Goal: Task Accomplishment & Management: Manage account settings

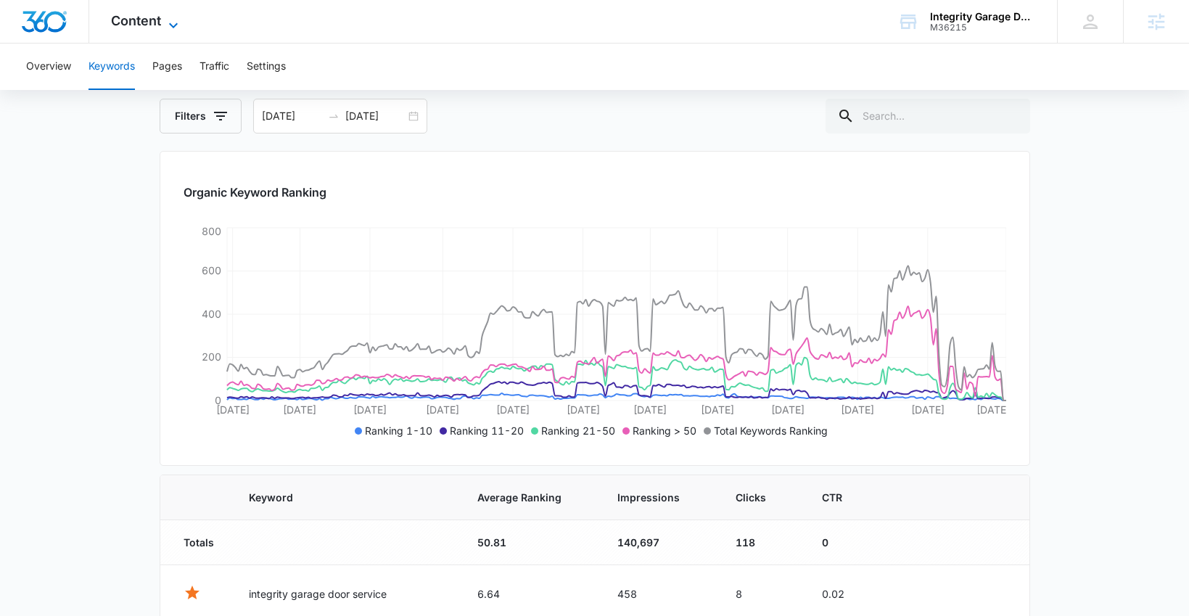
click at [167, 17] on icon at bounding box center [173, 25] width 17 height 17
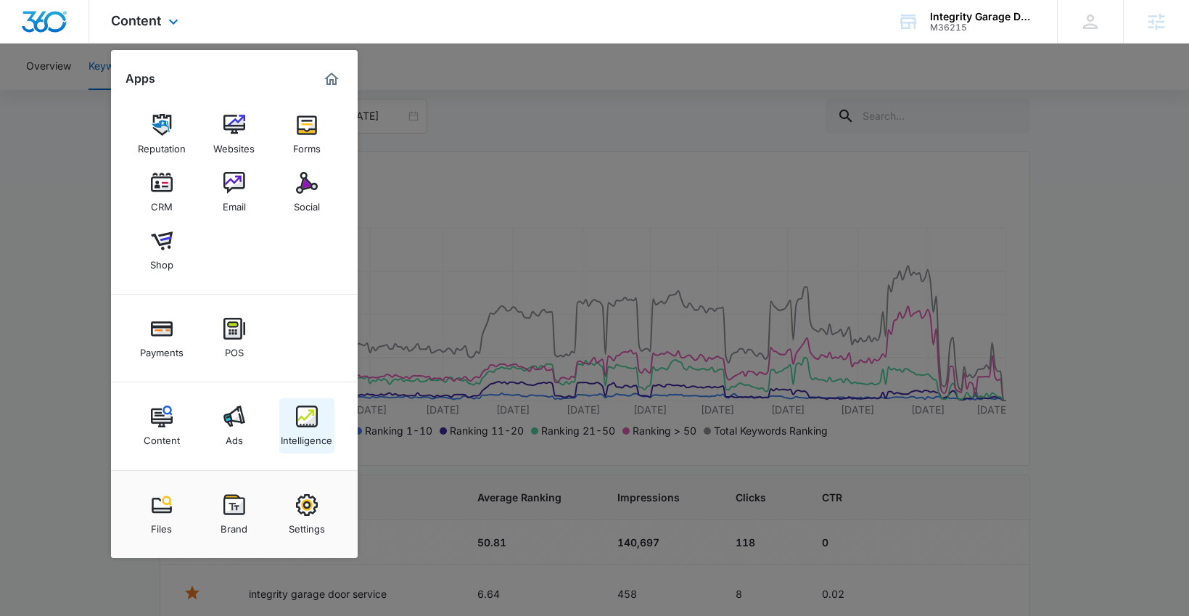
click at [315, 417] on img at bounding box center [307, 417] width 22 height 22
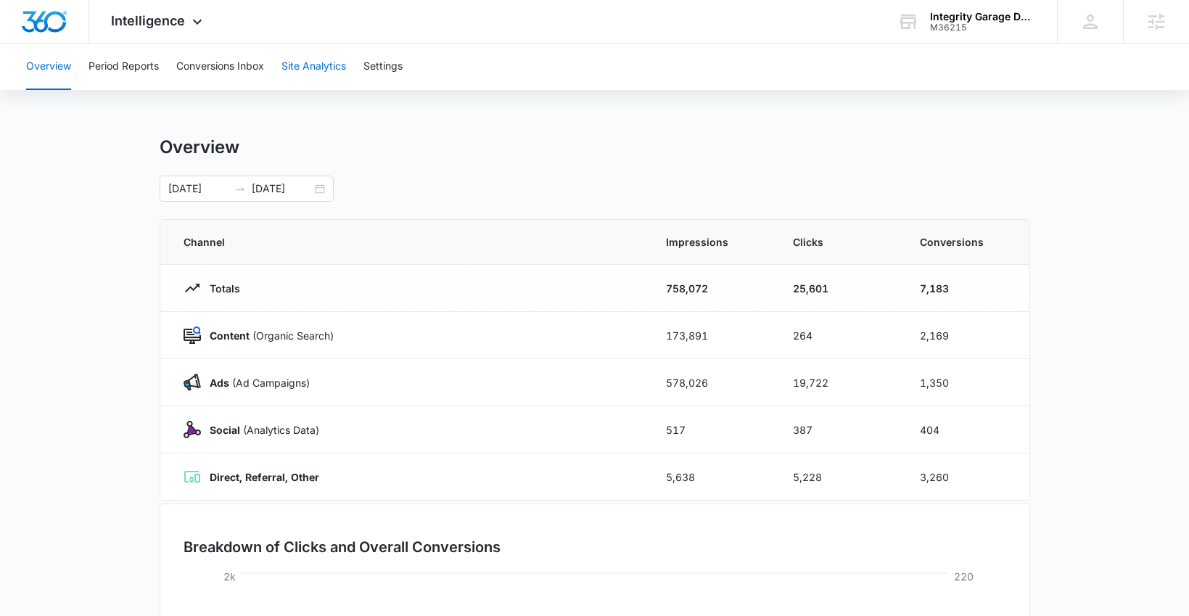
click at [305, 59] on button "Site Analytics" at bounding box center [314, 67] width 65 height 46
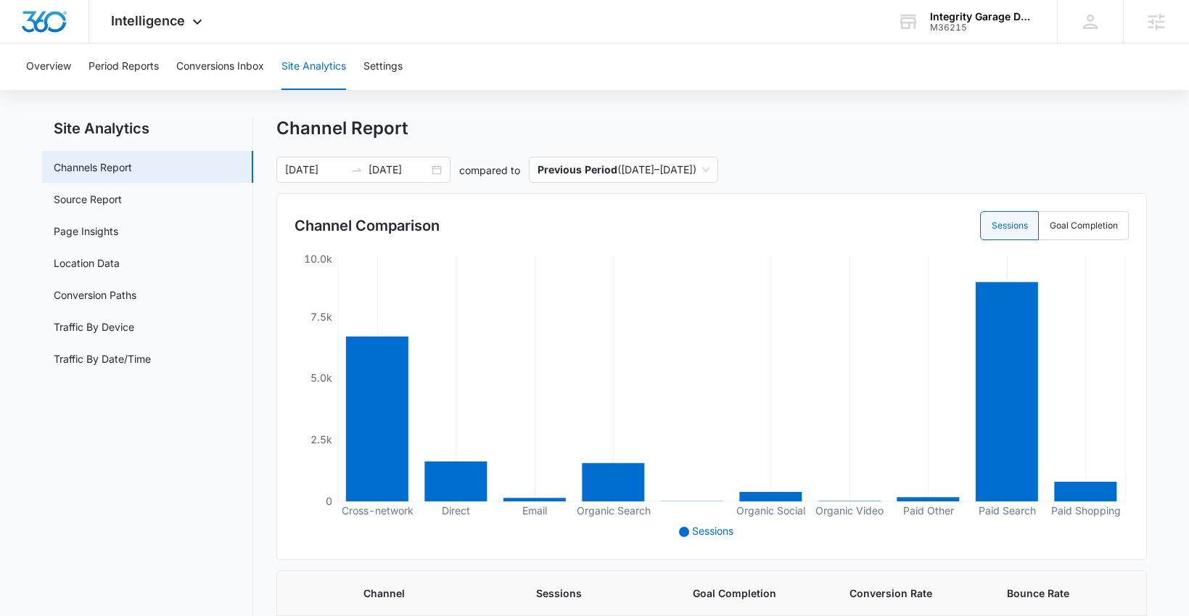
scroll to position [20, 0]
click at [96, 198] on link "Source Report" at bounding box center [88, 198] width 68 height 15
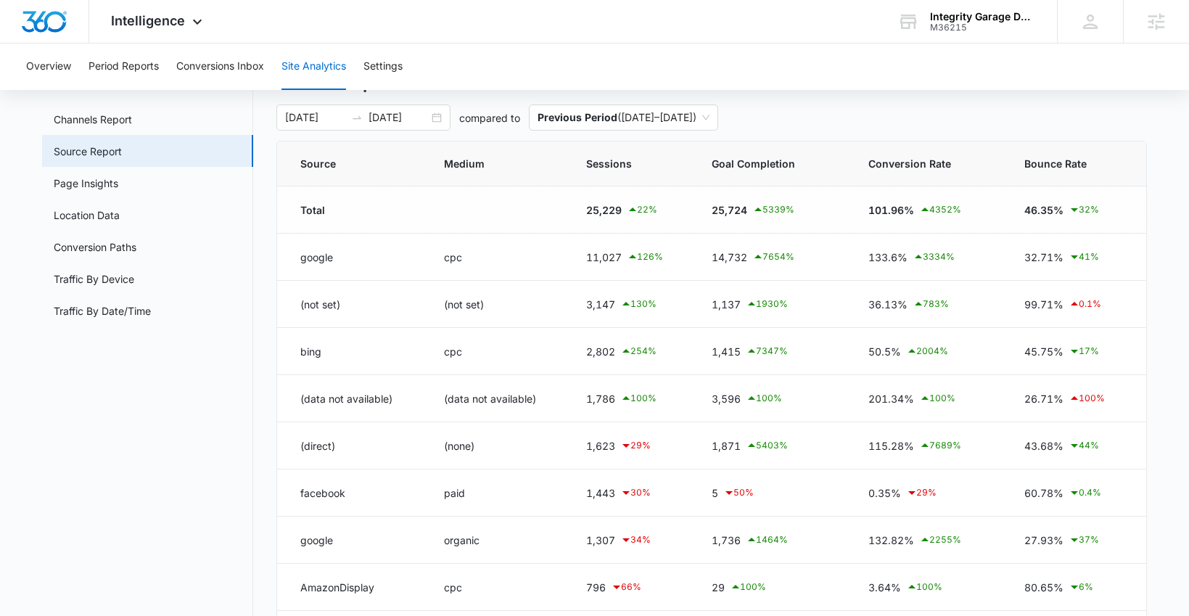
scroll to position [65, 0]
click at [442, 115] on div "01/01/2025 10/06/2025" at bounding box center [363, 120] width 174 height 26
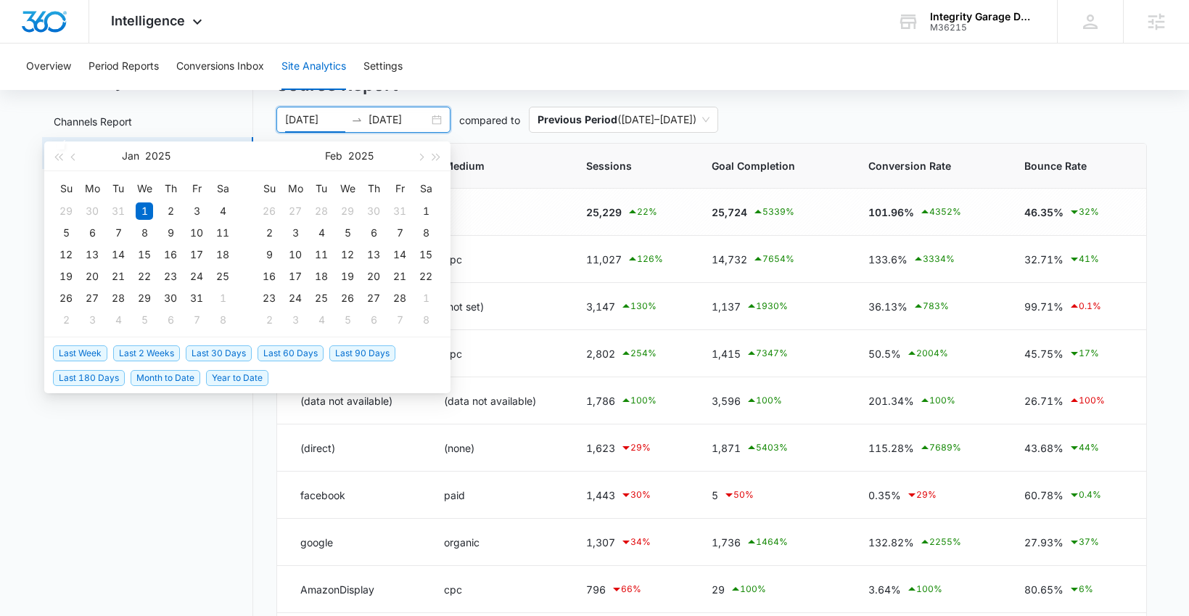
click at [213, 352] on span "Last 30 Days" at bounding box center [219, 353] width 66 height 16
type input "09/08/2025"
type input "10/08/2025"
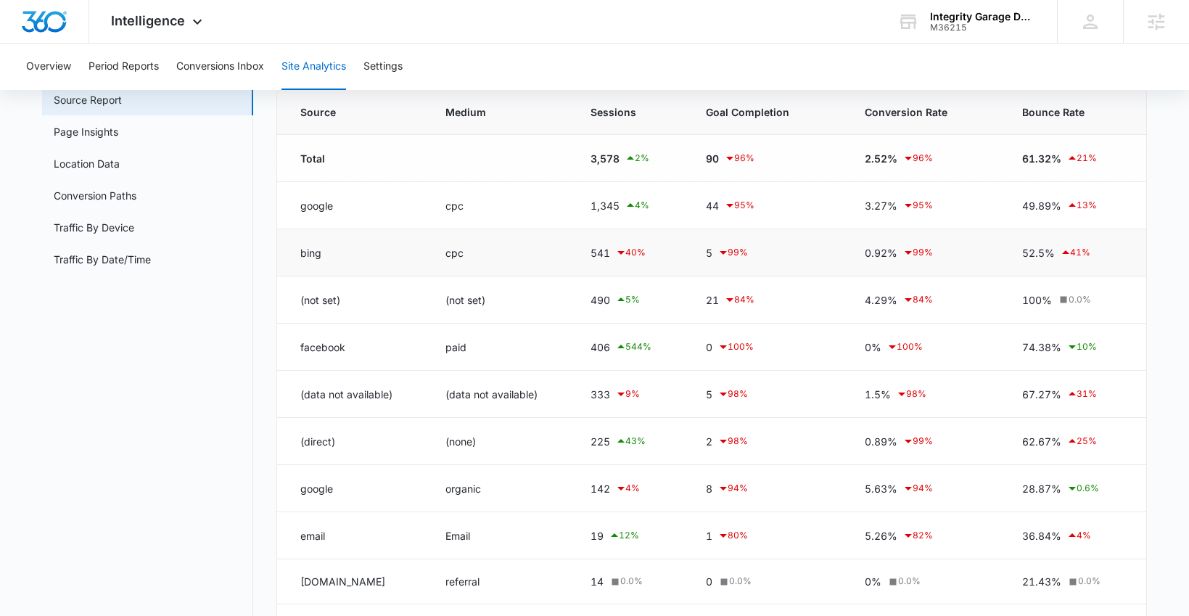
scroll to position [128, 0]
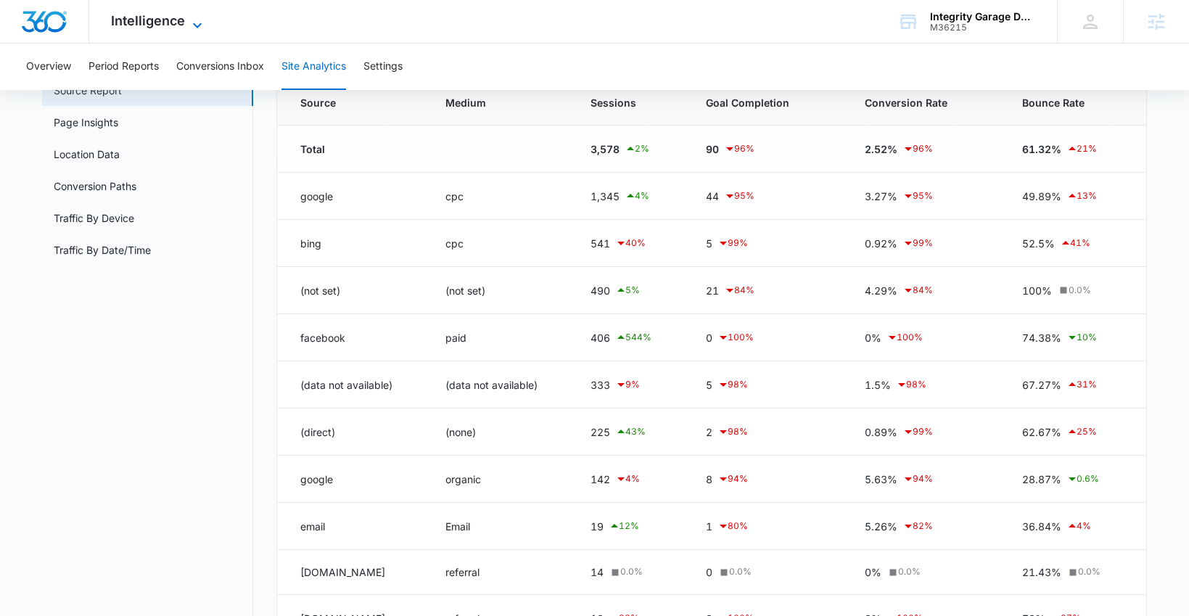
click at [135, 20] on span "Intelligence" at bounding box center [148, 20] width 74 height 15
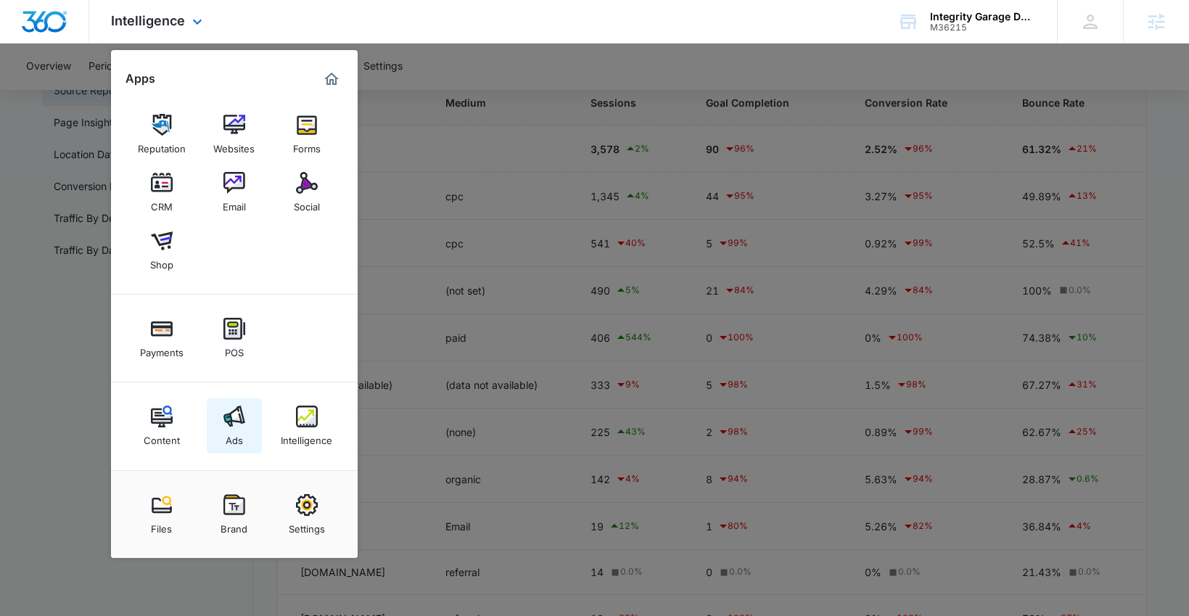
click at [230, 437] on div "Ads" at bounding box center [234, 436] width 17 height 19
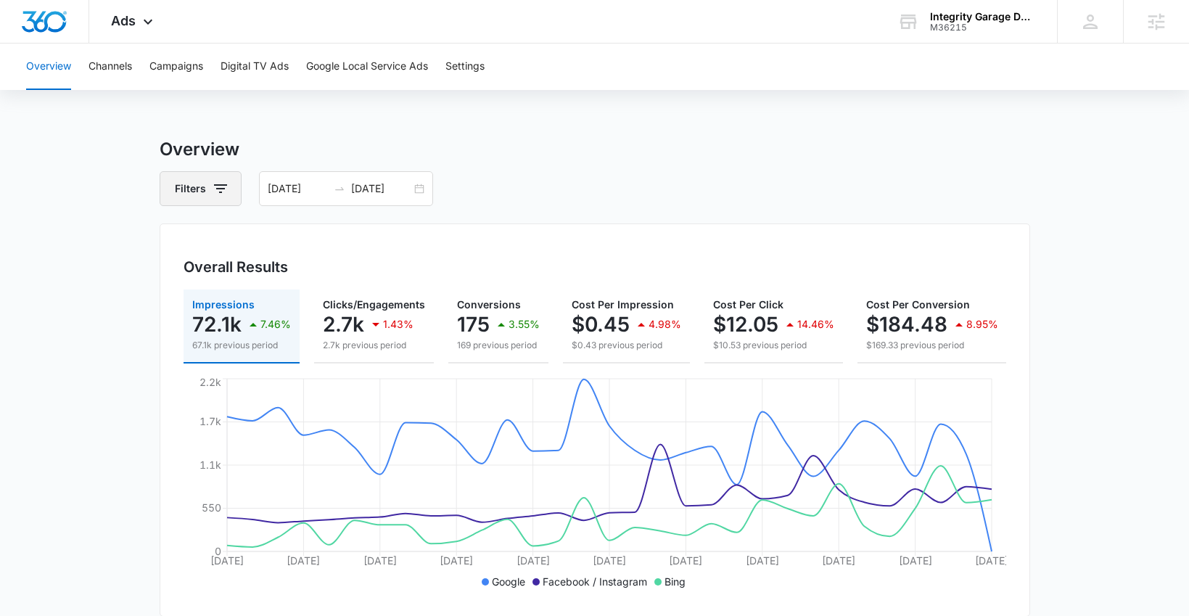
click at [200, 178] on button "Filters" at bounding box center [201, 188] width 82 height 35
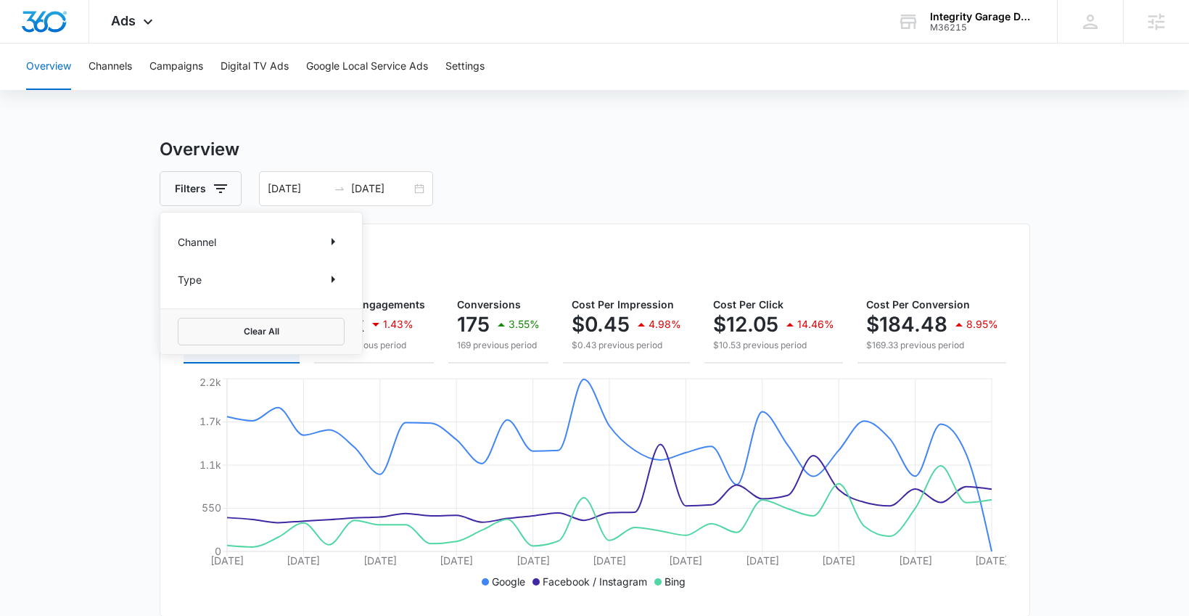
click at [246, 245] on div "Channel" at bounding box center [261, 241] width 167 height 23
click at [321, 249] on button "Show Channel filters" at bounding box center [332, 241] width 23 height 23
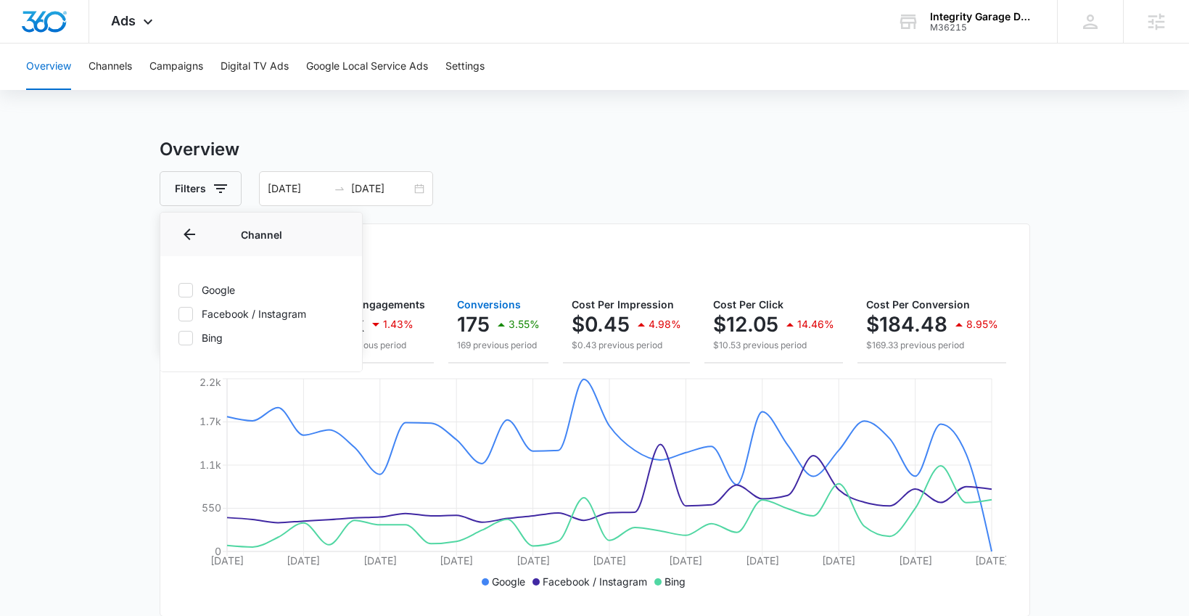
click at [484, 333] on p "175" at bounding box center [473, 324] width 33 height 23
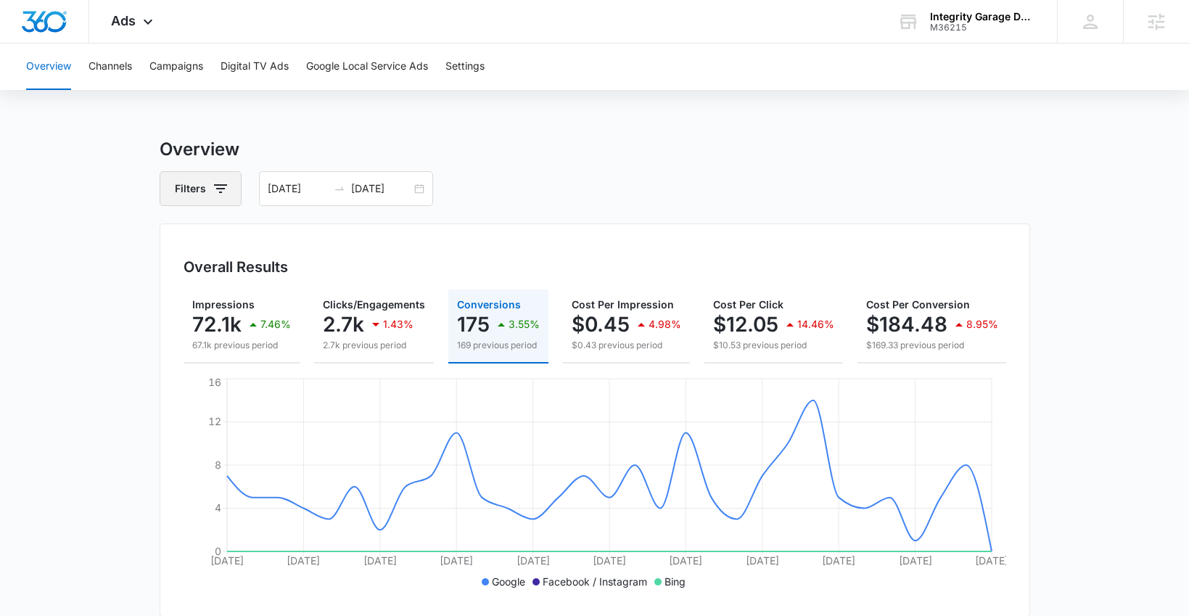
click at [220, 195] on icon "button" at bounding box center [220, 188] width 17 height 17
click at [218, 247] on div "Channel" at bounding box center [261, 241] width 167 height 23
click at [331, 239] on icon "Show Channel filters" at bounding box center [332, 241] width 17 height 17
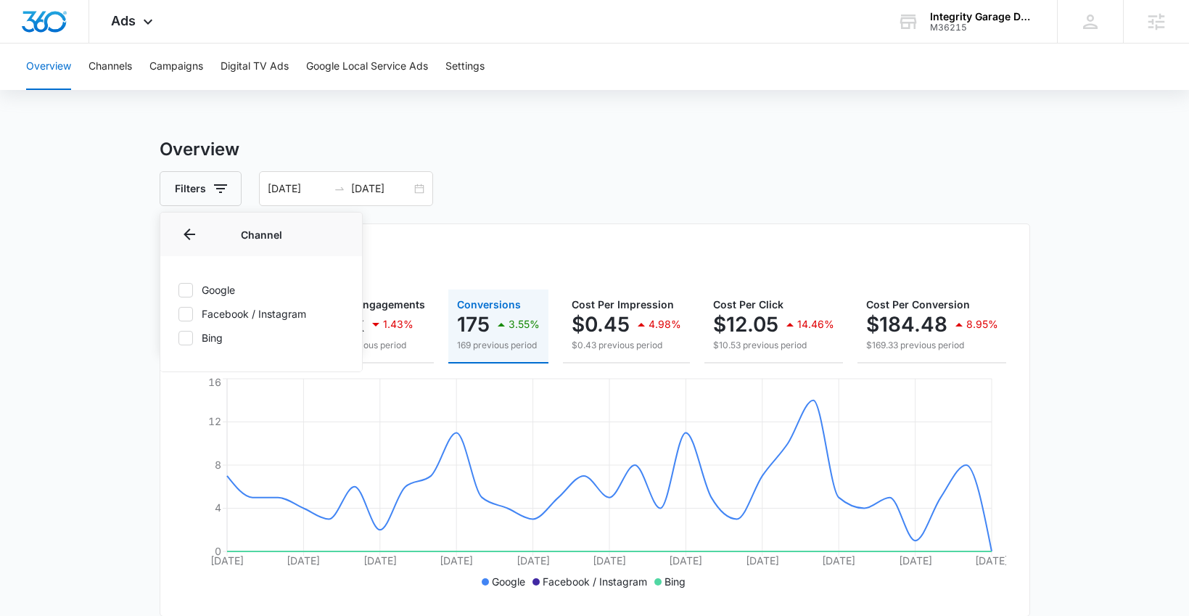
click at [194, 314] on label "Facebook / Instagram" at bounding box center [261, 313] width 167 height 15
click at [179, 314] on input "Facebook / Instagram" at bounding box center [178, 313] width 1 height 1
checkbox input "true"
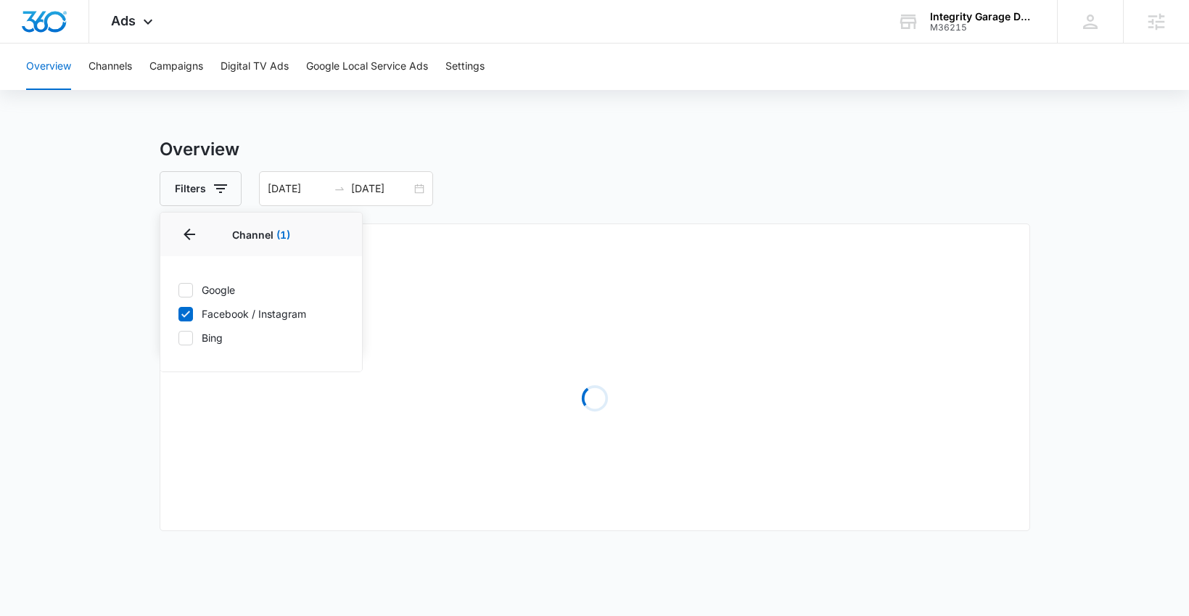
click at [194, 333] on label "Bing" at bounding box center [261, 337] width 167 height 15
click at [179, 337] on input "Bing" at bounding box center [178, 337] width 1 height 1
checkbox input "true"
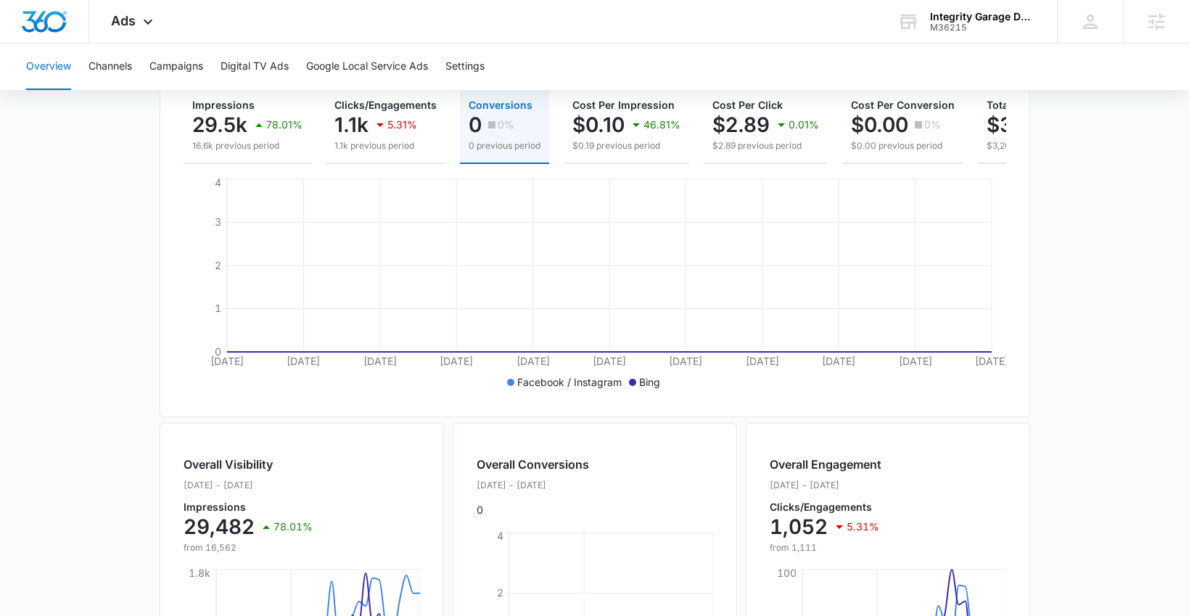
scroll to position [159, 0]
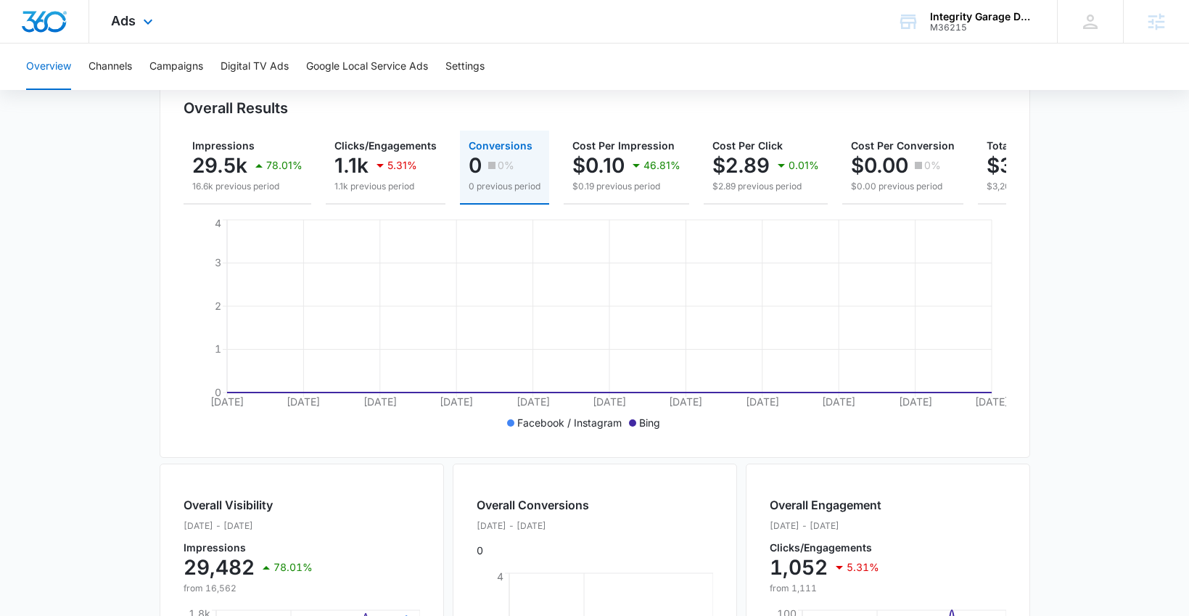
click at [112, 28] on div "Ads Apps Reputation Websites Forms CRM Email Social Shop Payments POS Content A…" at bounding box center [133, 21] width 89 height 43
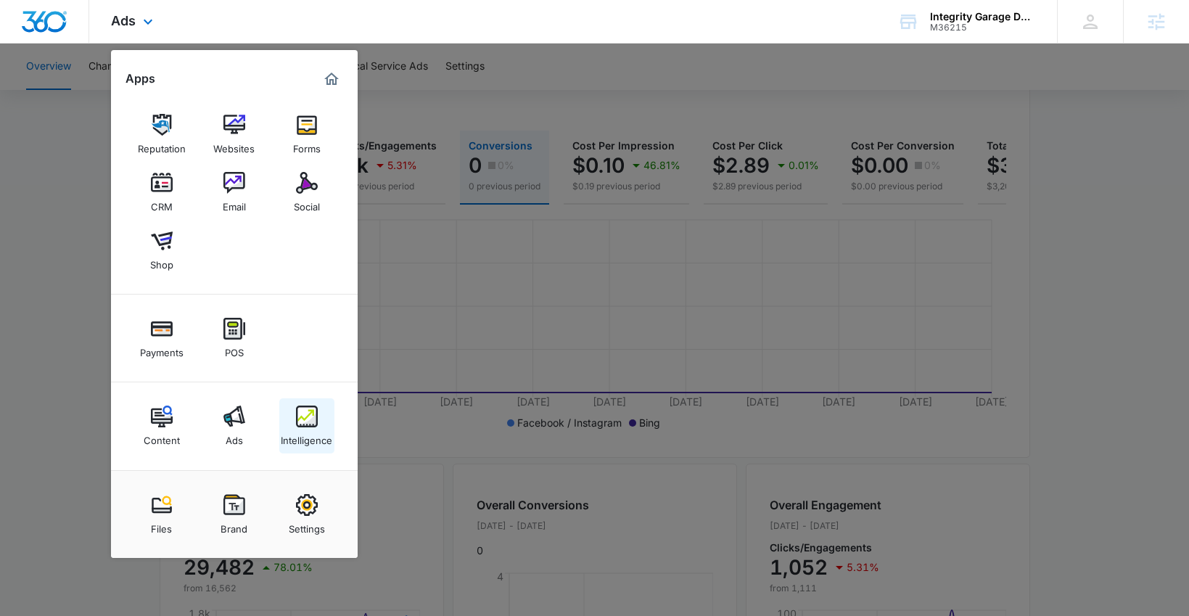
click at [301, 412] on img at bounding box center [307, 417] width 22 height 22
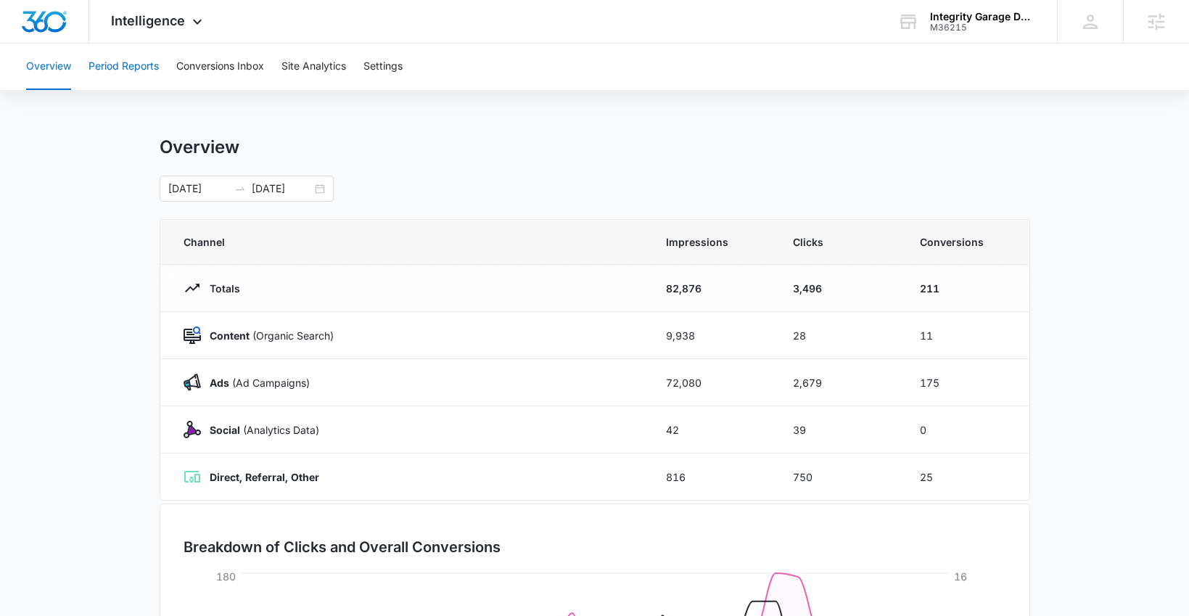
click at [131, 72] on button "Period Reports" at bounding box center [124, 67] width 70 height 46
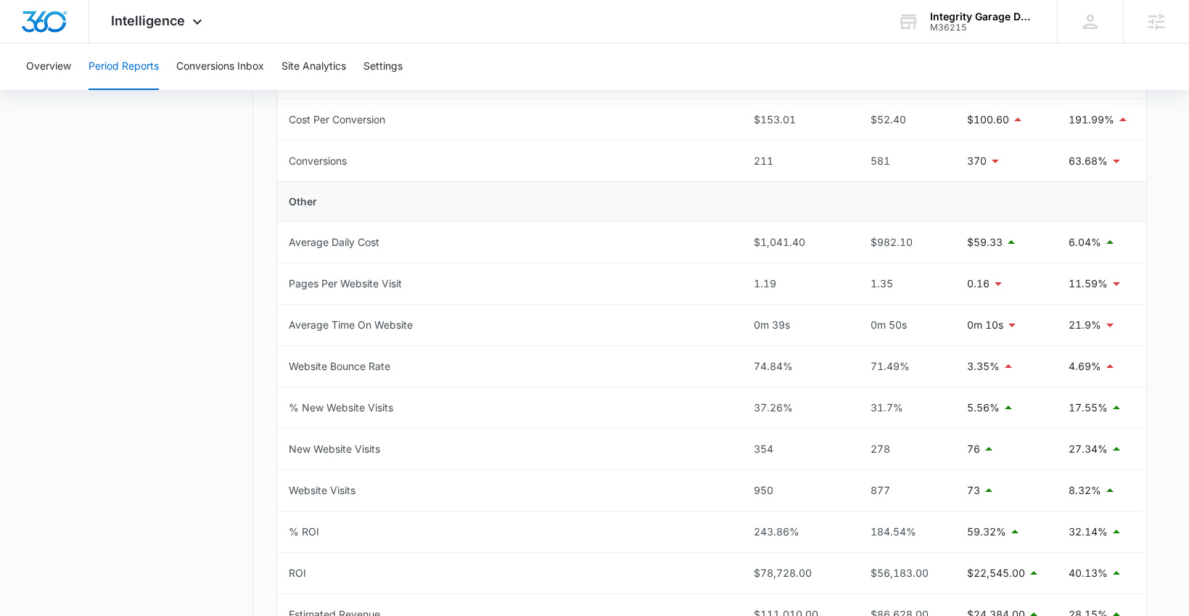
scroll to position [659, 0]
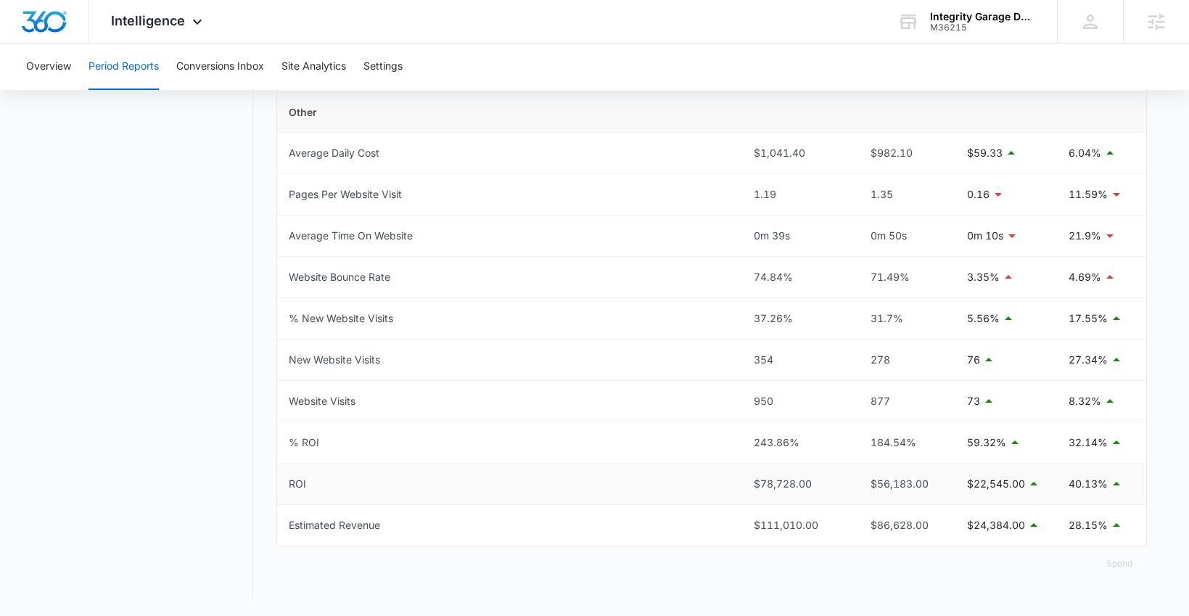
click at [762, 480] on div "$78,728.00" at bounding box center [795, 484] width 83 height 16
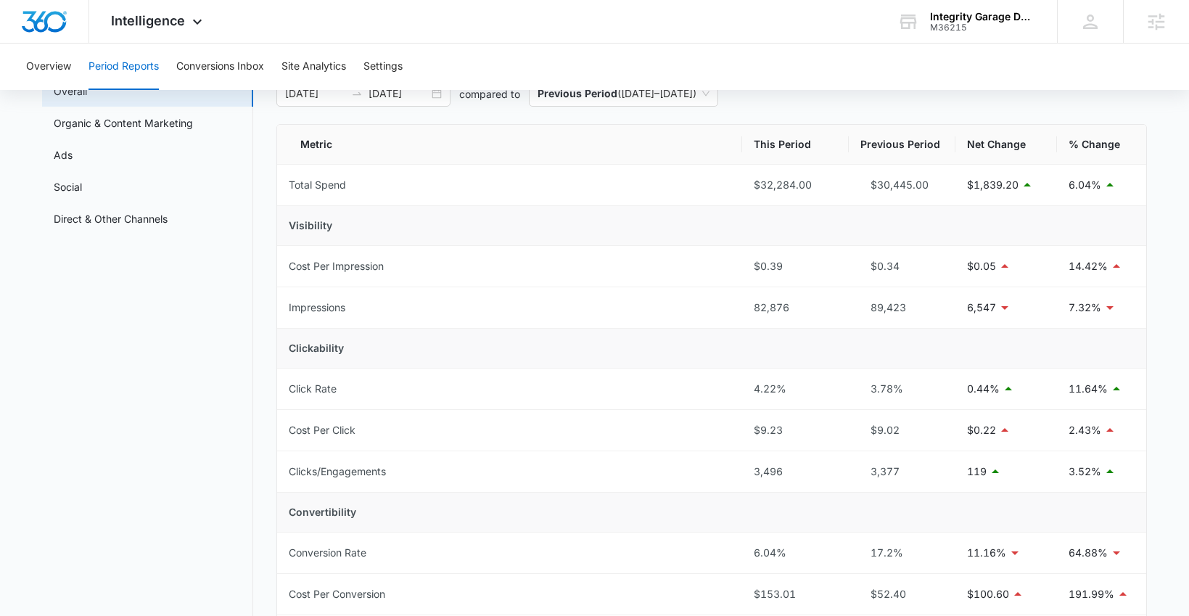
scroll to position [0, 0]
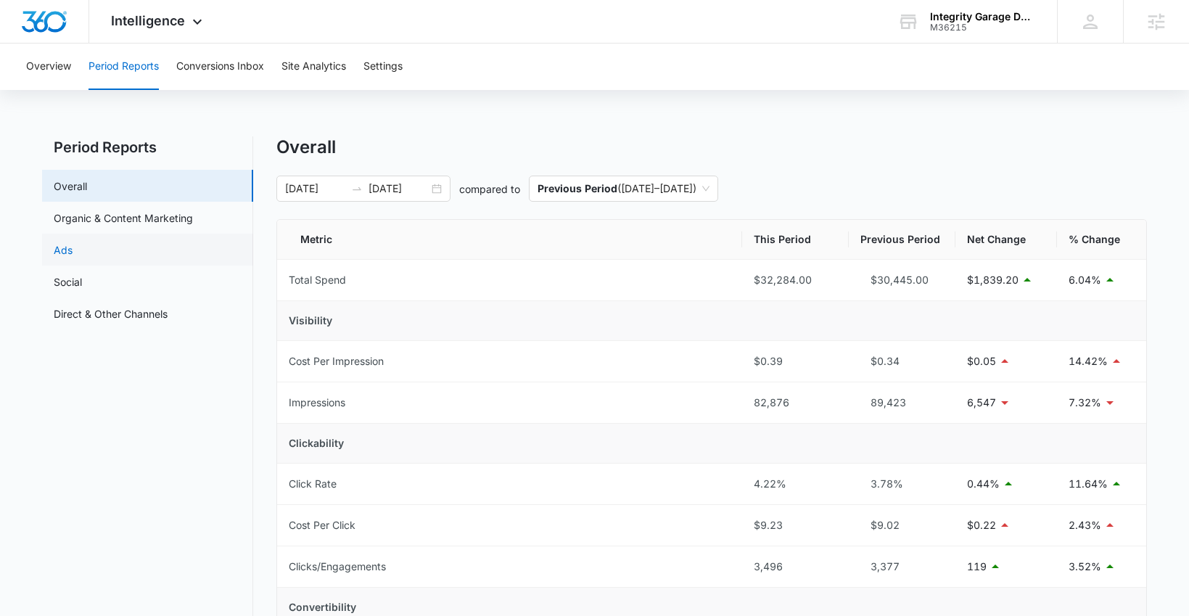
click at [73, 247] on link "Ads" at bounding box center [63, 249] width 19 height 15
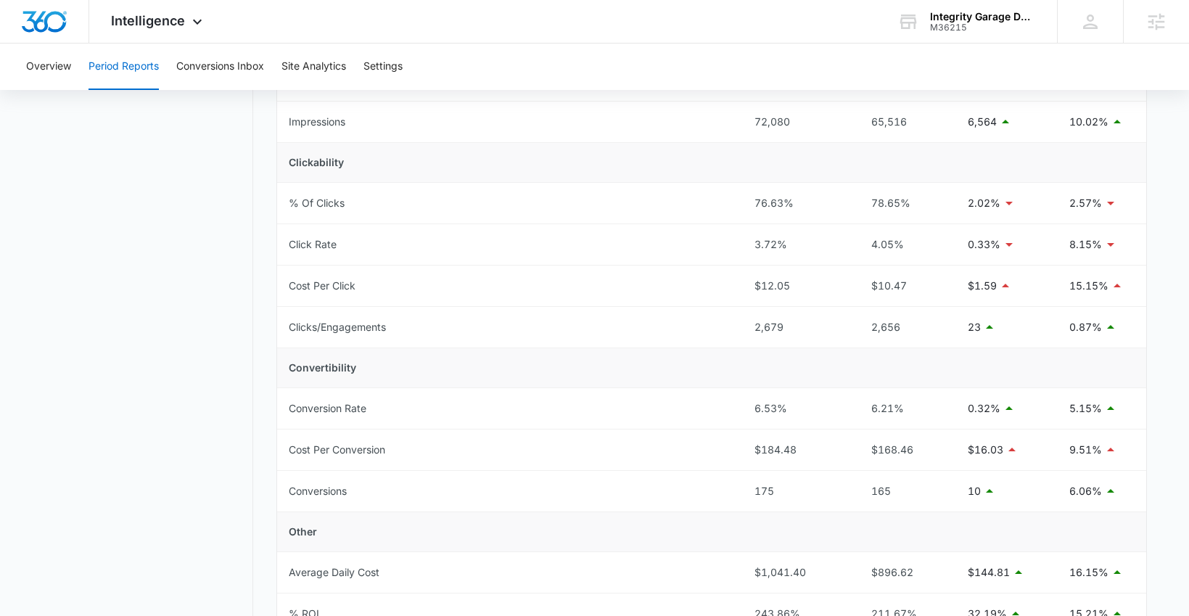
scroll to position [452, 0]
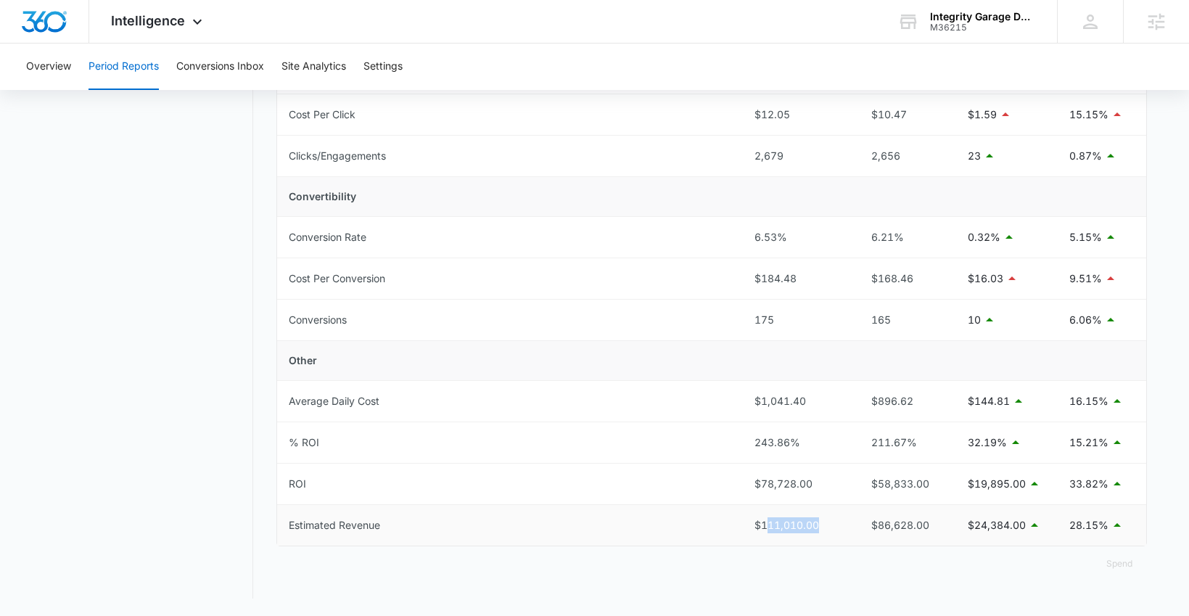
drag, startPoint x: 768, startPoint y: 528, endPoint x: 837, endPoint y: 528, distance: 68.9
click at [837, 528] on div "$111,010.00" at bounding box center [796, 525] width 83 height 16
click at [509, 491] on td "ROI" at bounding box center [510, 484] width 466 height 41
click at [980, 20] on div "Integrity Garage Door Services" at bounding box center [983, 17] width 106 height 12
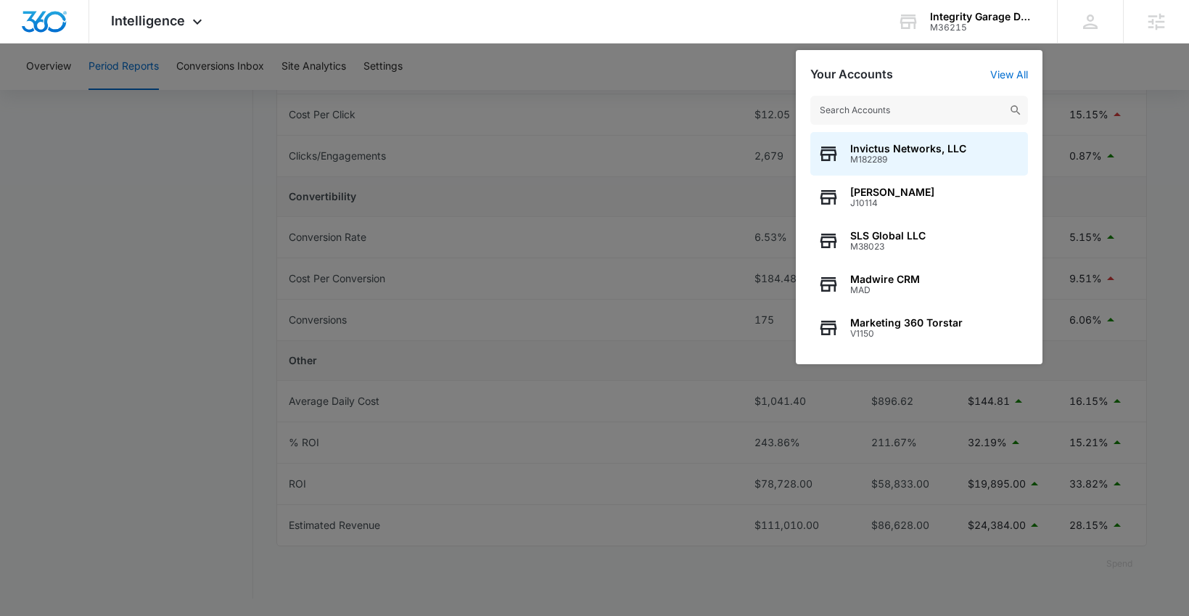
click at [150, 340] on div at bounding box center [594, 308] width 1189 height 616
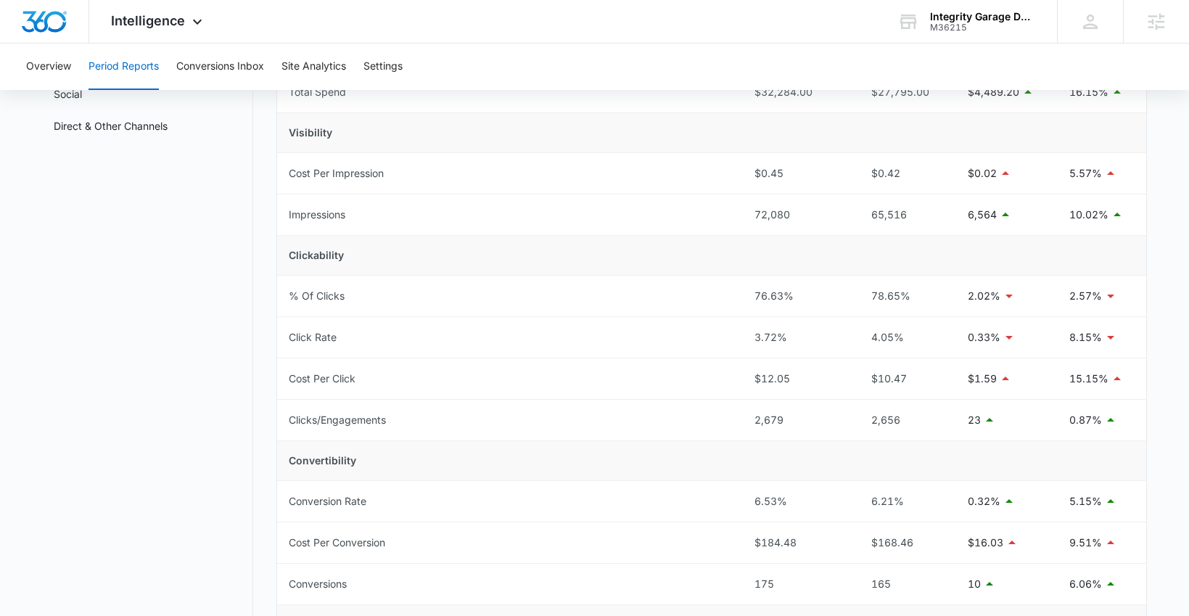
scroll to position [0, 0]
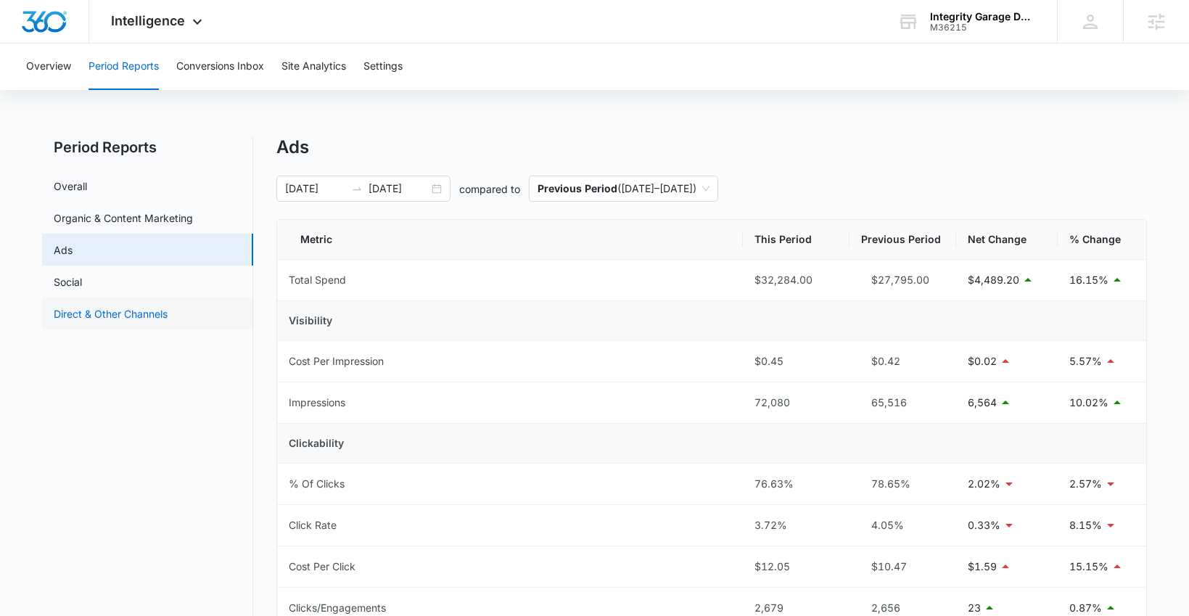
click at [117, 308] on link "Direct & Other Channels" at bounding box center [111, 313] width 114 height 15
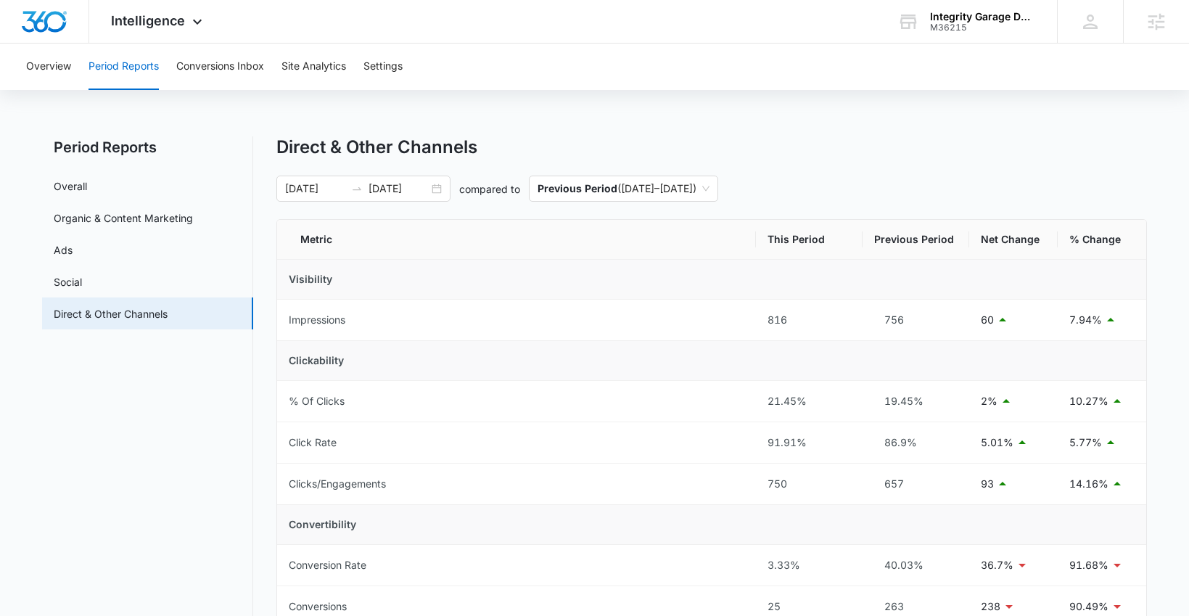
scroll to position [86, 0]
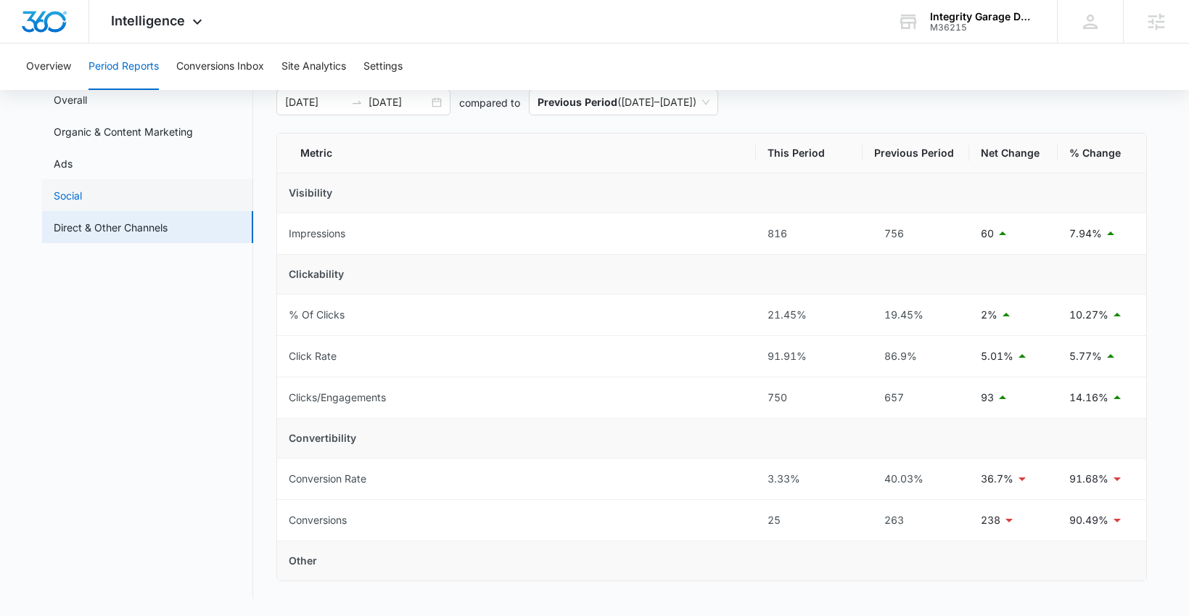
click at [78, 194] on link "Social" at bounding box center [68, 195] width 28 height 15
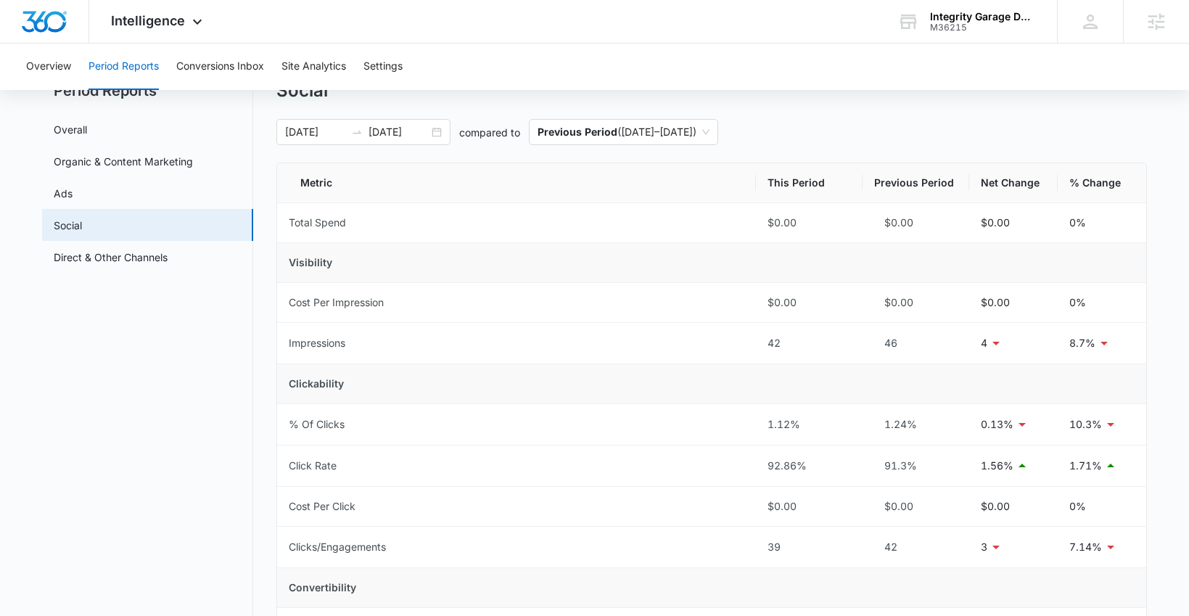
scroll to position [18, 0]
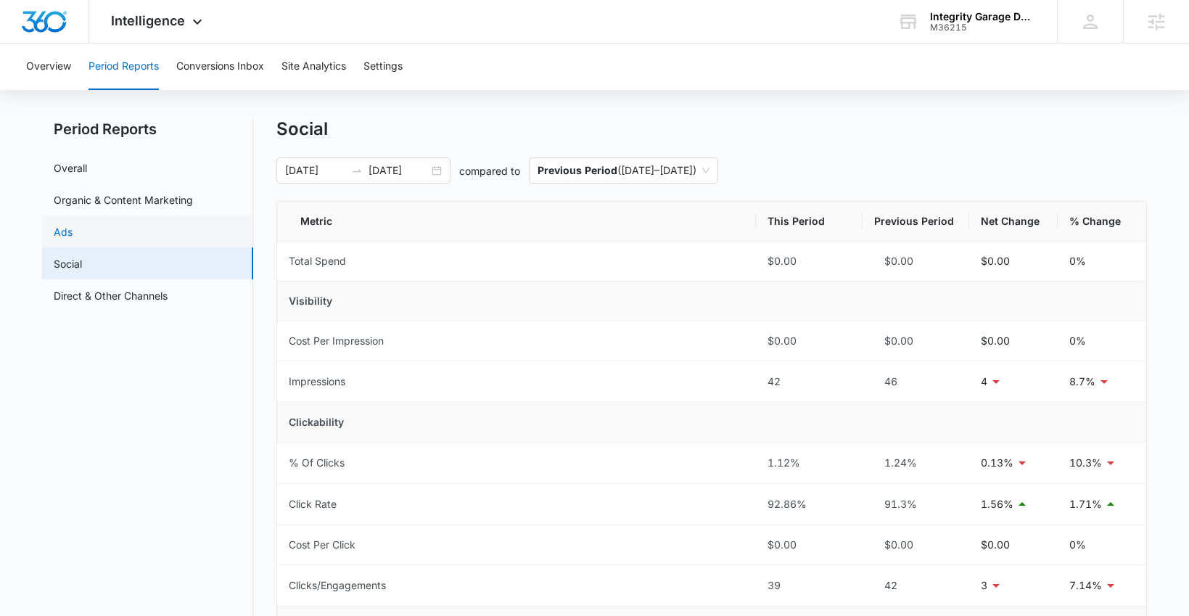
click at [73, 233] on link "Ads" at bounding box center [63, 231] width 19 height 15
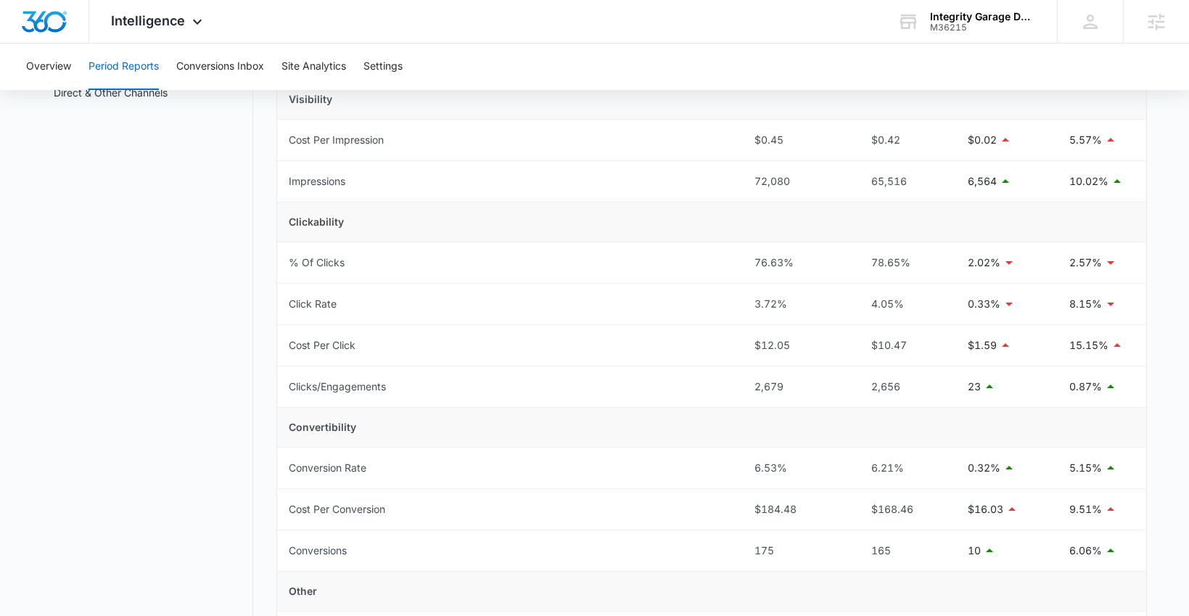
scroll to position [25, 0]
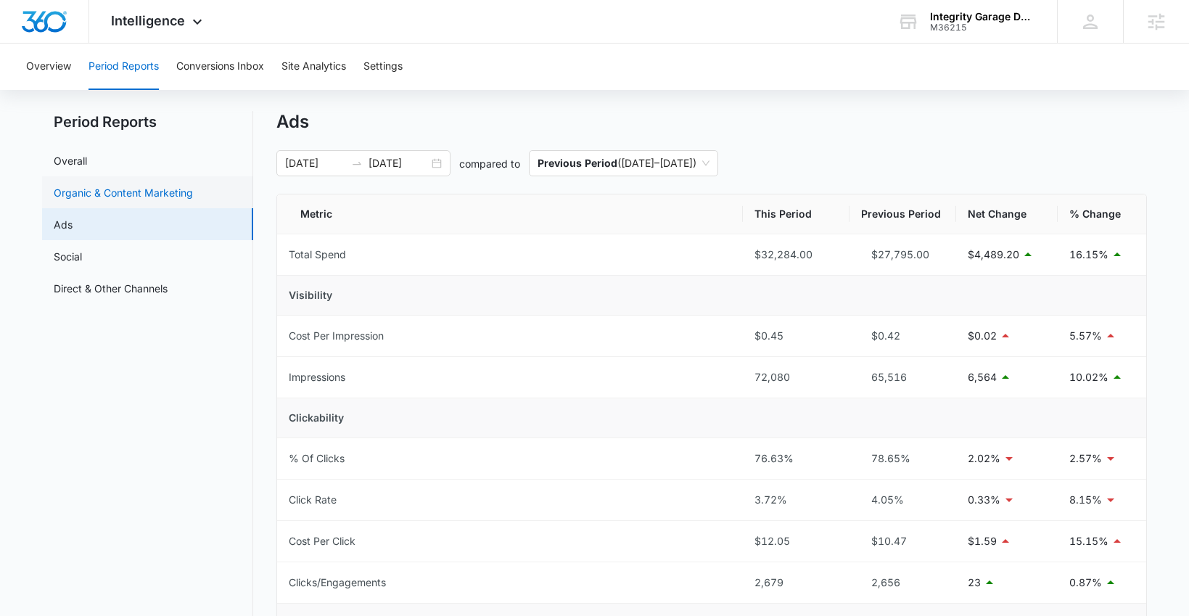
click at [112, 200] on link "Organic & Content Marketing" at bounding box center [123, 192] width 139 height 15
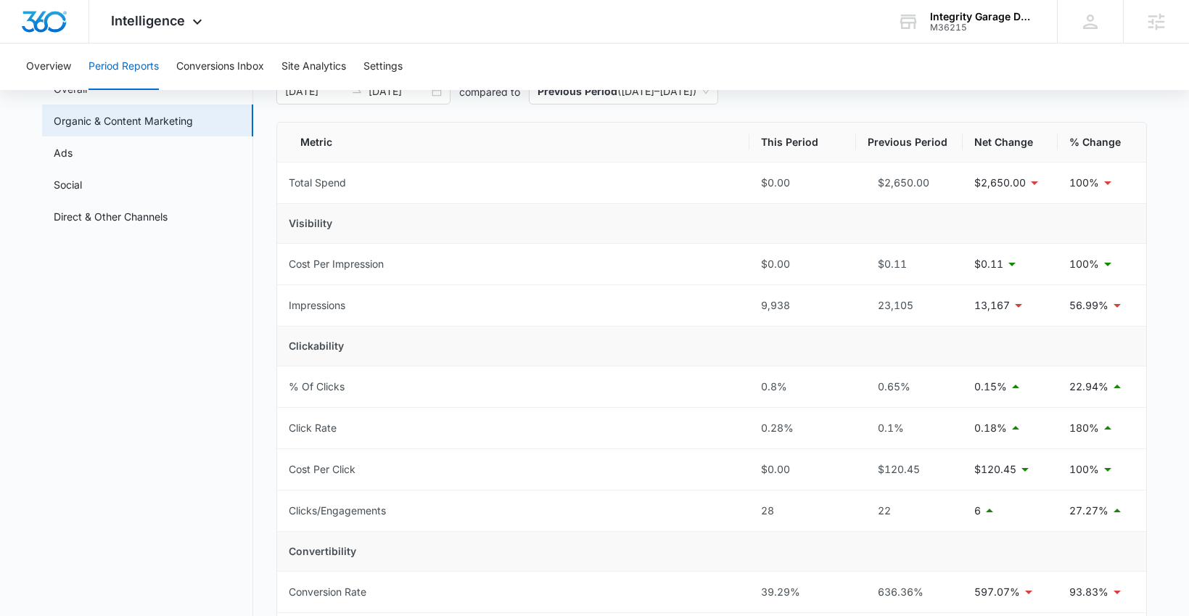
scroll to position [533, 0]
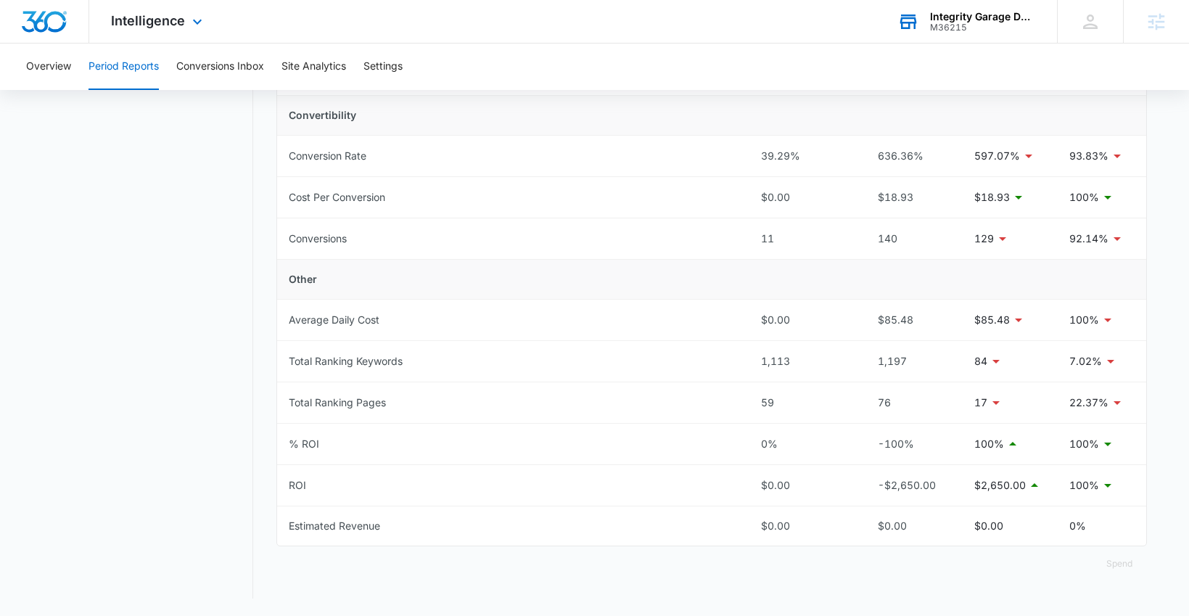
click at [980, 28] on div "M36215" at bounding box center [983, 27] width 106 height 10
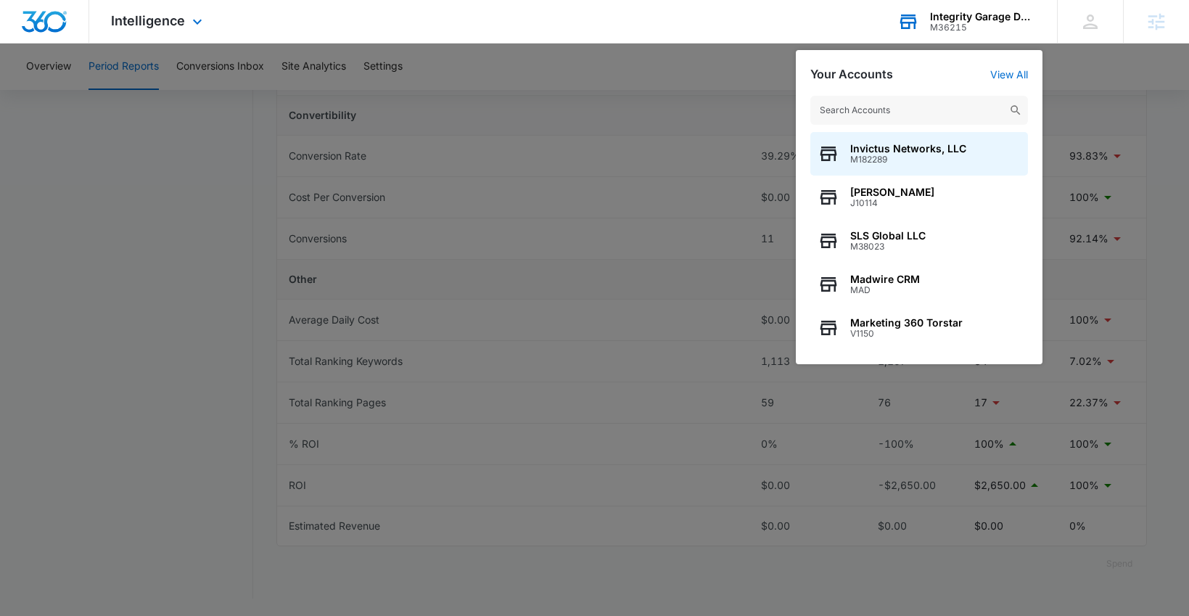
click at [878, 113] on input "text" at bounding box center [920, 110] width 218 height 29
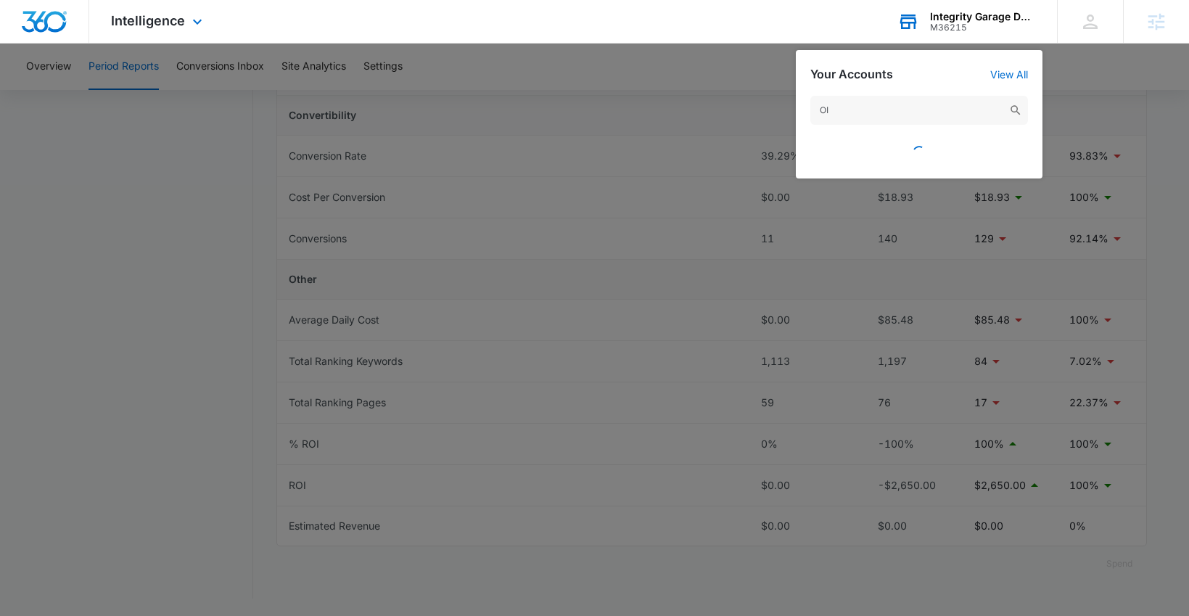
type input "O"
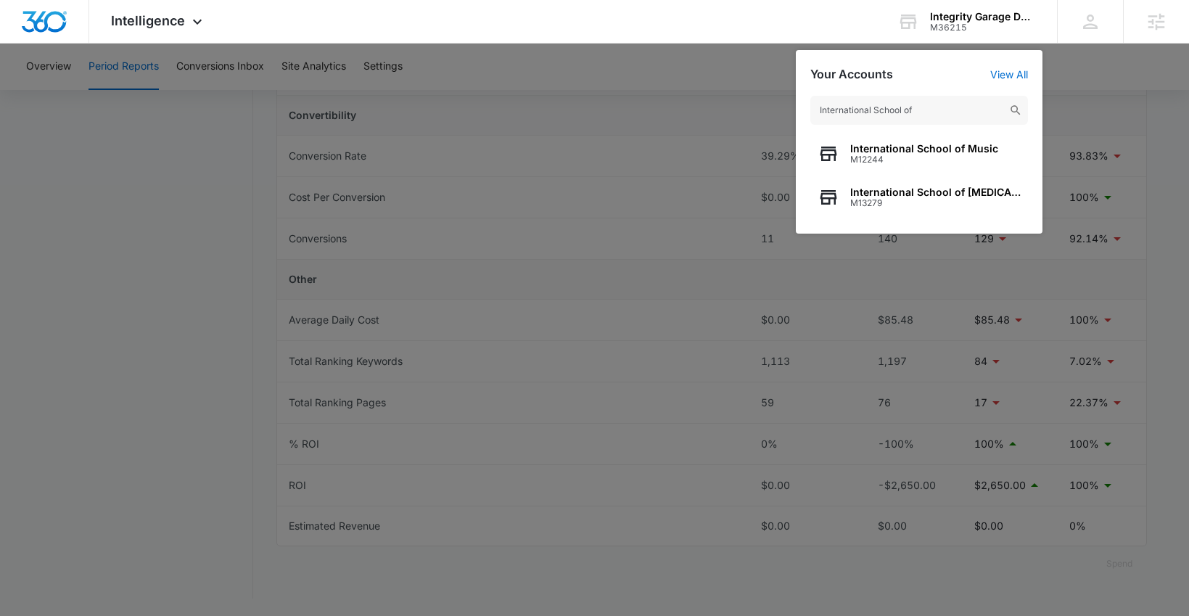
type input "International School of"
click at [880, 149] on span "International School of Music" at bounding box center [924, 149] width 148 height 12
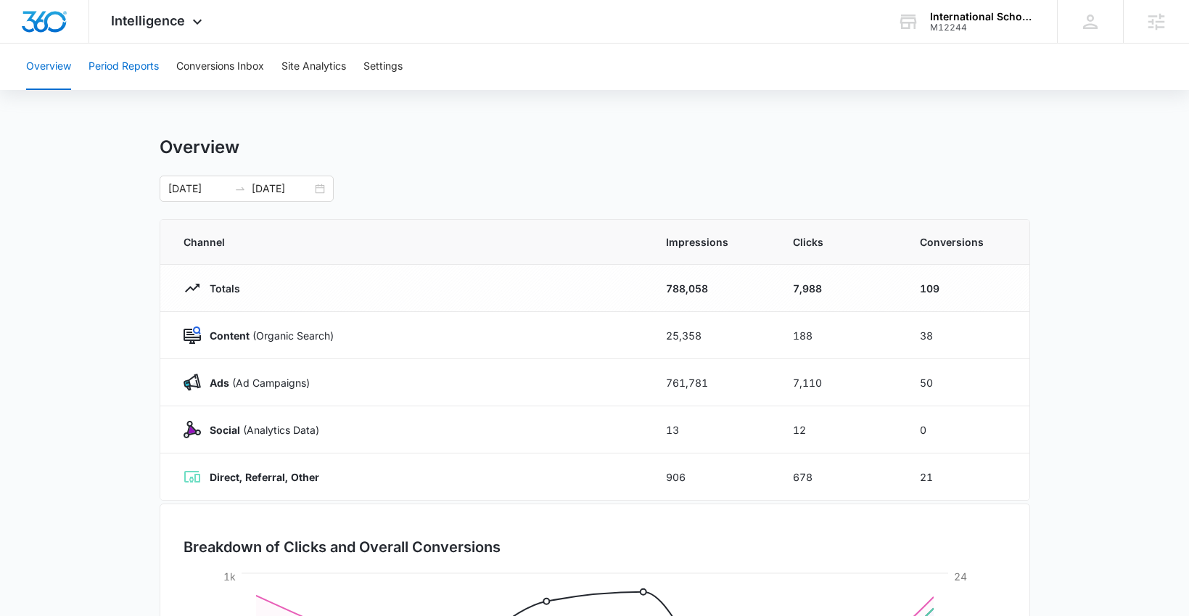
click at [115, 72] on button "Period Reports" at bounding box center [124, 67] width 70 height 46
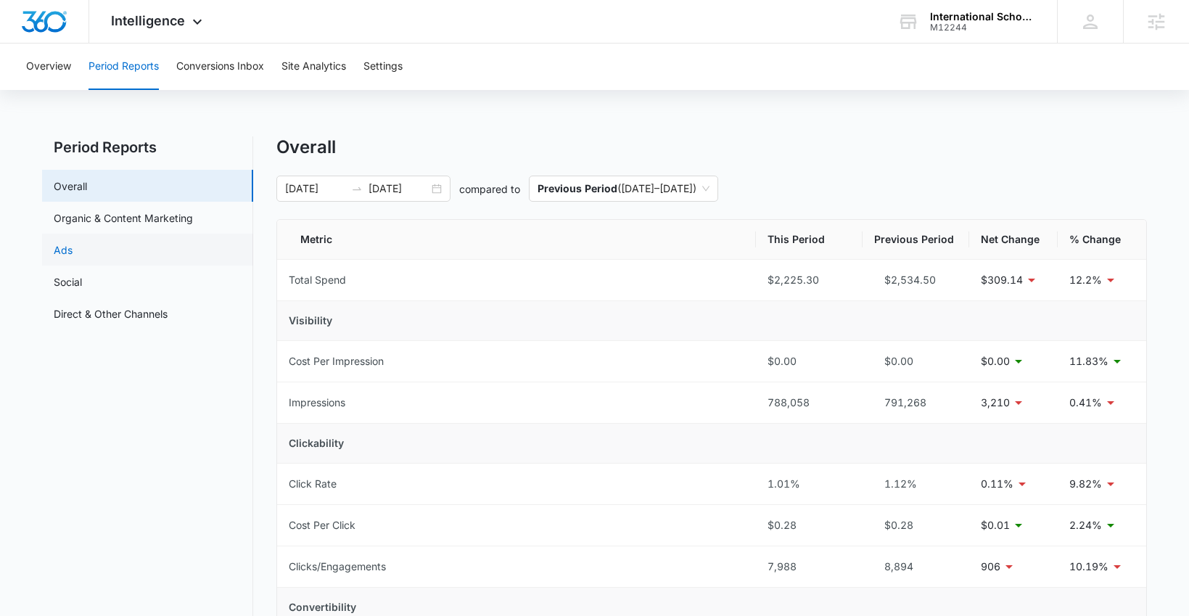
click at [73, 242] on link "Ads" at bounding box center [63, 249] width 19 height 15
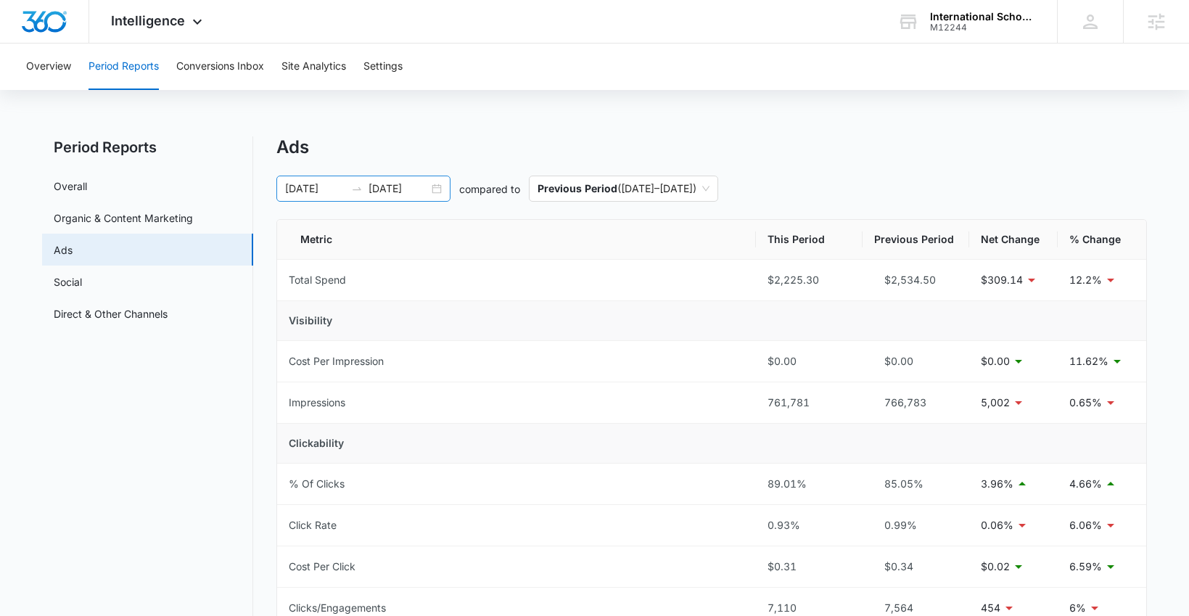
click at [435, 191] on div "09/26/2025 10/03/2025" at bounding box center [363, 189] width 174 height 26
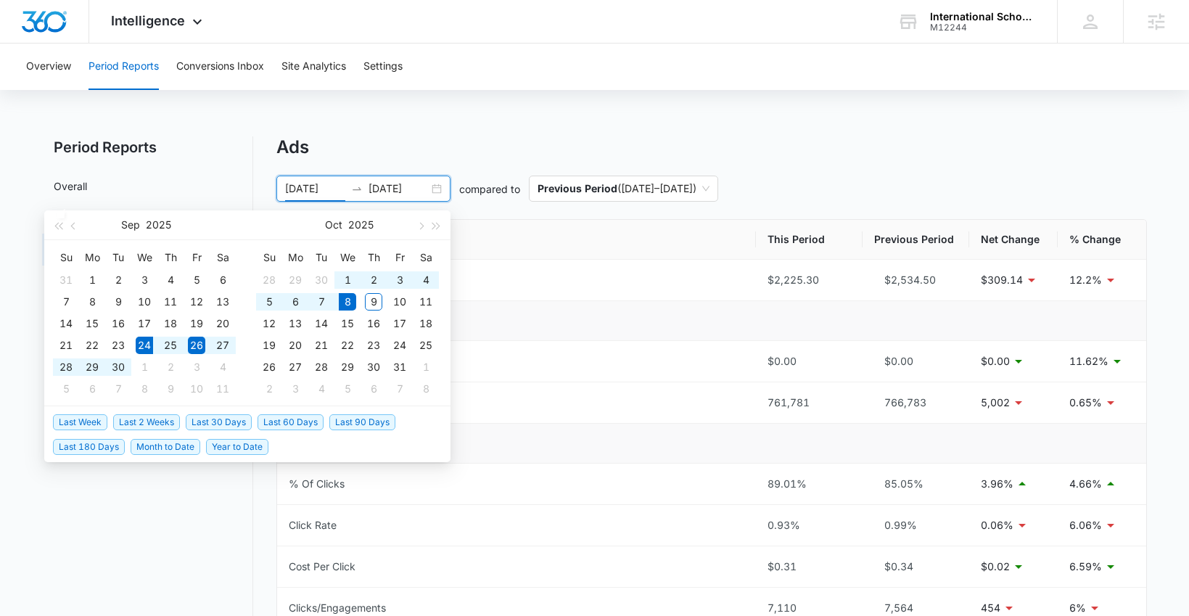
click at [161, 422] on span "Last 2 Weeks" at bounding box center [146, 422] width 67 height 16
type input "09/24/2025"
type input "10/08/2025"
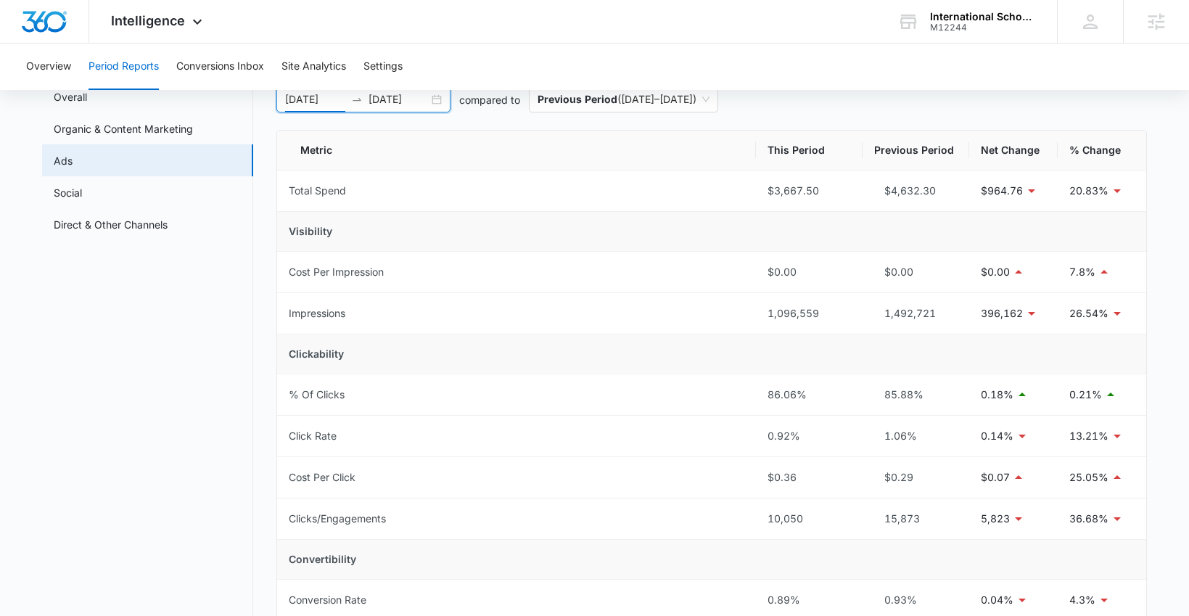
scroll to position [86, 0]
click at [435, 103] on div "09/24/2025 10/08/2025" at bounding box center [363, 102] width 174 height 26
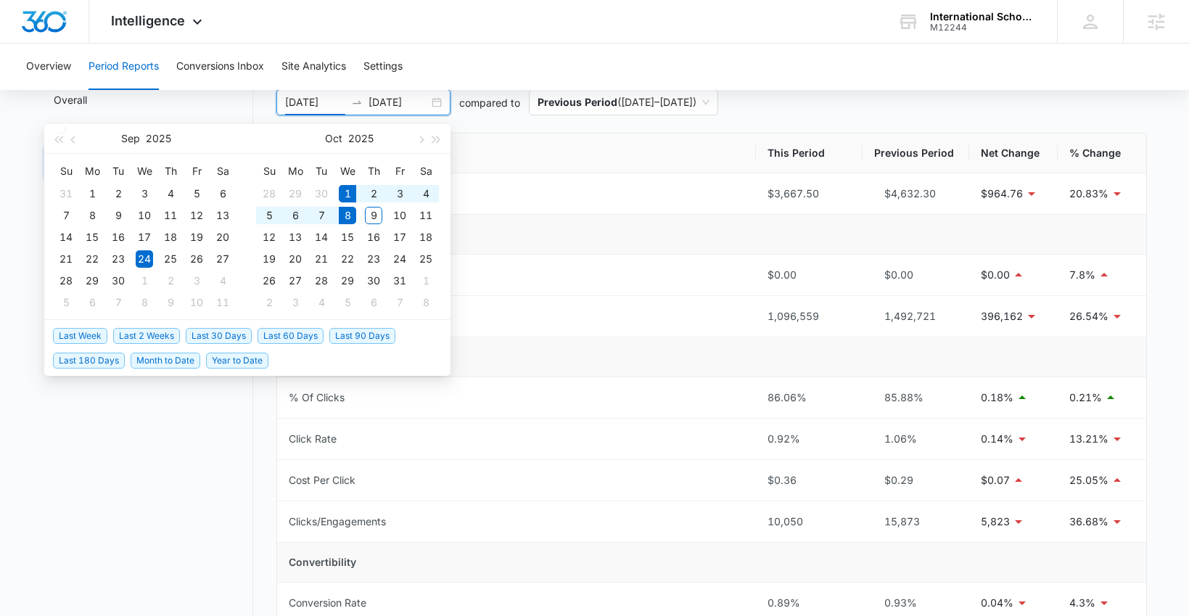
click at [70, 335] on span "Last Week" at bounding box center [80, 336] width 54 height 16
type input "10/01/2025"
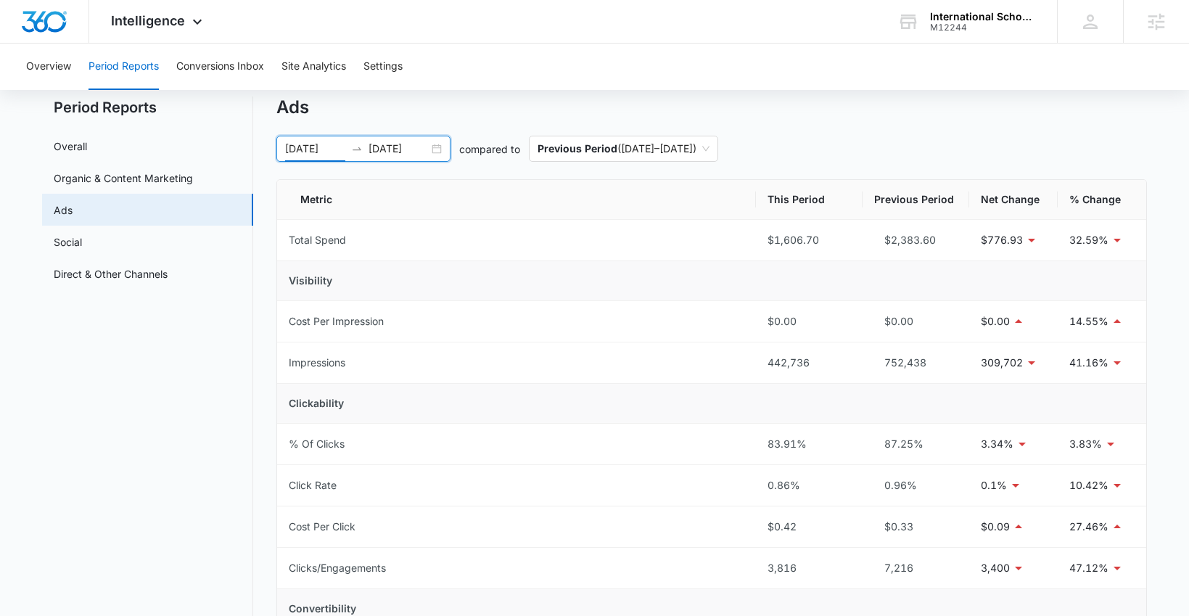
scroll to position [0, 0]
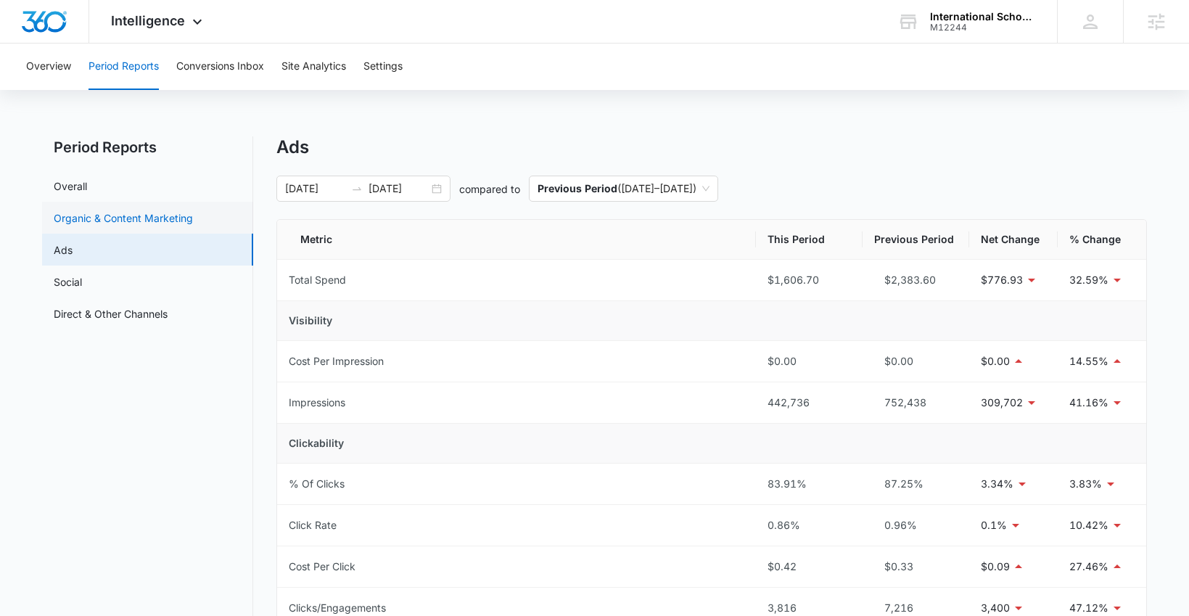
click at [117, 213] on link "Organic & Content Marketing" at bounding box center [123, 217] width 139 height 15
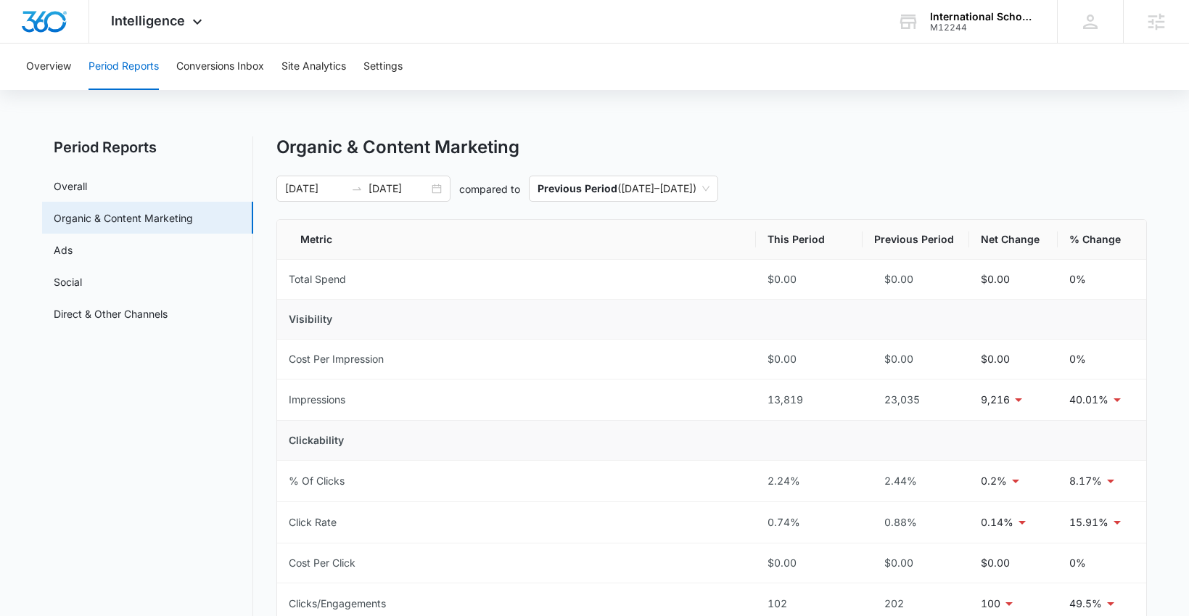
scroll to position [523, 0]
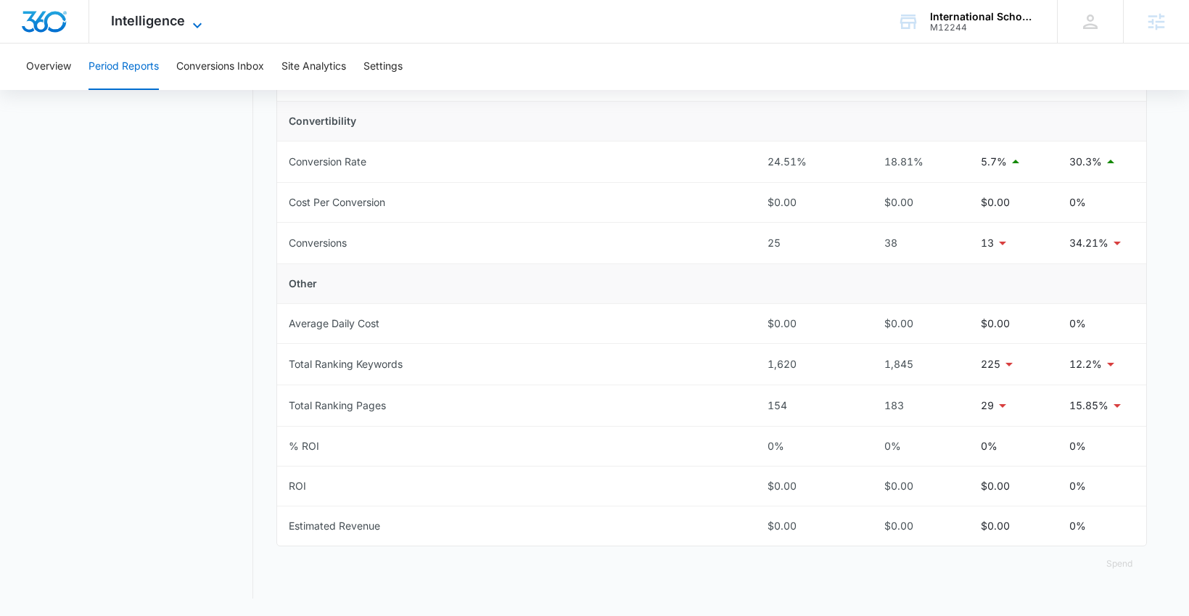
click at [139, 20] on span "Intelligence" at bounding box center [148, 20] width 74 height 15
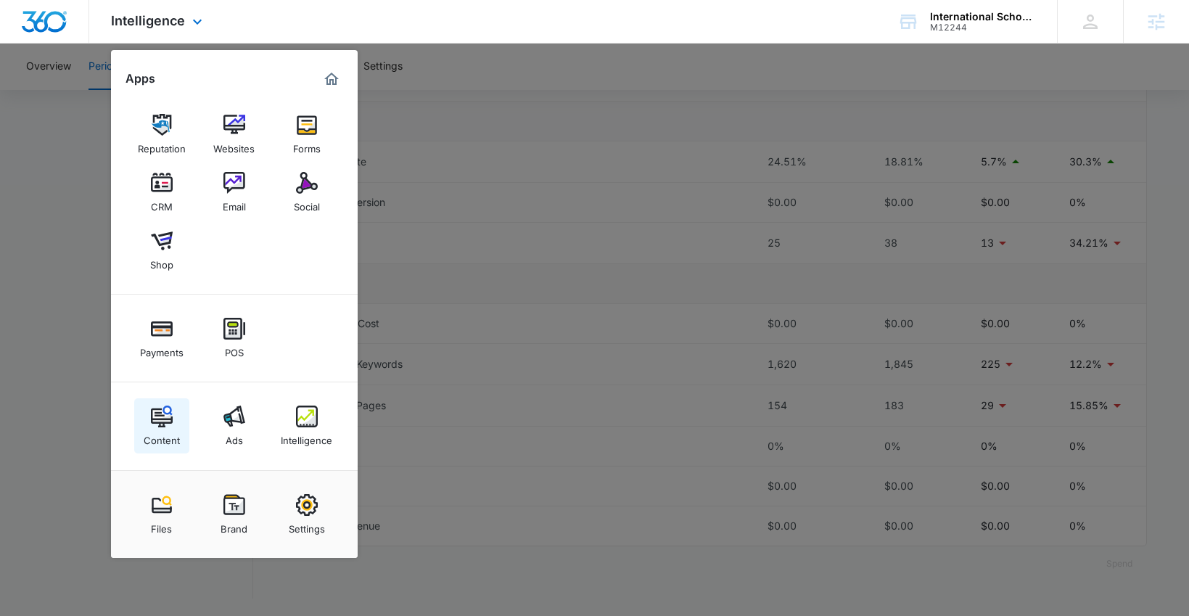
click at [154, 409] on img at bounding box center [162, 417] width 22 height 22
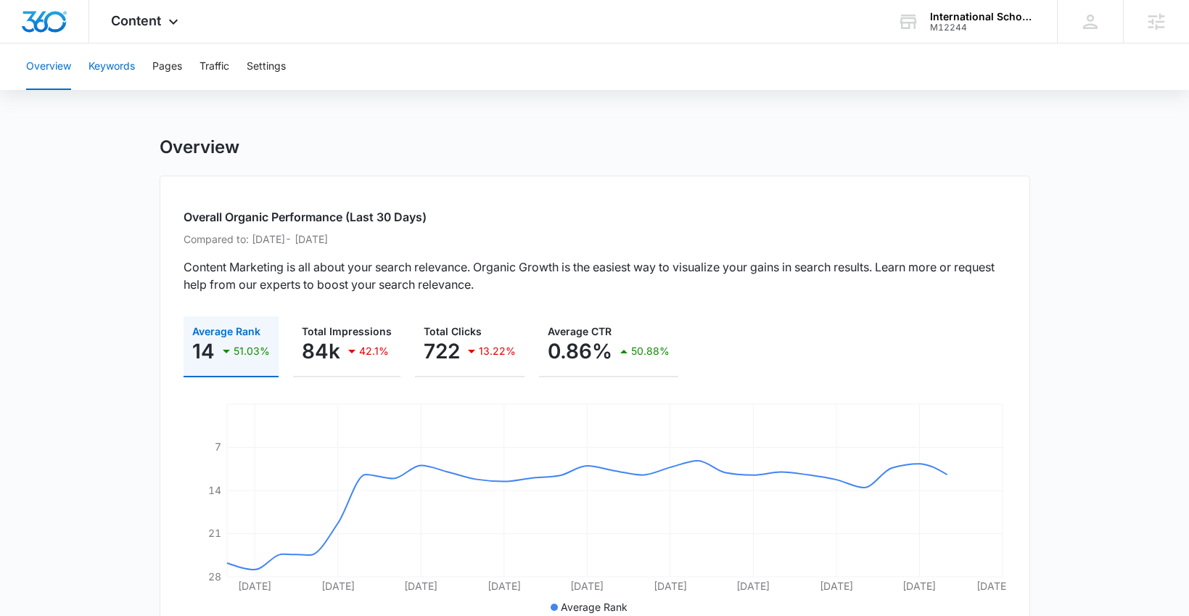
click at [110, 63] on button "Keywords" at bounding box center [112, 67] width 46 height 46
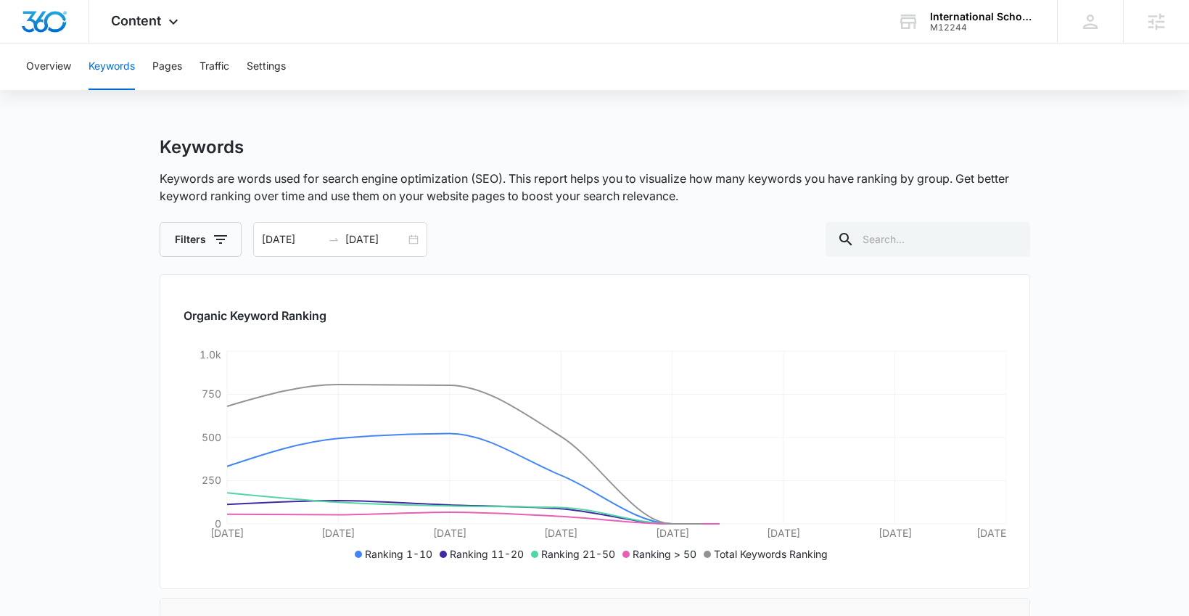
scroll to position [54, 0]
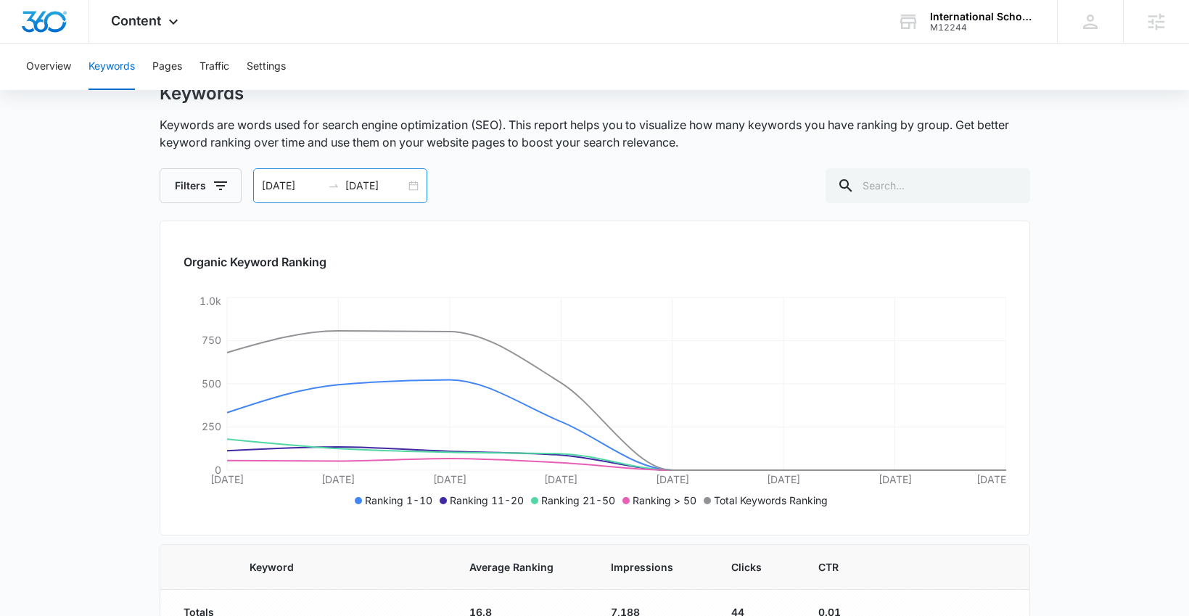
click at [411, 190] on div "10/01/2025 10/08/2025" at bounding box center [340, 185] width 174 height 35
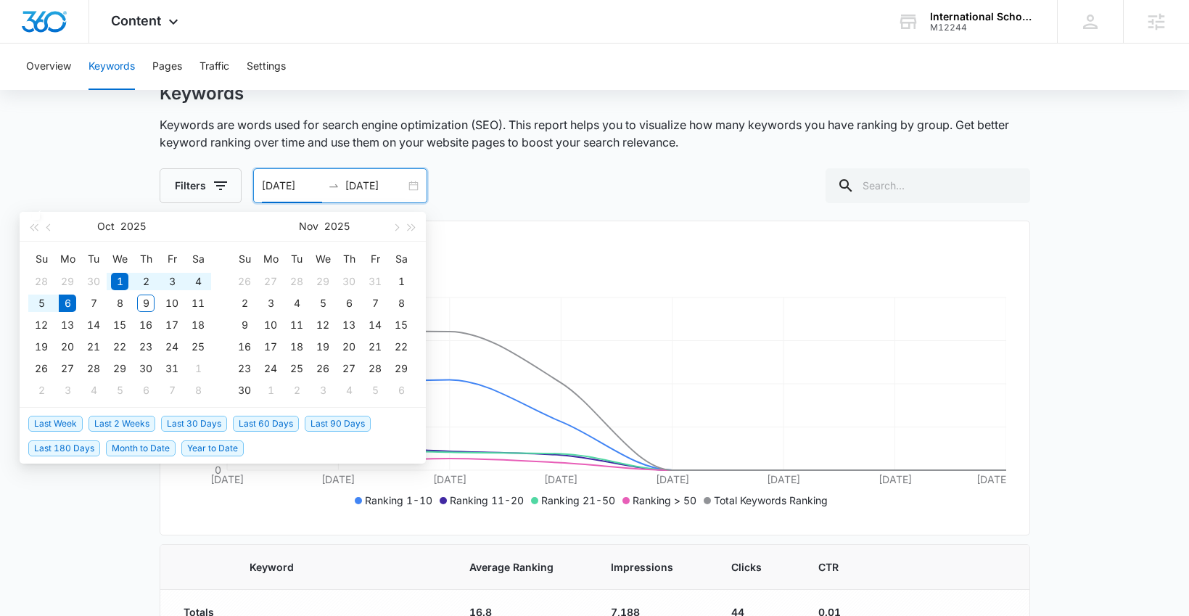
click at [316, 422] on span "Last 90 Days" at bounding box center [338, 424] width 66 height 16
type input "07/08/2025"
type input "10/06/2025"
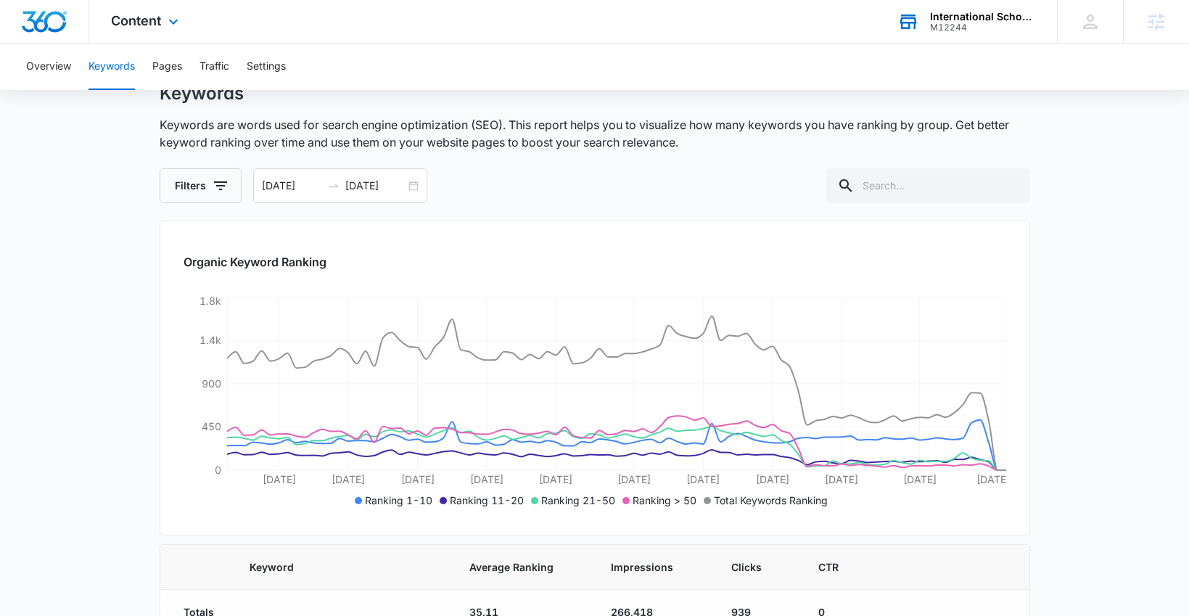
click at [925, 29] on div "International School of Music M12244 Your Accounts View All" at bounding box center [966, 21] width 181 height 43
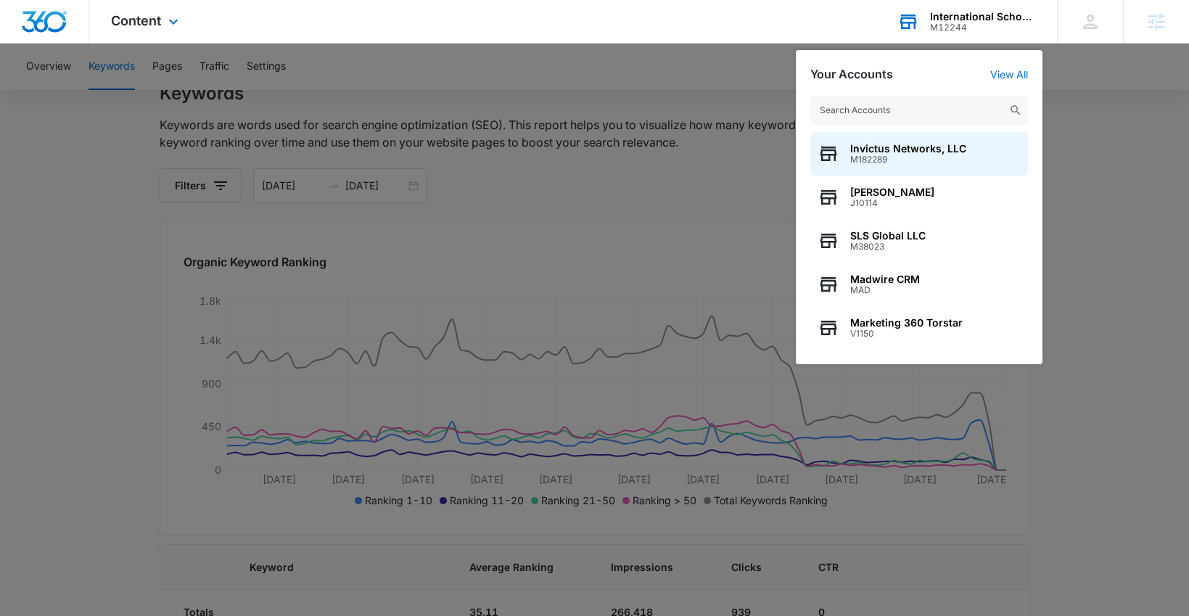
click at [873, 111] on input "text" at bounding box center [920, 110] width 218 height 29
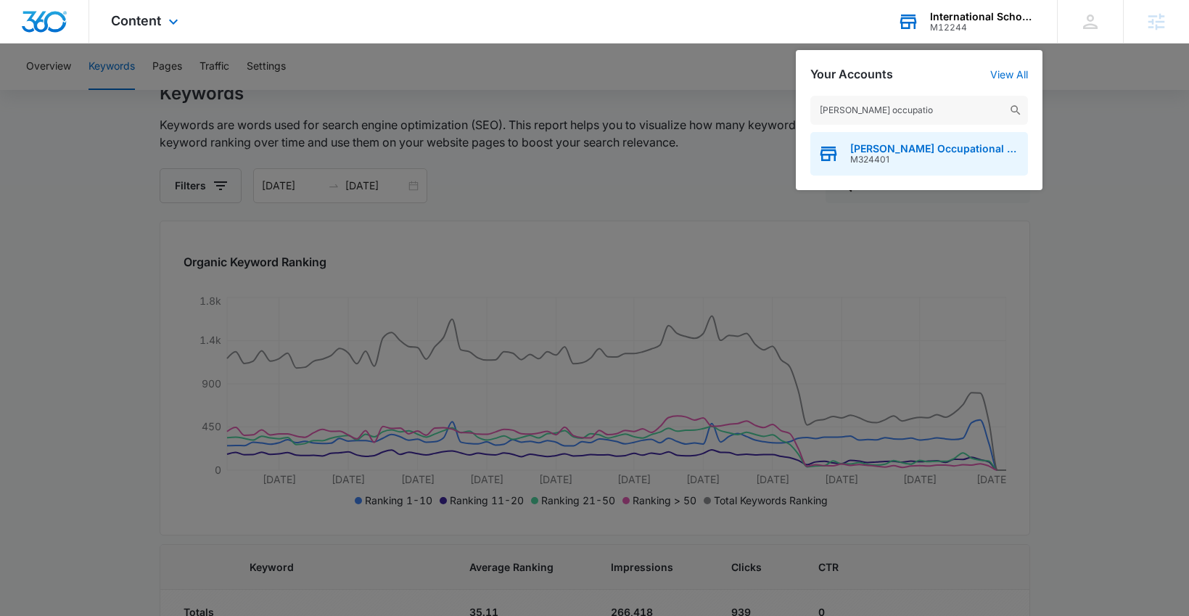
type input "Baxter occupatio"
click at [876, 151] on span "[PERSON_NAME] Occupational and Physical Therapy" at bounding box center [935, 149] width 171 height 12
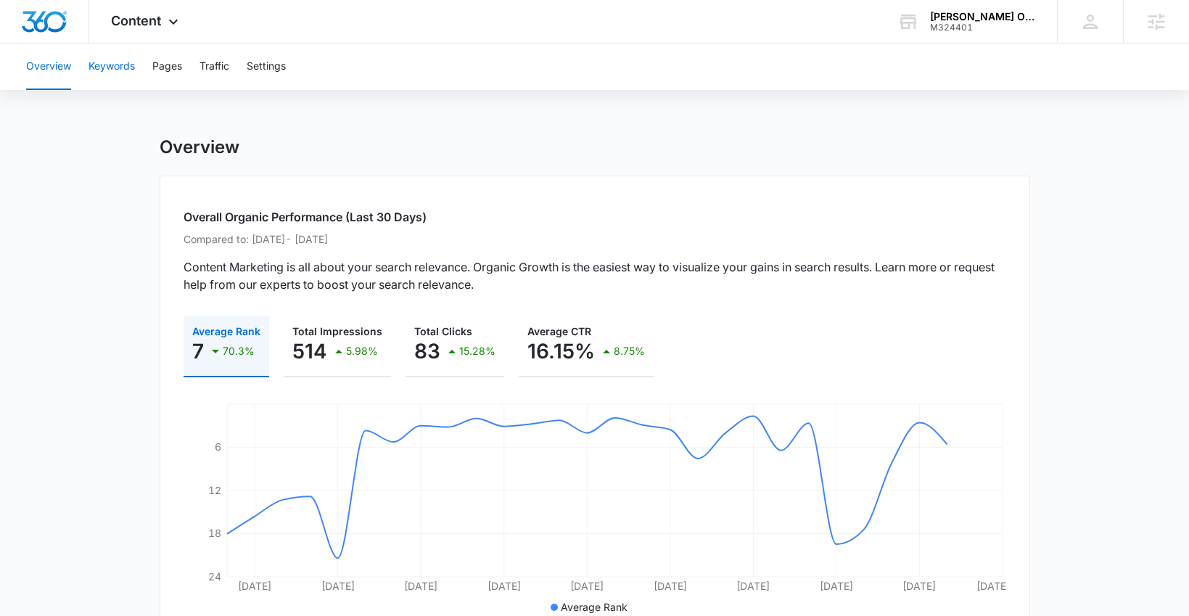
click at [107, 69] on button "Keywords" at bounding box center [112, 67] width 46 height 46
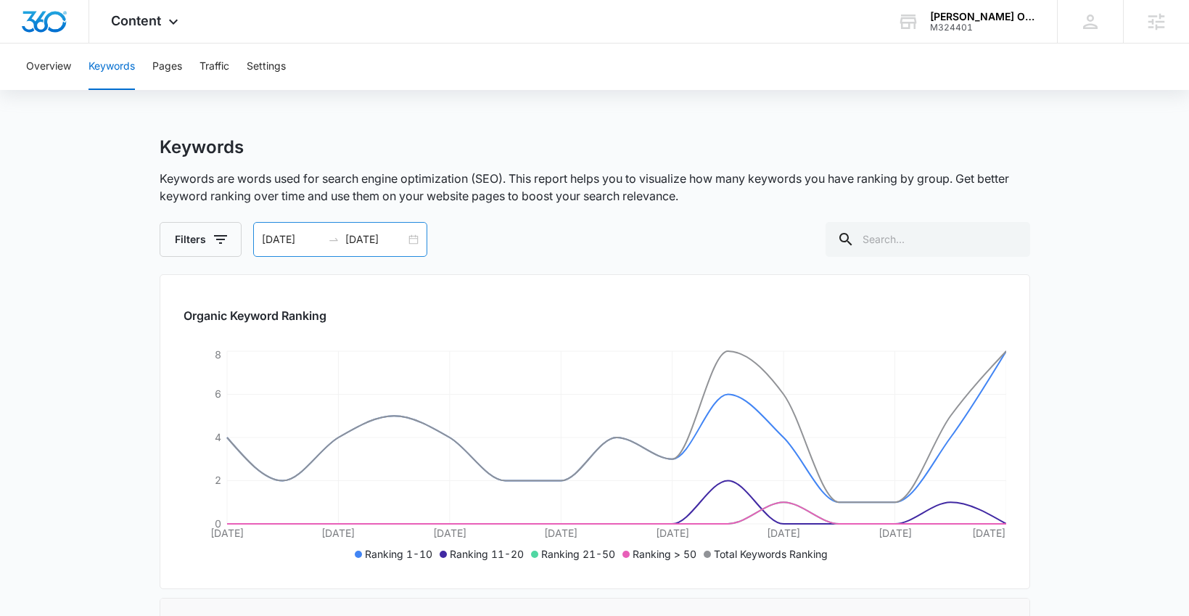
click at [409, 244] on div "09/15/2025 09/29/2025" at bounding box center [340, 239] width 174 height 35
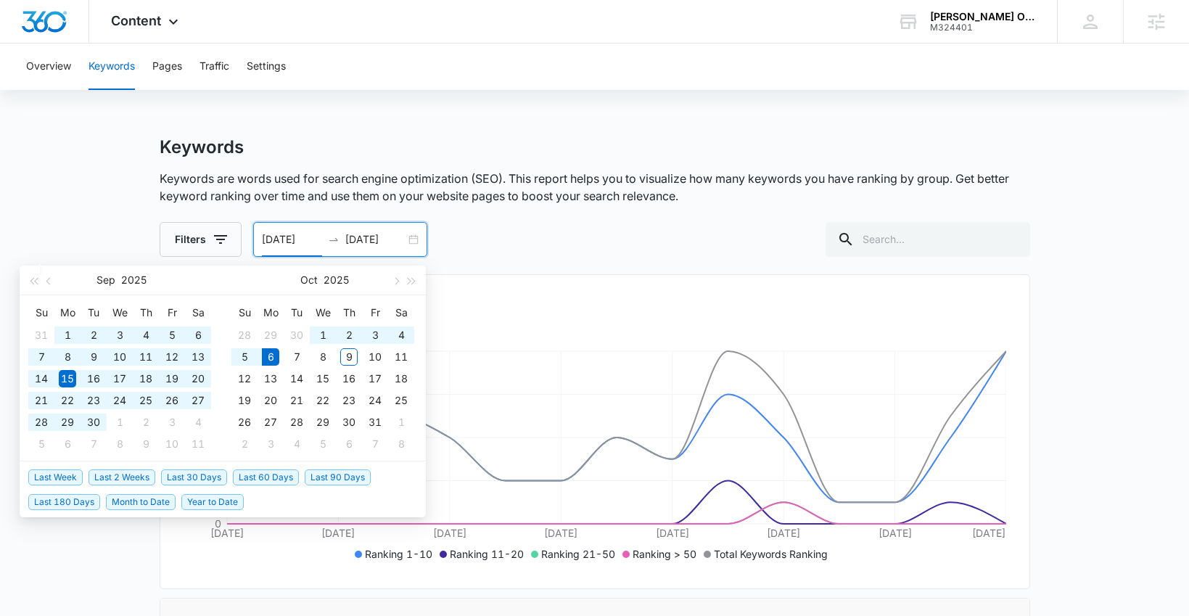
click at [322, 480] on span "Last 90 Days" at bounding box center [338, 477] width 66 height 16
type input "07/08/2025"
type input "10/06/2025"
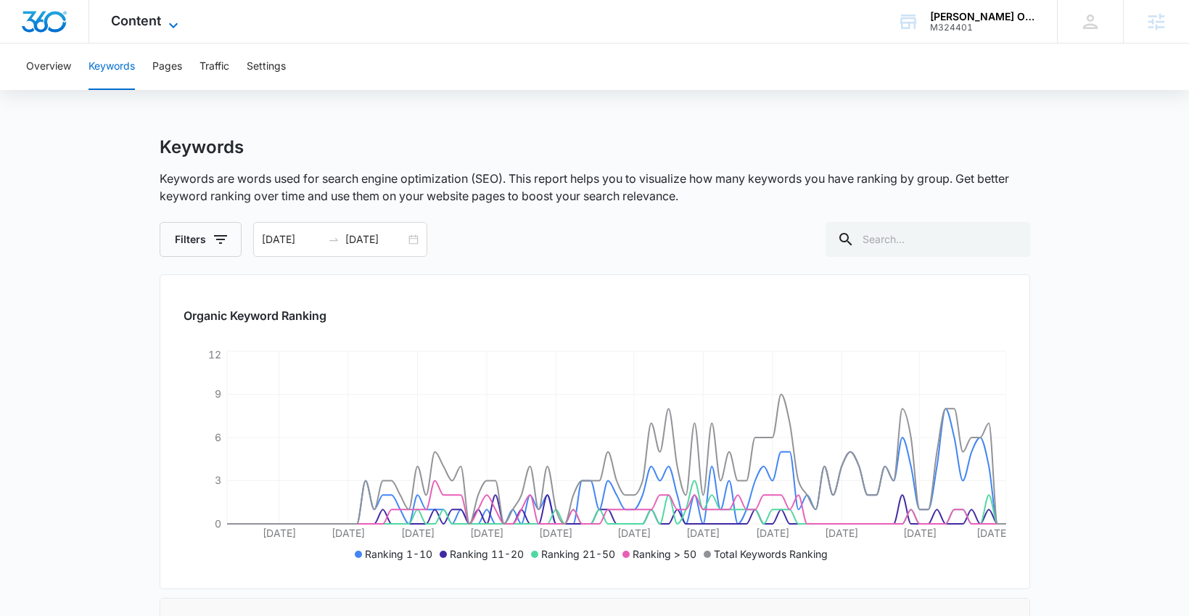
click at [144, 27] on span "Content" at bounding box center [136, 20] width 50 height 15
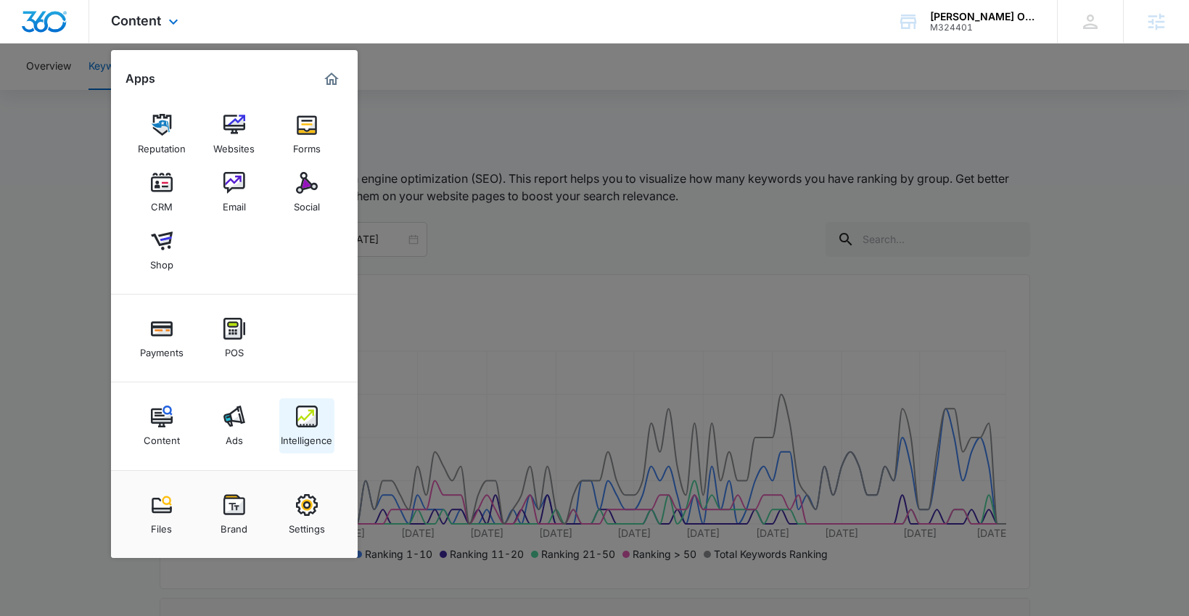
click at [316, 435] on div "Intelligence" at bounding box center [307, 436] width 52 height 19
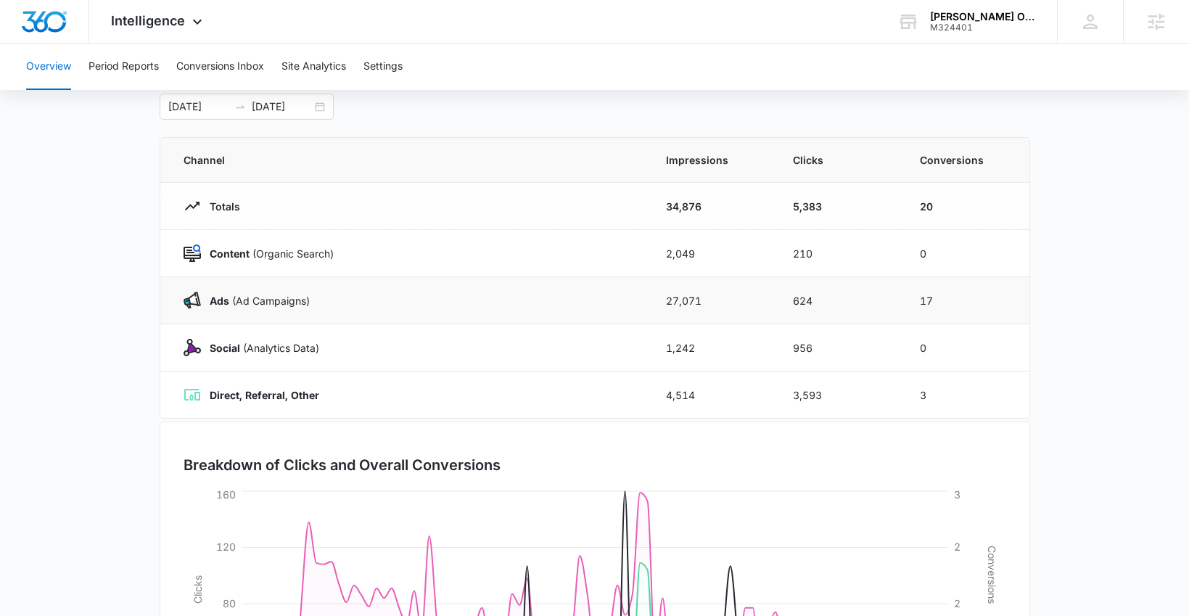
scroll to position [84, 0]
click at [324, 99] on div "07/08/2025 10/06/2025" at bounding box center [247, 104] width 174 height 26
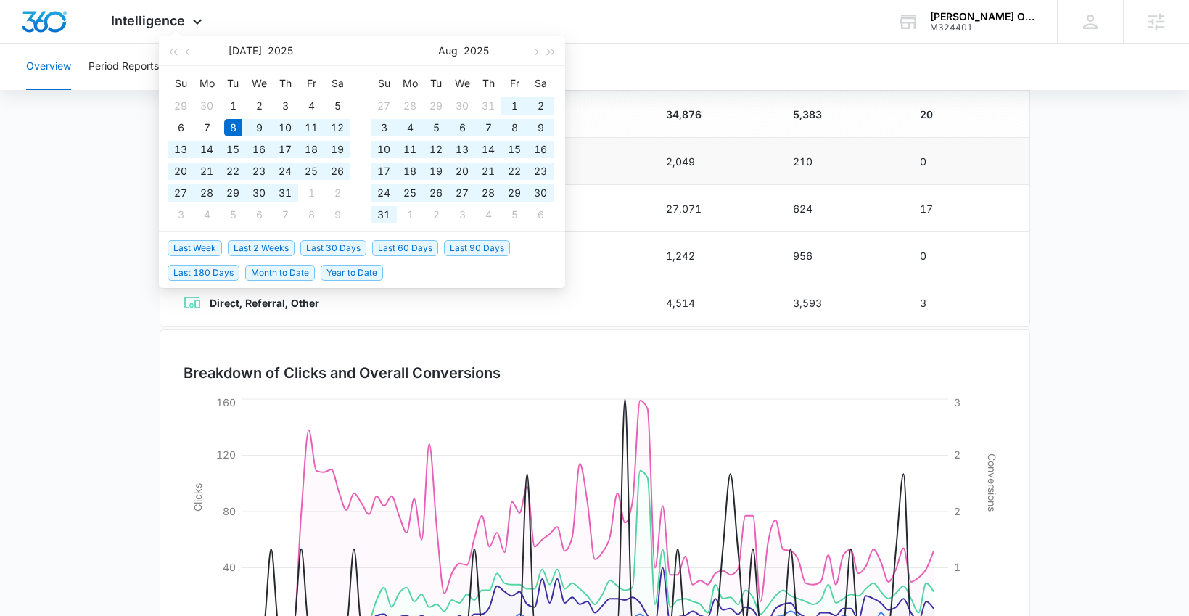
scroll to position [175, 0]
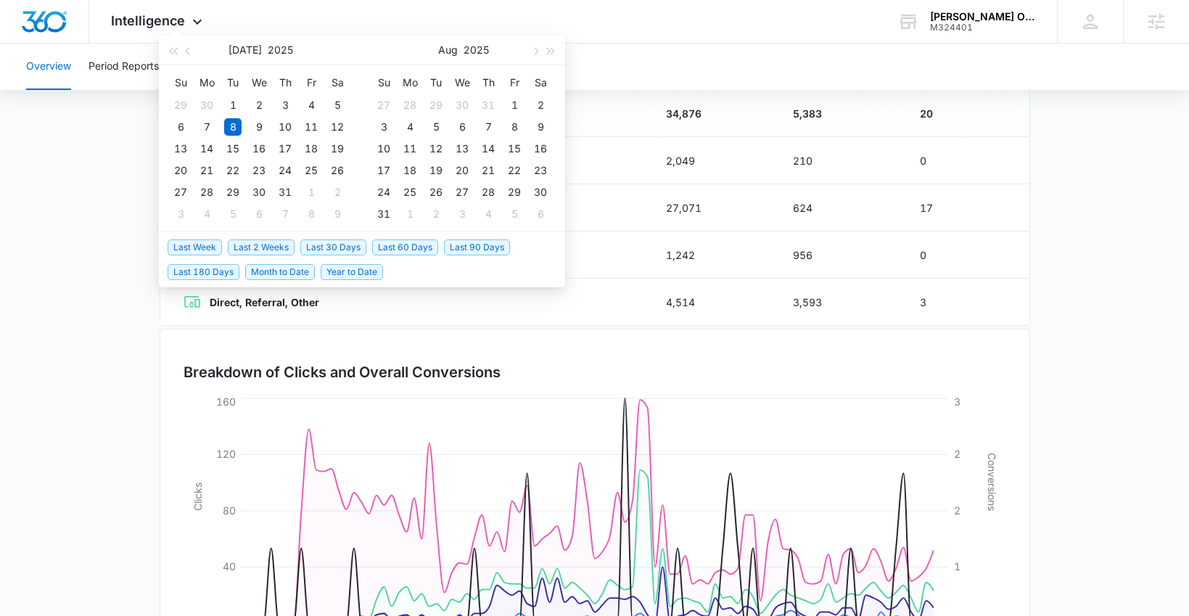
click at [213, 247] on span "Last Week" at bounding box center [195, 247] width 54 height 16
type input "09/29/2025"
type input "10/08/2025"
type input "10/01/2025"
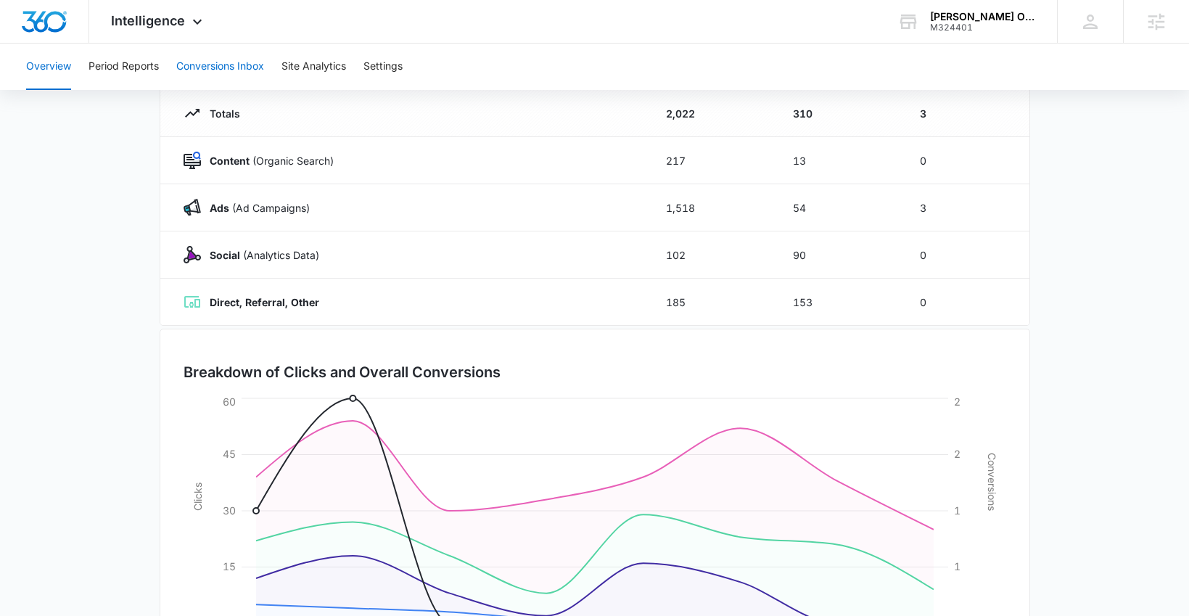
click at [200, 66] on button "Conversions Inbox" at bounding box center [220, 67] width 88 height 46
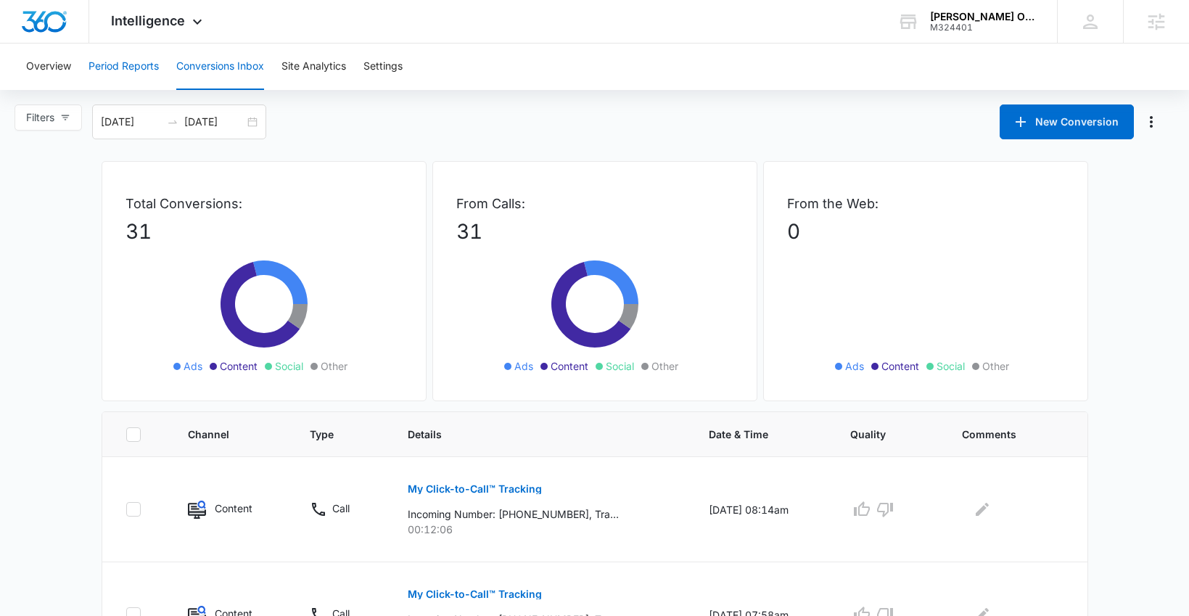
click at [139, 65] on button "Period Reports" at bounding box center [124, 67] width 70 height 46
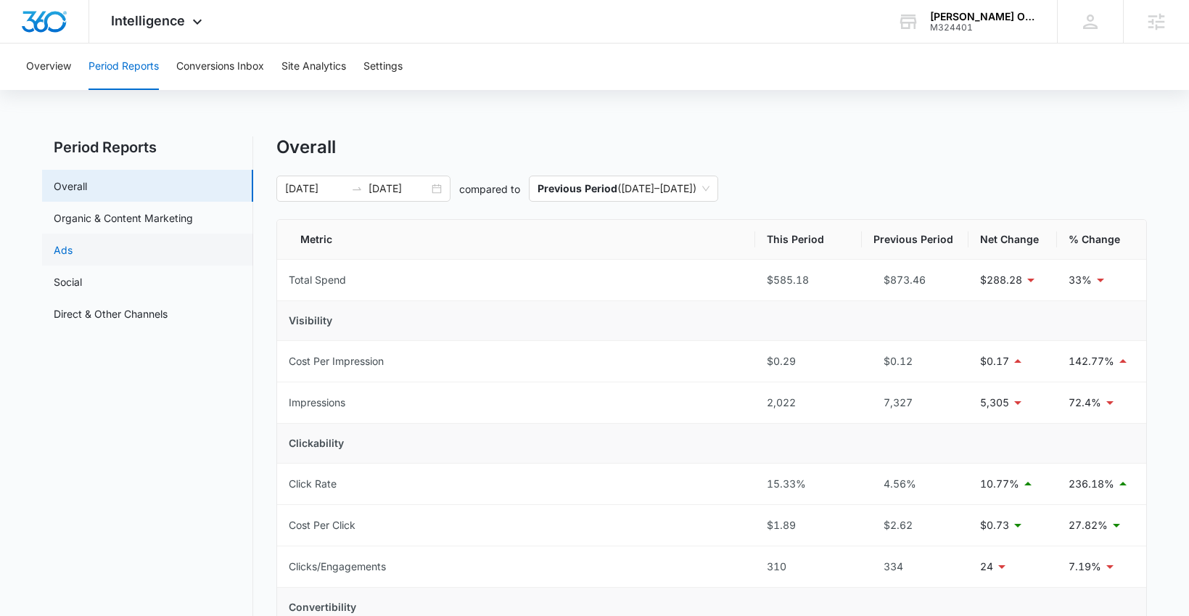
click at [73, 245] on link "Ads" at bounding box center [63, 249] width 19 height 15
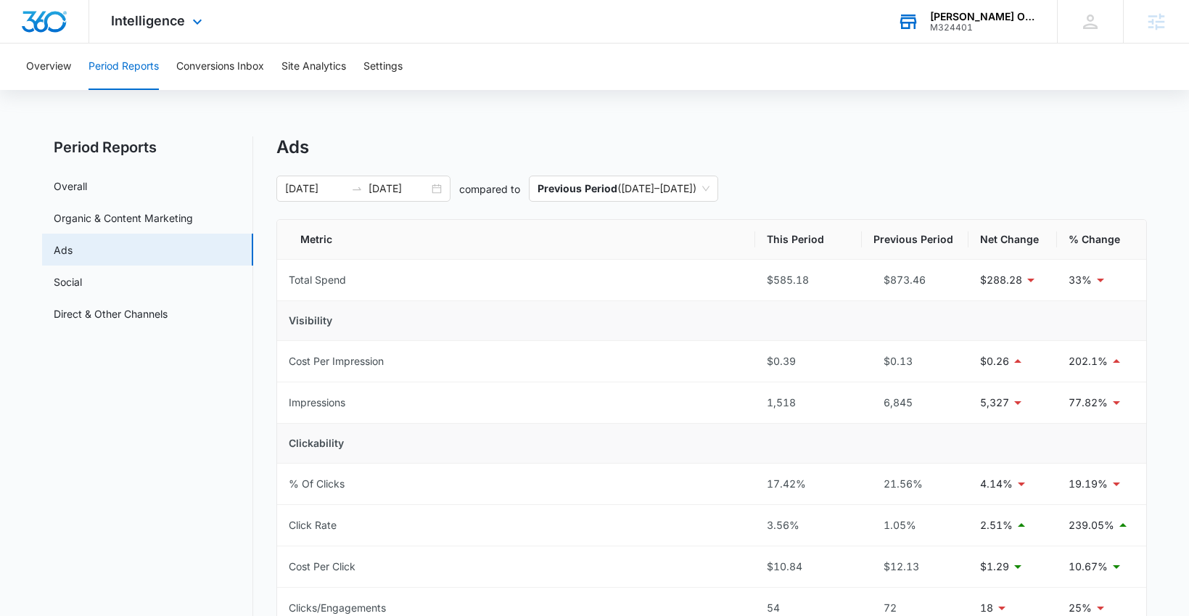
click at [978, 18] on div "[PERSON_NAME] Occupational and Physical Therapy" at bounding box center [983, 17] width 106 height 12
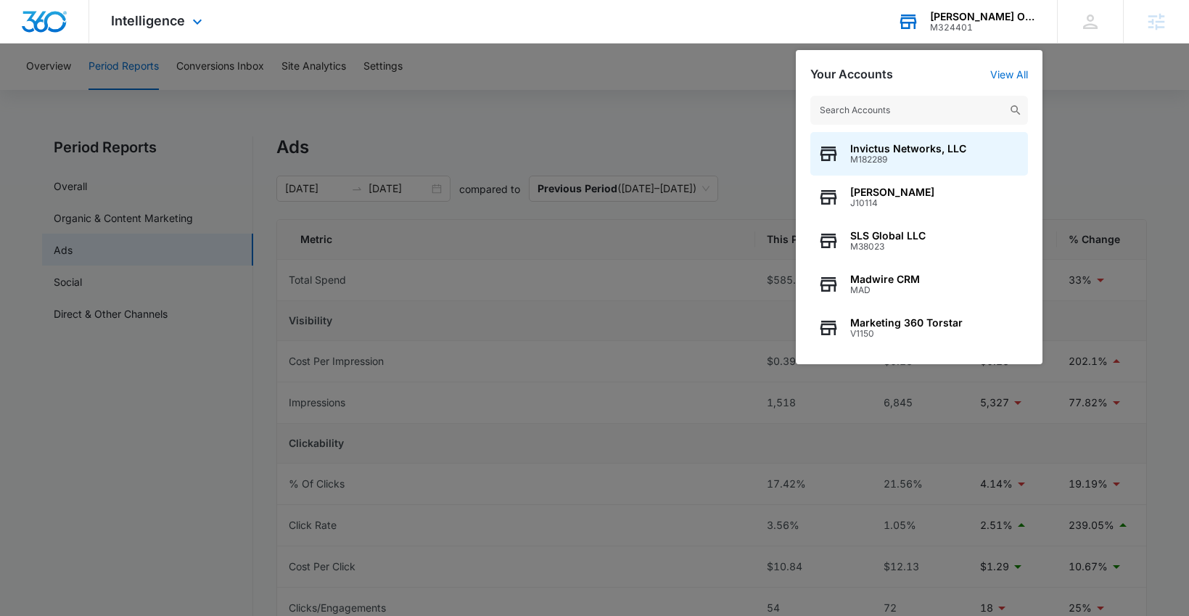
click at [886, 114] on input "text" at bounding box center [920, 110] width 218 height 29
click at [886, 113] on input "text" at bounding box center [920, 110] width 218 height 29
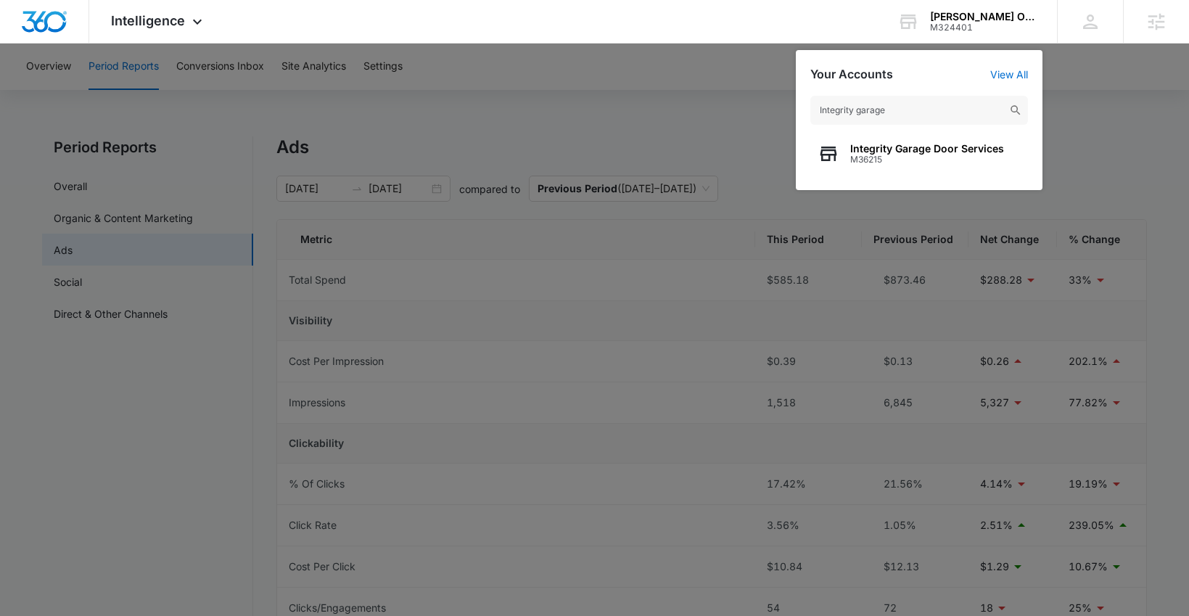
type input "Integrity garage"
click at [887, 155] on span "M36215" at bounding box center [927, 160] width 154 height 10
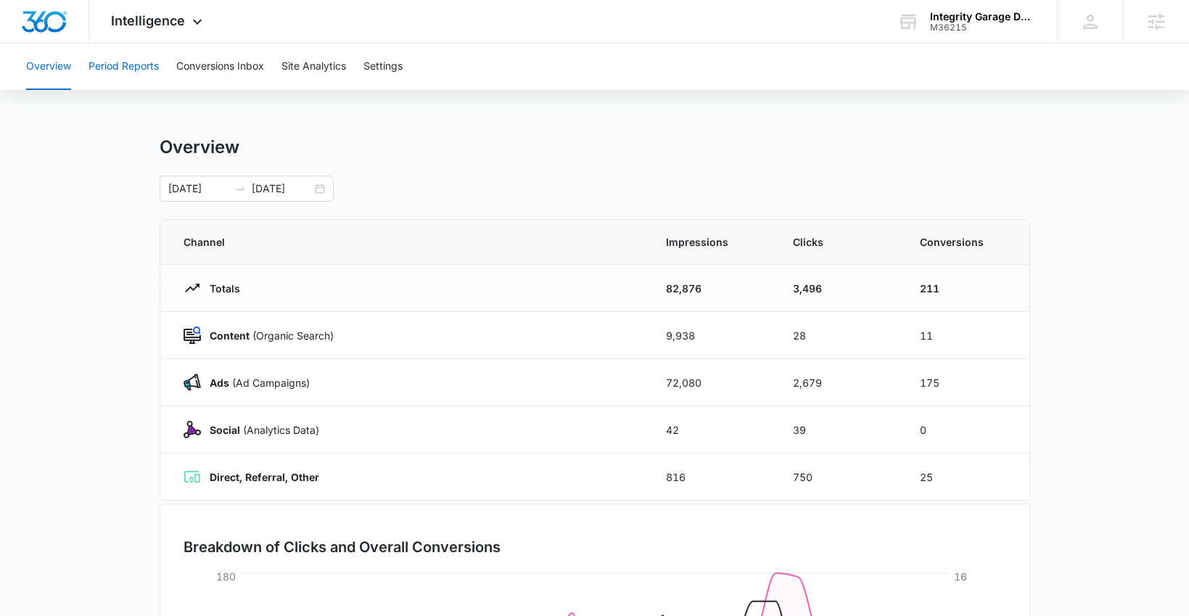
click at [124, 73] on button "Period Reports" at bounding box center [124, 67] width 70 height 46
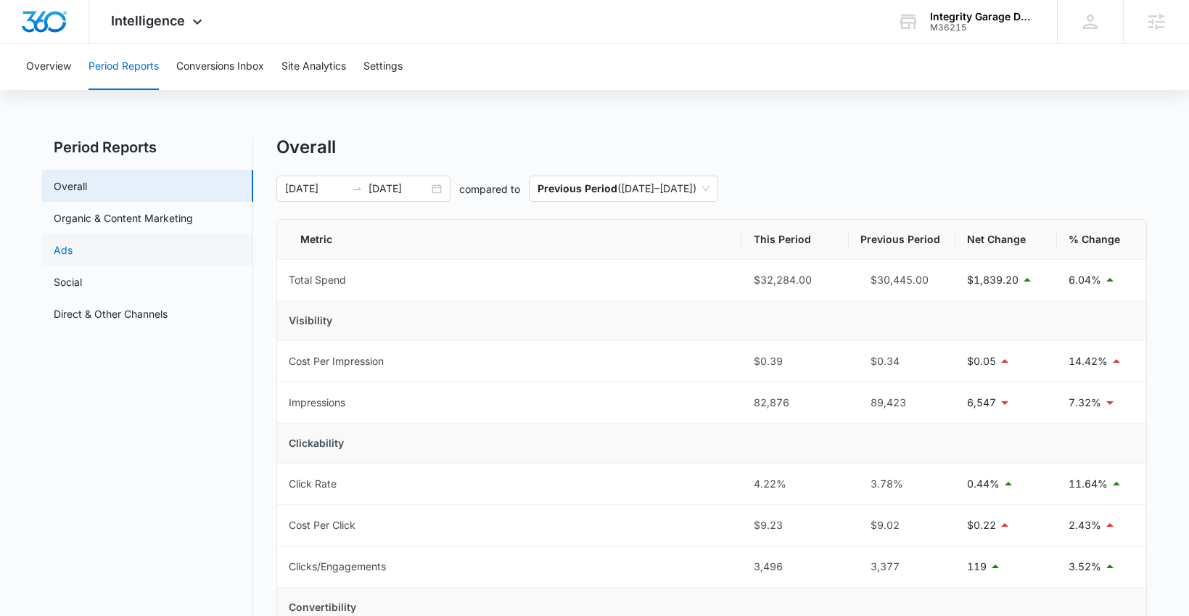
click at [73, 248] on link "Ads" at bounding box center [63, 249] width 19 height 15
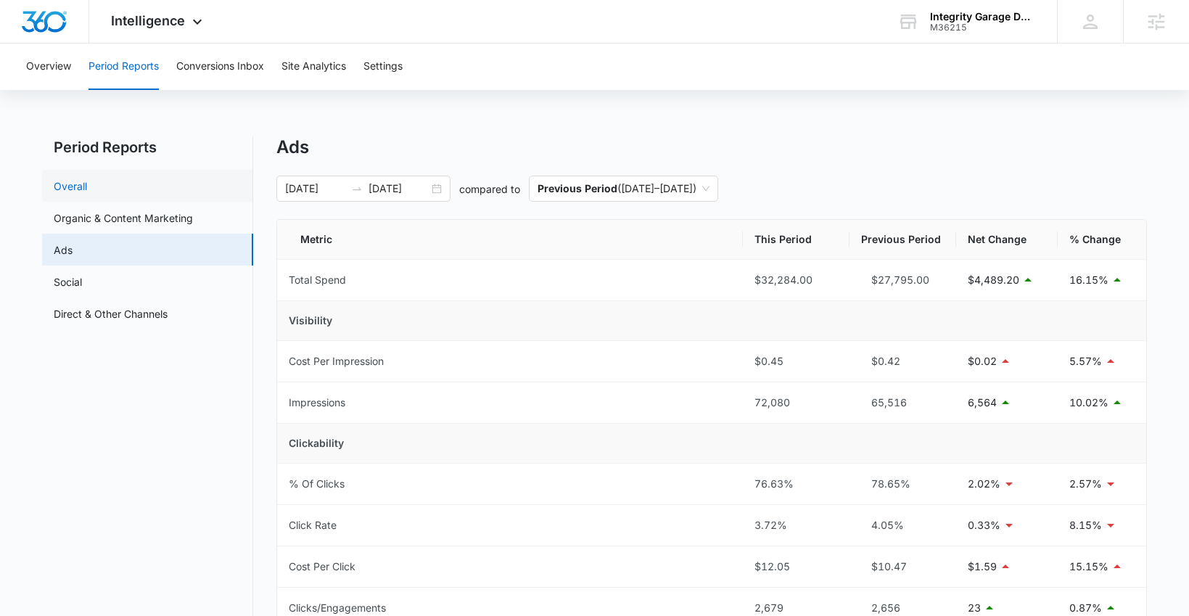
click at [87, 192] on link "Overall" at bounding box center [70, 186] width 33 height 15
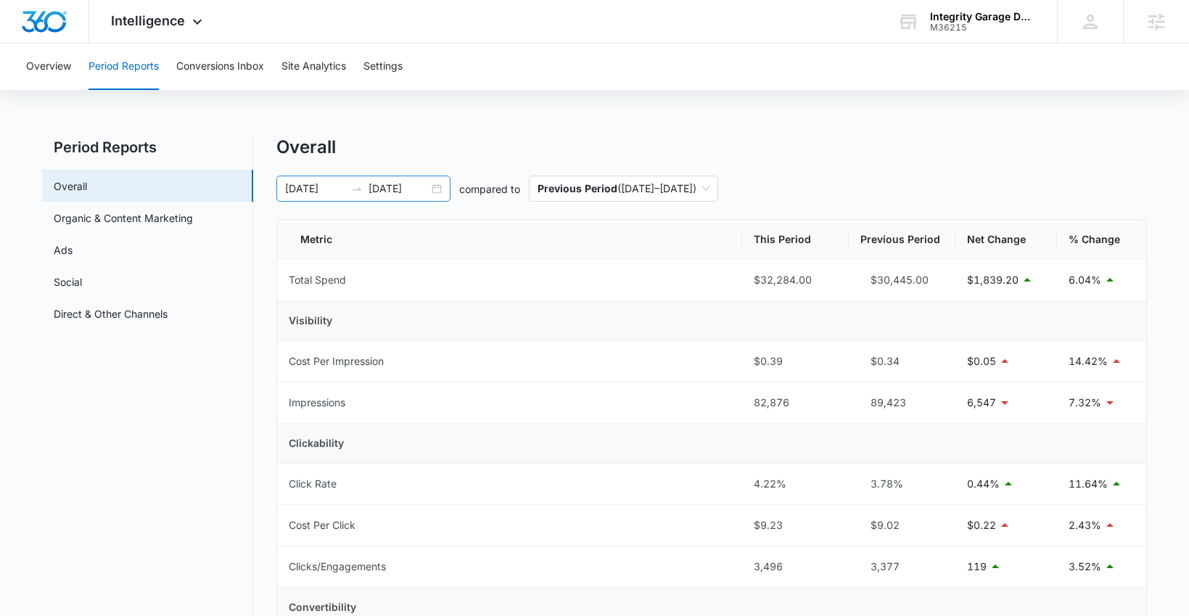
click at [435, 183] on div "09/08/2025 10/08/2025" at bounding box center [363, 189] width 174 height 26
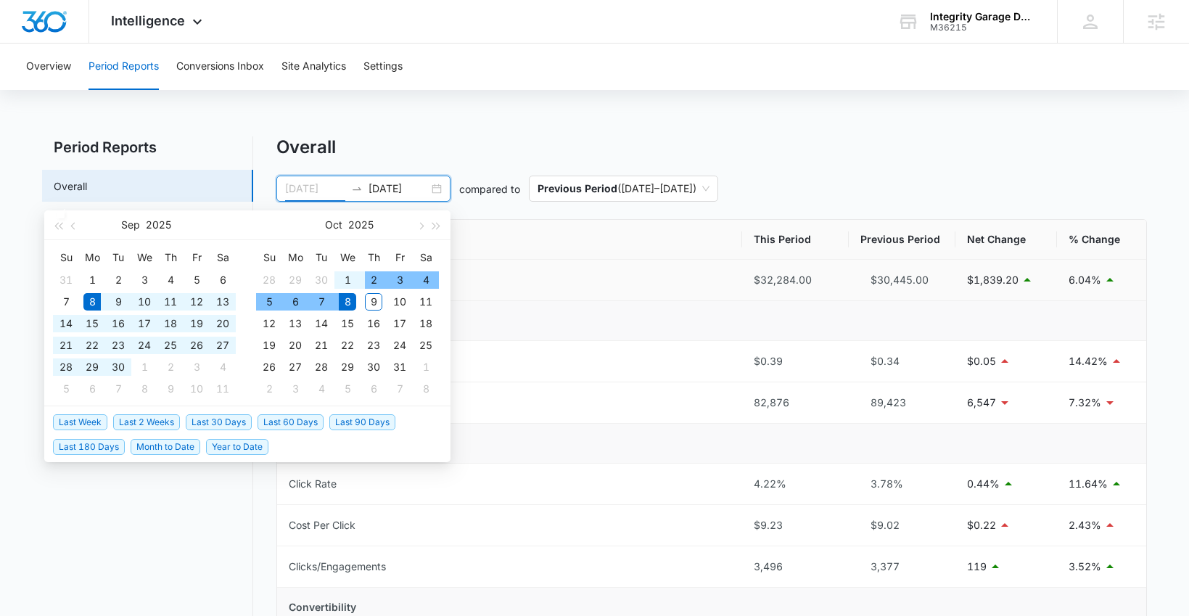
type input "09/08/2025"
click at [660, 194] on span "Previous Period ( 08/08/2025 – 09/07/2025 )" at bounding box center [624, 188] width 172 height 25
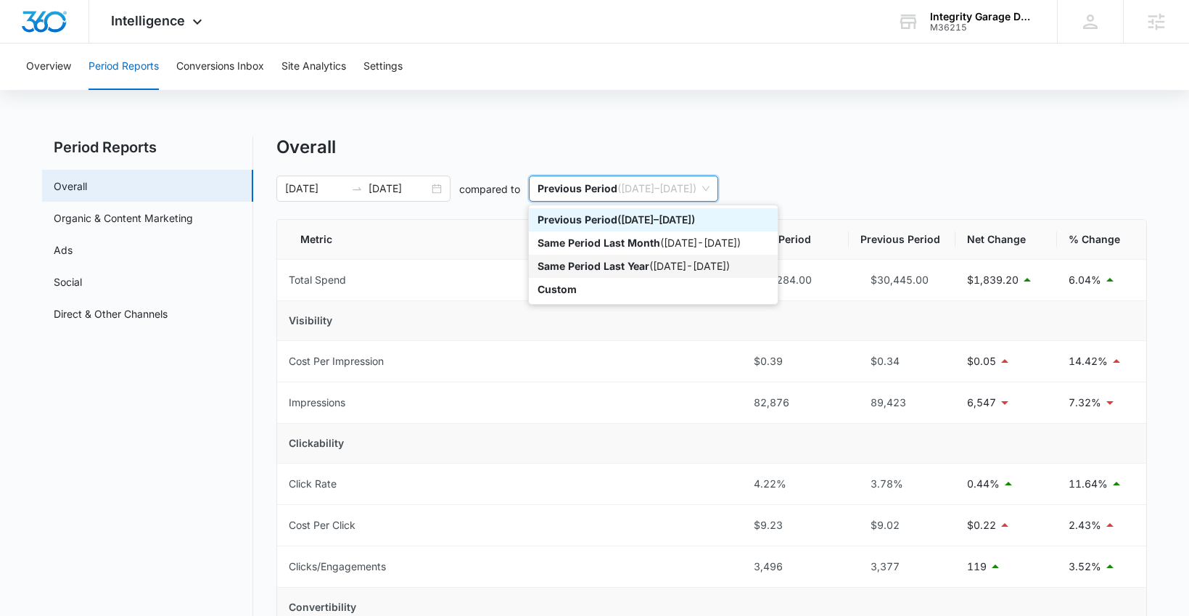
click at [636, 273] on div "Same Period Last Year ( 09/08/2024 - 10/08/2024 )" at bounding box center [653, 266] width 231 height 16
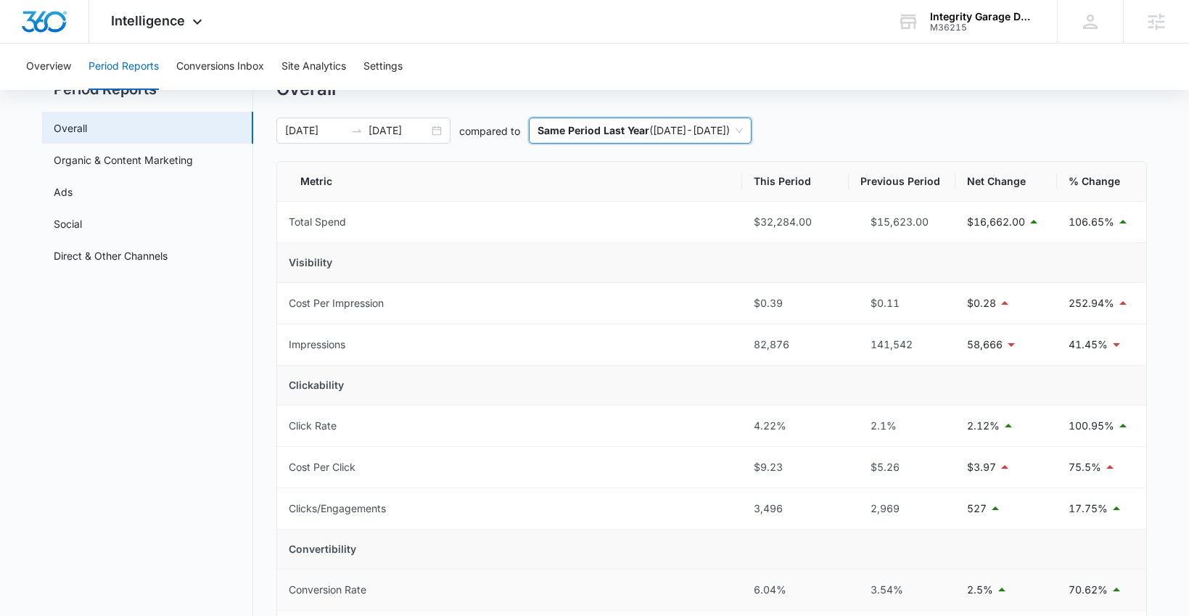
scroll to position [61, 0]
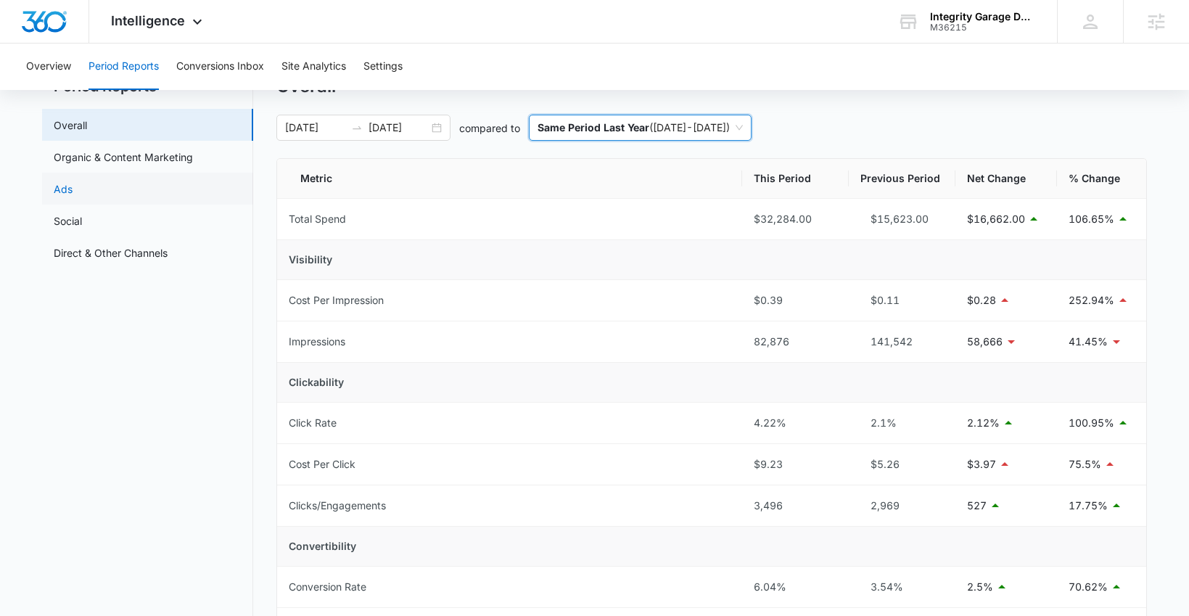
click at [73, 181] on link "Ads" at bounding box center [63, 188] width 19 height 15
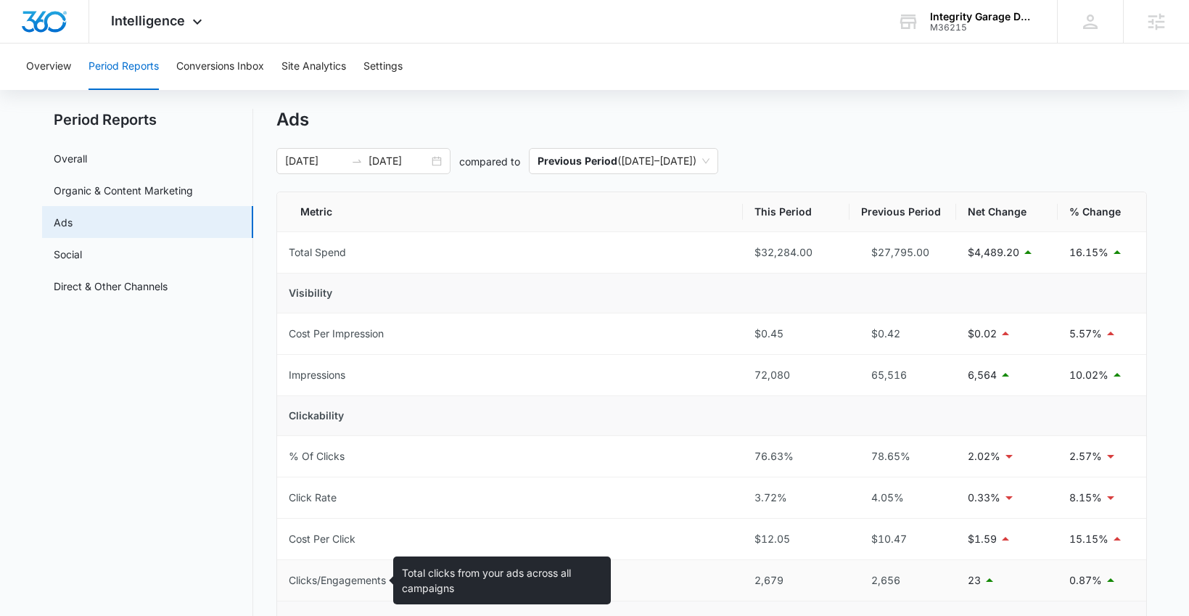
scroll to position [25, 0]
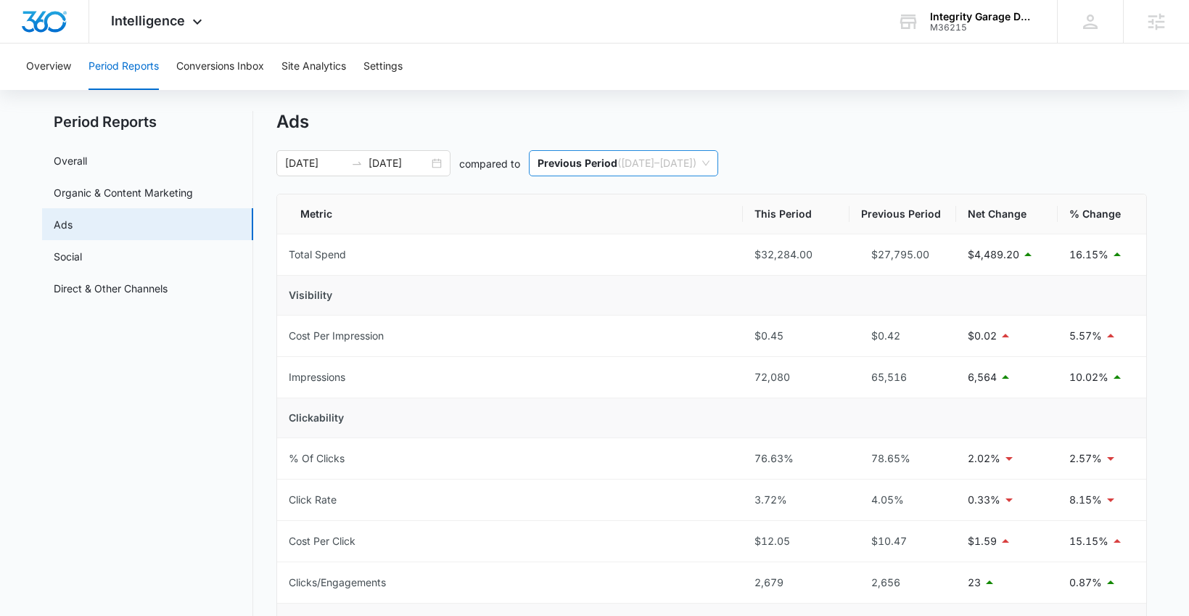
click at [697, 162] on span "Previous Period ( 08/08/2025 – 09/07/2025 )" at bounding box center [624, 163] width 172 height 25
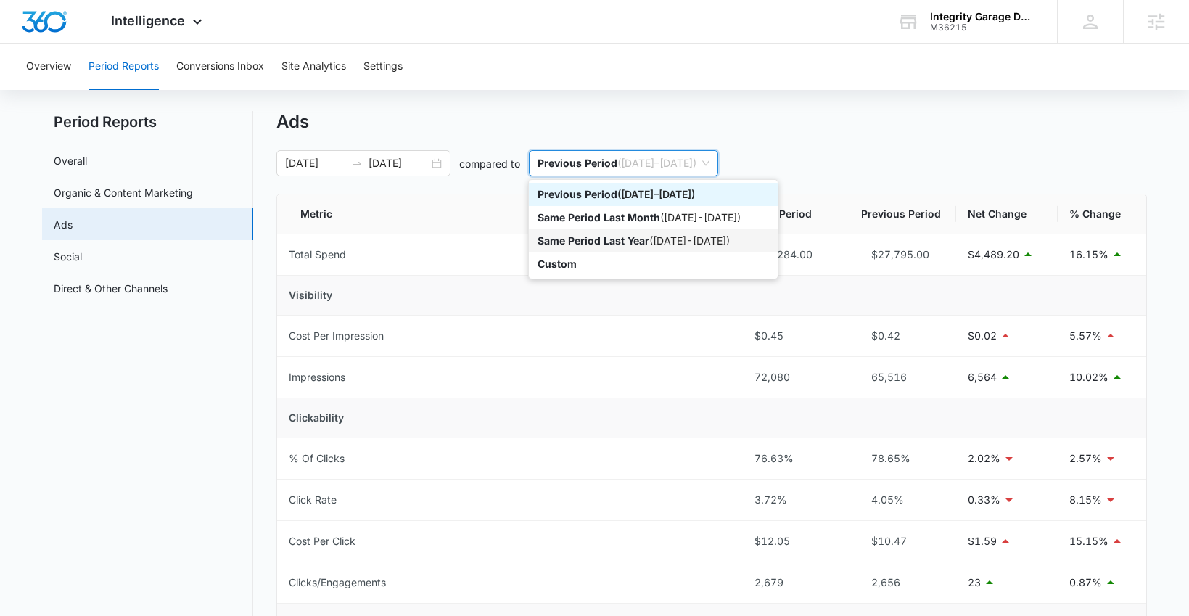
click at [585, 242] on p "Same Period Last Year" at bounding box center [594, 240] width 112 height 12
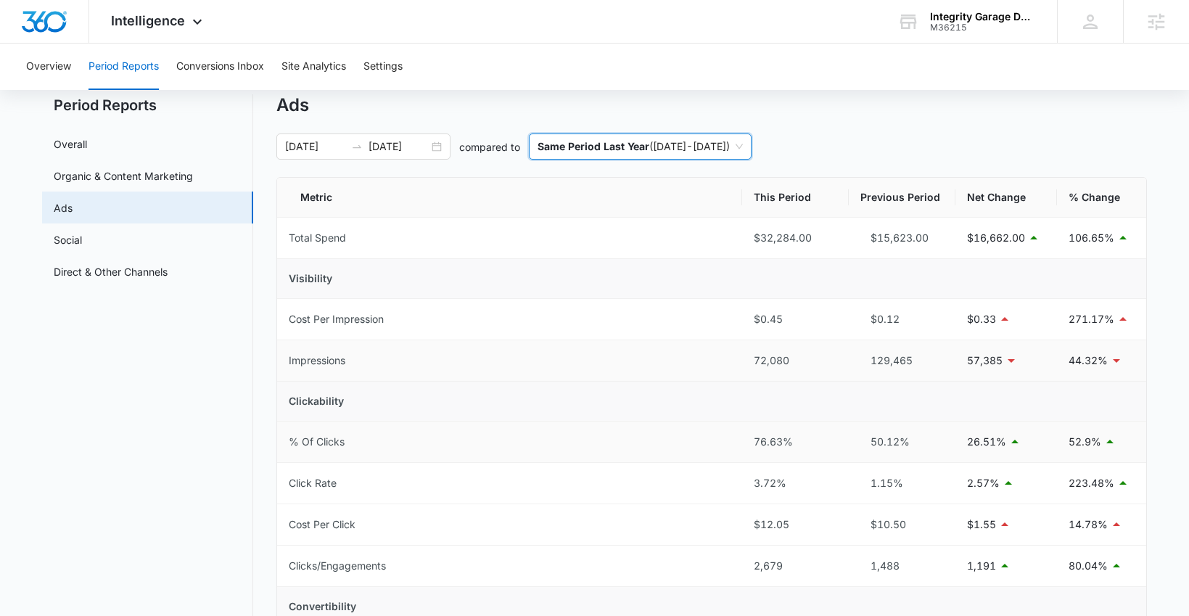
scroll to position [43, 0]
click at [120, 175] on link "Organic & Content Marketing" at bounding box center [123, 175] width 139 height 15
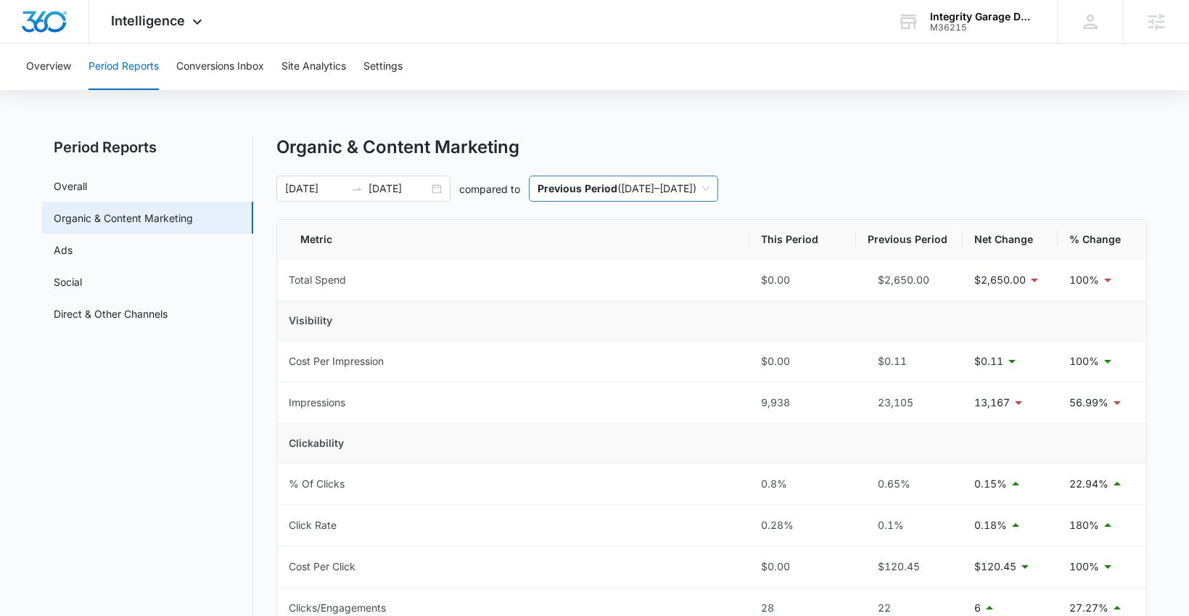
click at [655, 189] on span "Previous Period ( 08/08/2025 – 09/07/2025 )" at bounding box center [624, 188] width 172 height 25
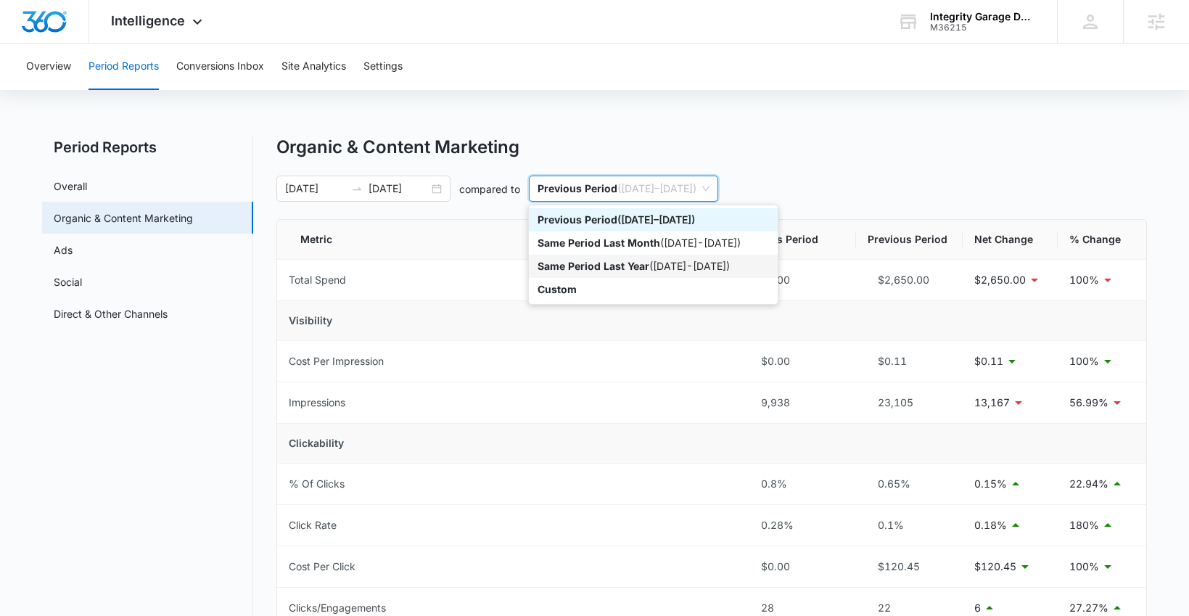
click at [621, 271] on p "Same Period Last Year" at bounding box center [594, 266] width 112 height 12
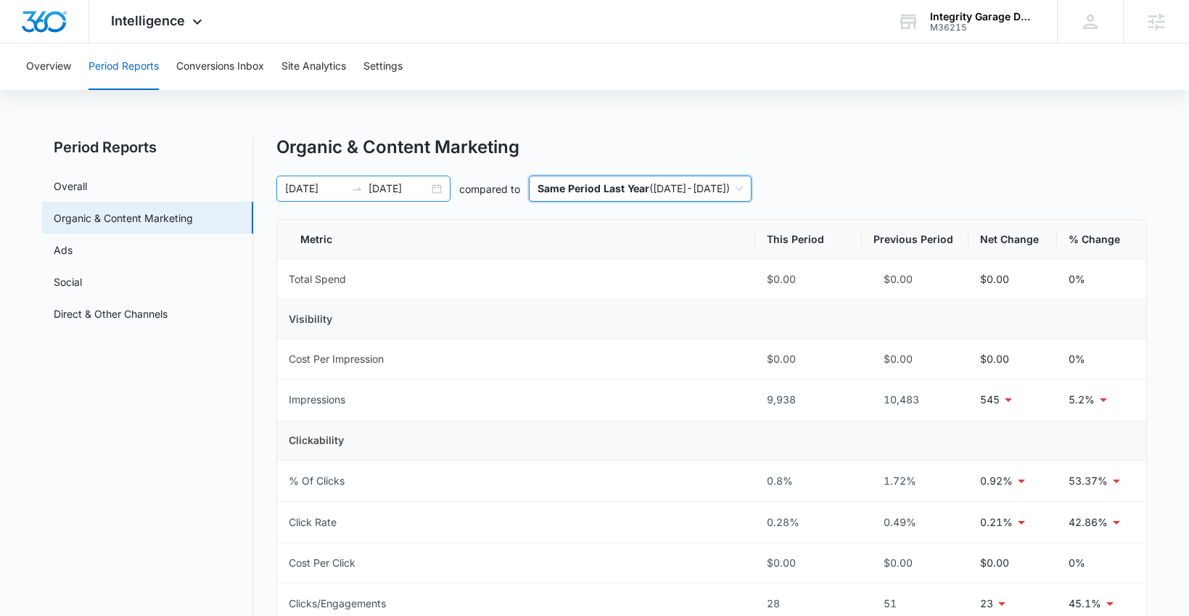
click at [349, 180] on div "09/08/2025 10/08/2025" at bounding box center [363, 189] width 174 height 26
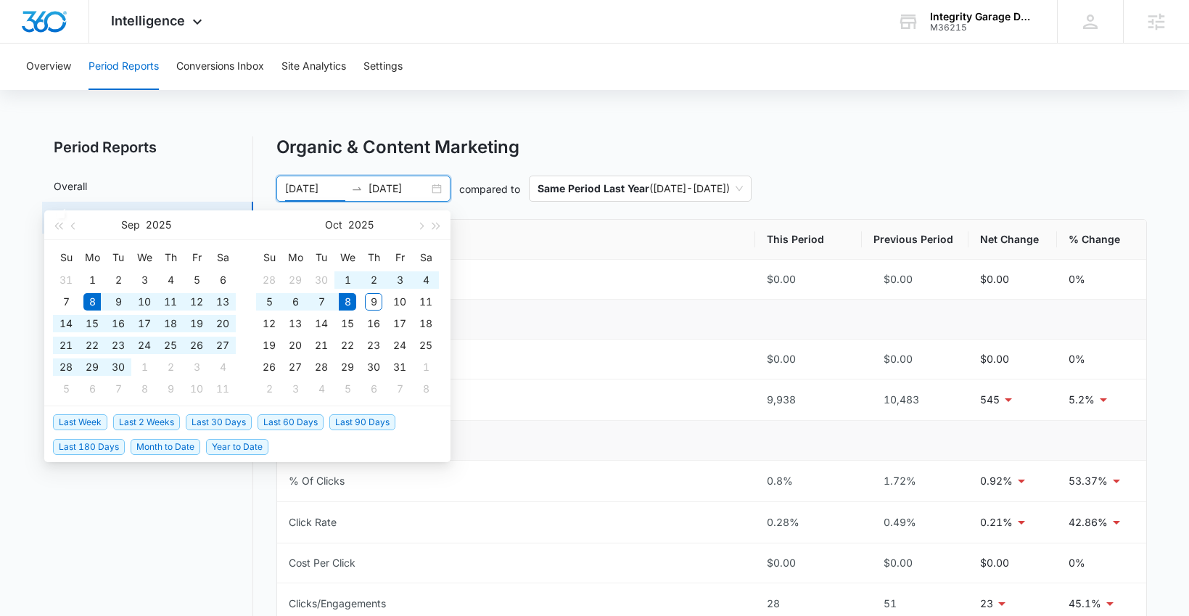
type input "09/08/2025"
click at [230, 422] on span "Last 30 Days" at bounding box center [219, 422] width 66 height 16
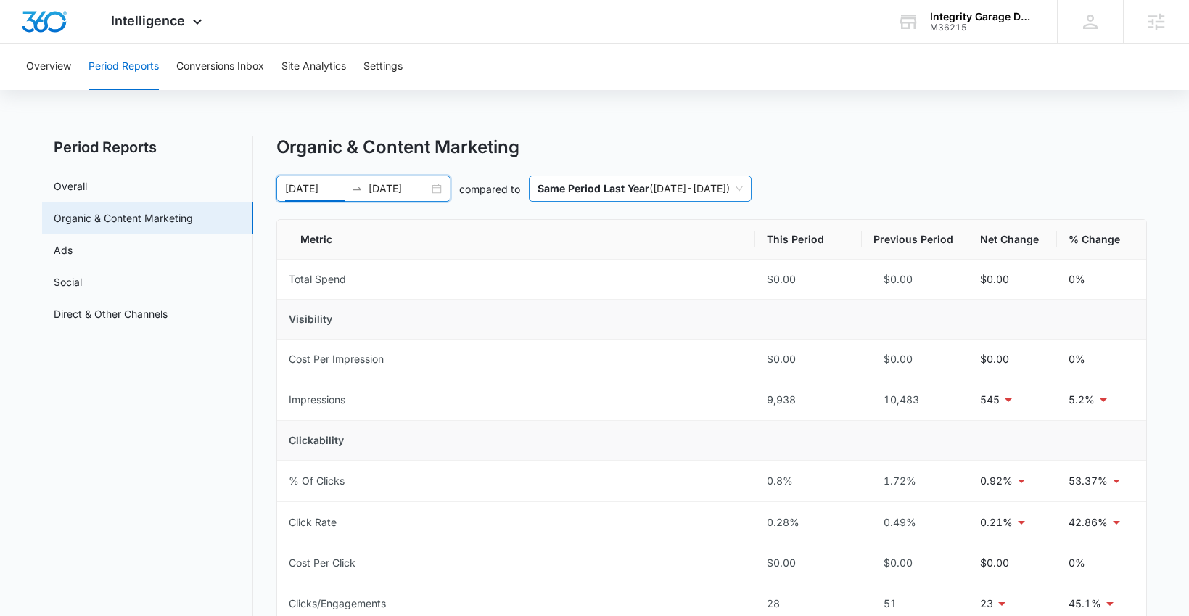
click at [648, 192] on p "Same Period Last Year" at bounding box center [594, 188] width 112 height 12
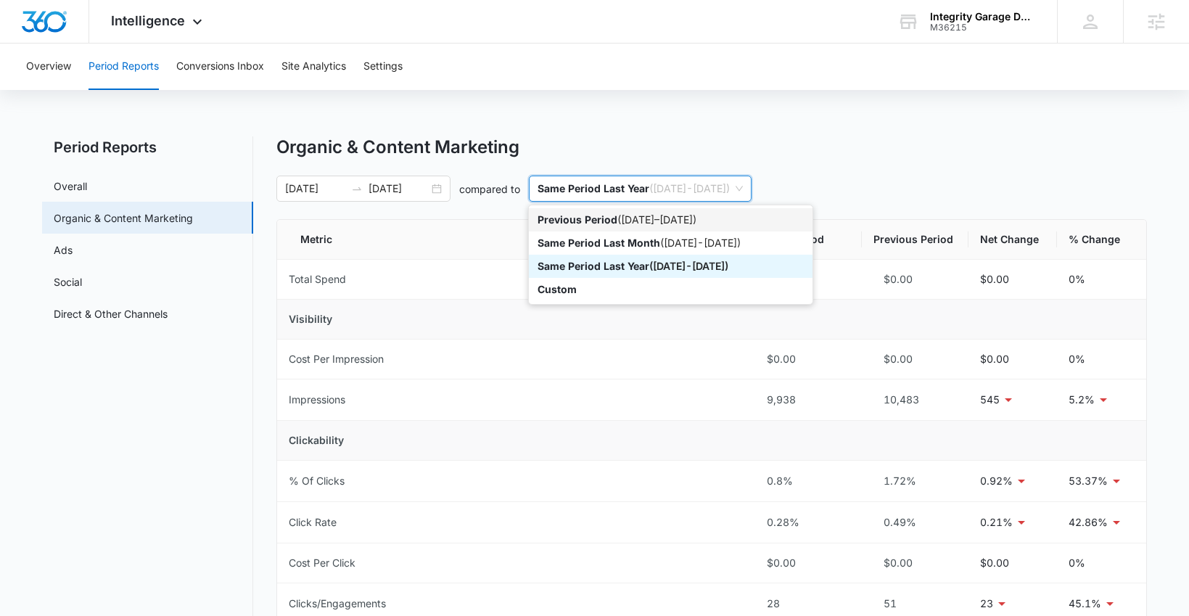
click at [605, 218] on p "Previous Period" at bounding box center [578, 219] width 80 height 12
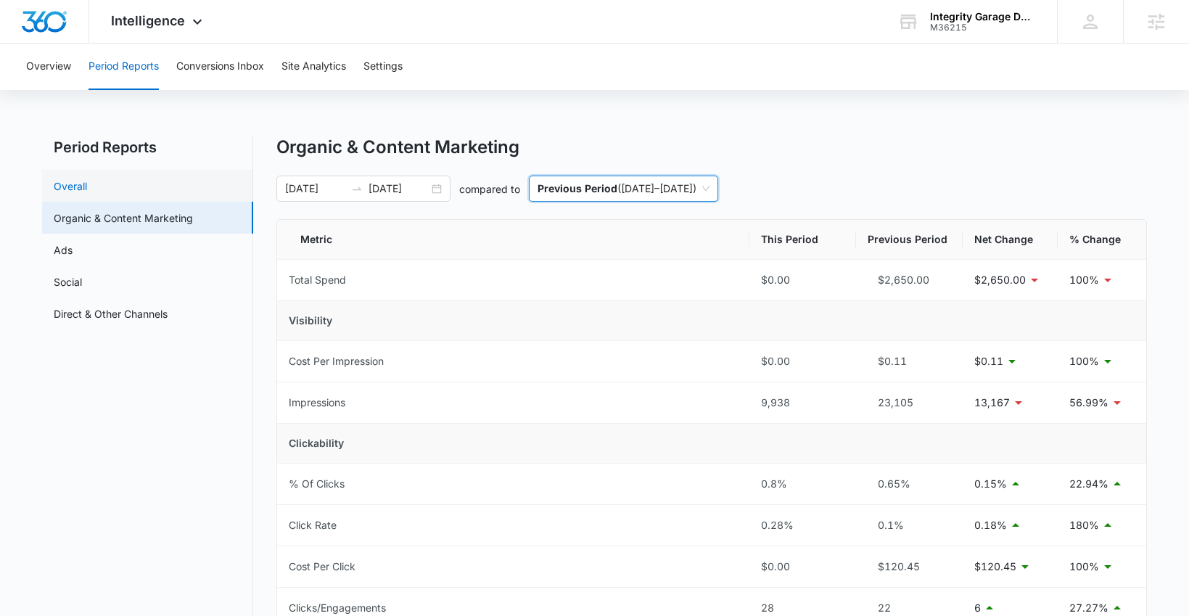
click at [87, 194] on link "Overall" at bounding box center [70, 186] width 33 height 15
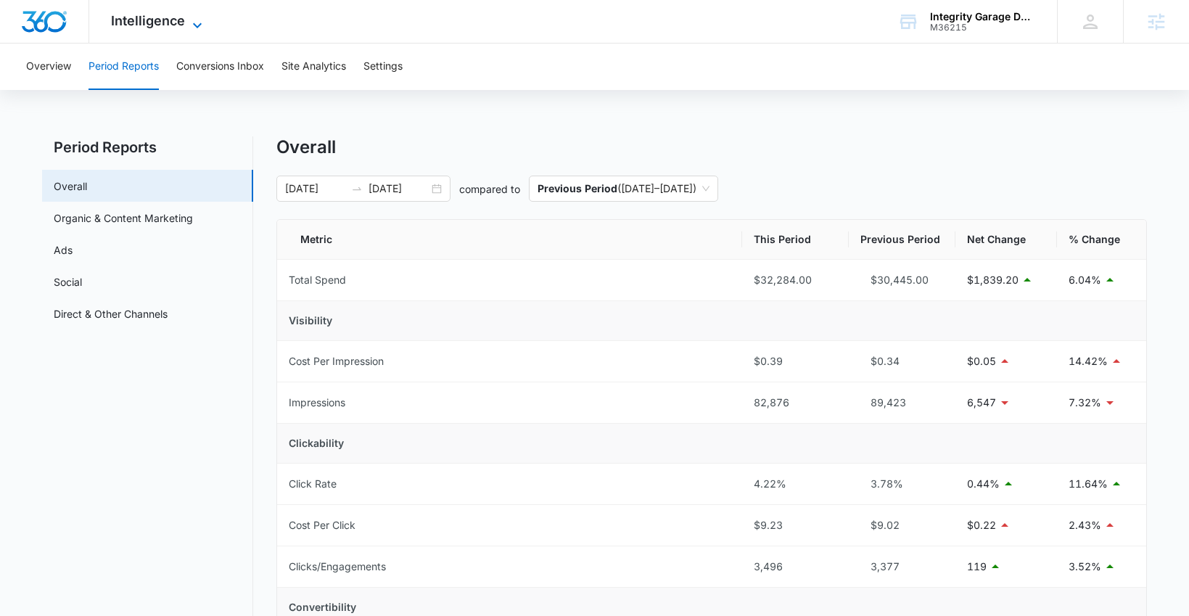
click at [149, 18] on span "Intelligence" at bounding box center [148, 20] width 74 height 15
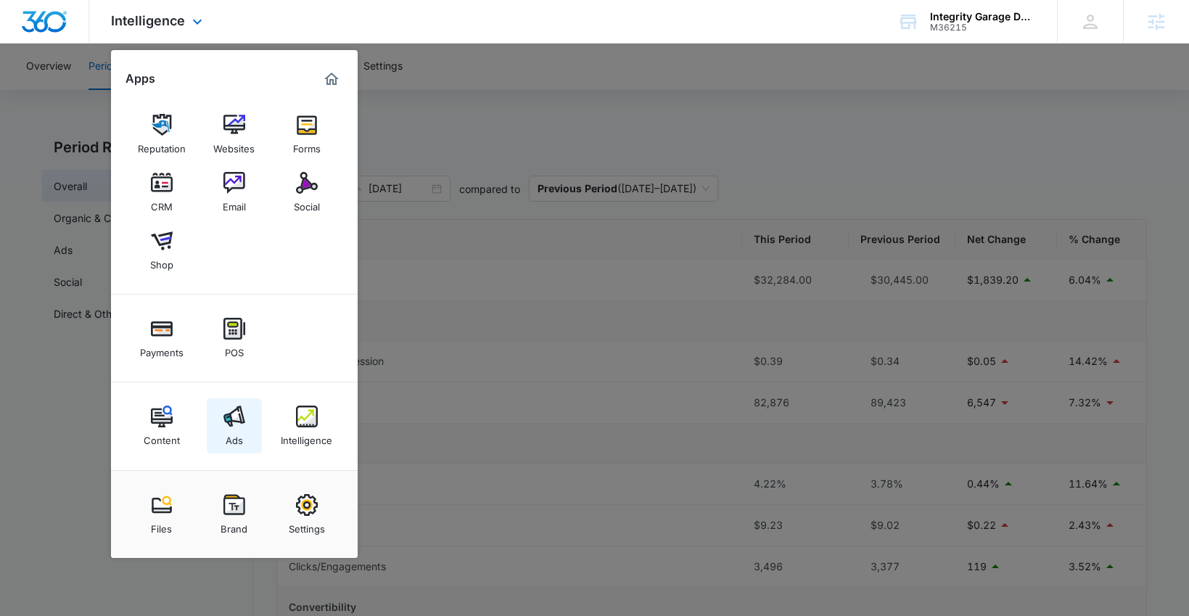
click at [231, 429] on div "Ads" at bounding box center [234, 436] width 17 height 19
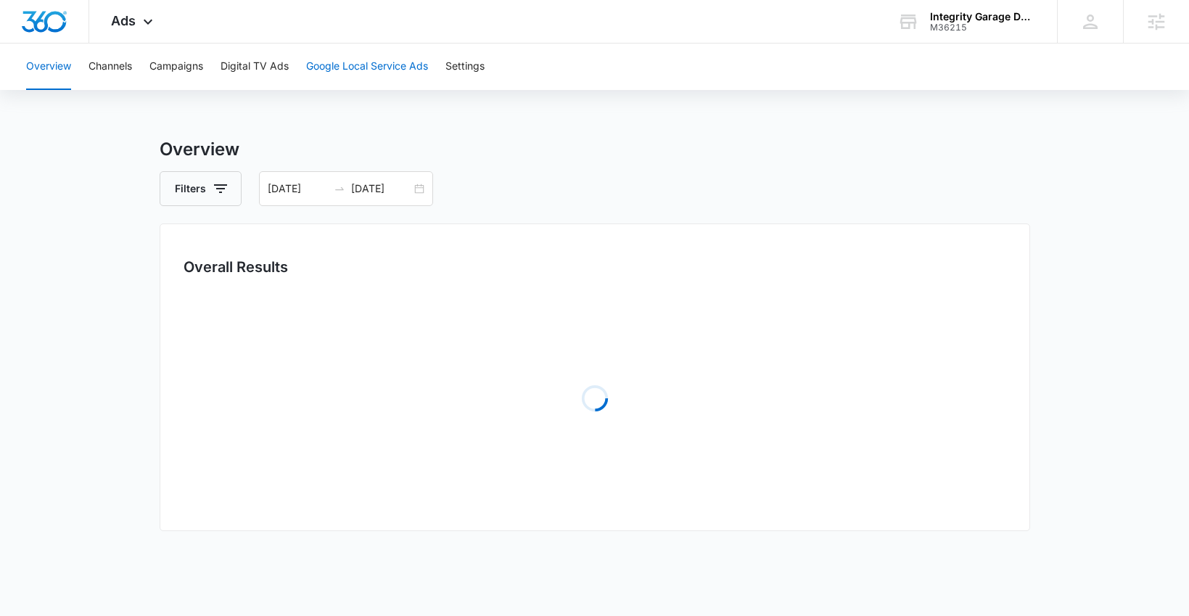
click at [385, 55] on button "Google Local Service Ads" at bounding box center [367, 67] width 122 height 46
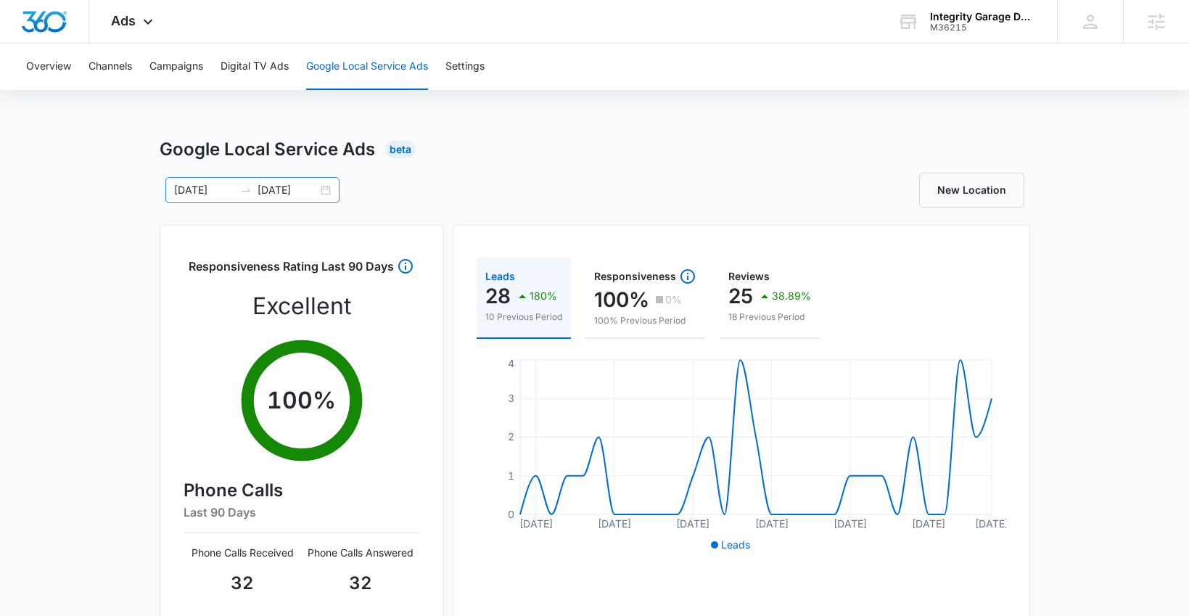
click at [329, 188] on div "09/08/2025 10/08/2025" at bounding box center [252, 190] width 174 height 26
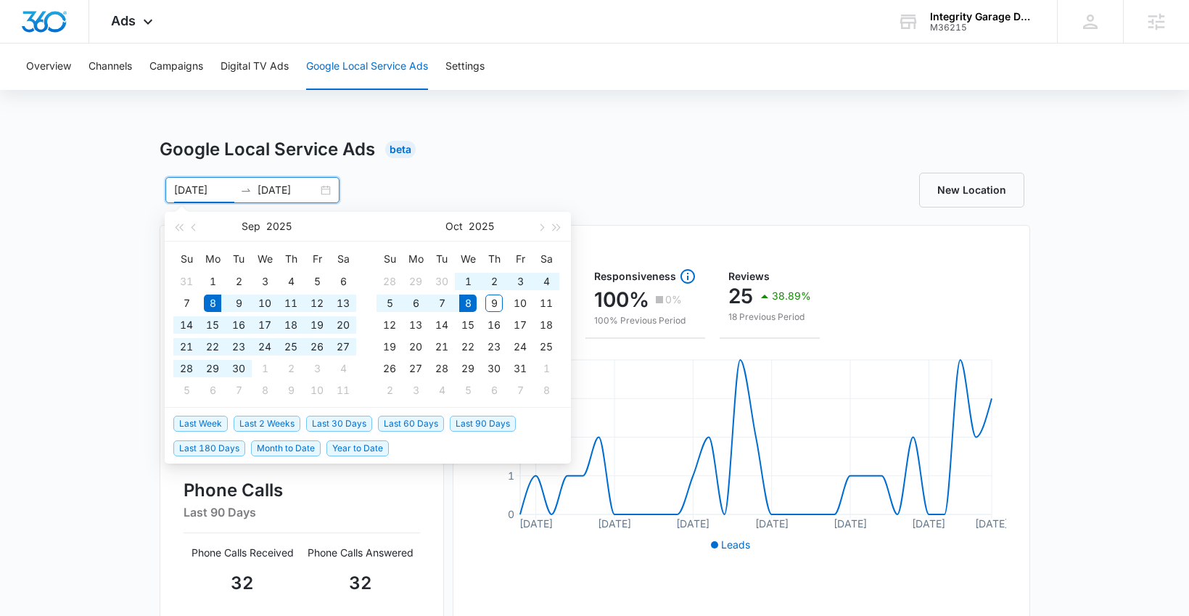
click at [480, 197] on div "09/08/2025 10/08/2025 Sep 2025 Su Mo Tu We Th Fr Sa 31 1 2 3 4 5 6 7 8 9 10 11 …" at bounding box center [377, 190] width 435 height 26
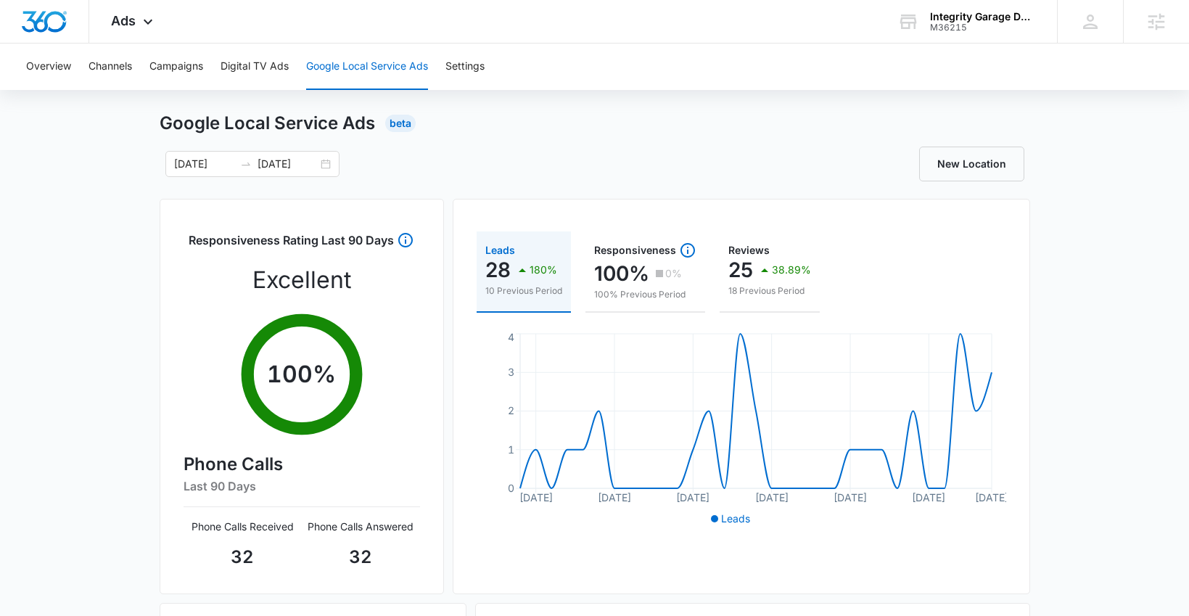
scroll to position [28, 0]
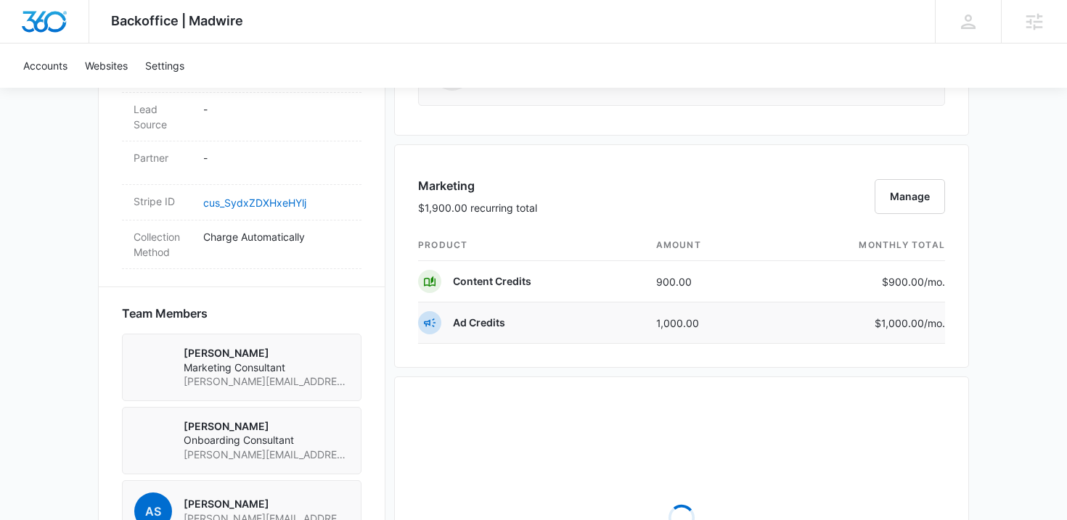
scroll to position [908, 0]
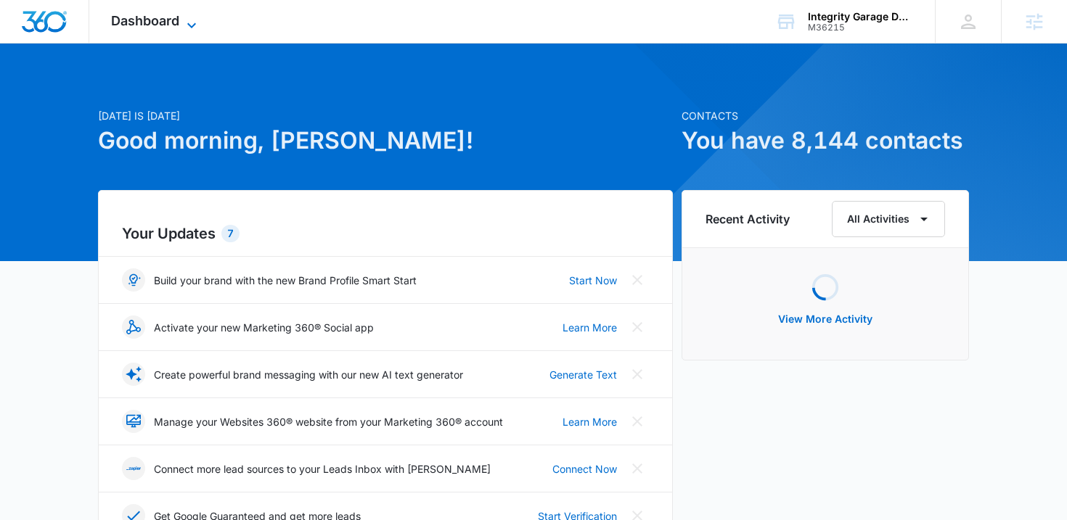
click at [171, 13] on span "Dashboard" at bounding box center [145, 20] width 68 height 15
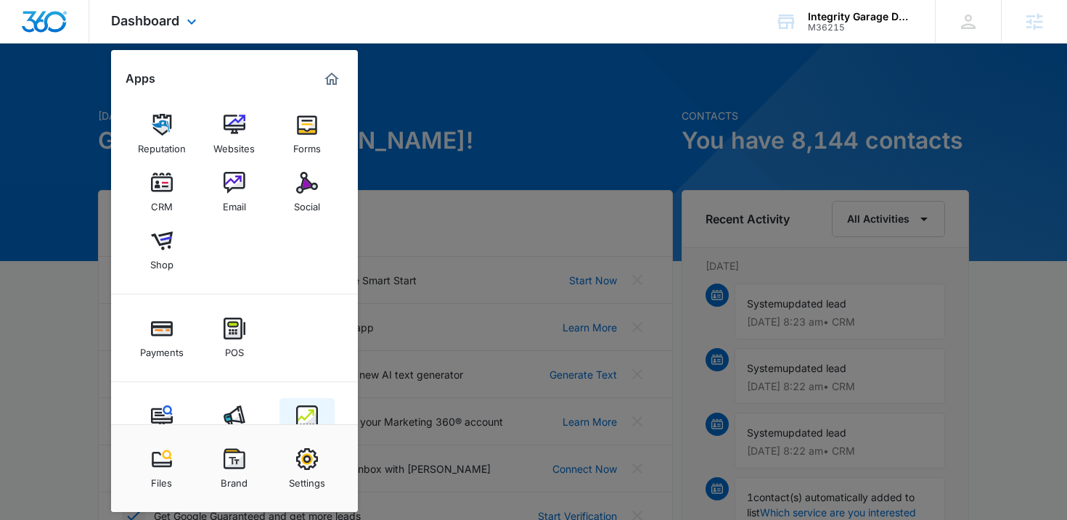
click at [313, 412] on img at bounding box center [307, 417] width 22 height 22
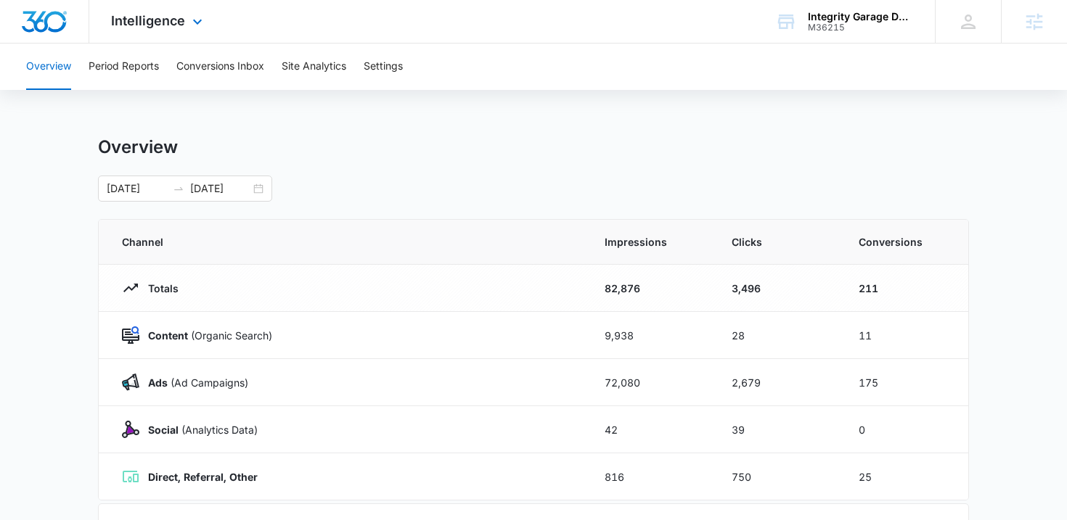
click at [172, 28] on div "Intelligence Apps Reputation Websites Forms CRM Email Social Shop Payments POS …" at bounding box center [158, 21] width 139 height 43
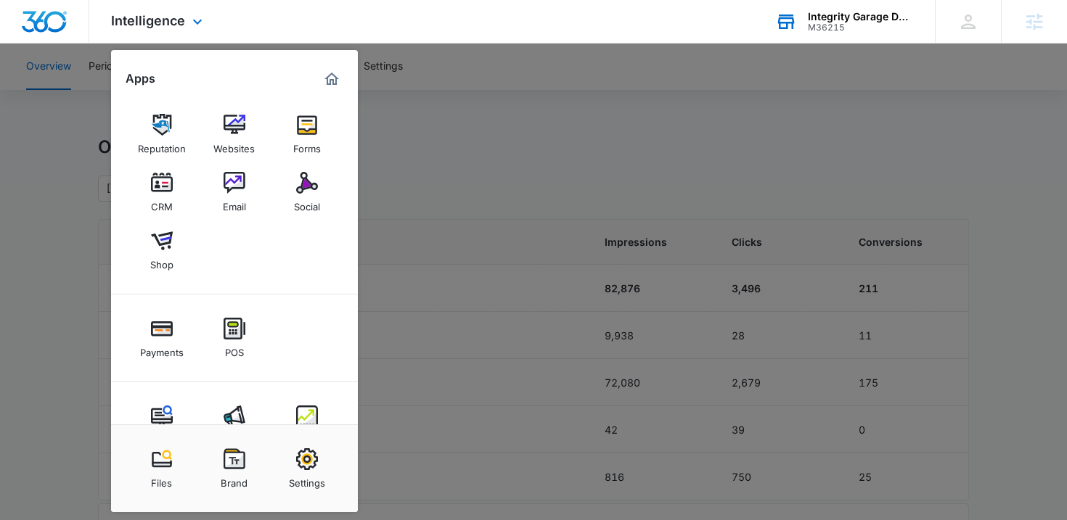
click at [856, 37] on div "Integrity Garage Door Services M36215 Your Accounts View All" at bounding box center [843, 21] width 181 height 43
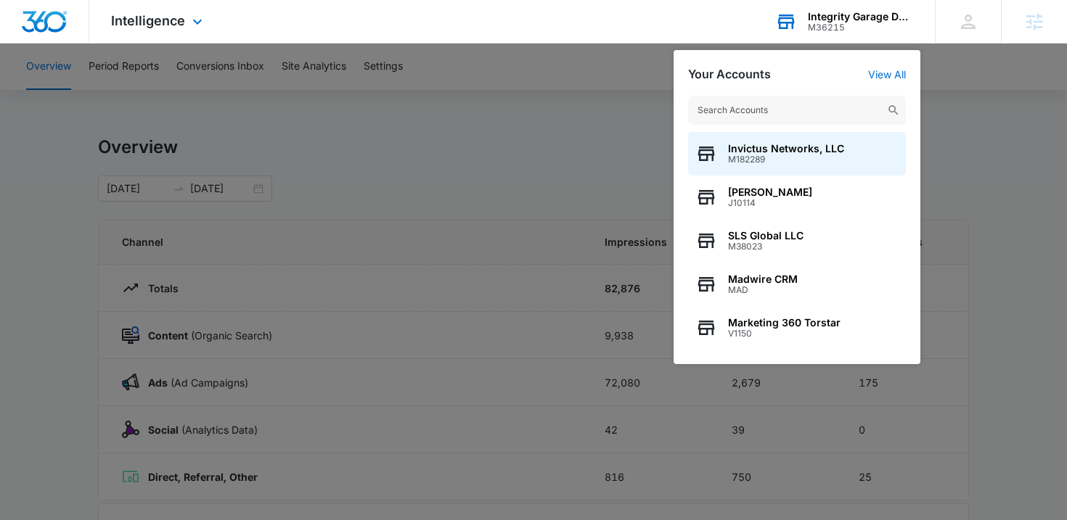
click at [805, 105] on input "text" at bounding box center [797, 110] width 218 height 29
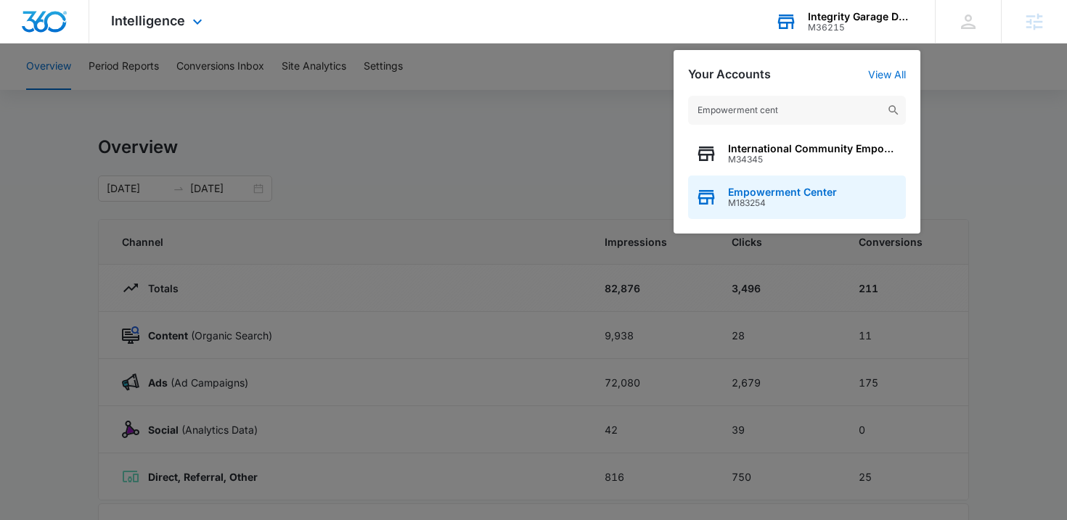
type input "Empowerment cent"
click at [759, 194] on span "Empowerment Center" at bounding box center [782, 192] width 109 height 12
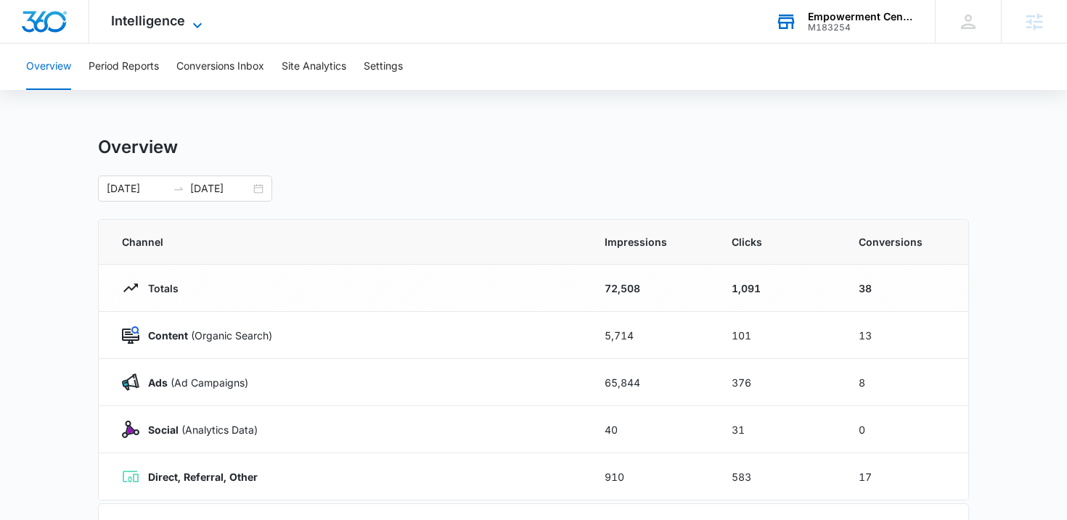
click at [139, 24] on span "Intelligence" at bounding box center [148, 20] width 74 height 15
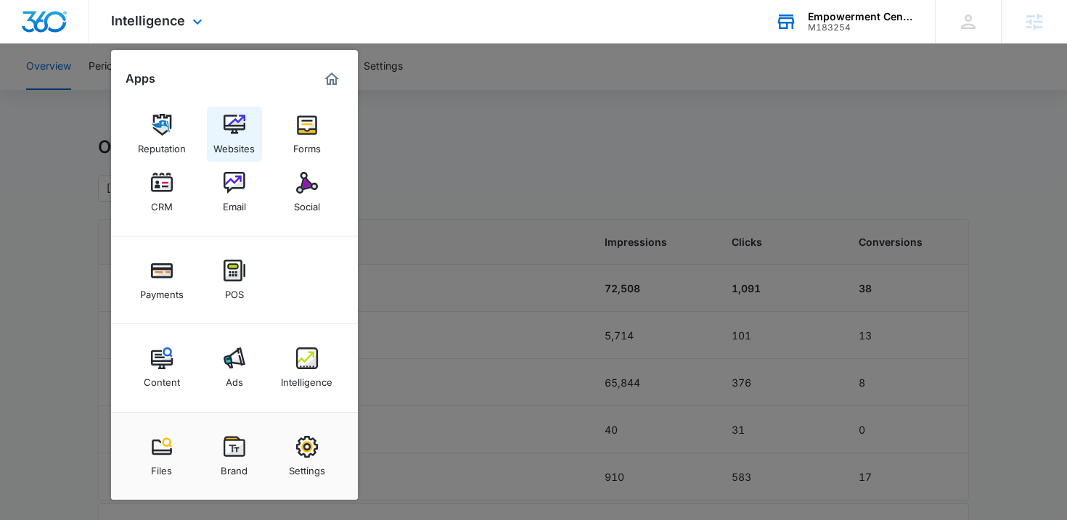
click at [221, 112] on link "Websites" at bounding box center [234, 134] width 55 height 55
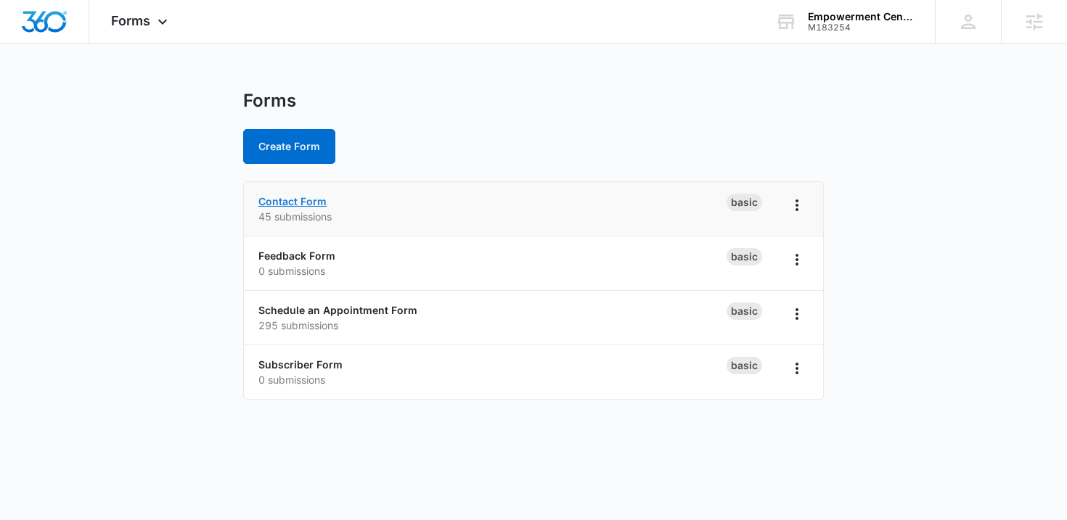
click at [294, 205] on link "Contact Form" at bounding box center [292, 201] width 68 height 12
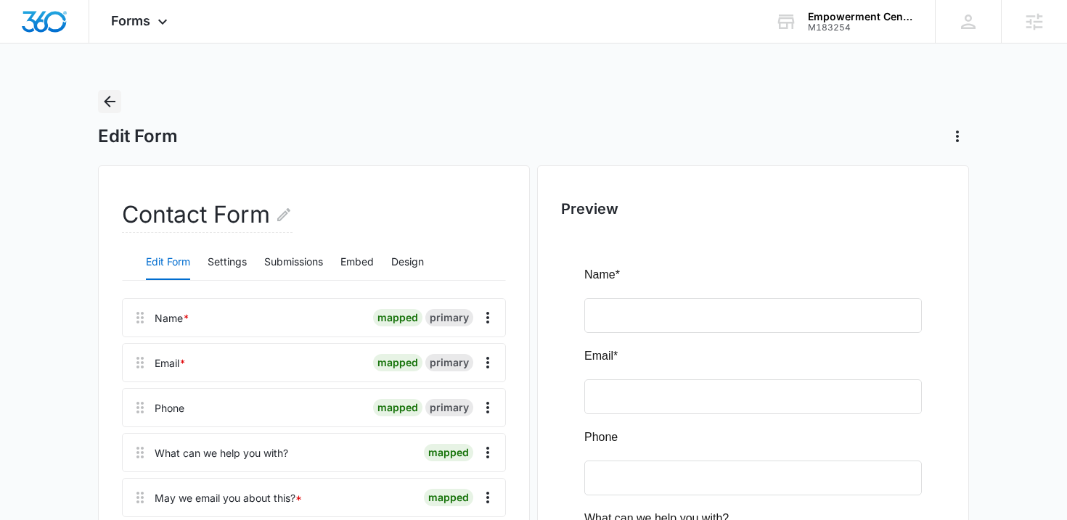
click at [107, 101] on icon "Back" at bounding box center [110, 102] width 12 height 12
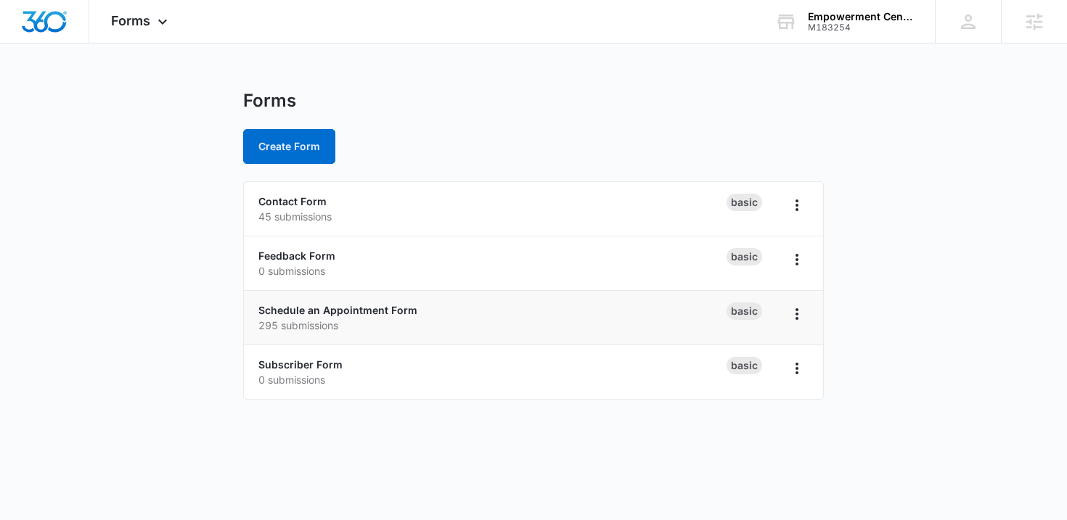
click at [300, 318] on p "295 submissions" at bounding box center [492, 325] width 468 height 15
click at [298, 305] on link "Schedule an Appointment Form" at bounding box center [337, 310] width 159 height 12
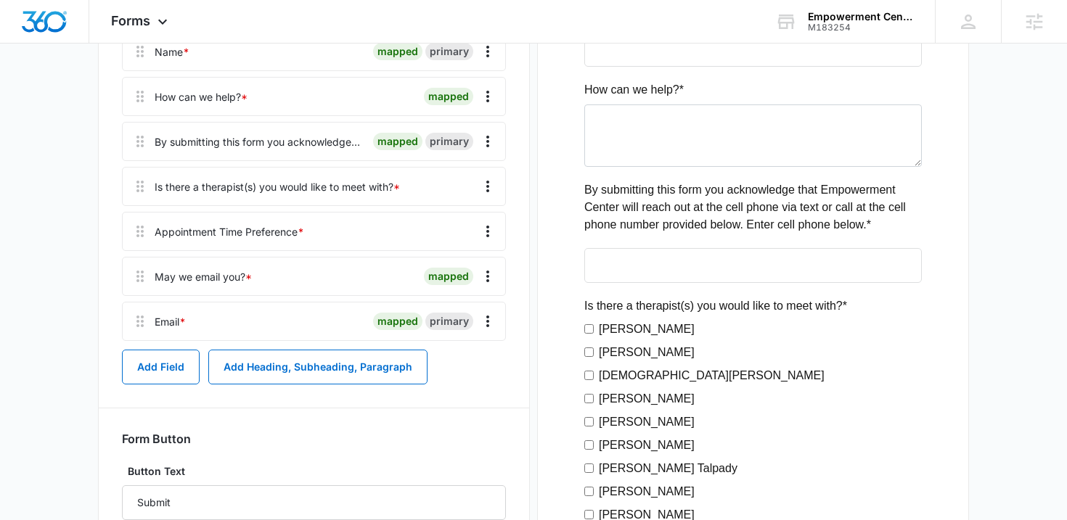
scroll to position [252, 0]
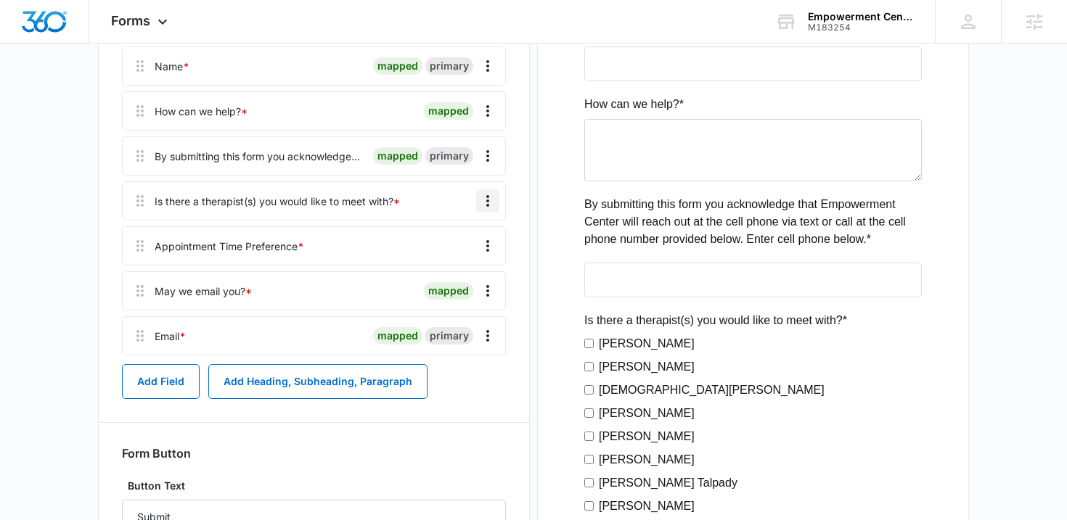
click at [487, 205] on icon "Overflow Menu" at bounding box center [487, 201] width 3 height 12
click at [445, 241] on div "Edit" at bounding box center [448, 242] width 30 height 10
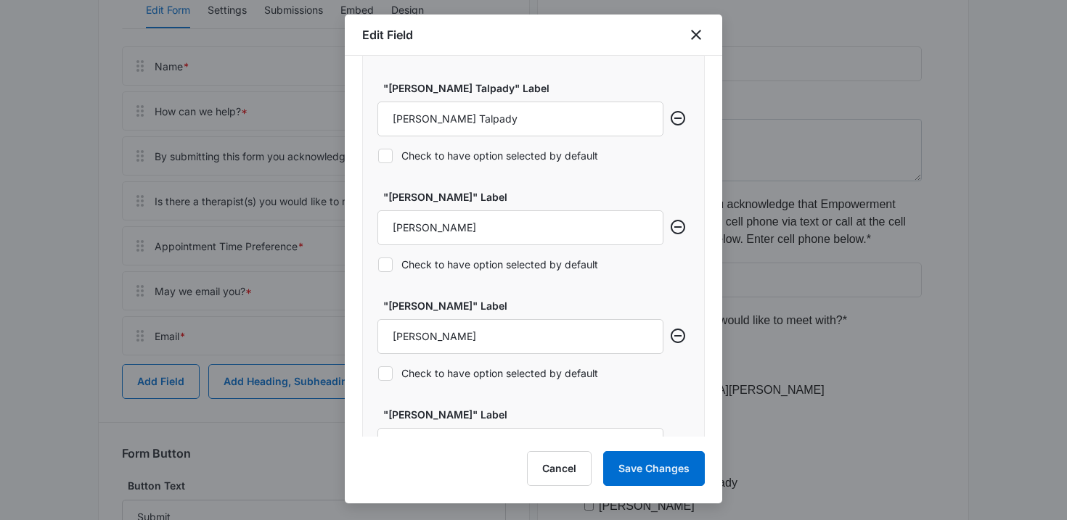
scroll to position [1268, 0]
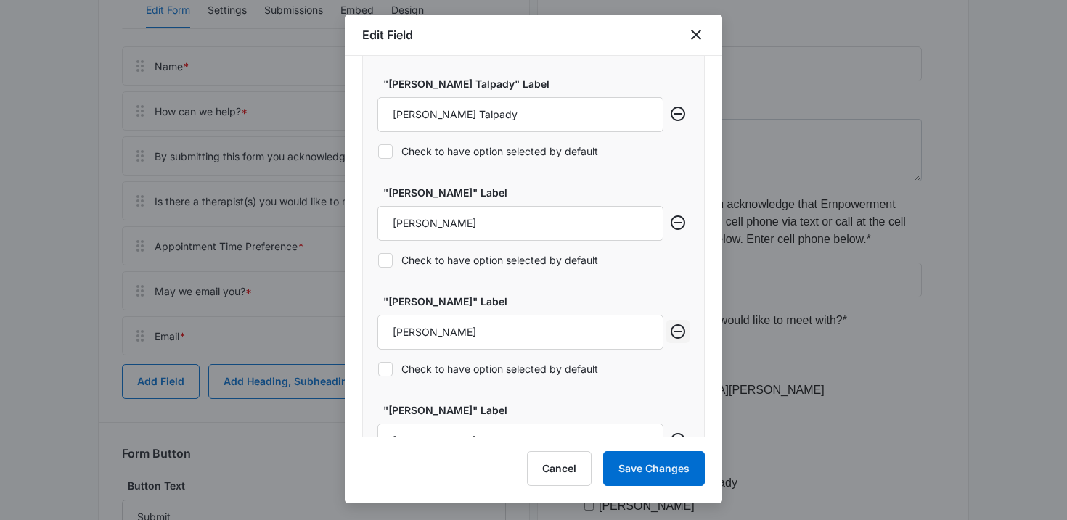
click at [684, 329] on icon "Remove row" at bounding box center [677, 331] width 15 height 15
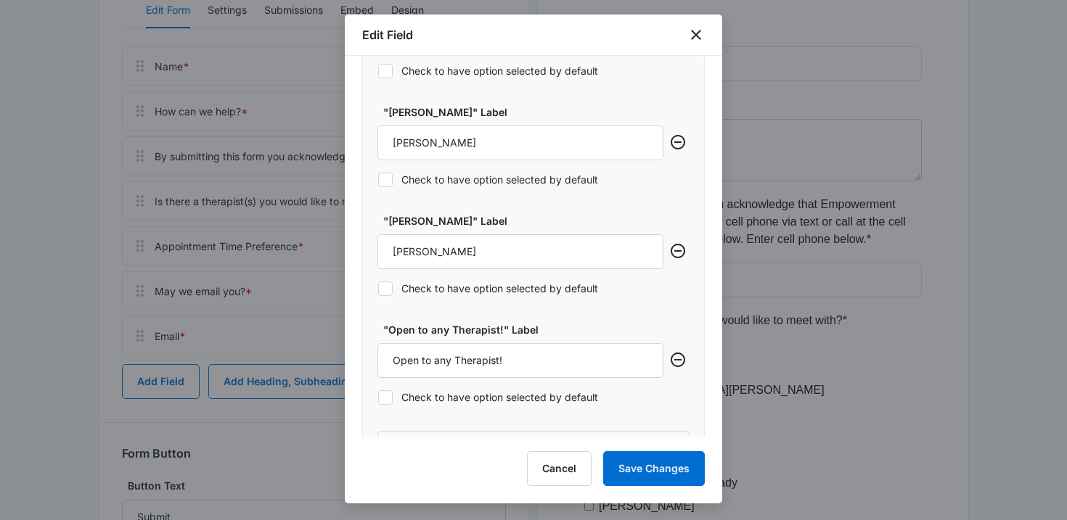
scroll to position [1614, 0]
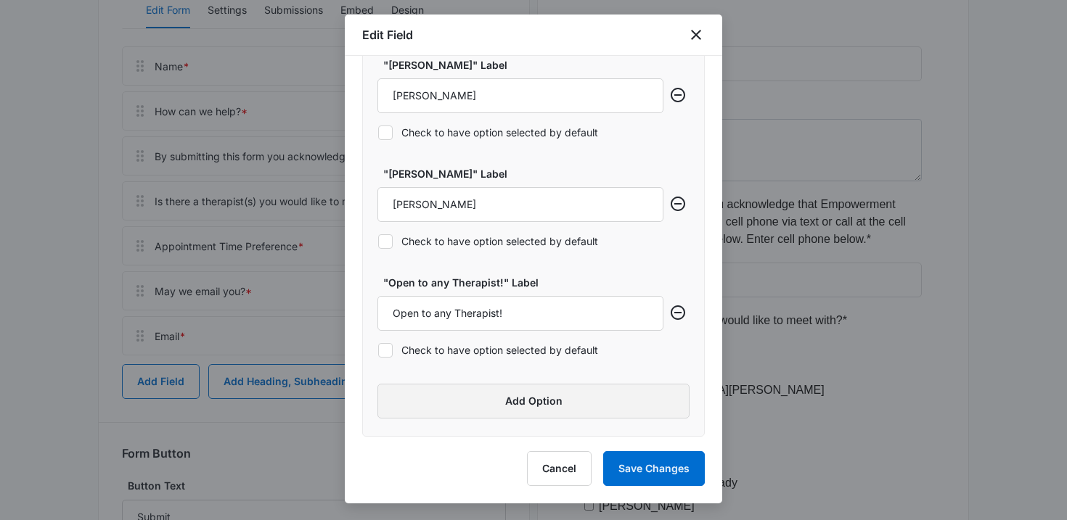
click at [465, 401] on button "Add Option" at bounding box center [533, 401] width 312 height 35
click at [432, 416] on input "Label" at bounding box center [520, 422] width 286 height 35
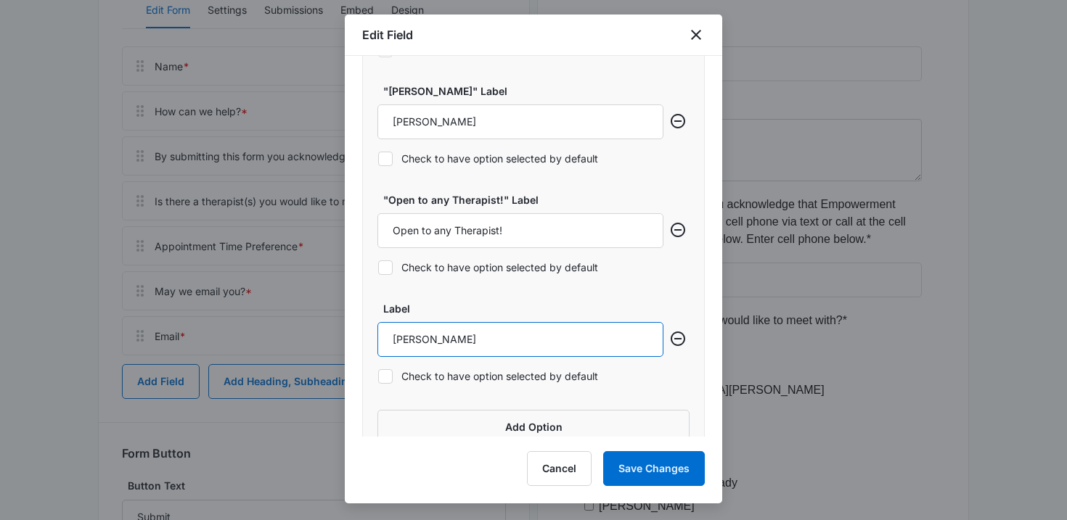
scroll to position [1697, 0]
type input "Domenic Buonadonna"
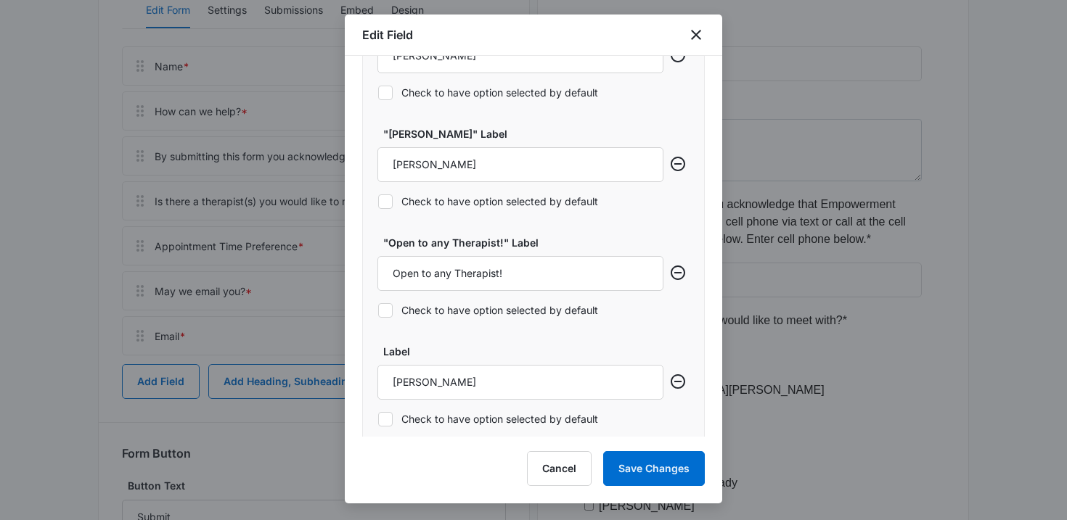
scroll to position [1691, 0]
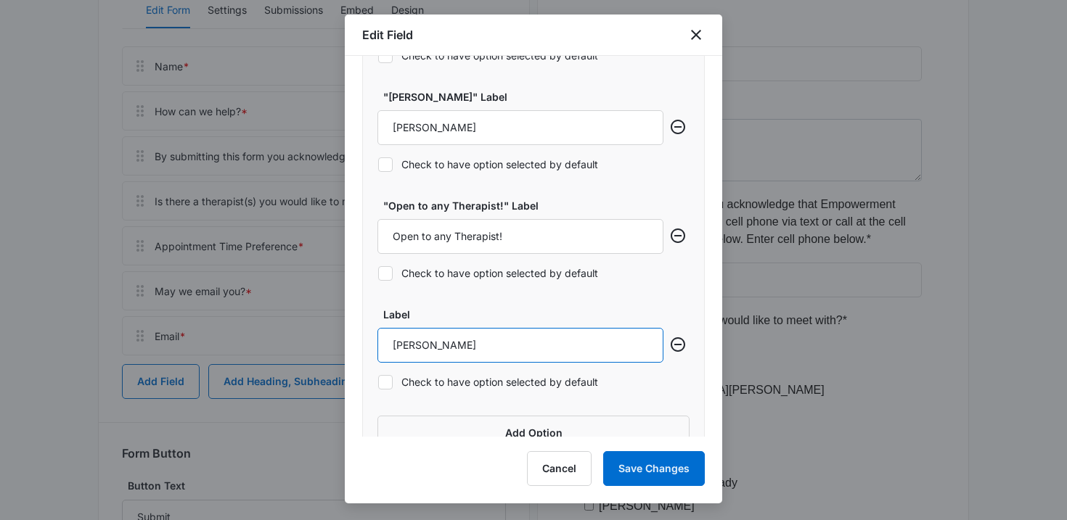
drag, startPoint x: 539, startPoint y: 346, endPoint x: 370, endPoint y: 347, distance: 169.1
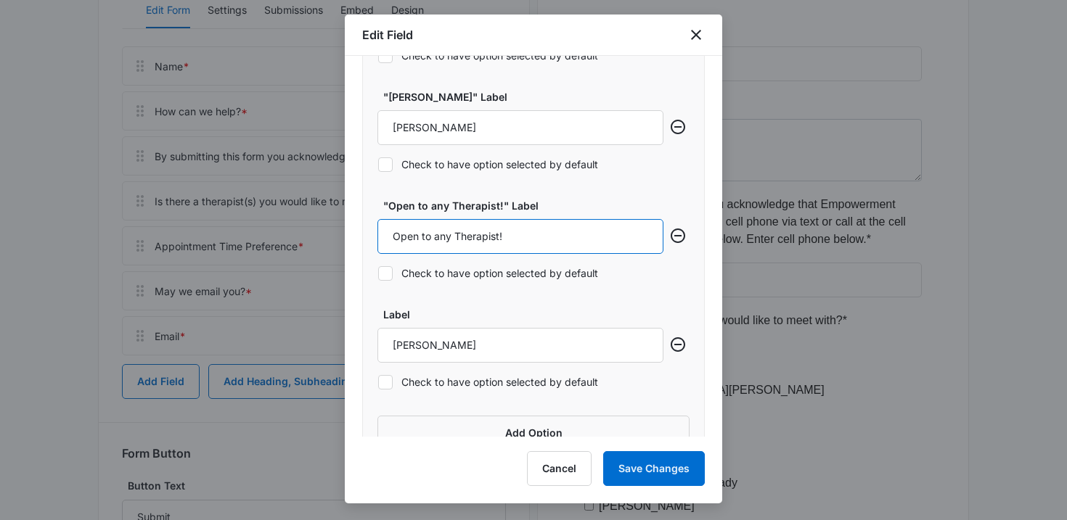
click at [473, 242] on input "Open to any Therapist!" at bounding box center [520, 236] width 286 height 35
paste input "Domenic Buonadonna"
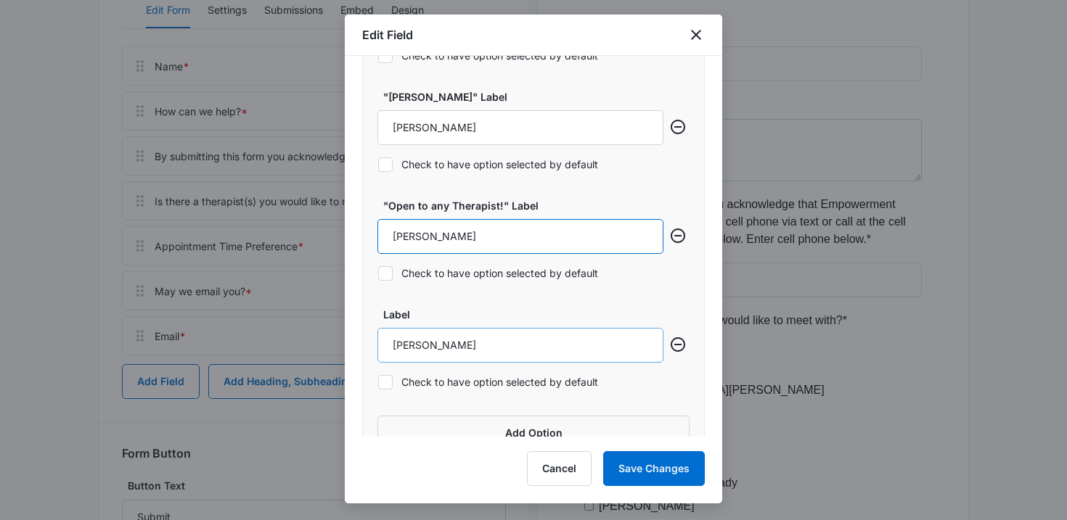
type input "Domenic Buonadonna"
click at [473, 356] on input "Domenic Buonadonna" at bounding box center [520, 345] width 286 height 35
type input "Open to any therapist!"
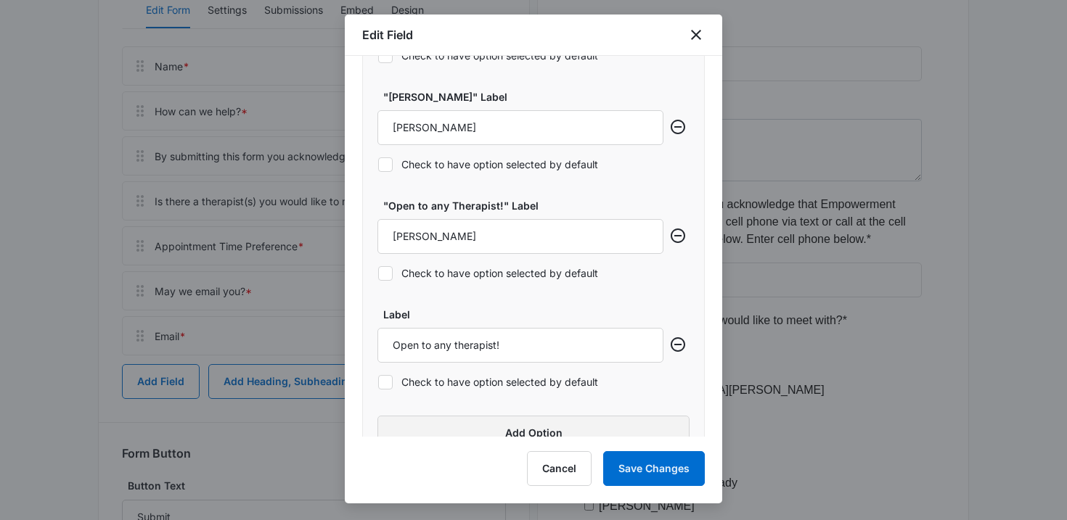
click at [443, 419] on button "Add Option" at bounding box center [533, 433] width 312 height 35
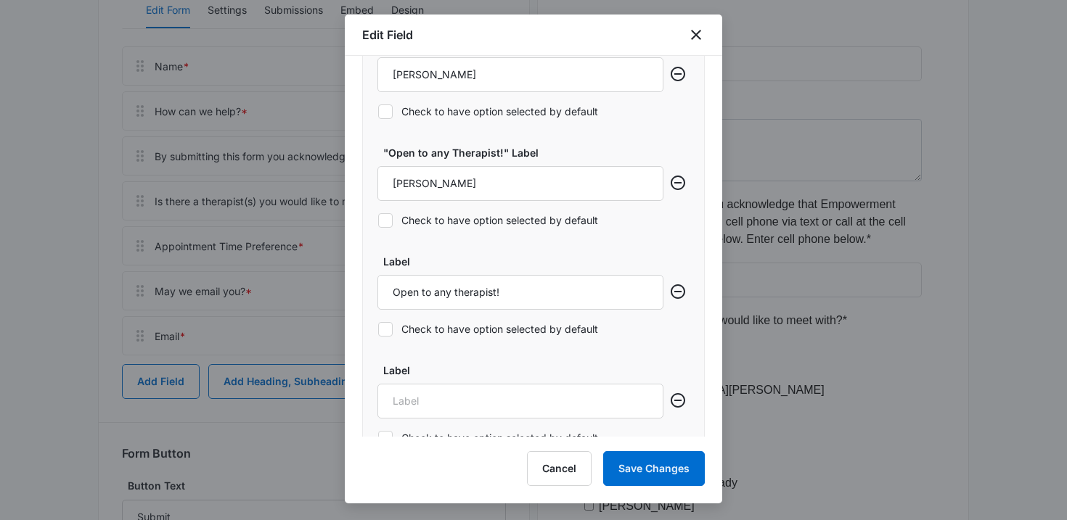
scroll to position [1754, 0]
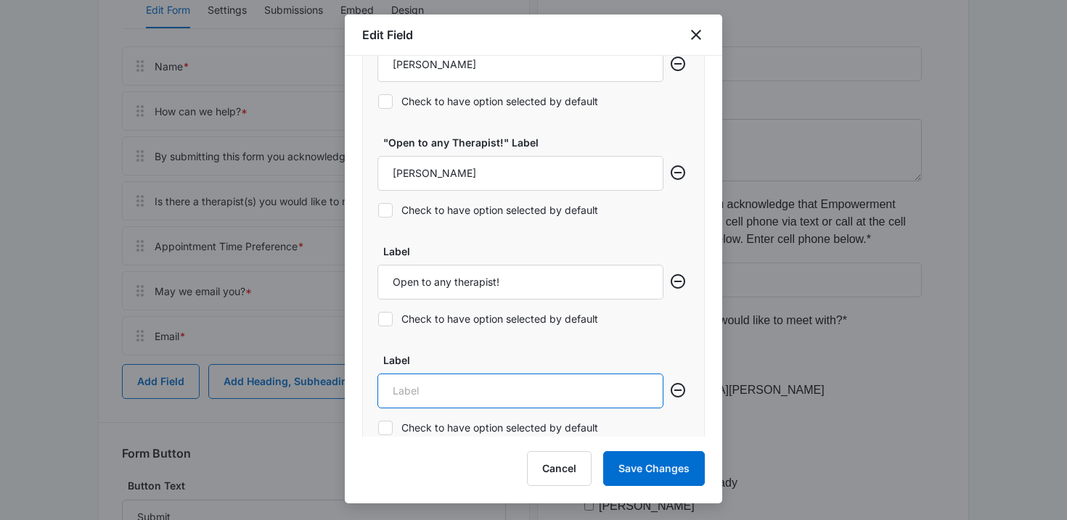
click at [456, 400] on input "Label" at bounding box center [520, 391] width 286 height 35
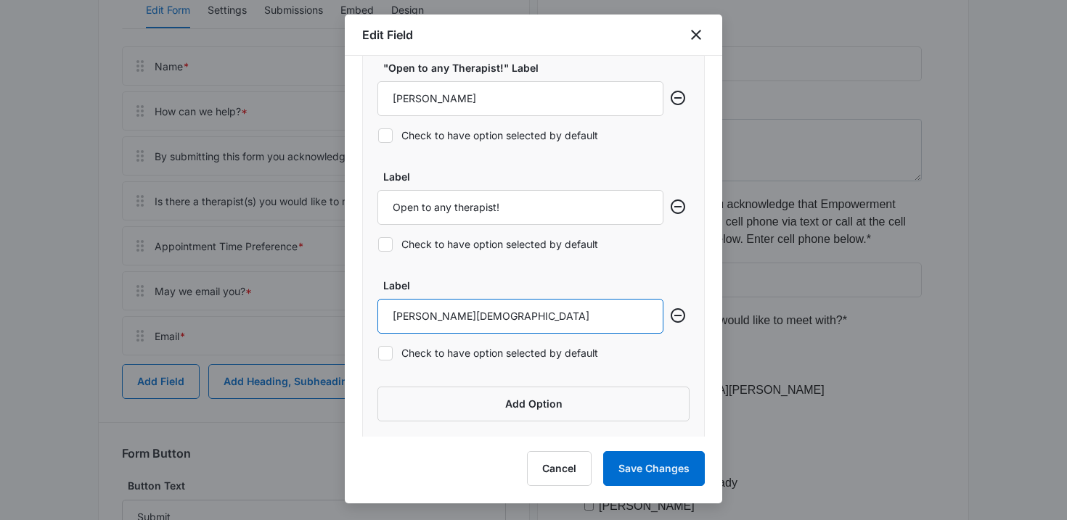
scroll to position [1832, 0]
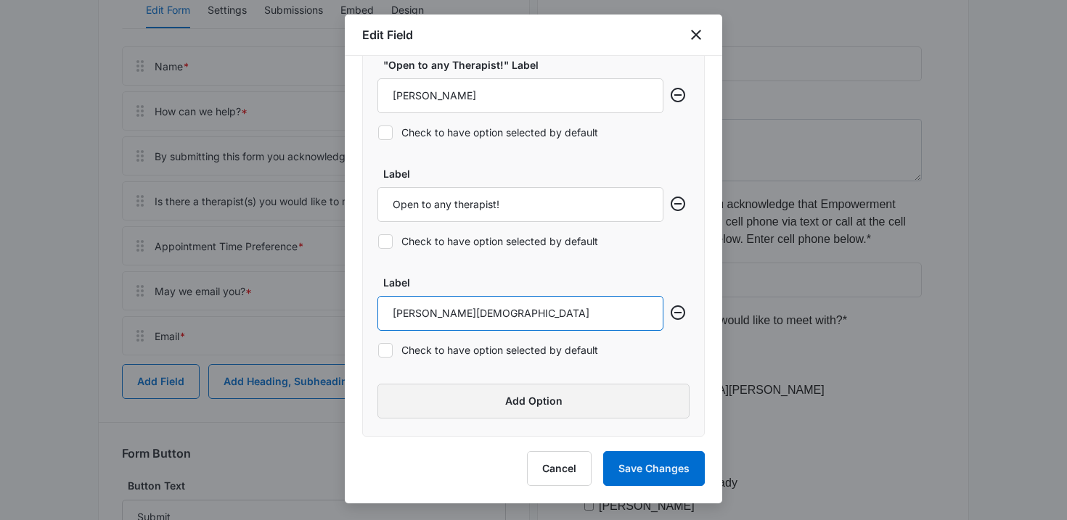
type input "Alexandra Christ"
click at [447, 399] on button "Add Option" at bounding box center [533, 401] width 312 height 35
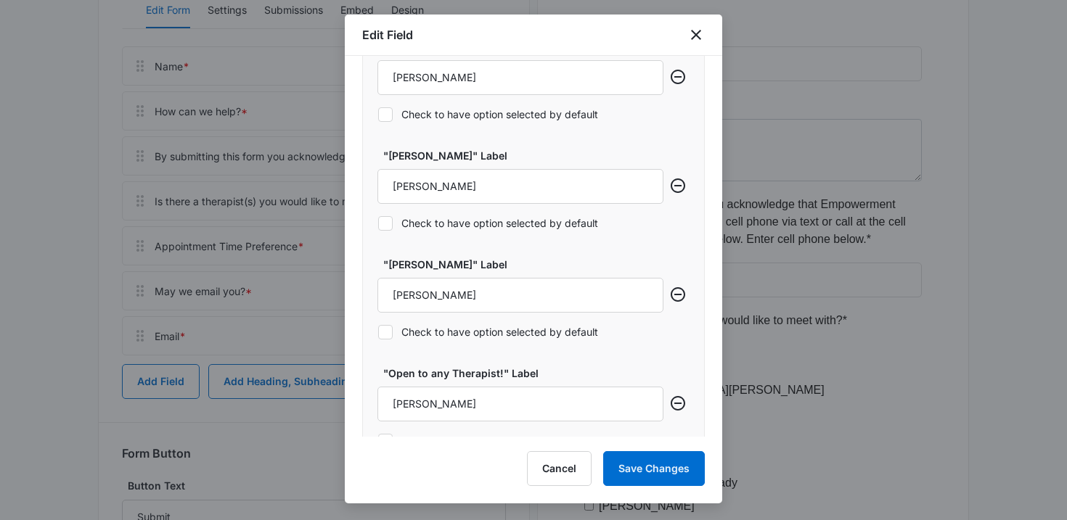
scroll to position [1940, 0]
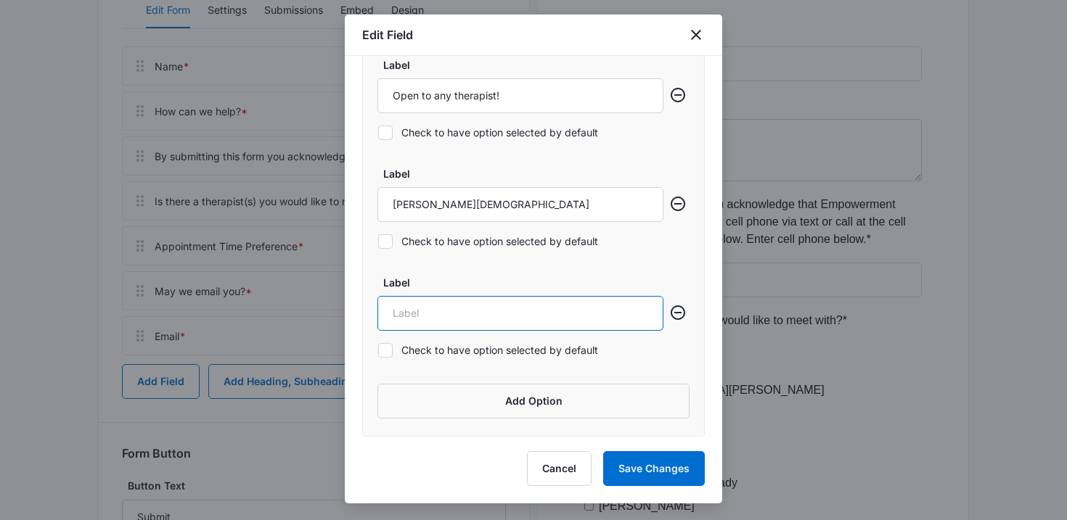
click at [441, 317] on input "Label" at bounding box center [520, 313] width 286 height 35
type input "Anna Coffman"
click at [415, 390] on button "Add Option" at bounding box center [533, 401] width 312 height 35
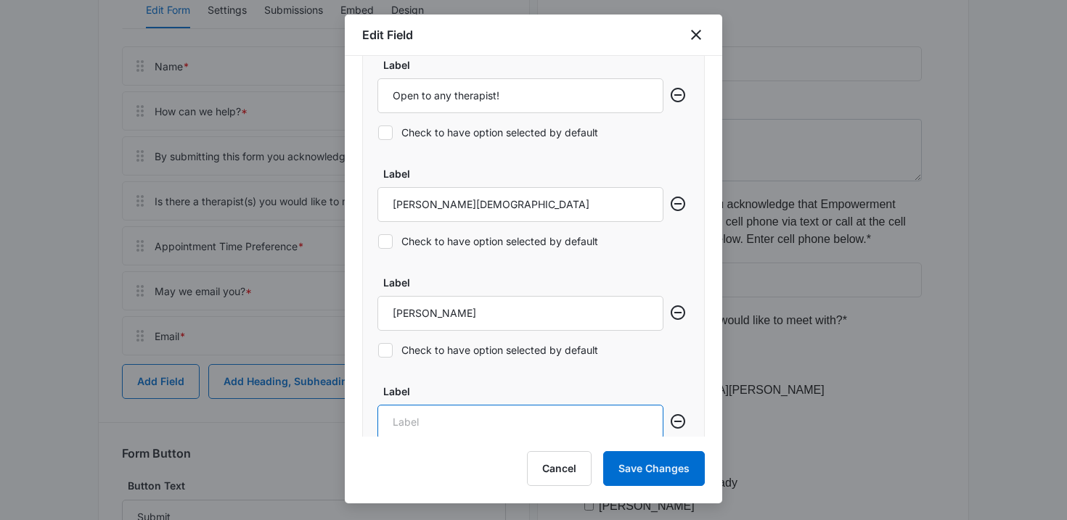
click at [493, 416] on input "Label" at bounding box center [520, 422] width 286 height 35
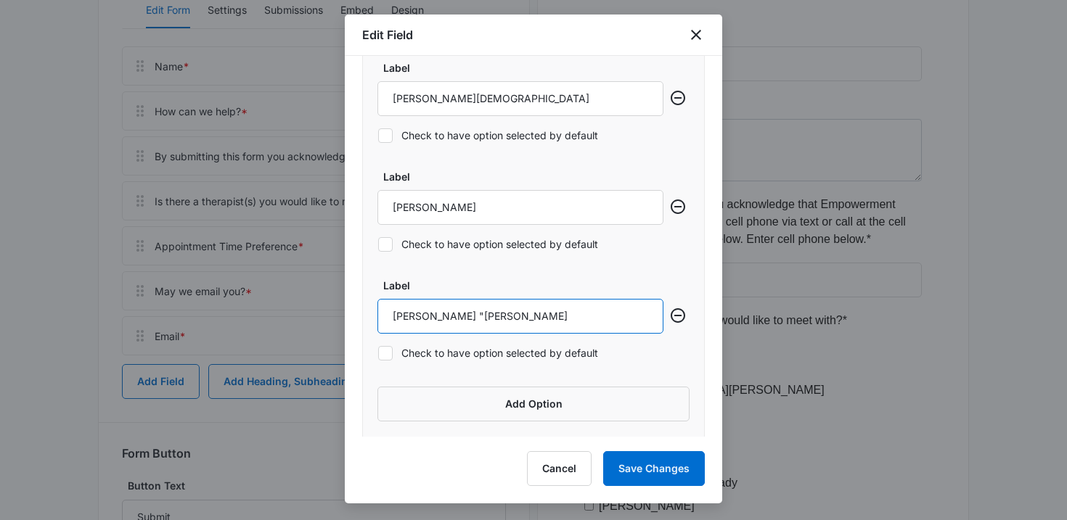
scroll to position [2049, 0]
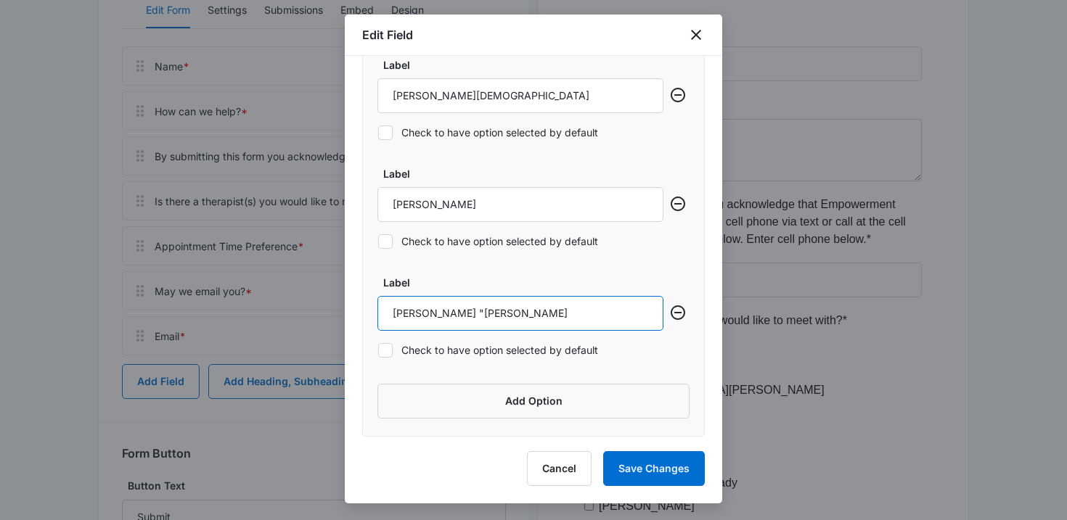
type input "Sunanda "Suni" Sharma"
click at [436, 401] on button "Add Option" at bounding box center [533, 401] width 312 height 35
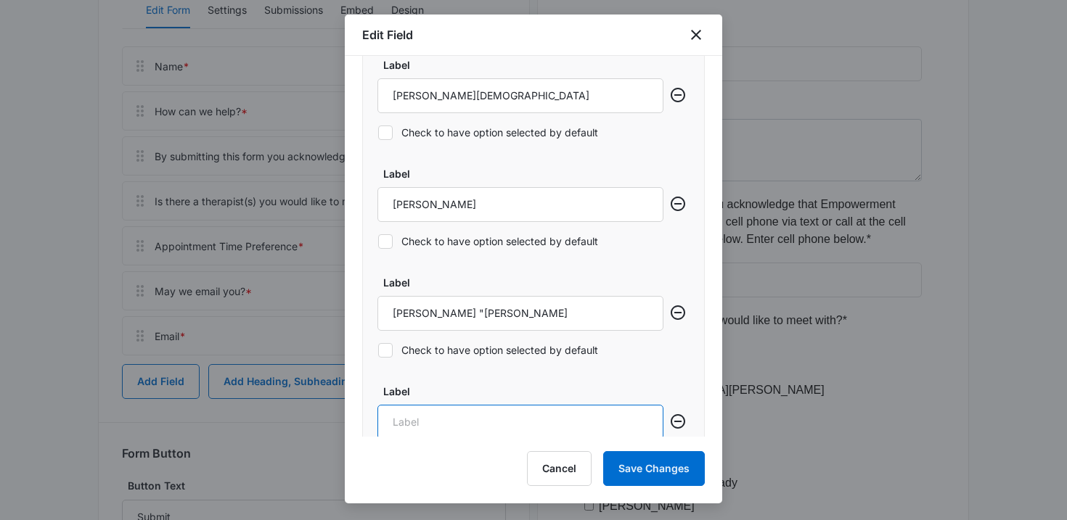
click at [440, 413] on input "Label" at bounding box center [520, 422] width 286 height 35
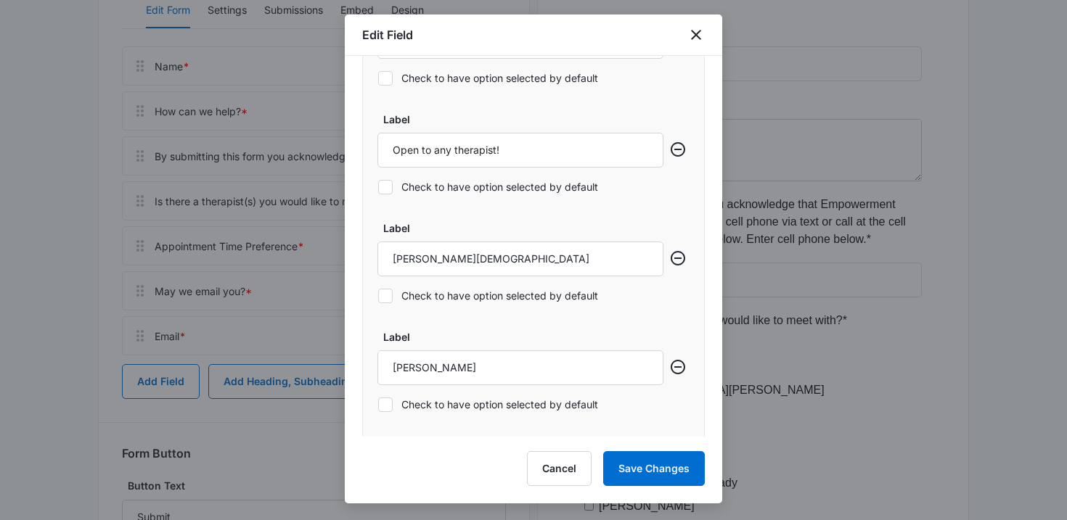
scroll to position [2158, 0]
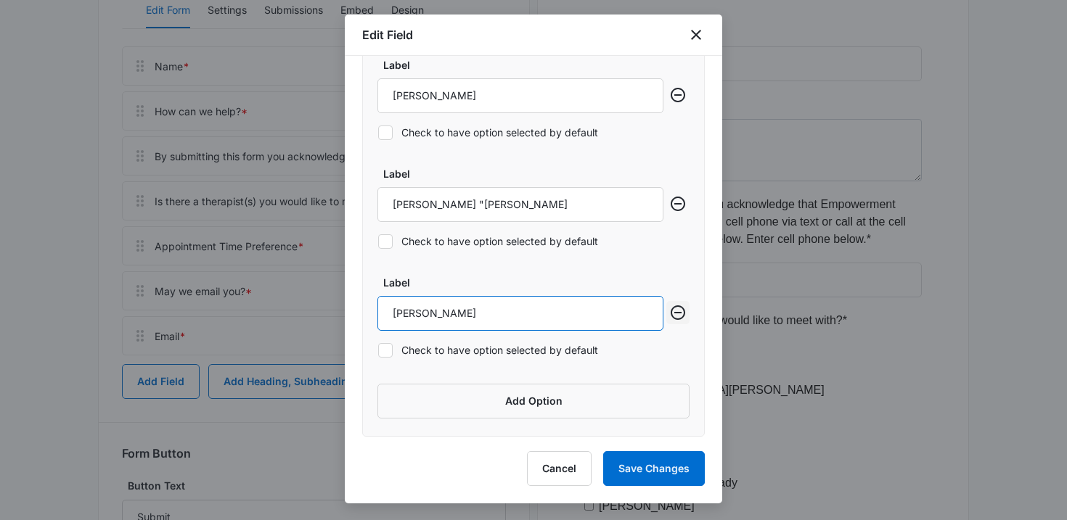
type input "Laura Wrublevski"
click at [676, 312] on icon "Remove row" at bounding box center [677, 312] width 15 height 15
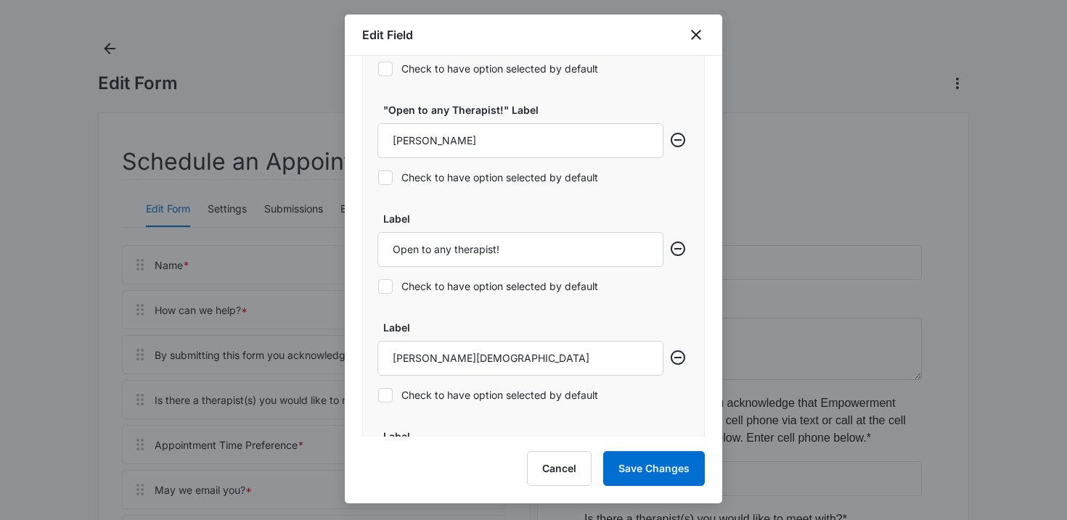
scroll to position [1815, 0]
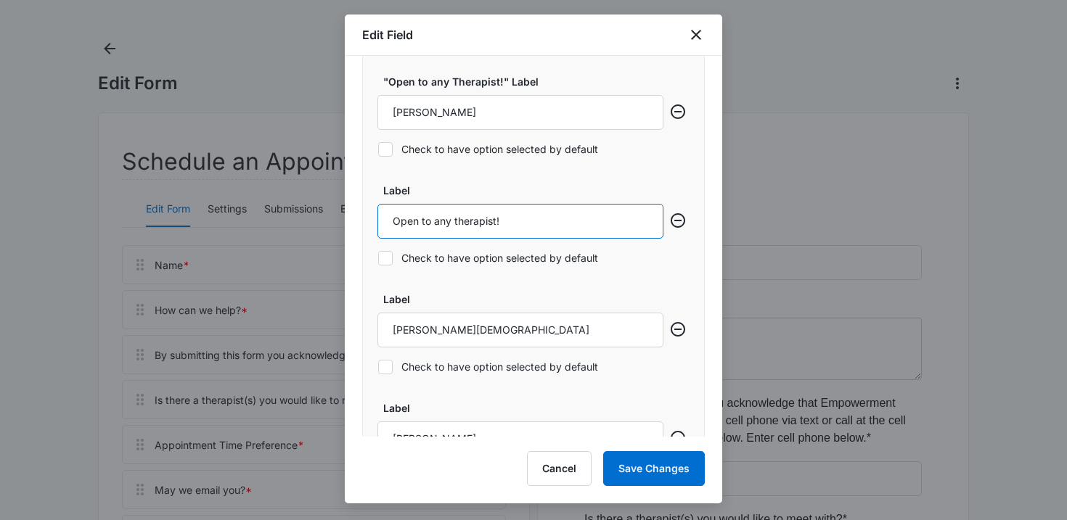
click at [485, 229] on input "Open to any therapist!" at bounding box center [520, 221] width 286 height 35
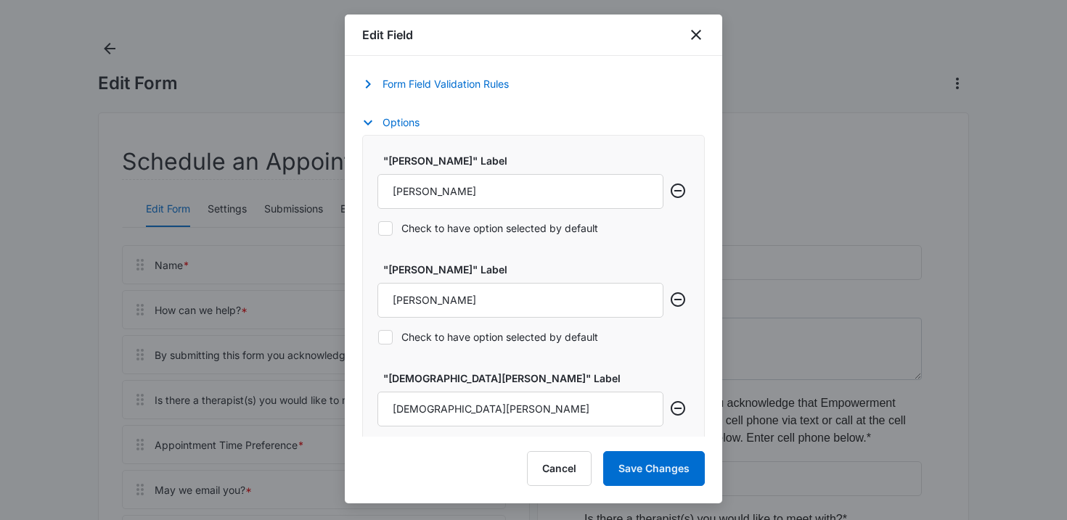
scroll to position [539, 0]
click at [482, 193] on input "Robin Hyson" at bounding box center [520, 190] width 286 height 35
paste input "Open to any therapist!"
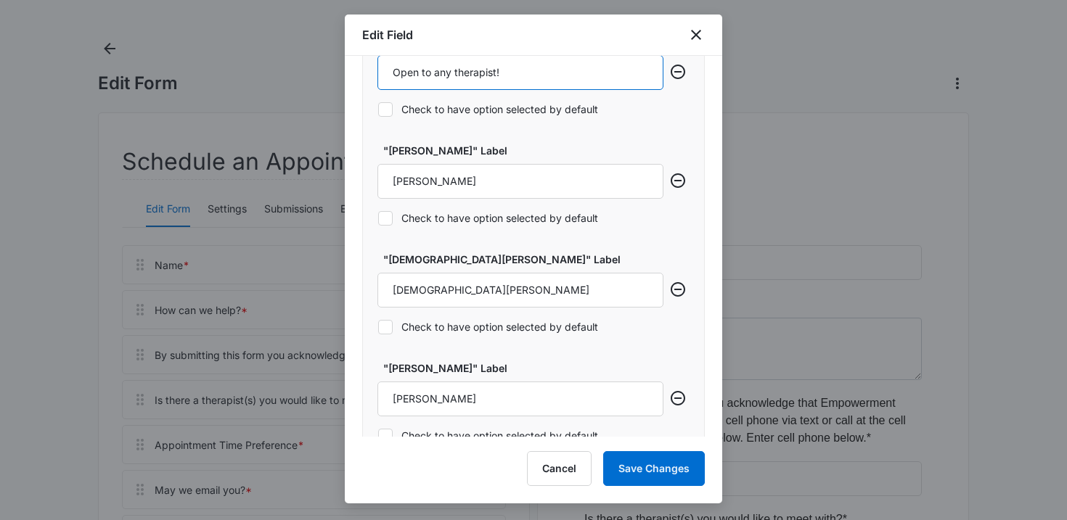
scroll to position [660, 0]
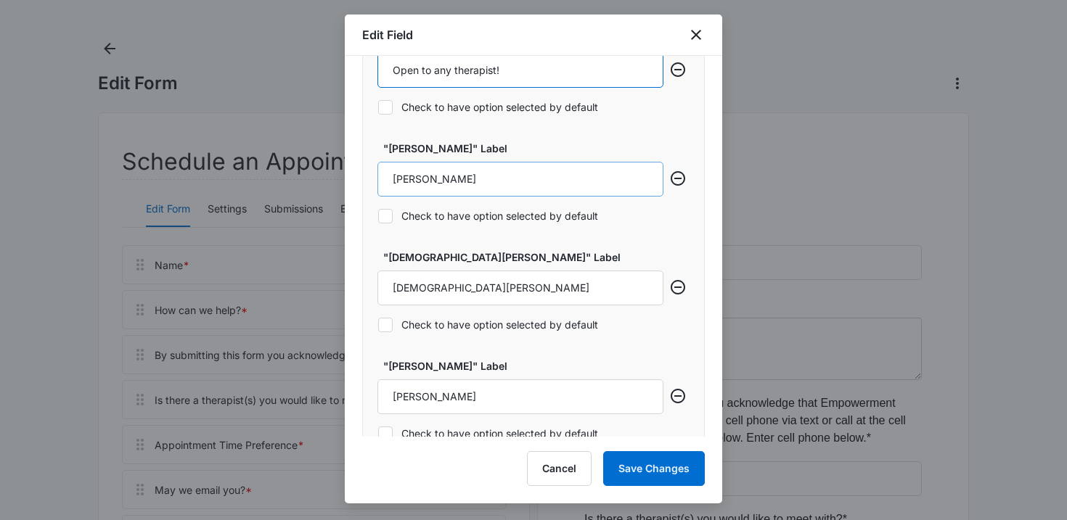
type input "Open to any therapist!"
click at [468, 182] on input "Hilary Scheer" at bounding box center [520, 179] width 286 height 35
click at [418, 385] on input "Ashley Schiraldi" at bounding box center [520, 397] width 286 height 35
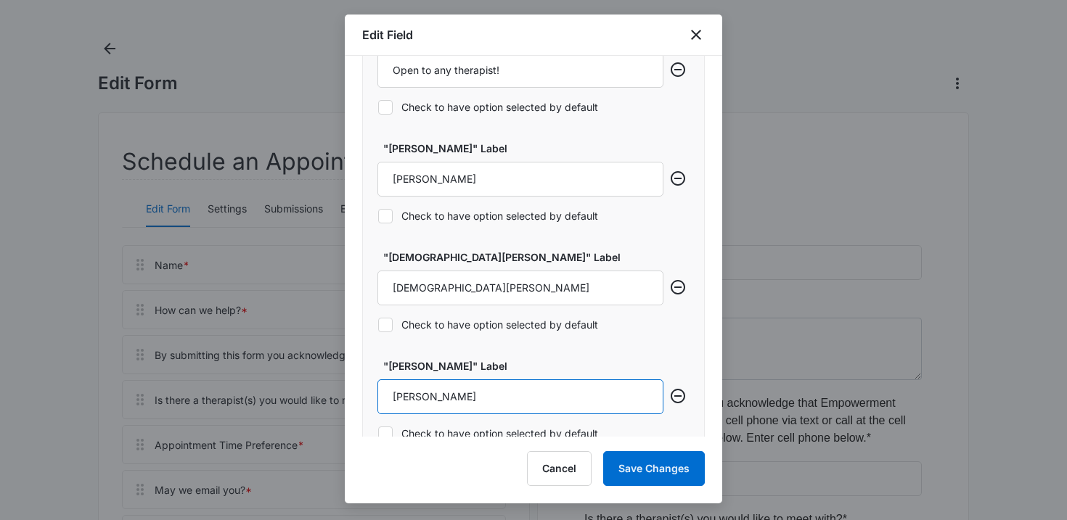
click at [418, 385] on input "Ashley Schiraldi" at bounding box center [520, 397] width 286 height 35
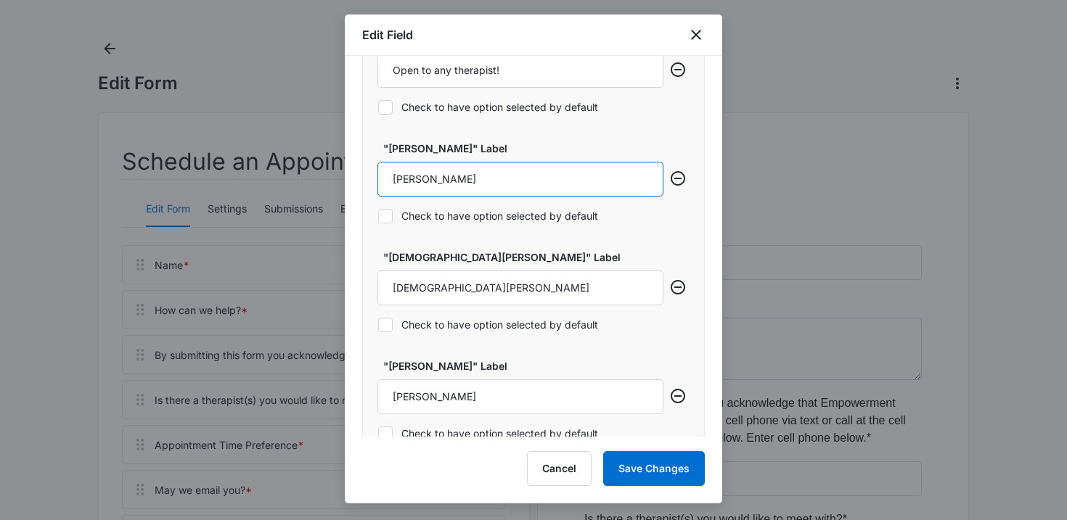
click at [469, 178] on input "Hilary Scheer" at bounding box center [520, 179] width 286 height 35
type input "Robin Hyson"
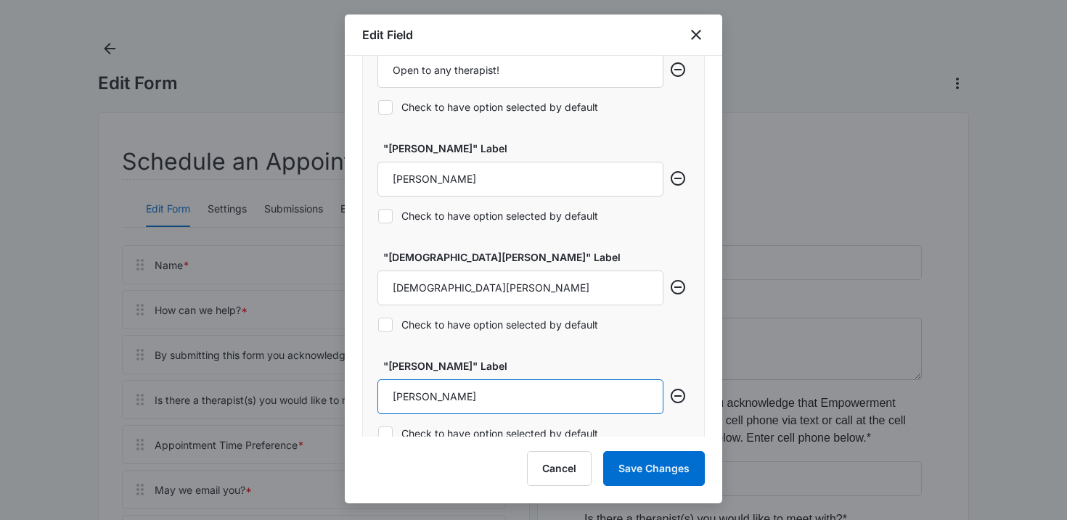
click at [482, 398] on input "Ashley Schiraldi" at bounding box center [520, 397] width 286 height 35
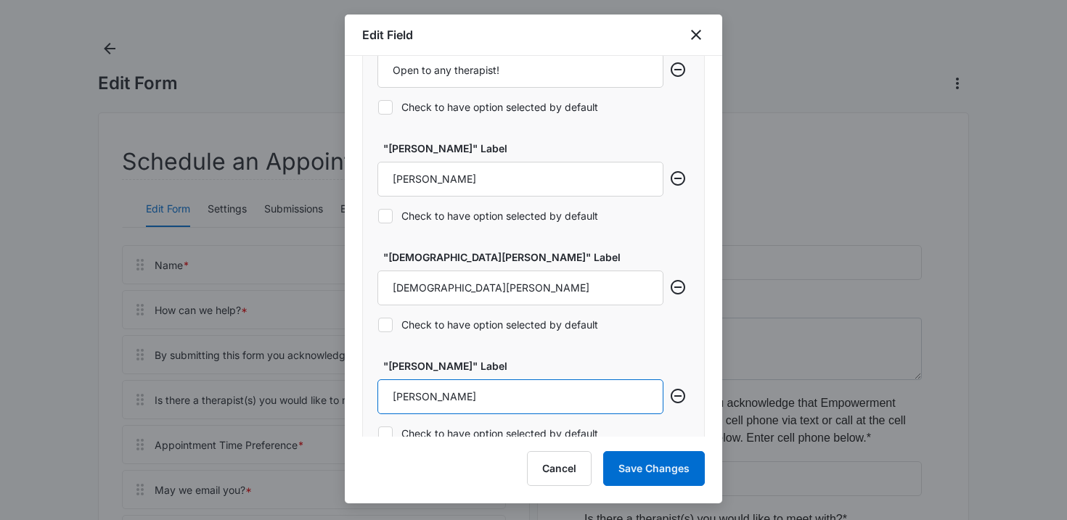
click at [482, 398] on input "Ashley Schiraldi" at bounding box center [520, 397] width 286 height 35
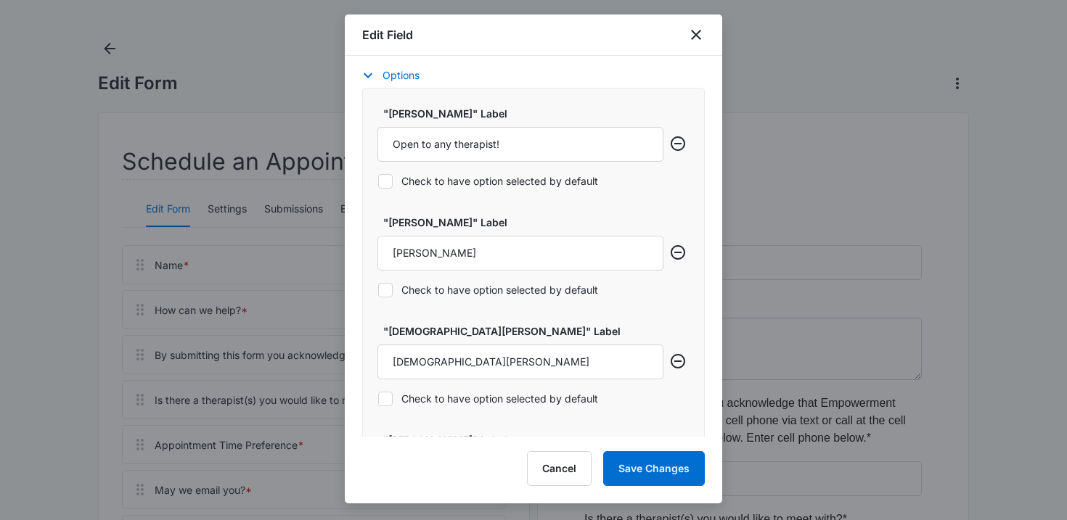
scroll to position [574, 0]
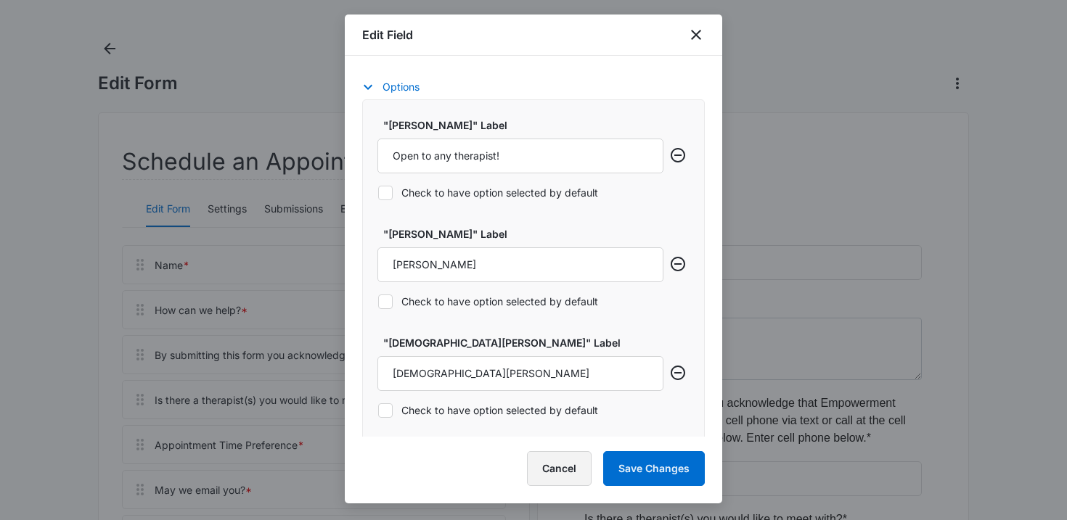
type input "Hilary Scheer"
click at [559, 470] on button "Cancel" at bounding box center [559, 468] width 65 height 35
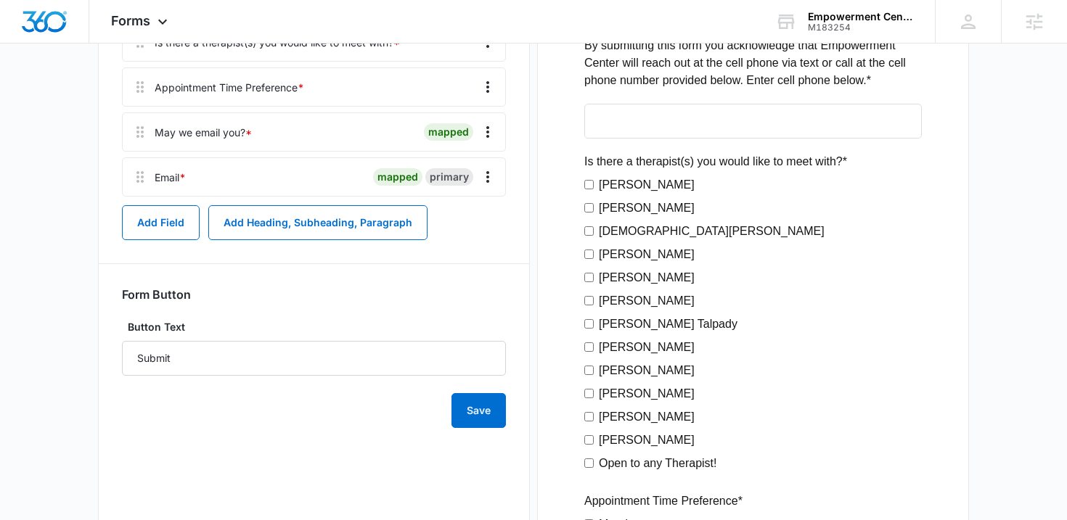
scroll to position [440, 0]
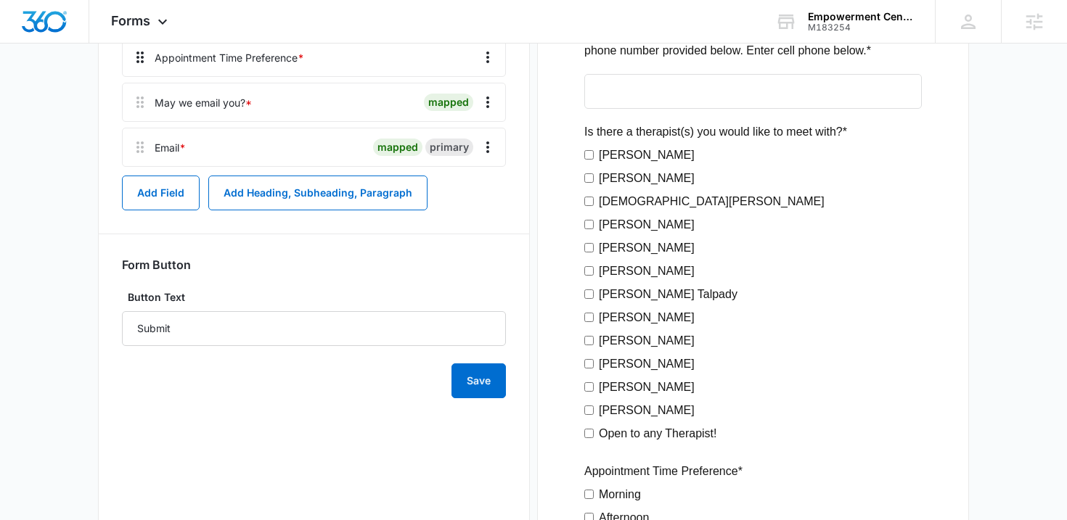
click at [134, 46] on div at bounding box center [136, 57] width 26 height 38
click at [140, 36] on div "Forms Apps Reputation Websites Forms CRM Email Social Payments POS Content Ads …" at bounding box center [141, 21] width 104 height 43
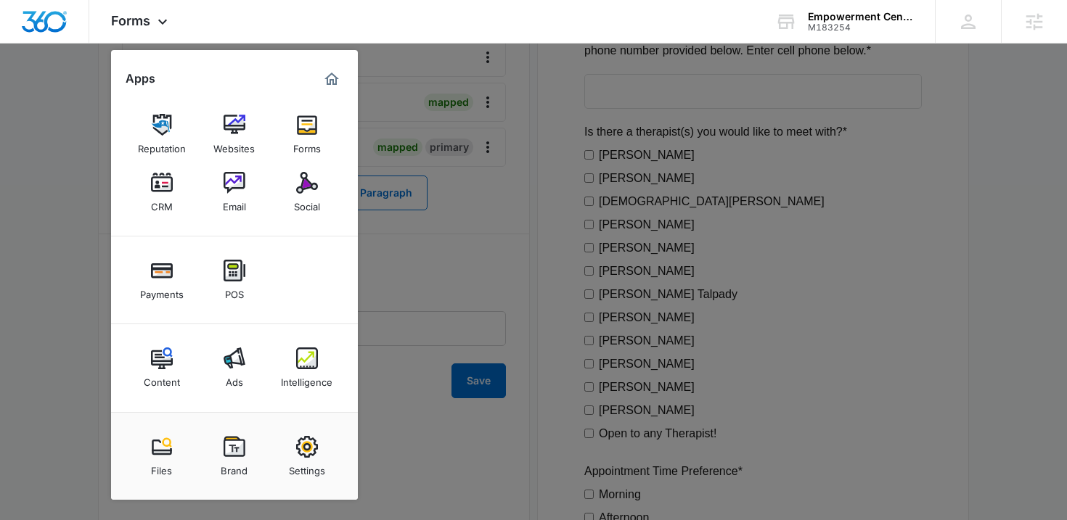
click at [99, 84] on div at bounding box center [533, 260] width 1067 height 520
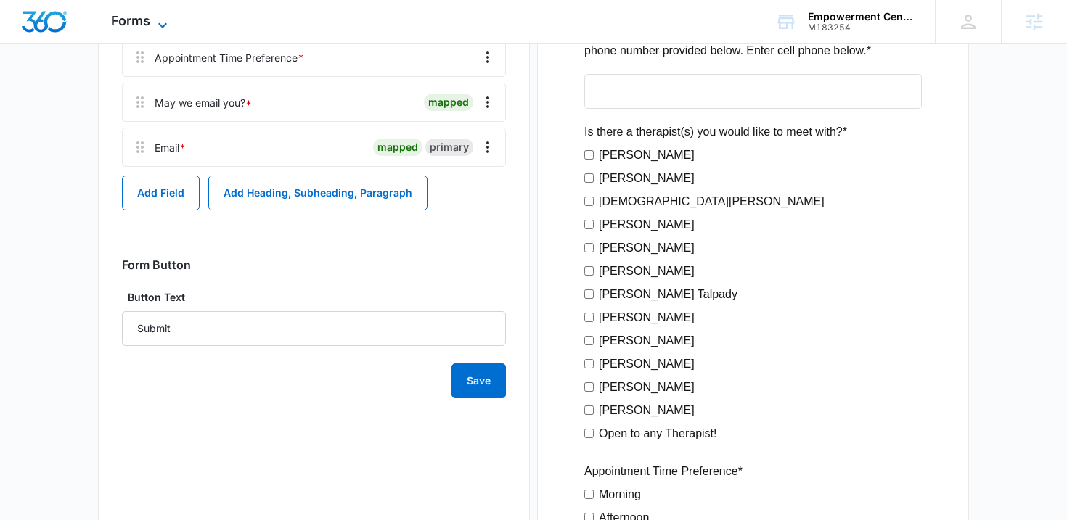
click at [122, 20] on span "Forms" at bounding box center [130, 20] width 39 height 15
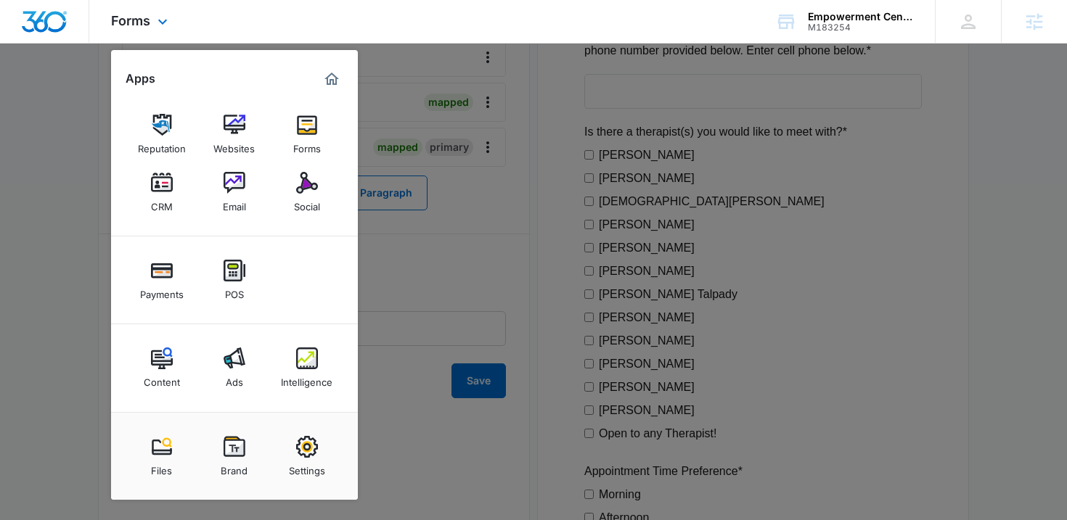
click at [126, 198] on div "Reputation Websites Forms CRM Email Social" at bounding box center [234, 164] width 247 height 146
click at [146, 198] on link "CRM" at bounding box center [161, 192] width 55 height 55
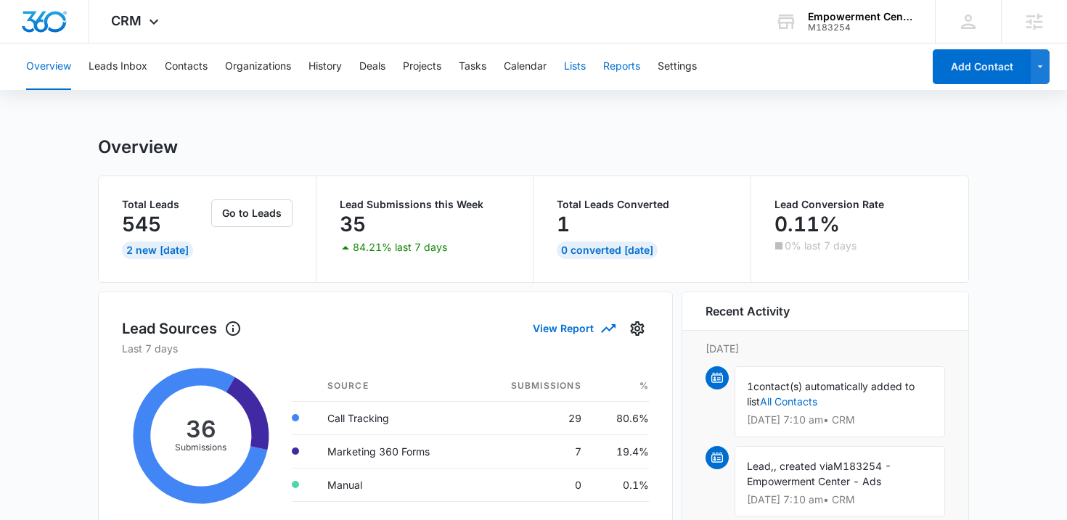
click at [608, 64] on button "Reports" at bounding box center [621, 67] width 37 height 46
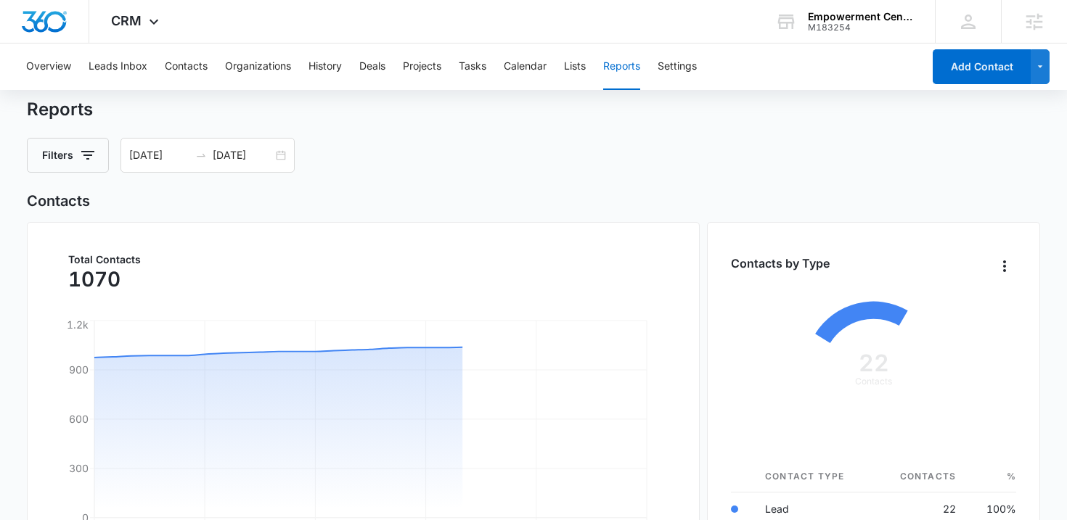
scroll to position [15, 0]
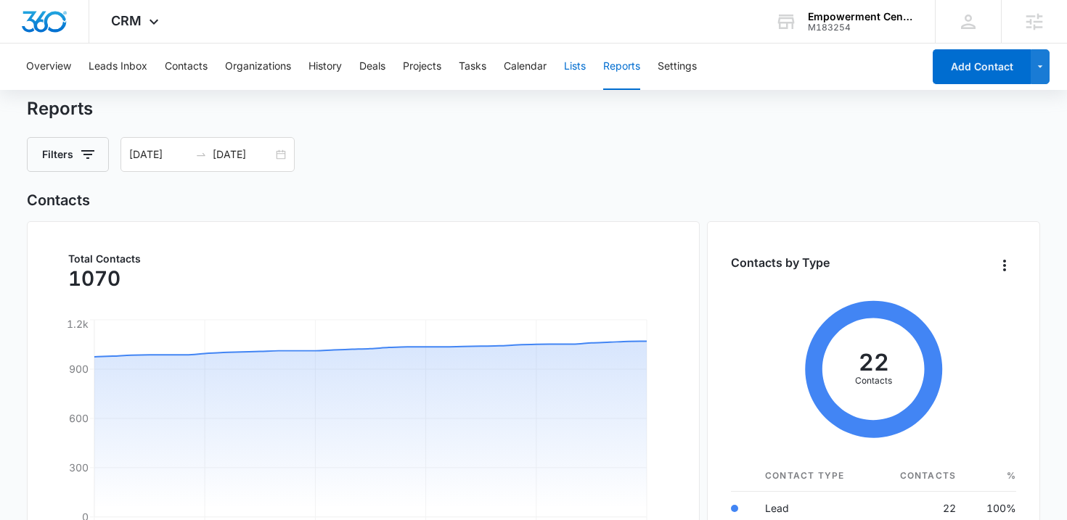
click at [573, 76] on button "Lists" at bounding box center [575, 67] width 22 height 46
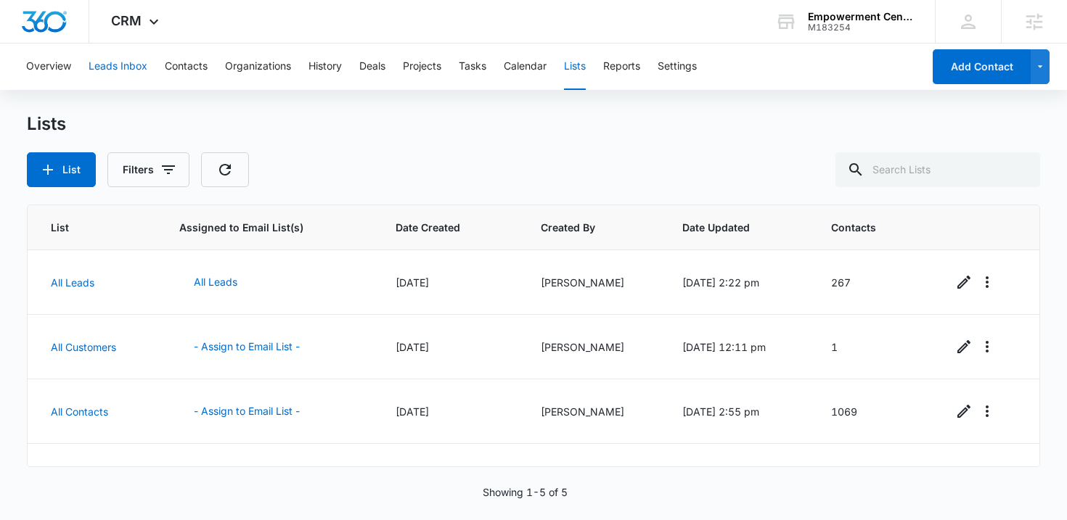
click at [123, 70] on button "Leads Inbox" at bounding box center [118, 67] width 59 height 46
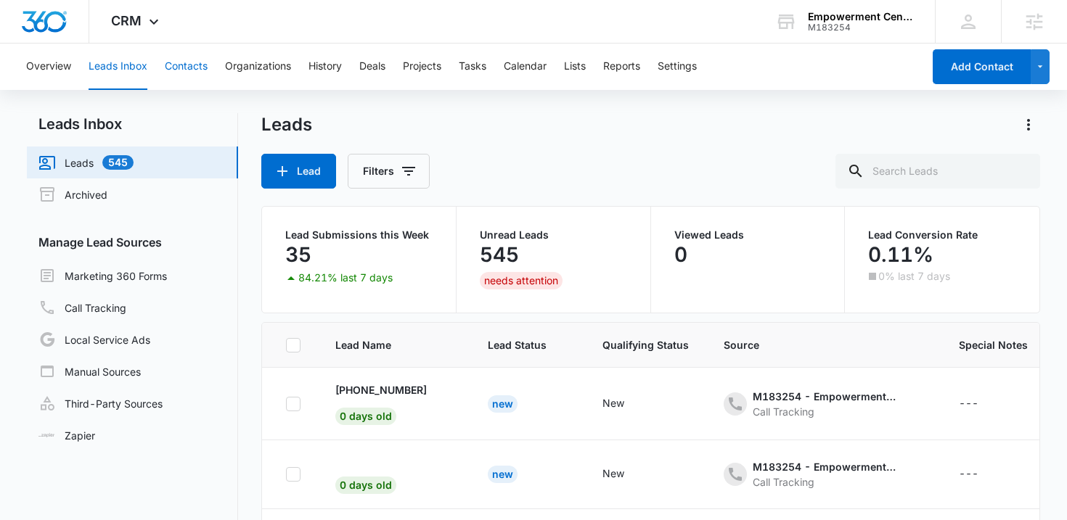
click at [178, 66] on button "Contacts" at bounding box center [186, 67] width 43 height 46
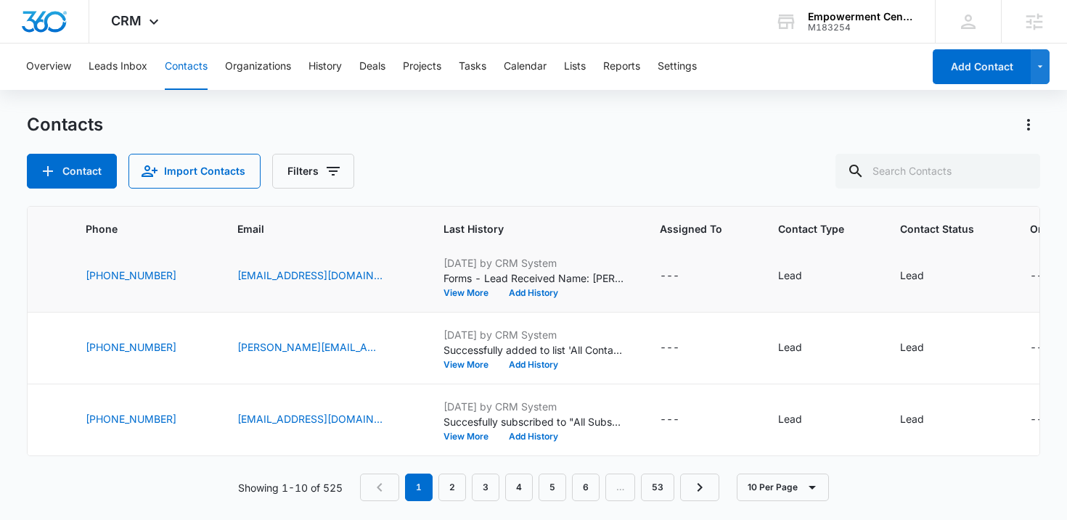
scroll to position [514, 0]
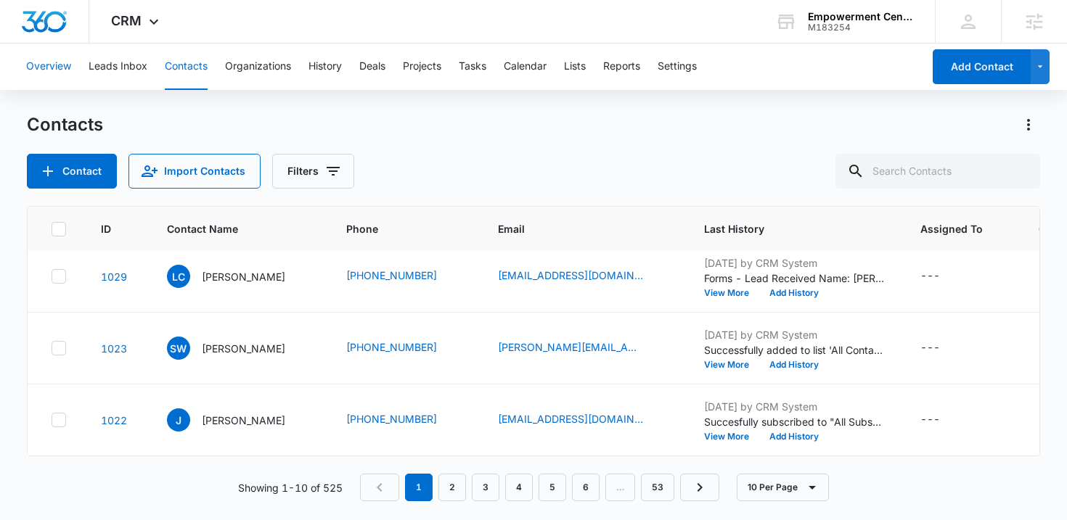
click at [67, 72] on button "Overview" at bounding box center [48, 67] width 45 height 46
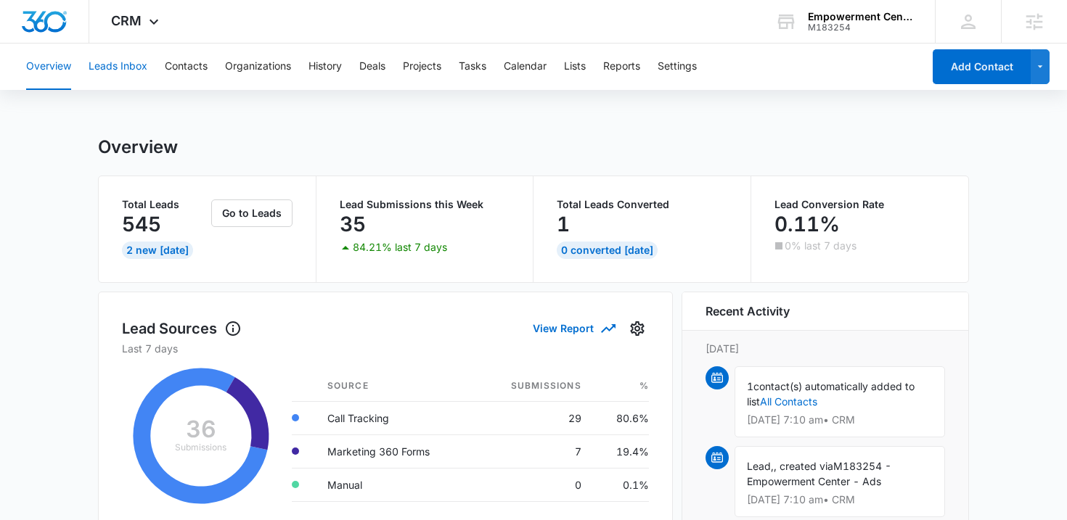
click at [142, 73] on button "Leads Inbox" at bounding box center [118, 67] width 59 height 46
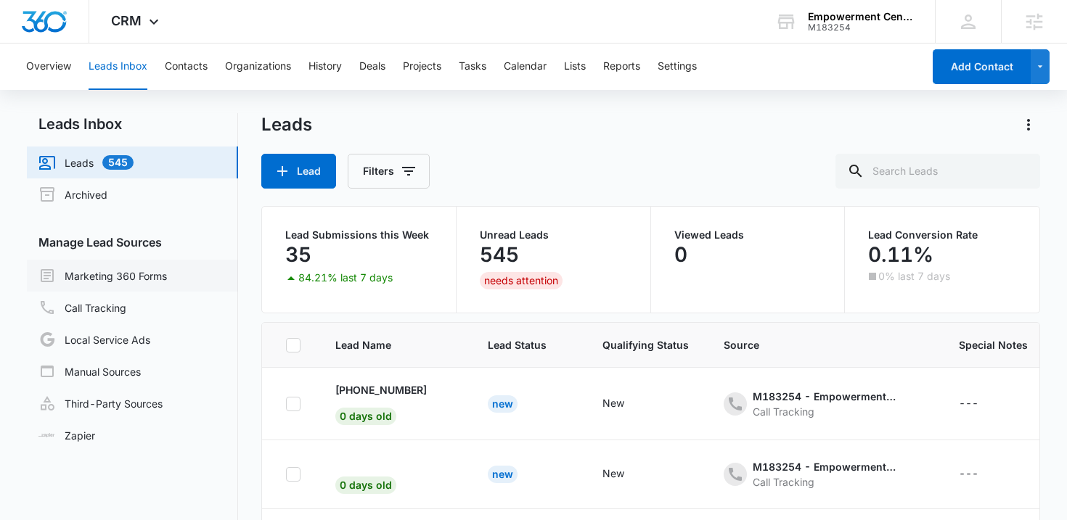
click at [151, 279] on link "Marketing 360 Forms" at bounding box center [102, 275] width 128 height 17
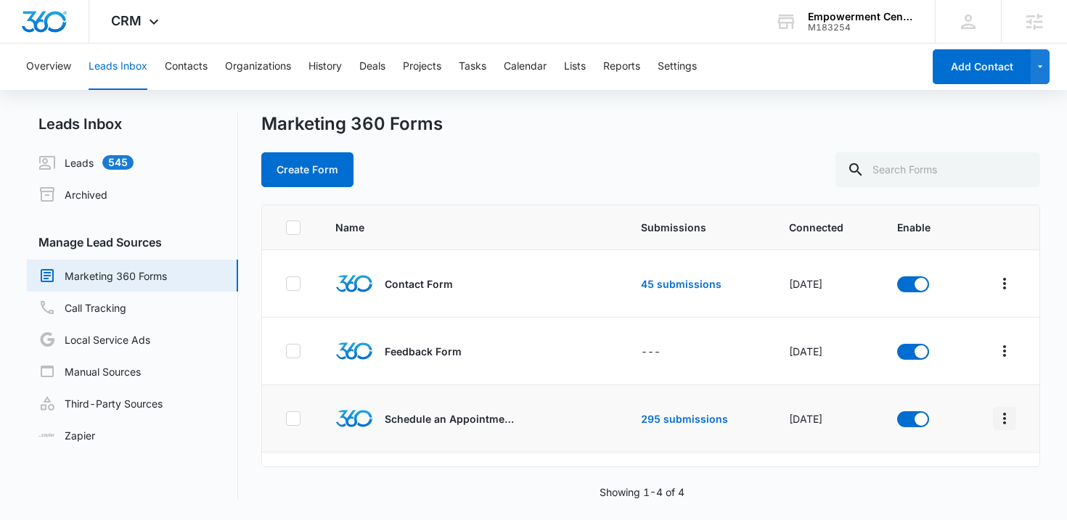
click at [1004, 422] on icon "Overflow Menu" at bounding box center [1004, 419] width 3 height 12
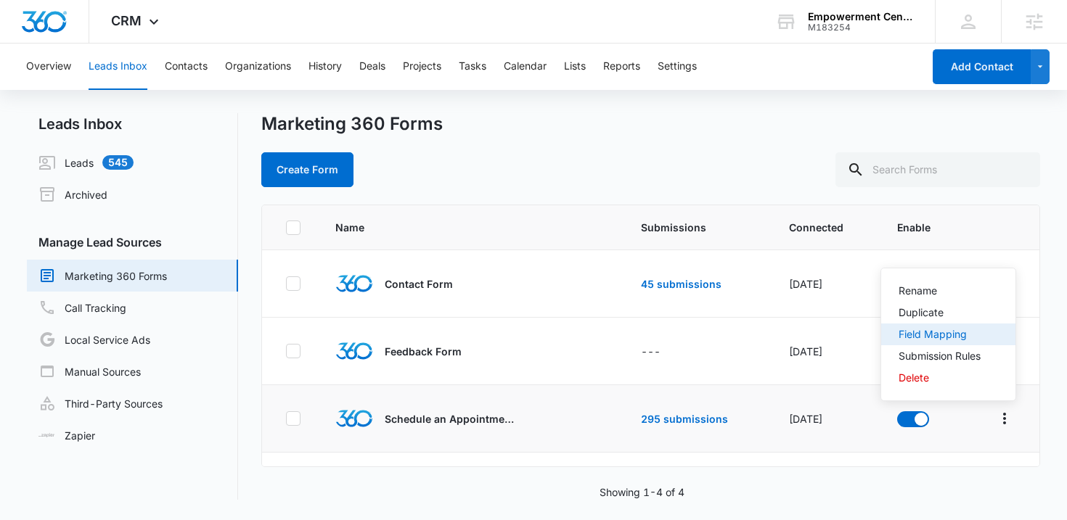
click at [925, 332] on div "Field Mapping" at bounding box center [939, 334] width 82 height 10
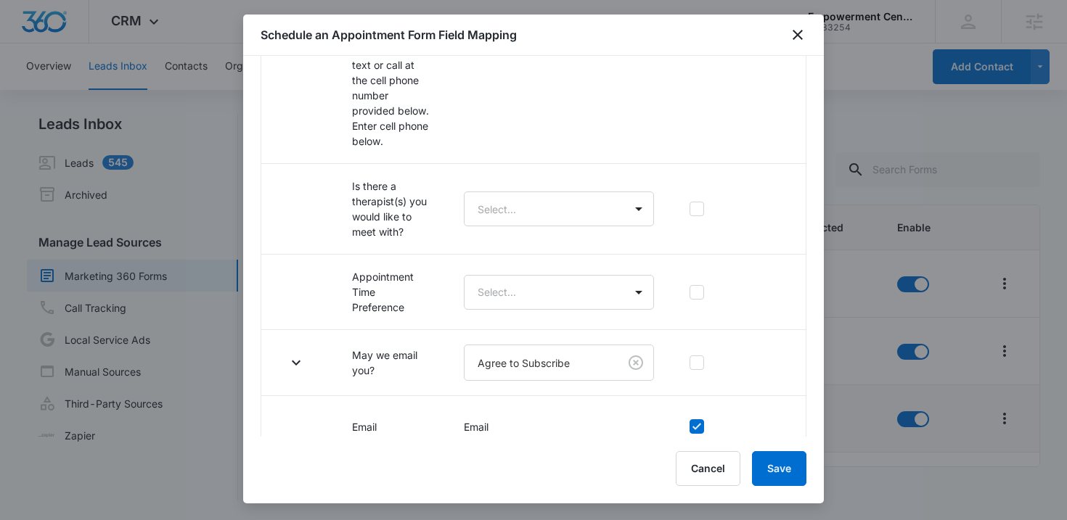
scroll to position [469, 0]
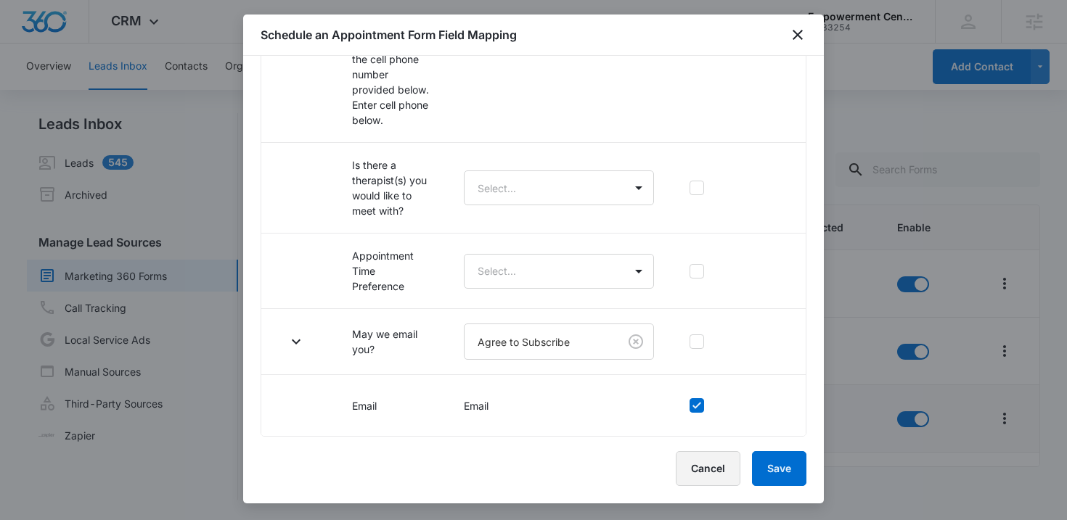
click at [702, 462] on button "Cancel" at bounding box center [708, 468] width 65 height 35
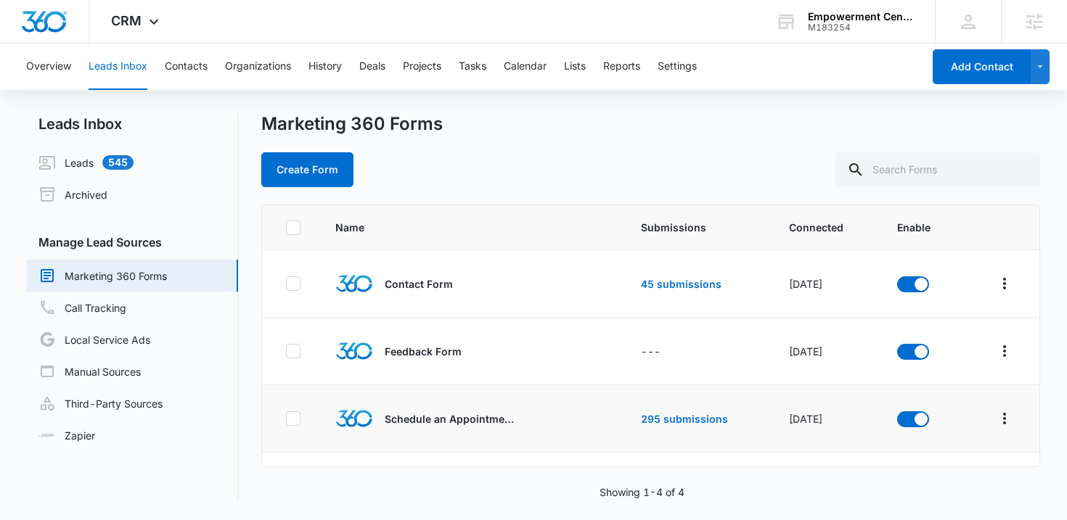
scroll to position [53, 0]
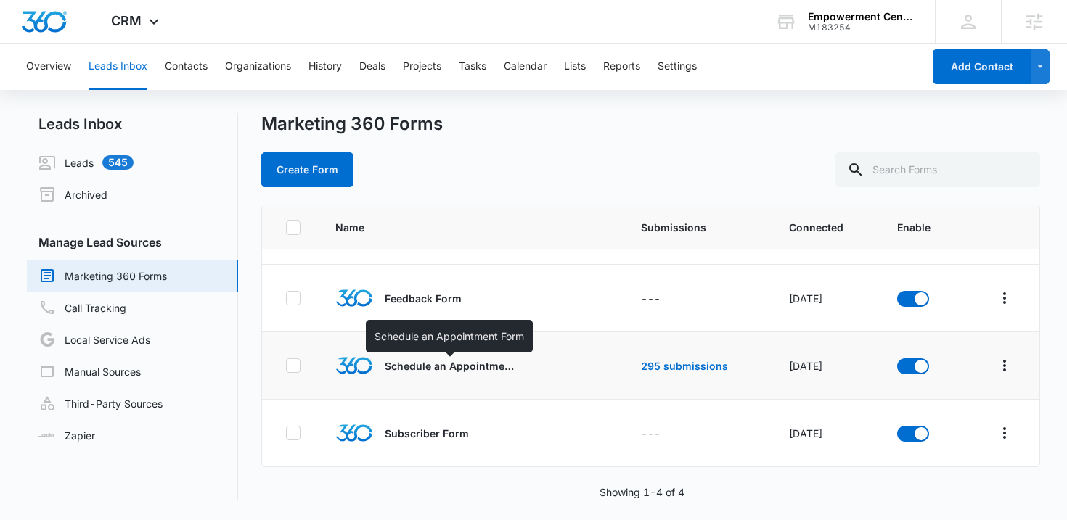
click at [482, 368] on p "Schedule an Appointment Form" at bounding box center [450, 365] width 131 height 15
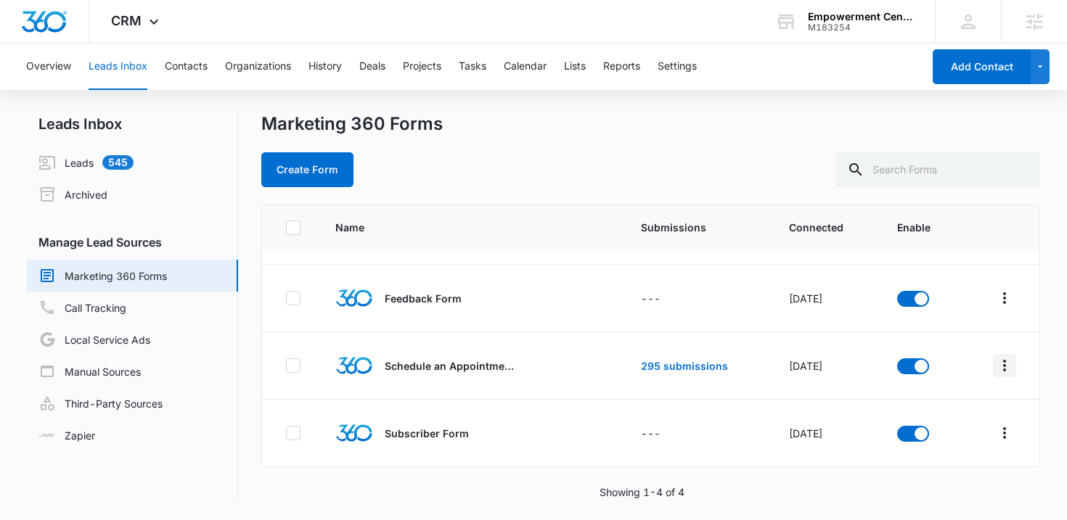
click at [998, 367] on icon "Overflow Menu" at bounding box center [1004, 365] width 17 height 17
click at [921, 470] on div "Submission Rules" at bounding box center [939, 472] width 82 height 10
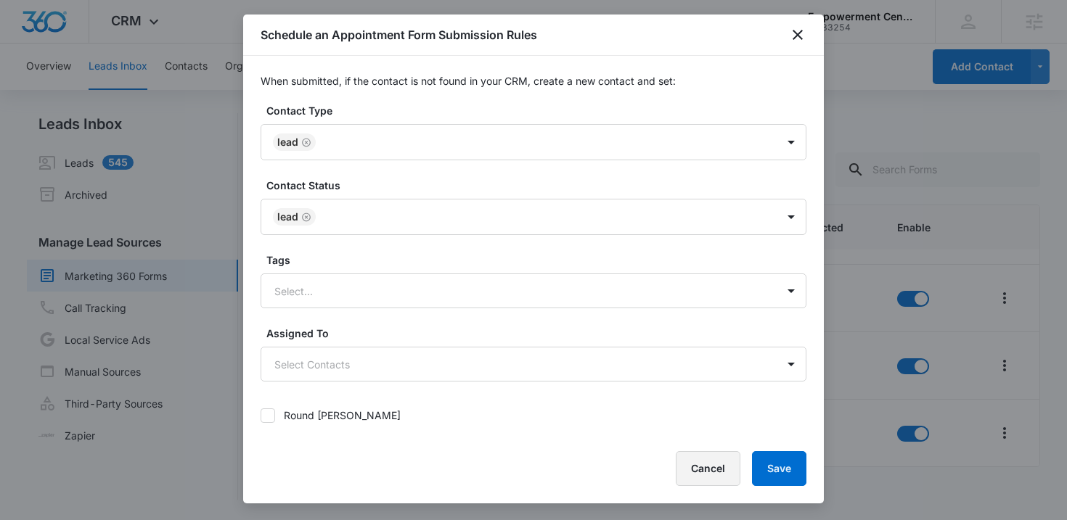
click at [699, 456] on button "Cancel" at bounding box center [708, 468] width 65 height 35
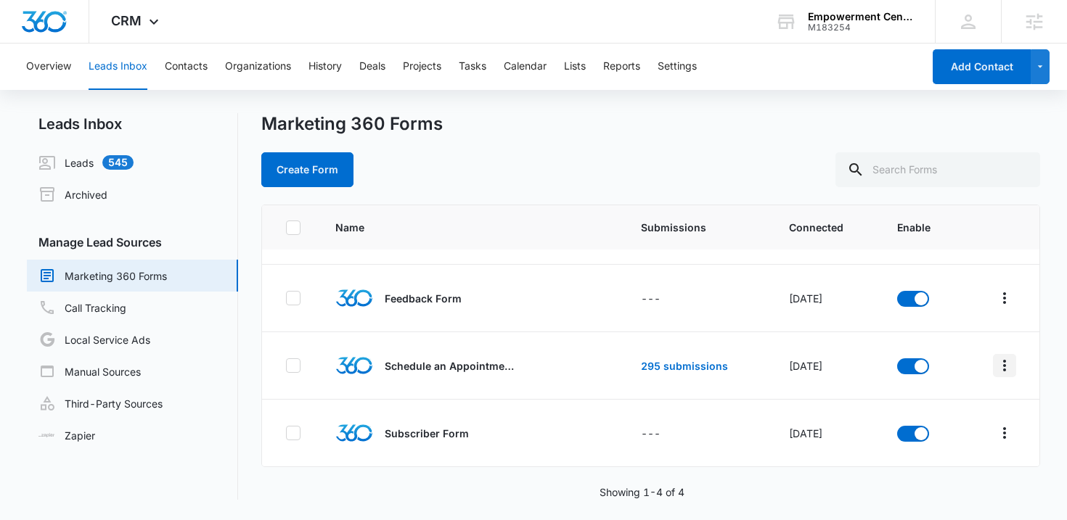
click at [1004, 364] on icon "Overflow Menu" at bounding box center [1004, 366] width 3 height 12
click at [914, 467] on div "Submission Rules" at bounding box center [939, 472] width 82 height 10
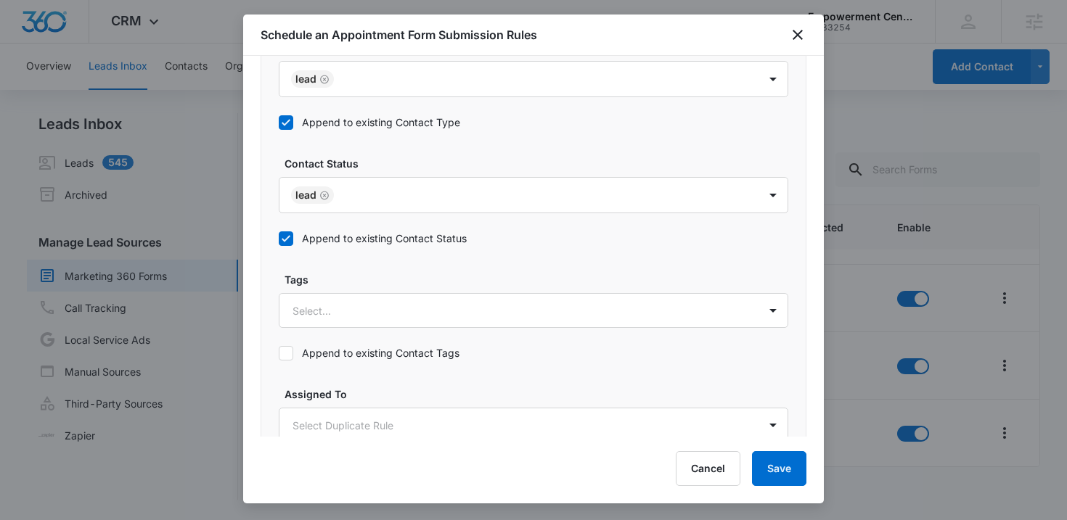
scroll to position [856, 0]
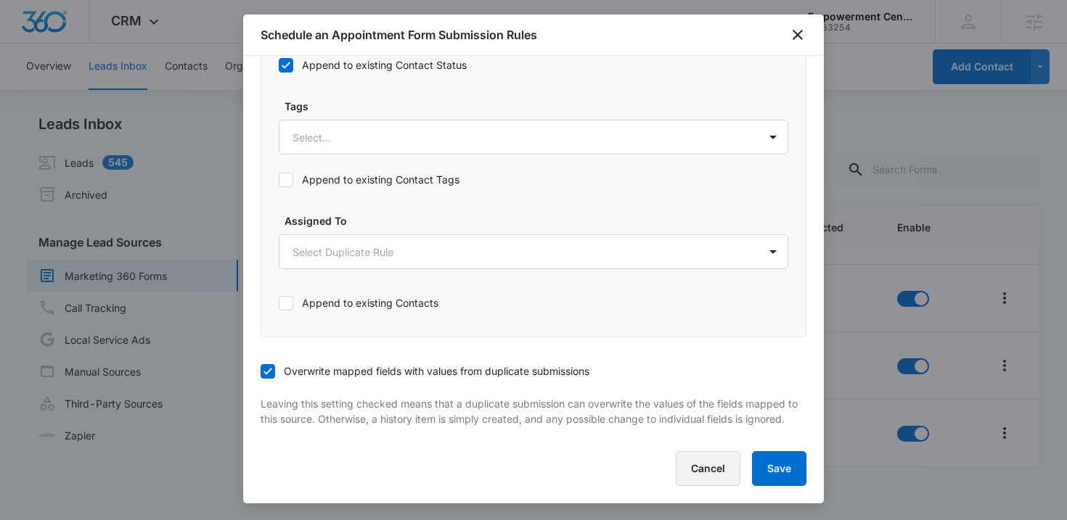
click at [708, 456] on button "Cancel" at bounding box center [708, 468] width 65 height 35
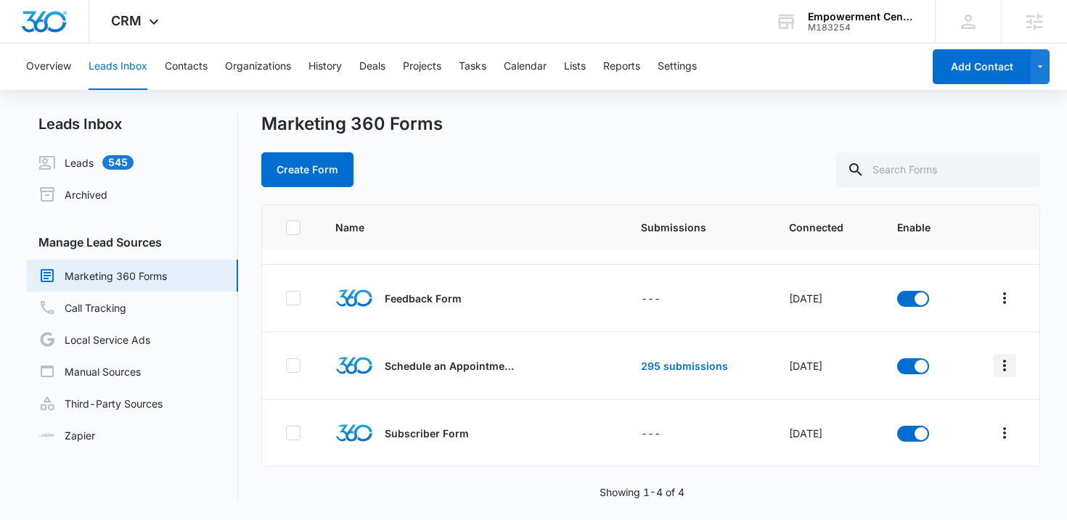
click at [1004, 369] on icon "Overflow Menu" at bounding box center [1004, 366] width 3 height 12
click at [925, 445] on div "Field Mapping" at bounding box center [939, 450] width 82 height 10
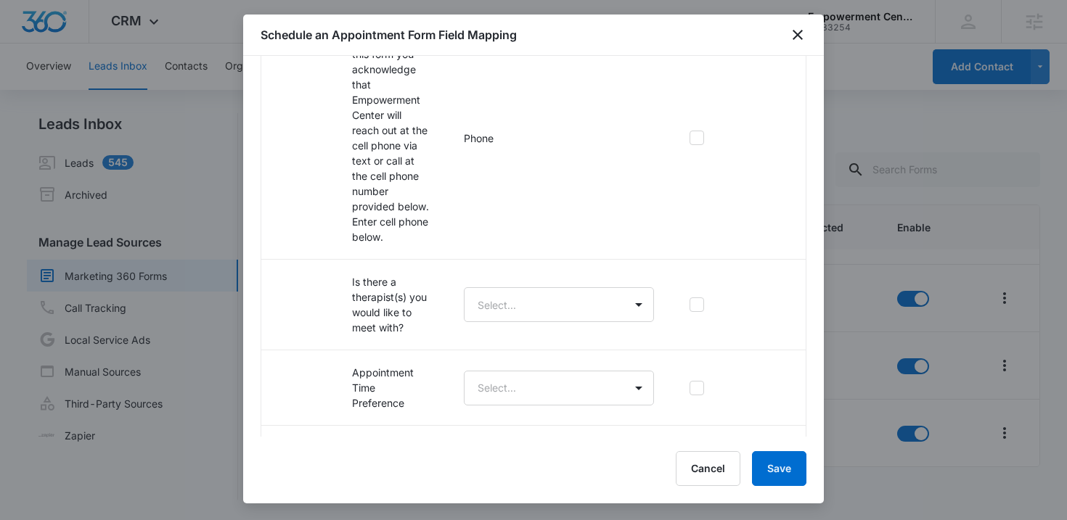
scroll to position [457, 0]
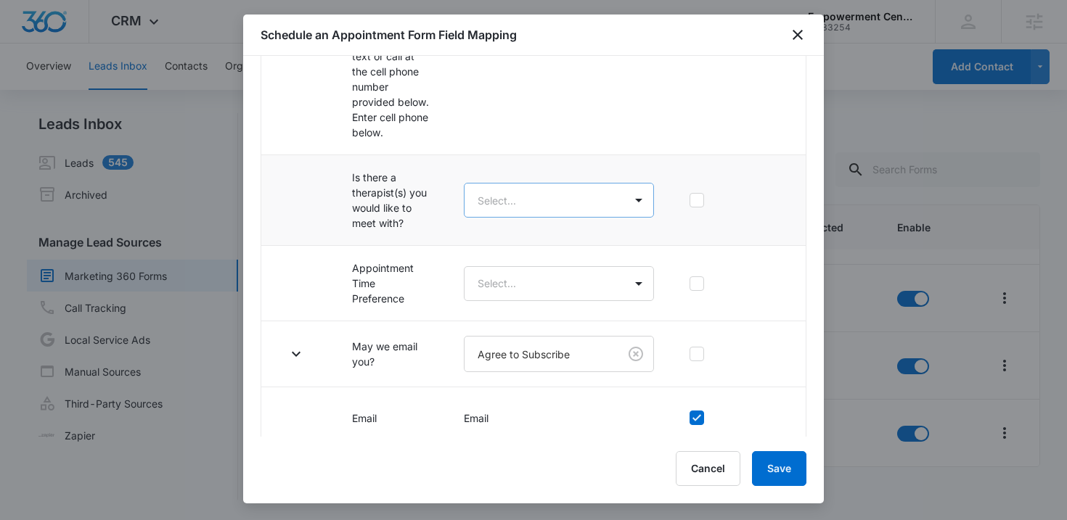
click at [581, 192] on body "CRM Apps Reputation Websites Forms CRM Email Social Payments POS Content Ads In…" at bounding box center [533, 260] width 1067 height 520
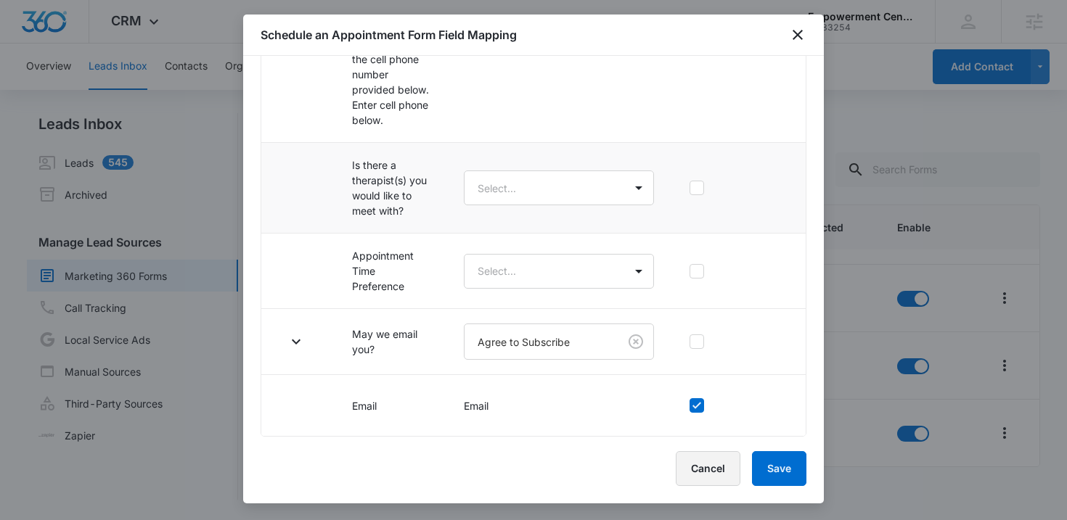
click at [703, 462] on button "Cancel" at bounding box center [708, 468] width 65 height 35
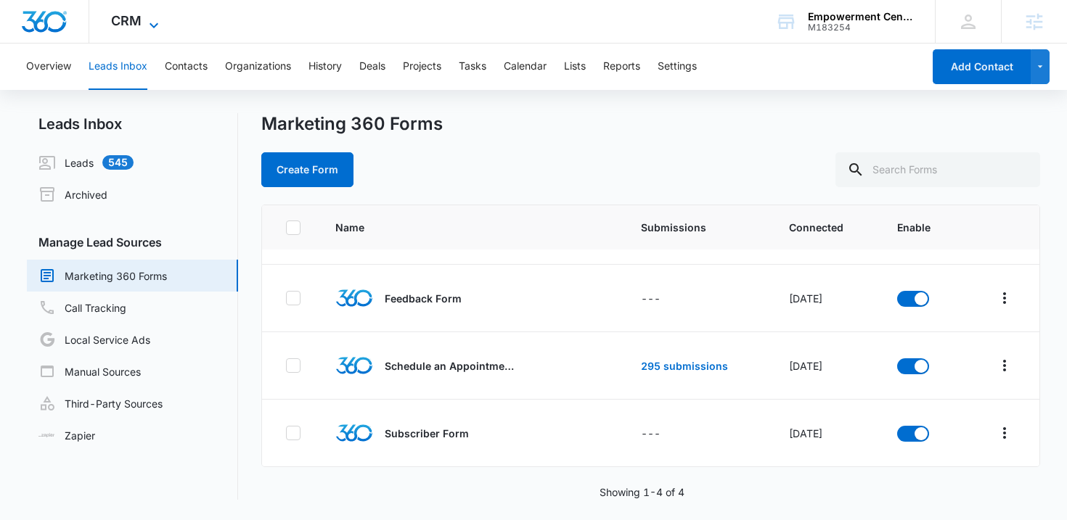
click at [123, 14] on span "CRM" at bounding box center [126, 20] width 30 height 15
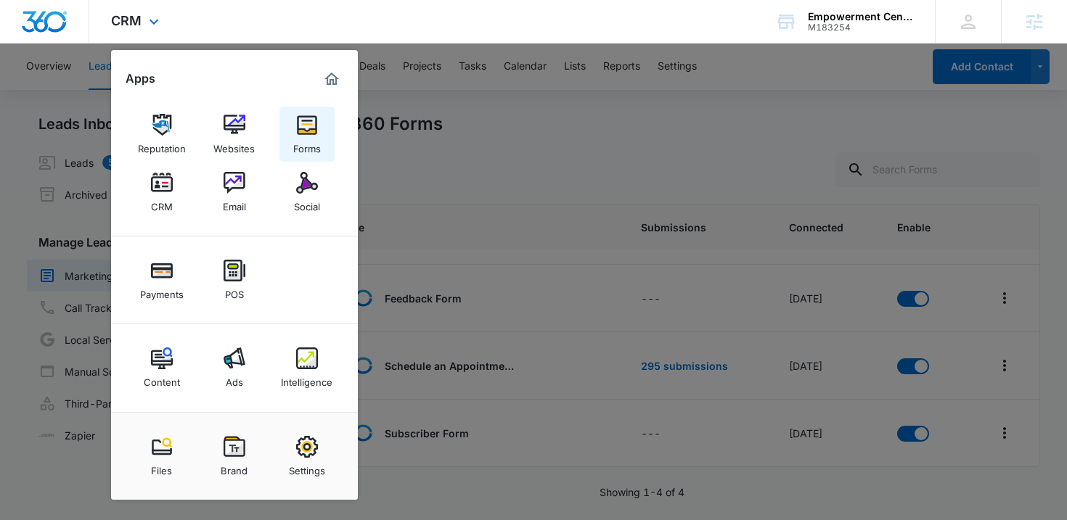
click at [313, 123] on img at bounding box center [307, 125] width 22 height 22
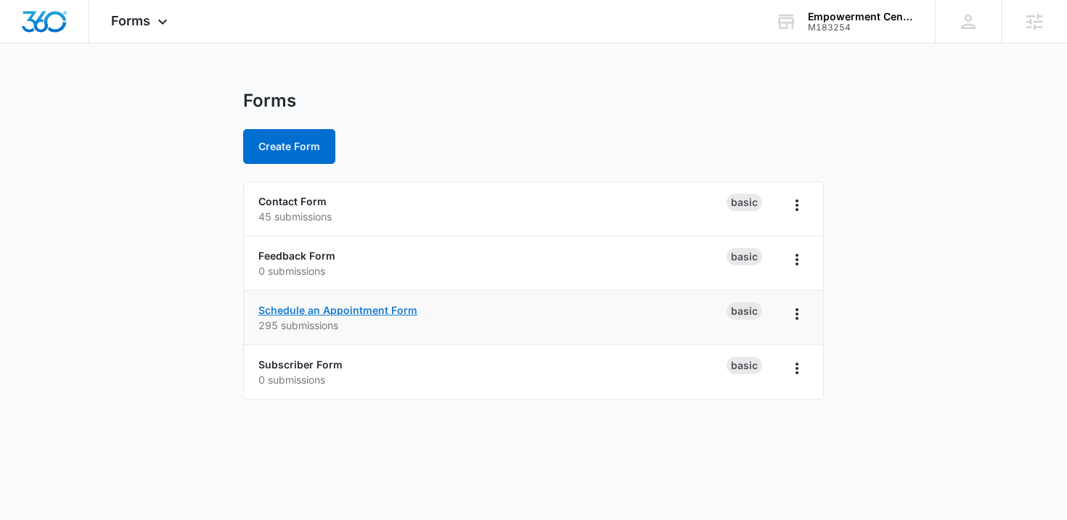
click at [302, 308] on link "Schedule an Appointment Form" at bounding box center [337, 310] width 159 height 12
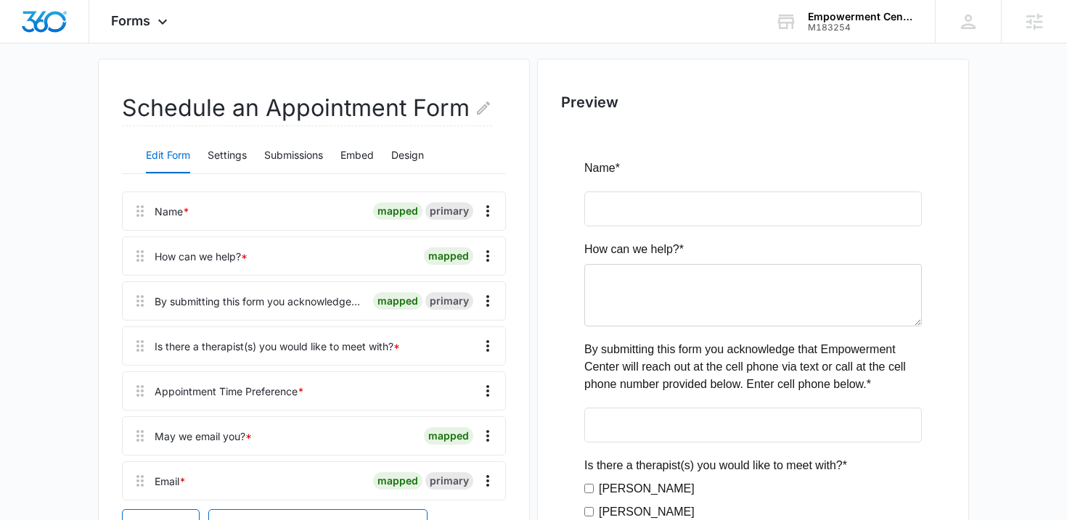
scroll to position [121, 0]
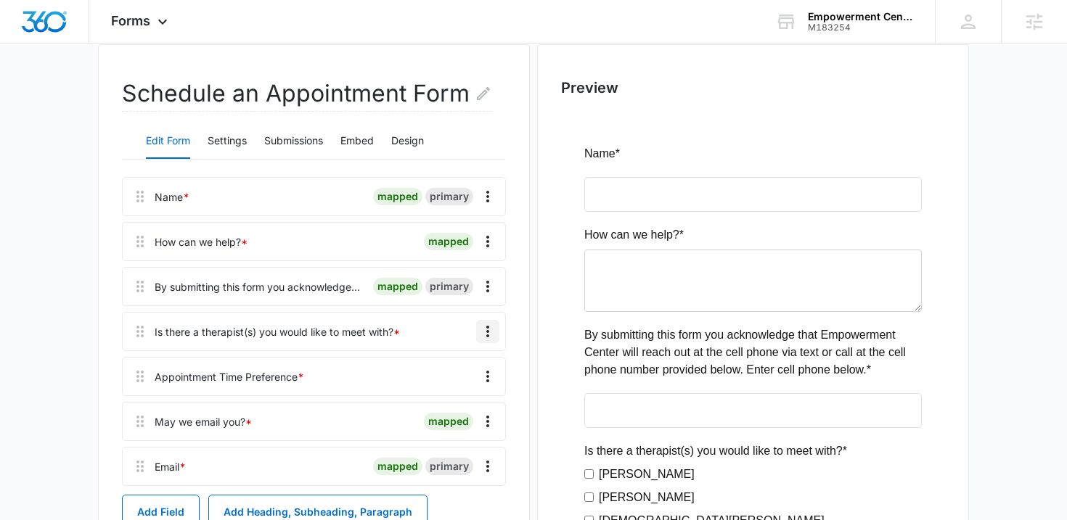
click at [485, 332] on icon "Overflow Menu" at bounding box center [487, 331] width 17 height 17
click at [443, 376] on div "Edit" at bounding box center [448, 372] width 30 height 10
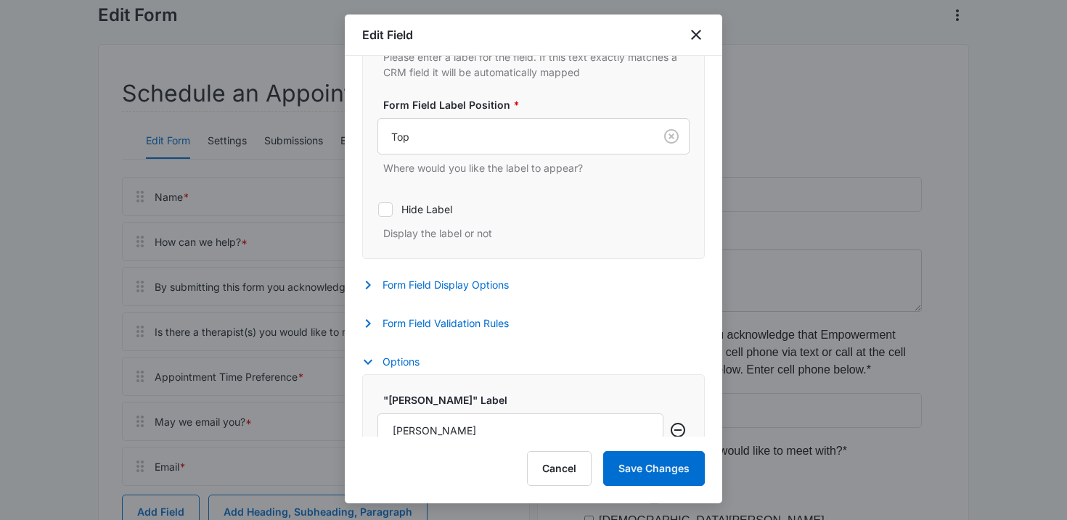
scroll to position [298, 0]
click at [475, 290] on button "Form Field Display Options" at bounding box center [442, 285] width 161 height 17
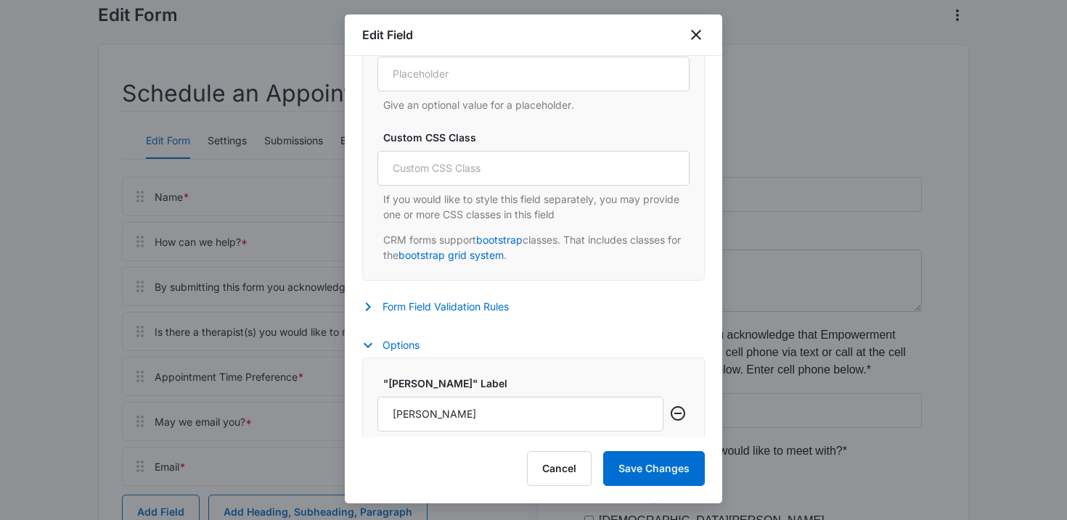
scroll to position [808, 0]
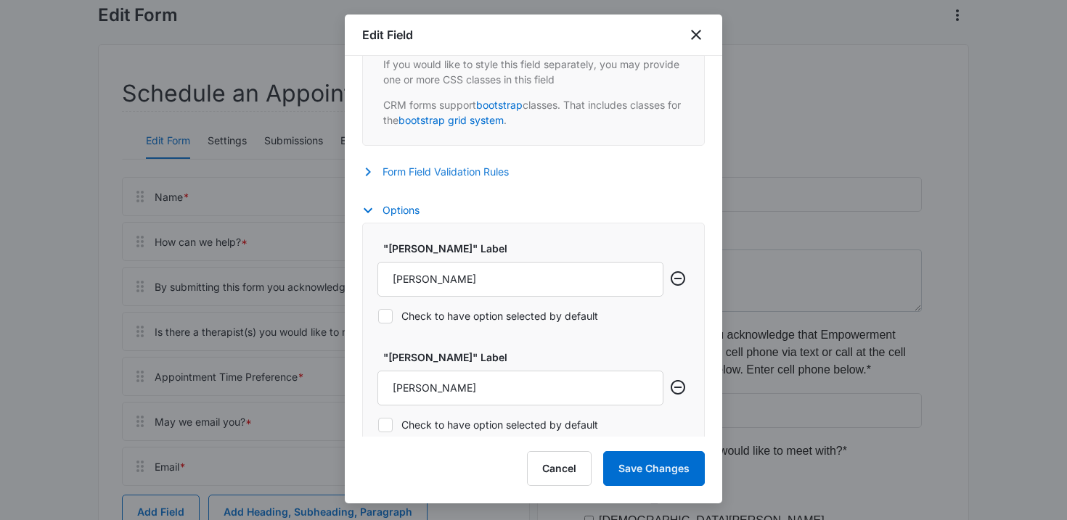
click at [427, 179] on button "Form Field Validation Rules" at bounding box center [442, 171] width 161 height 17
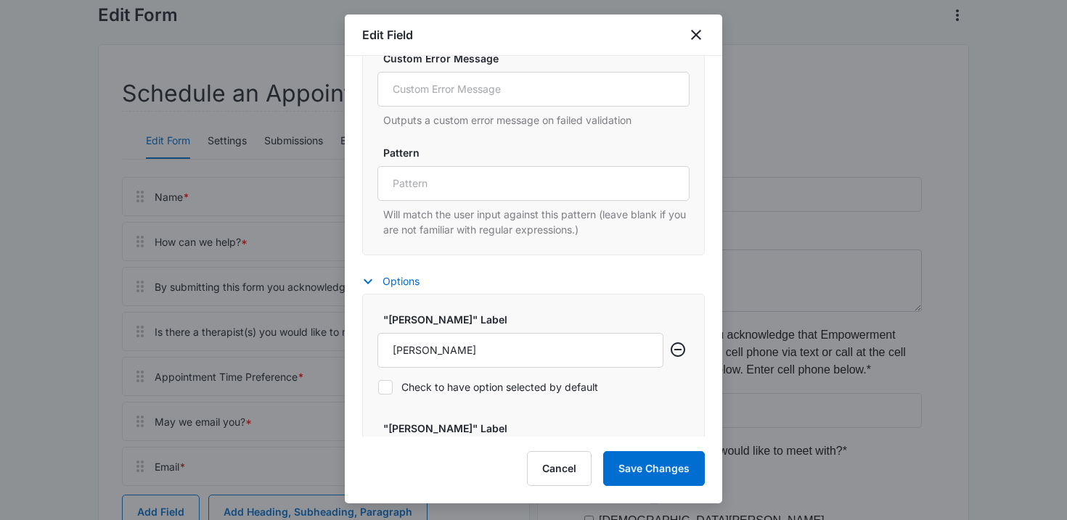
scroll to position [1316, 0]
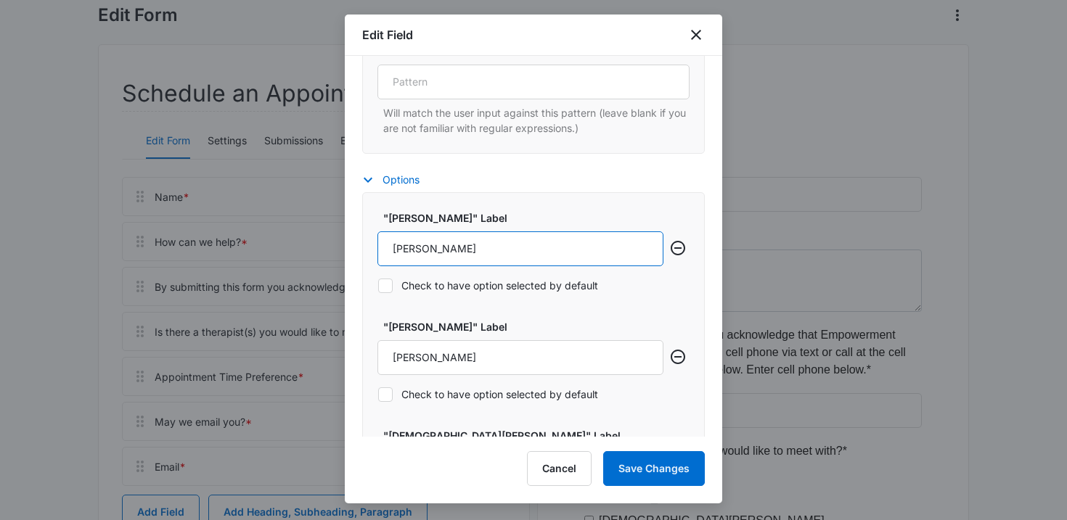
click at [467, 247] on input "Robin Hyson" at bounding box center [520, 248] width 286 height 35
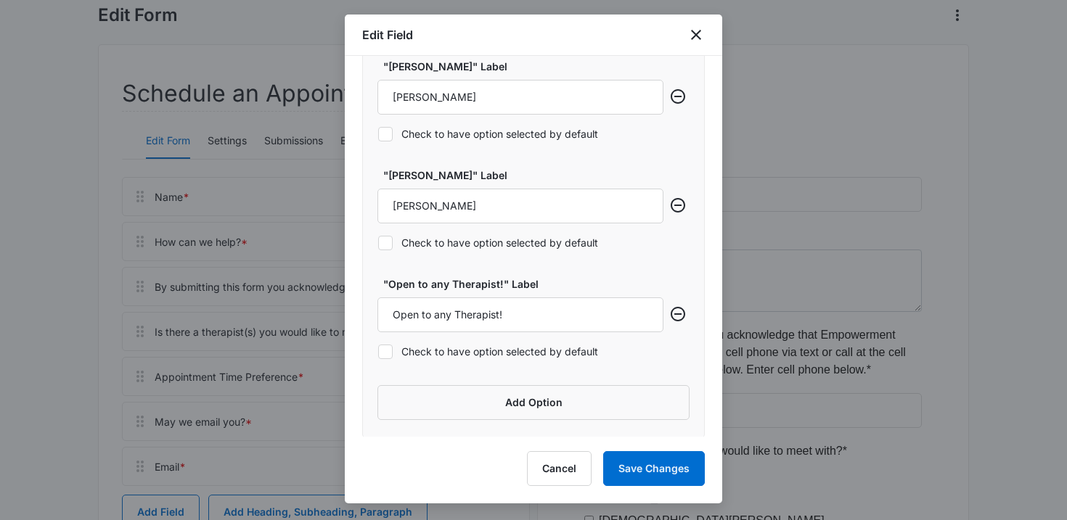
scroll to position [2557, 0]
click at [493, 309] on input "Open to any Therapist!" at bounding box center [520, 313] width 286 height 35
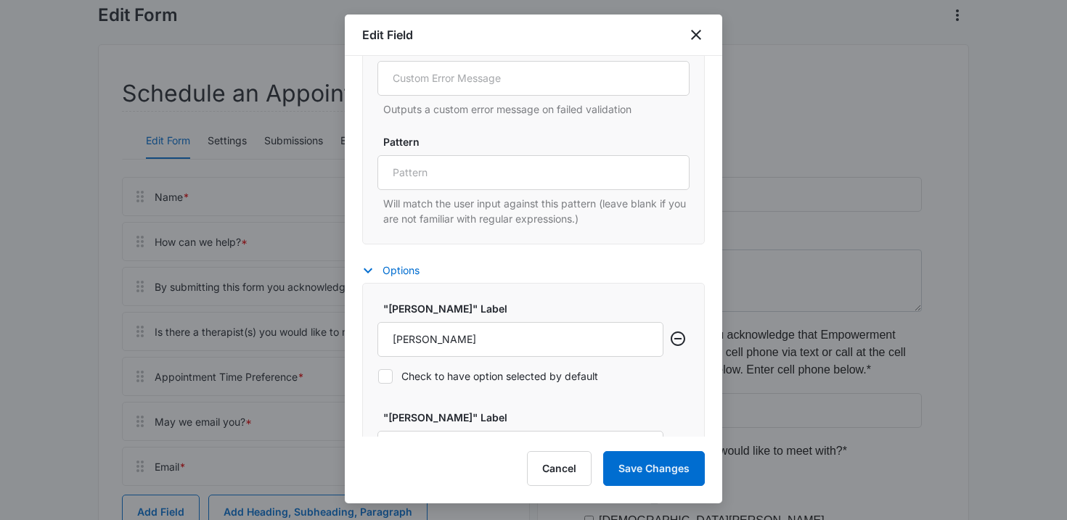
scroll to position [1284, 0]
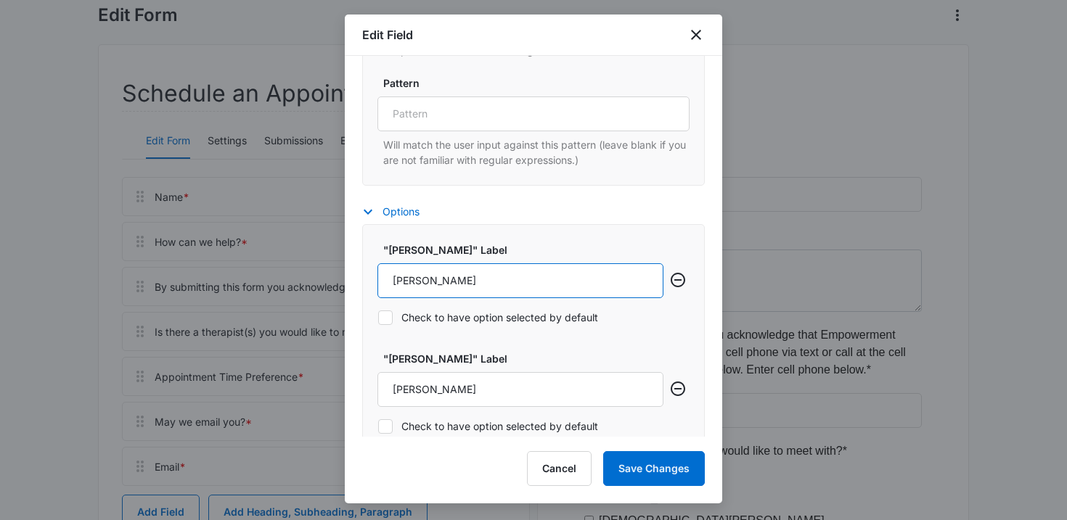
click at [463, 284] on input "Robin Hyson" at bounding box center [520, 280] width 286 height 35
paste input "Open to any Therapist!"
click at [425, 284] on input "Robin Hyson" at bounding box center [520, 280] width 286 height 35
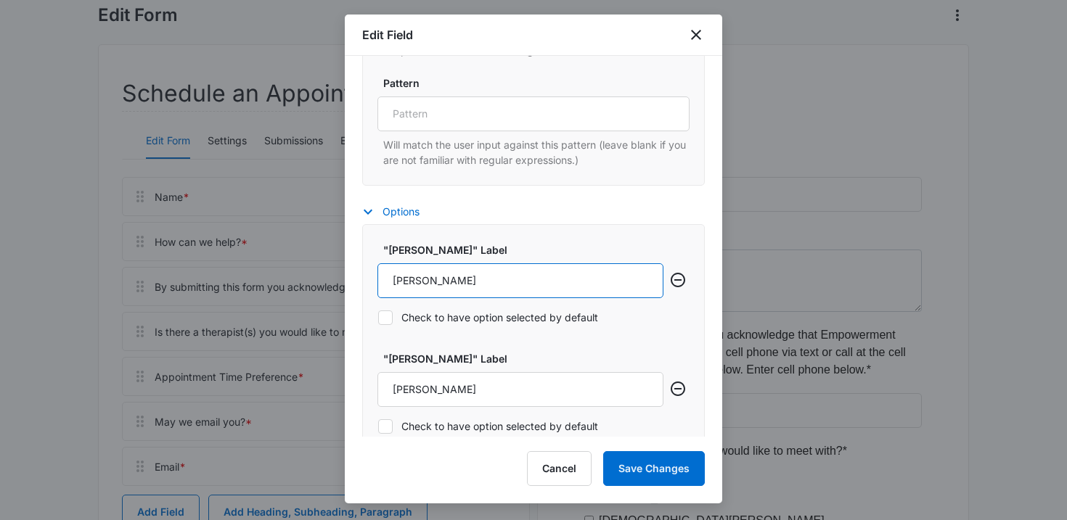
click at [425, 284] on input "Robin Hyson" at bounding box center [520, 280] width 286 height 35
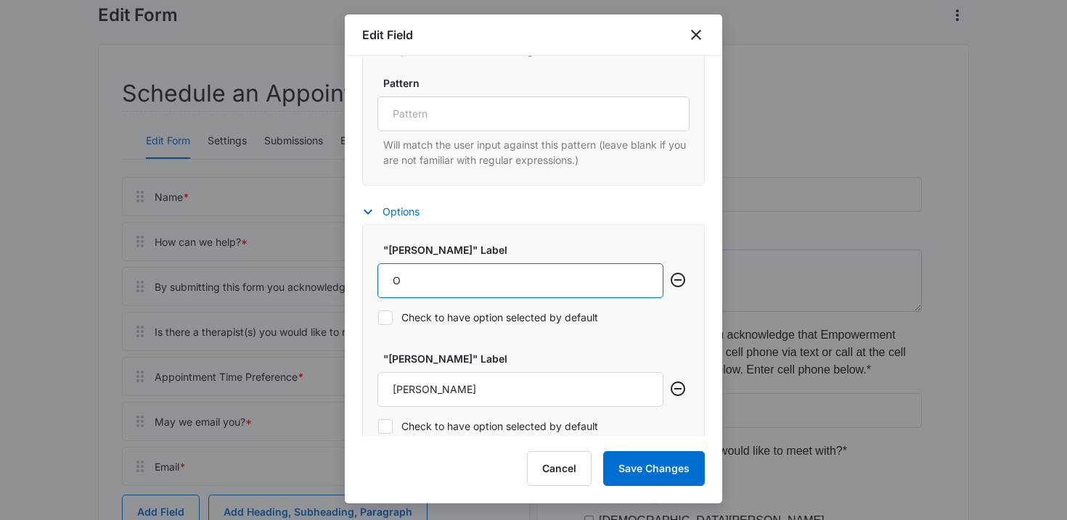
type input "Open to any therapist!"
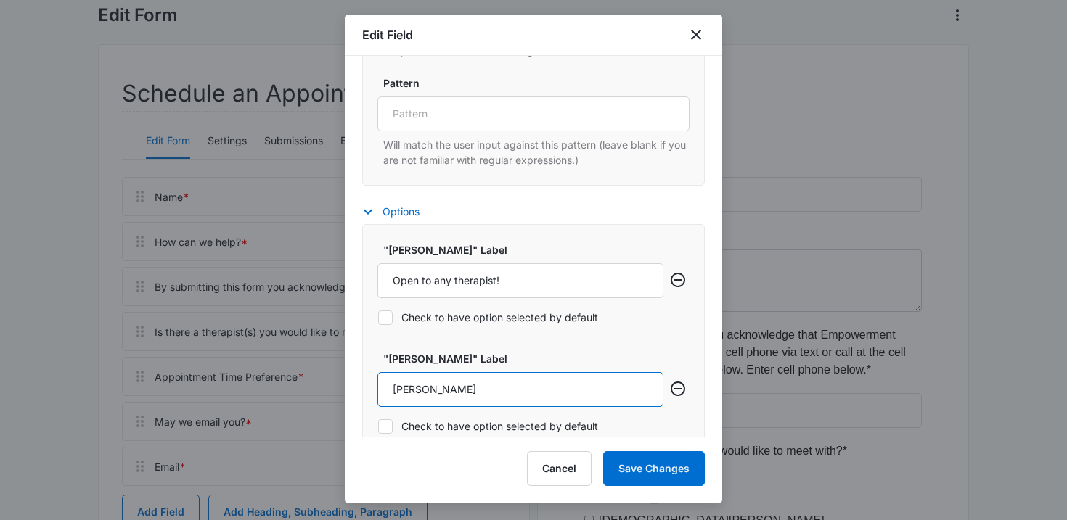
click at [423, 390] on input "Hilary Scheer" at bounding box center [520, 389] width 286 height 35
paste input "Robin Hyson"
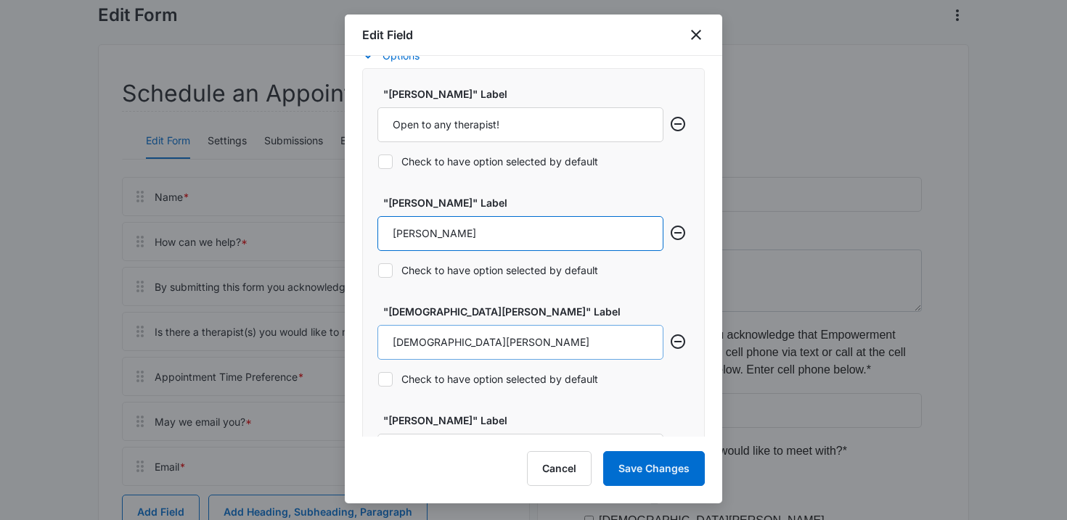
type input "Robin Hyson"
click at [433, 337] on input "Kristen Materek" at bounding box center [520, 342] width 286 height 35
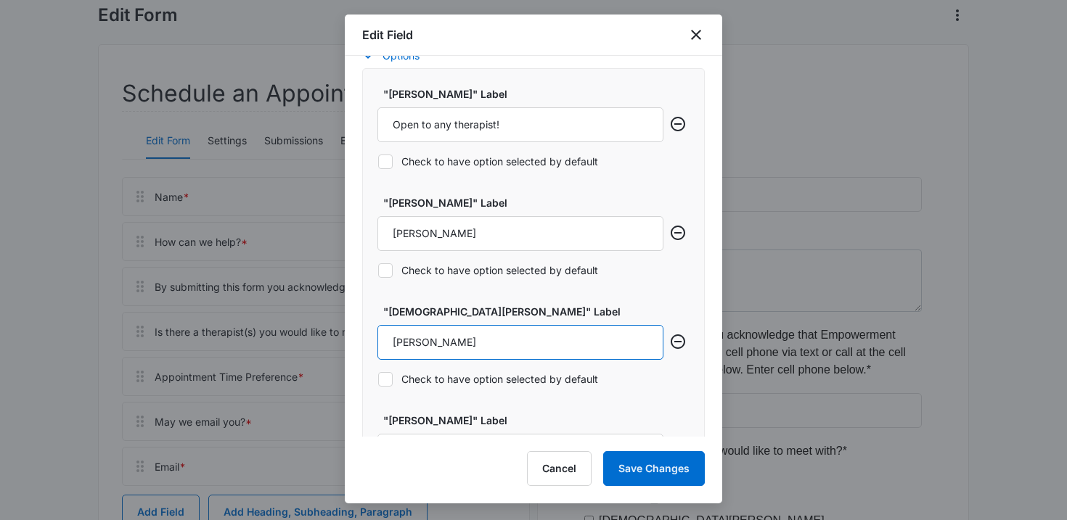
scroll to position [1543, 0]
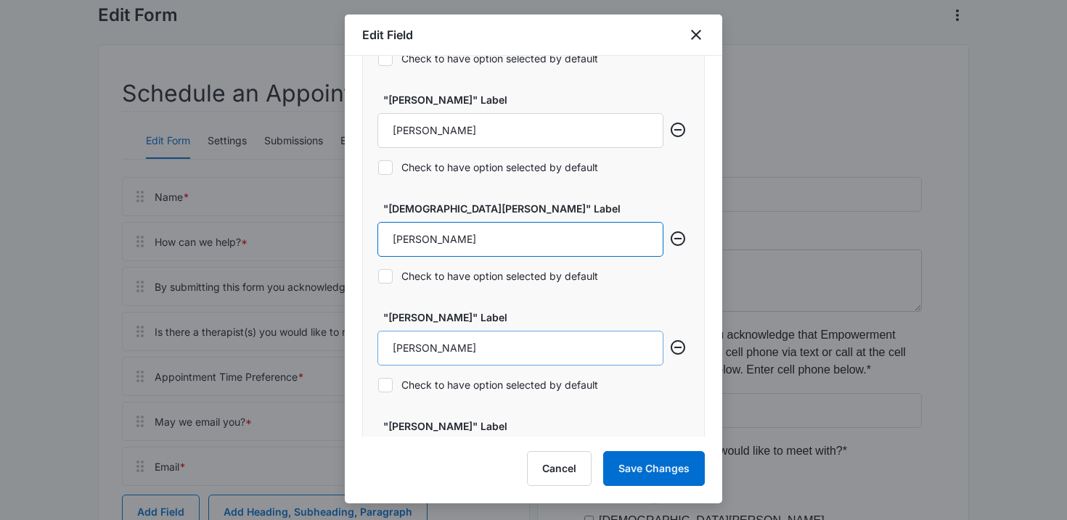
type input "Hilary Scheer"
click at [456, 355] on input "Ashley Schiraldi" at bounding box center [520, 348] width 286 height 35
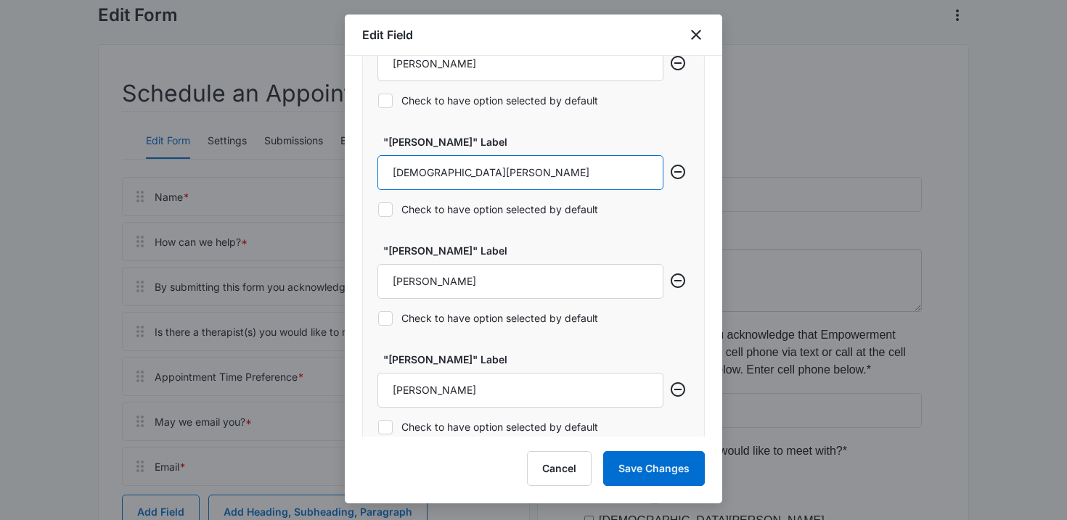
scroll to position [1750, 0]
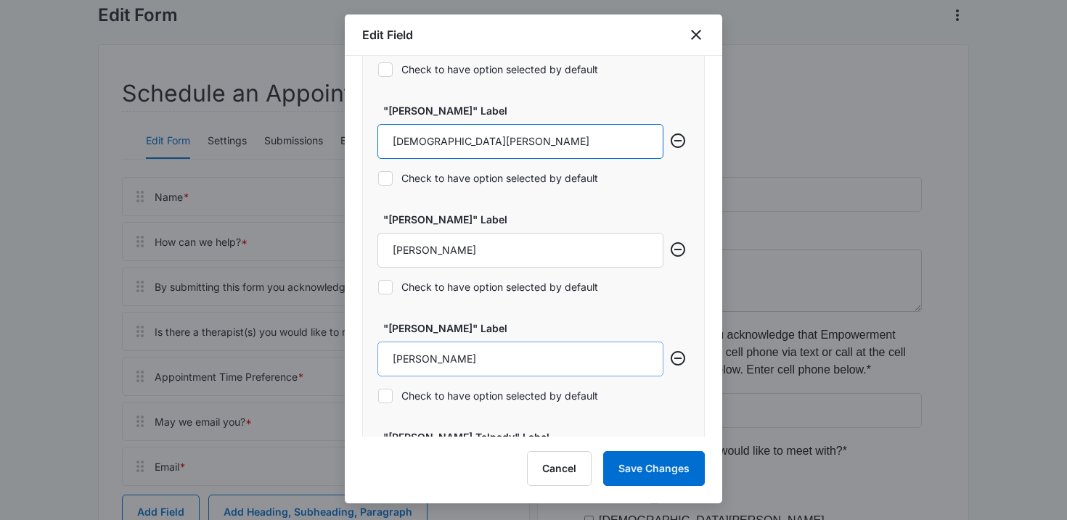
type input "Kristen Materek"
click at [481, 351] on input "Laura Wrublevski" at bounding box center [520, 359] width 286 height 35
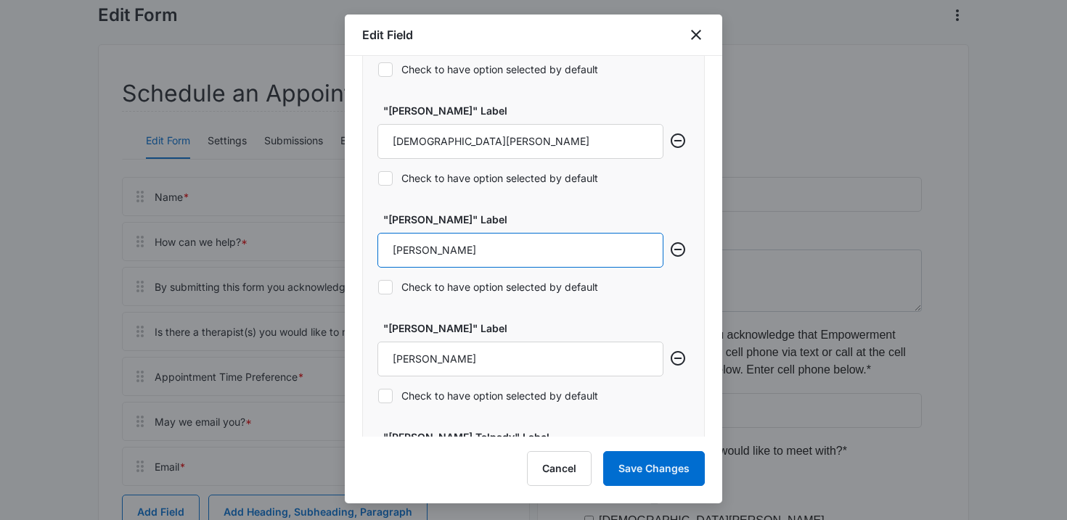
click at [459, 250] on input "Jeff Singh" at bounding box center [520, 250] width 286 height 35
paste input "Laura Wrublevski"
type input "Laura Wrublevski"
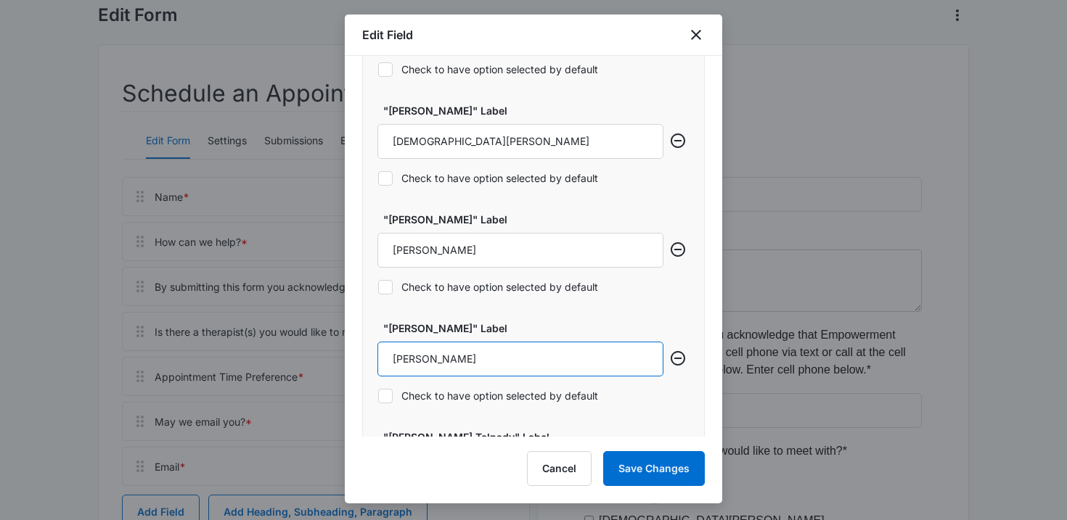
click at [440, 362] on input "Laura Wrublevski" at bounding box center [520, 359] width 286 height 35
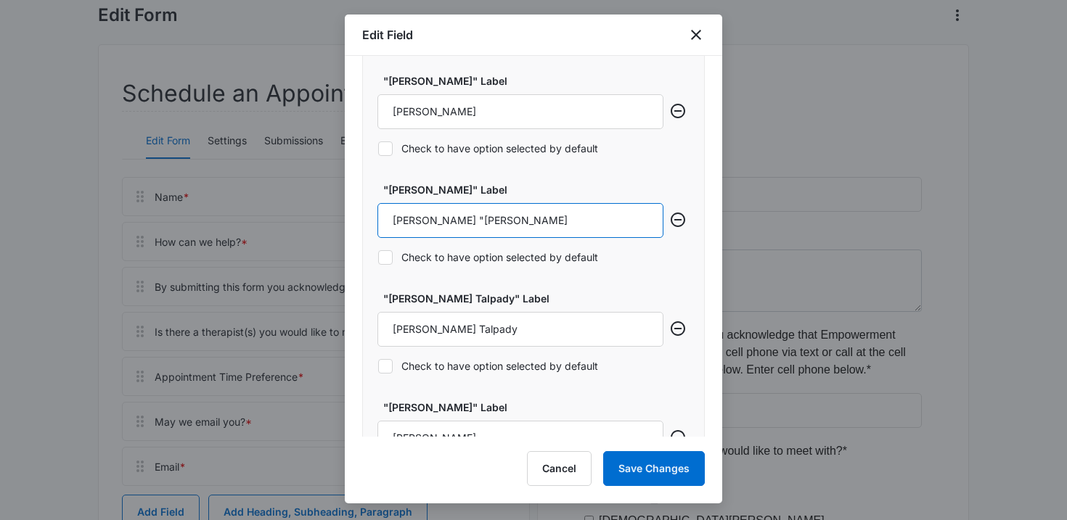
scroll to position [1901, 0]
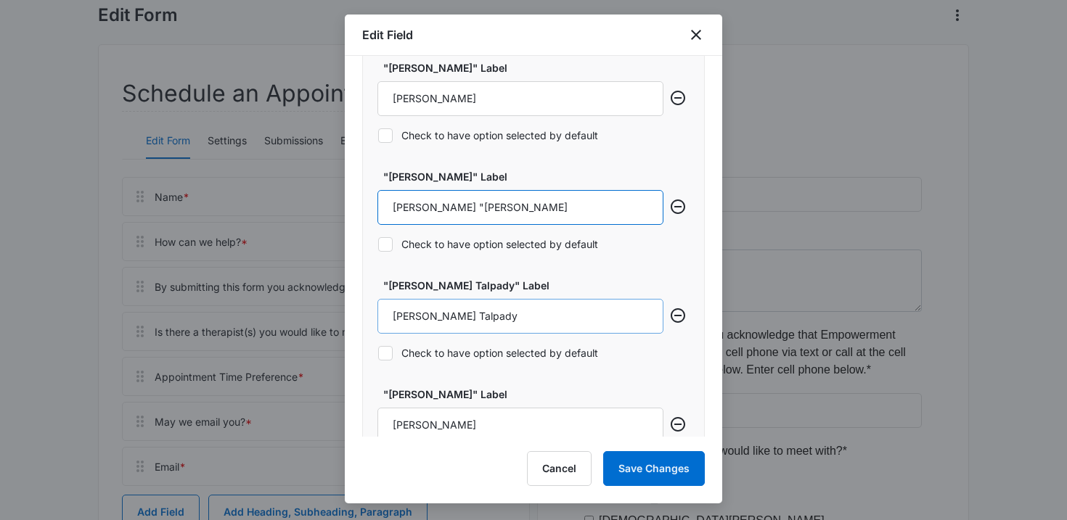
type input "Sunanda "Suni" Sharma"
click at [532, 324] on input "Rashmi Kamath Talpady" at bounding box center [520, 316] width 286 height 35
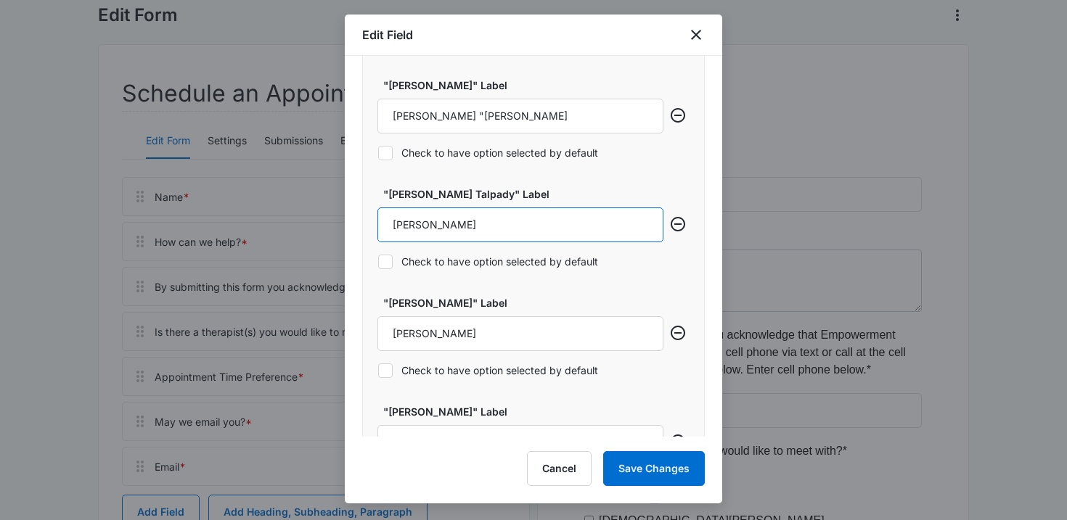
scroll to position [2031, 0]
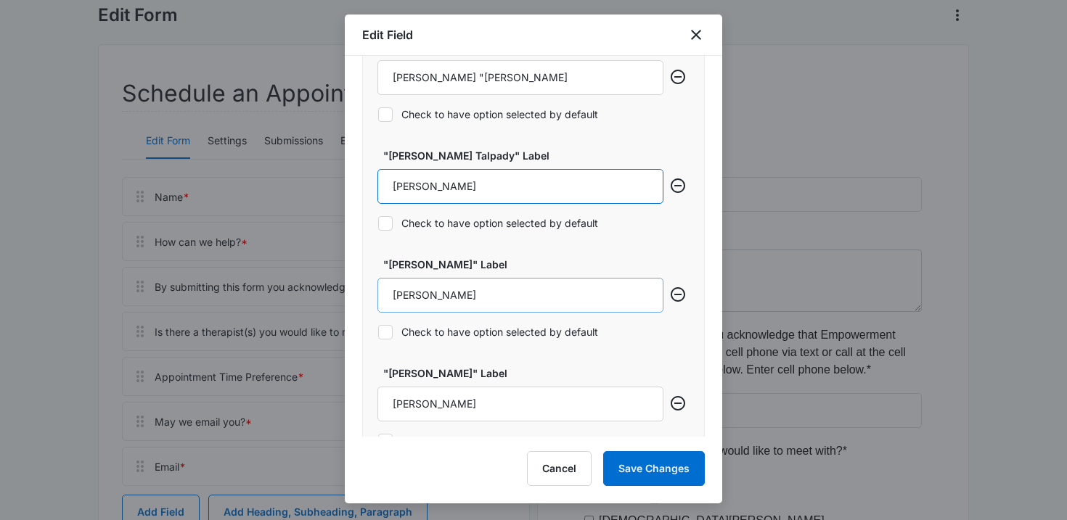
type input "Jeff Singh"
click at [503, 302] on input "Shanley Walker" at bounding box center [520, 295] width 286 height 35
type input "Ashley Schiraldi"
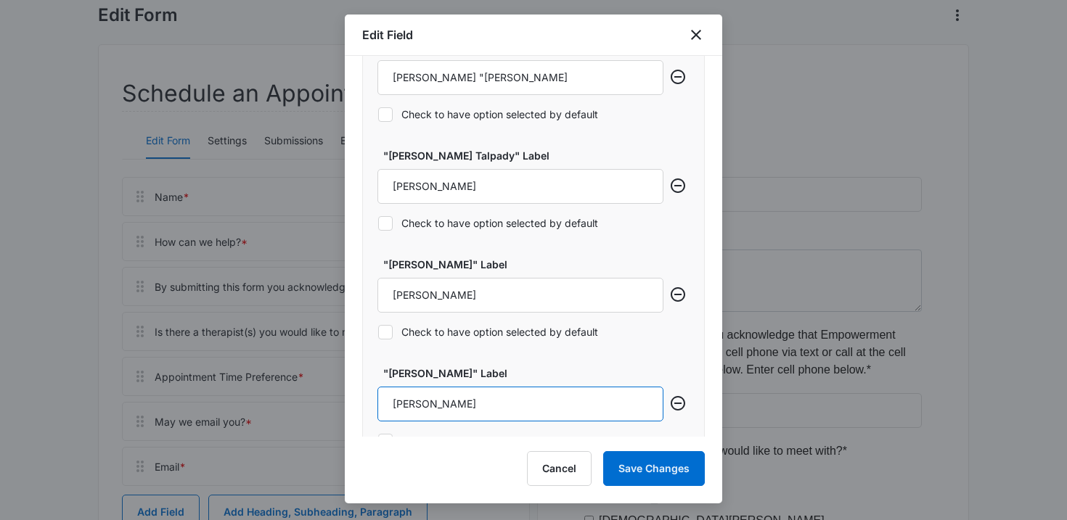
click at [509, 395] on input "Val Campisano" at bounding box center [520, 404] width 286 height 35
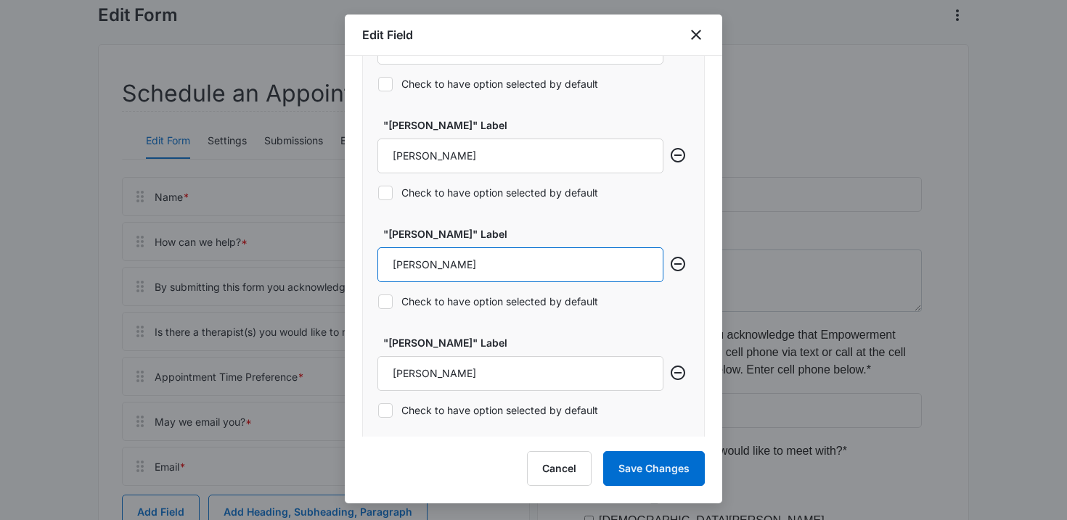
scroll to position [2170, 0]
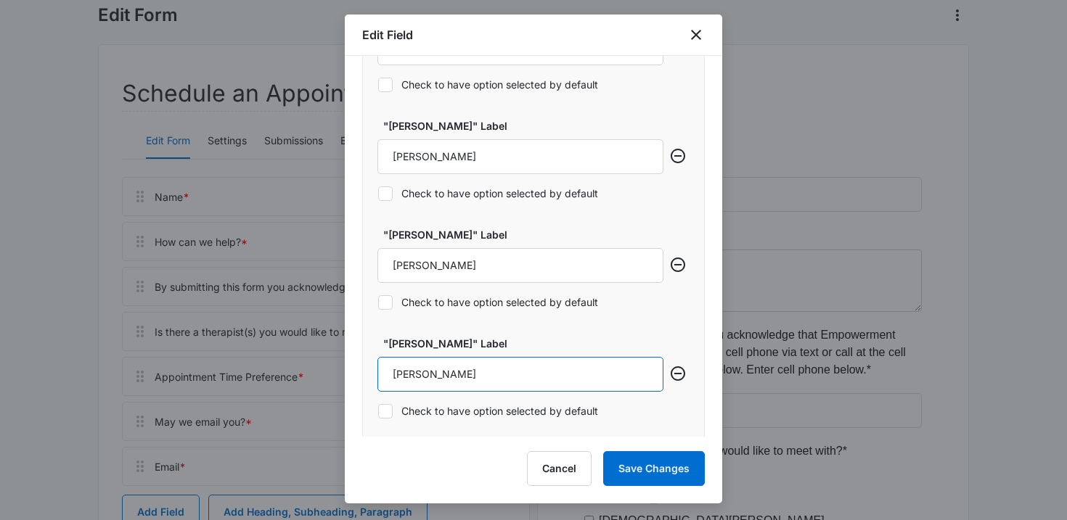
click at [462, 373] on input "Kelcy McGeehan" at bounding box center [520, 374] width 286 height 35
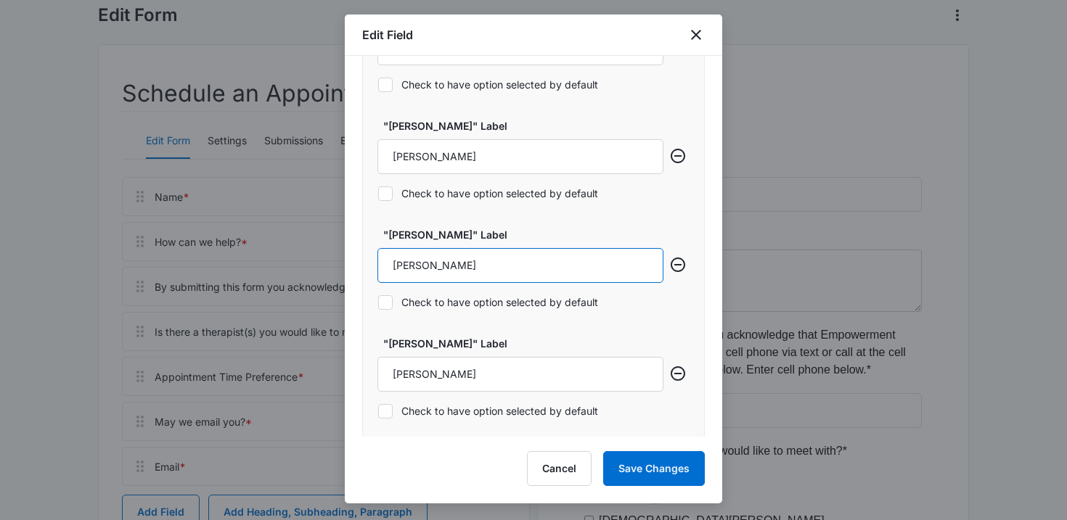
click at [485, 274] on input "Rashmi Kamath" at bounding box center [520, 265] width 286 height 35
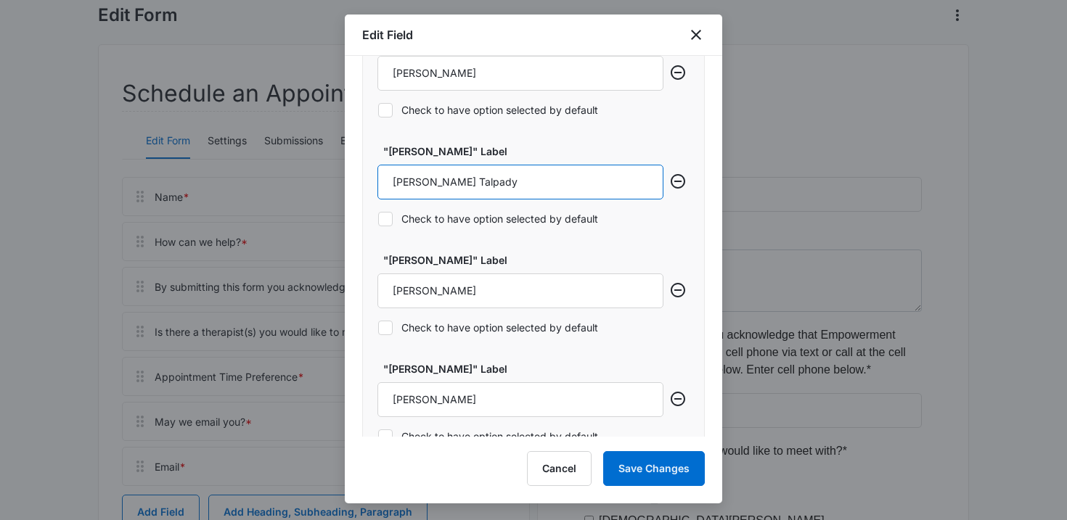
scroll to position [2252, 0]
type input "Rashmi Kamath Talpady"
click at [490, 288] on input "Kelcy McGeehan" at bounding box center [520, 291] width 286 height 35
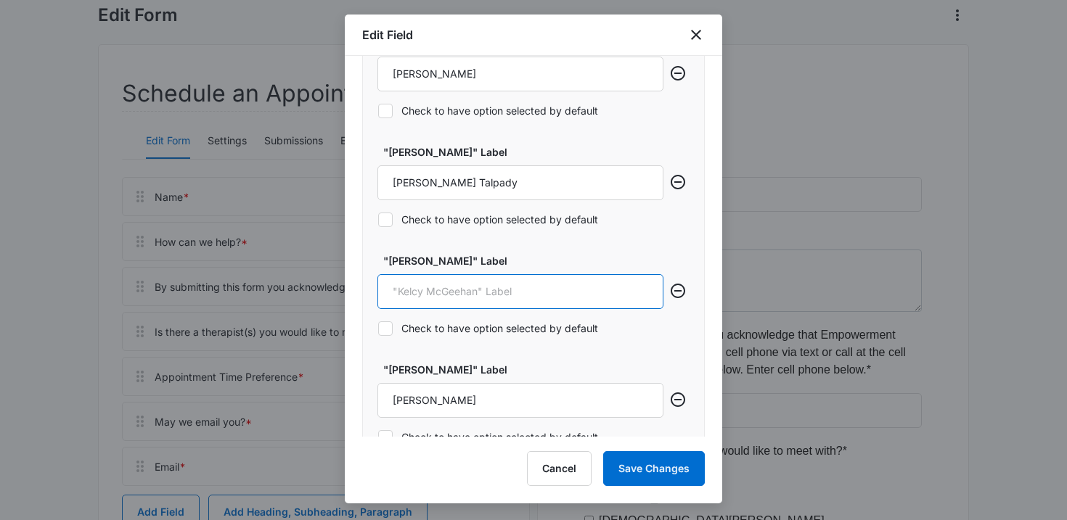
paste input "Kelcy McGeehan"
click at [490, 288] on input "Kelcy McGeehan" at bounding box center [520, 291] width 286 height 35
type input "Shanley Walker"
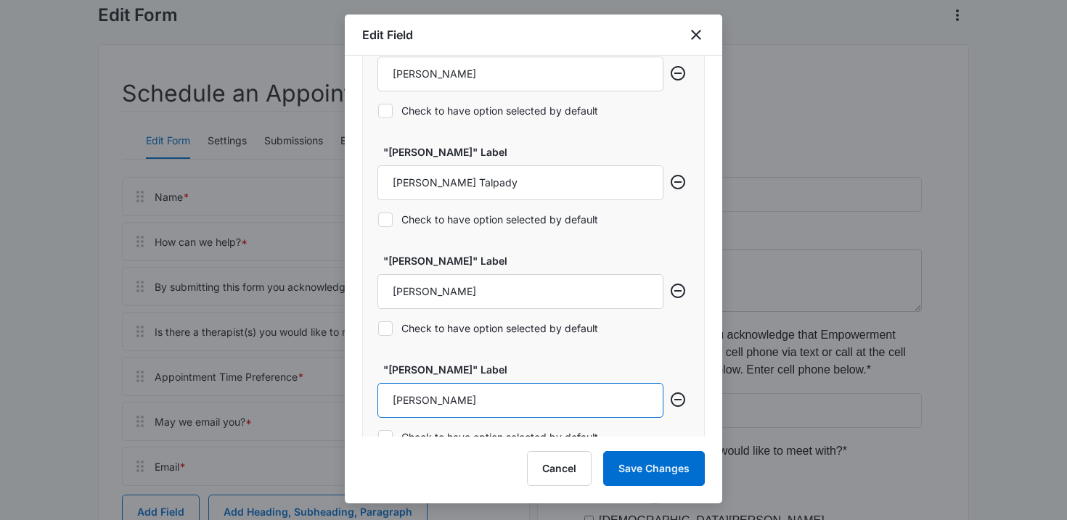
click at [491, 393] on input "Christina James" at bounding box center [520, 400] width 286 height 35
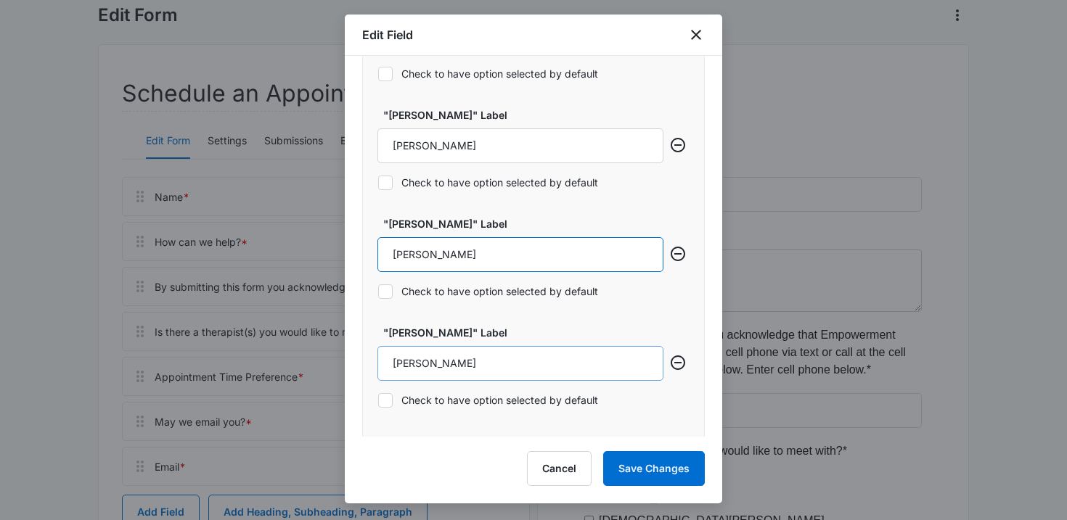
type input "Anna Coffman"
click at [459, 369] on input "Renee Blanco" at bounding box center [520, 363] width 286 height 35
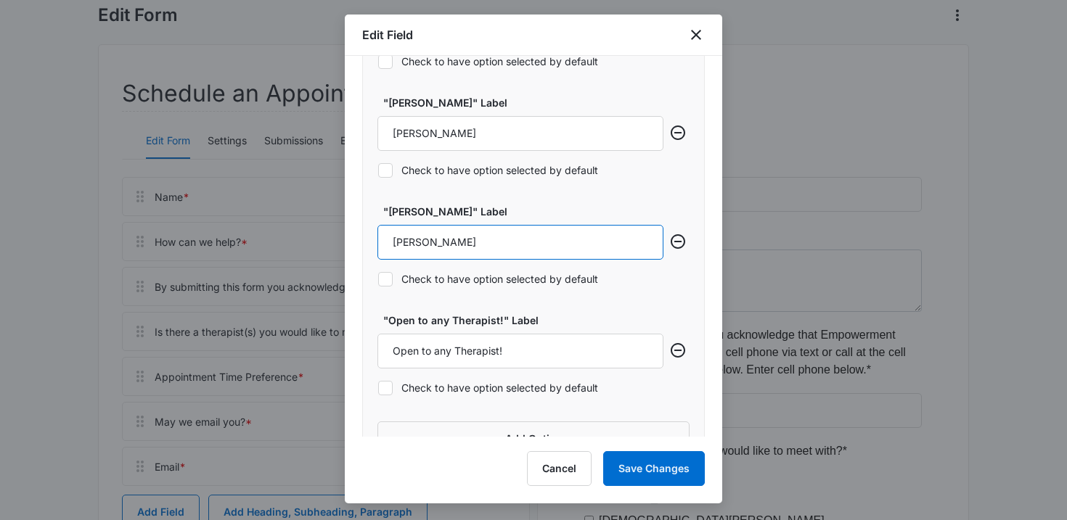
scroll to position [2534, 0]
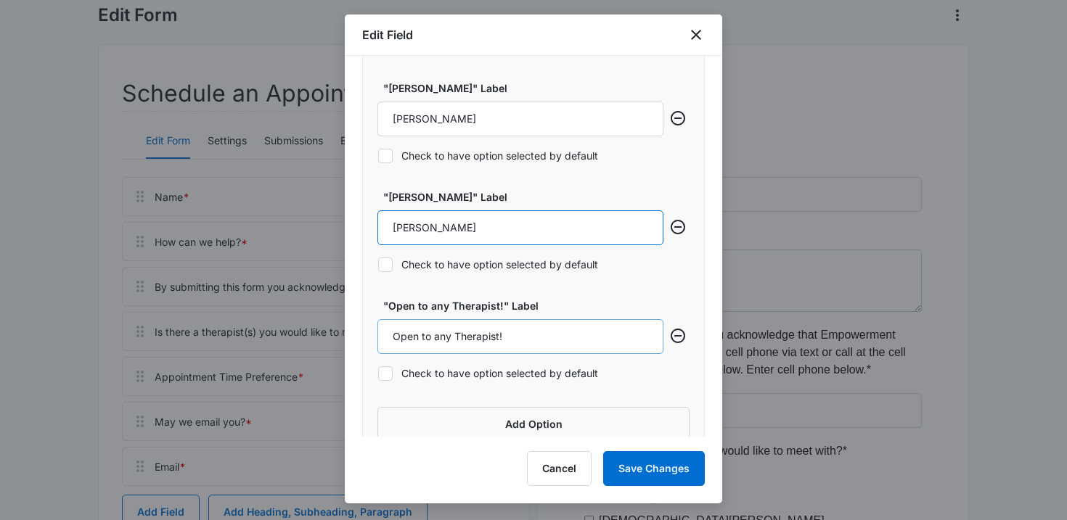
type input "Kelcy Mcgeehan"
click at [462, 341] on input "Open to any Therapist!" at bounding box center [520, 336] width 286 height 35
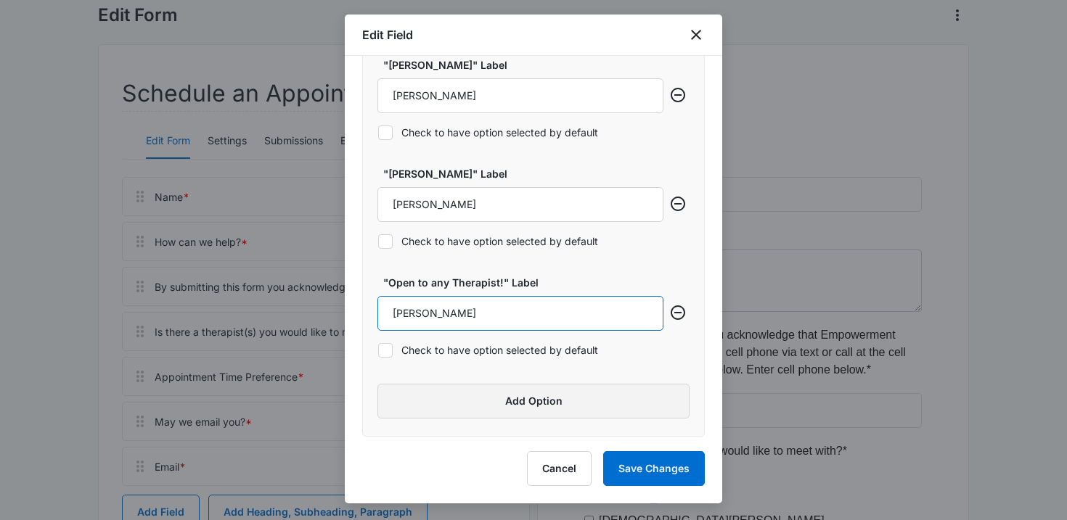
type input "Christina James"
click at [536, 398] on button "Add Option" at bounding box center [533, 401] width 312 height 35
click at [499, 301] on input "Label" at bounding box center [520, 313] width 286 height 35
click at [406, 312] on input "REnee blanco" at bounding box center [520, 313] width 286 height 35
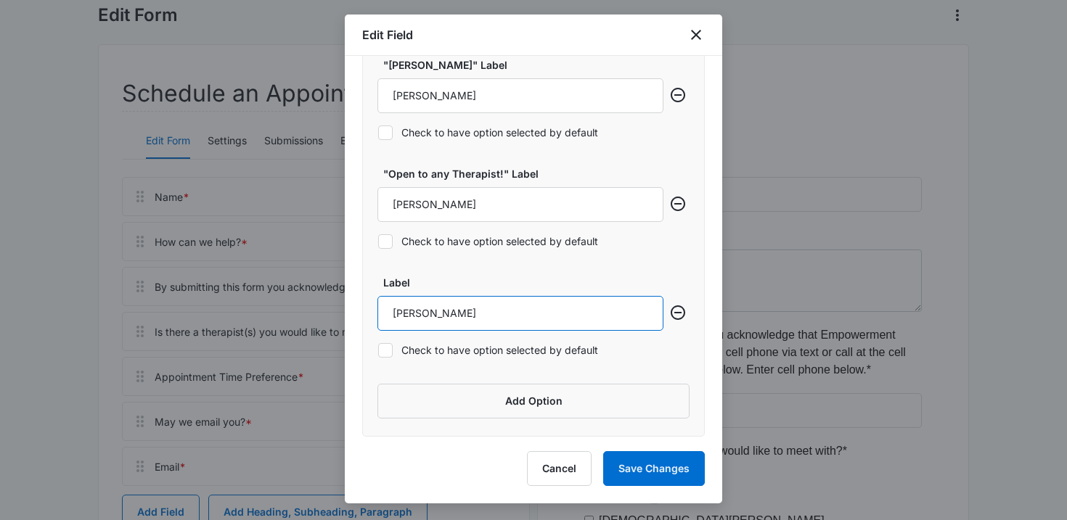
click at [432, 313] on input "Renee blanco" at bounding box center [520, 313] width 286 height 35
type input "Renee Blanco"
click at [443, 411] on button "Add Option" at bounding box center [533, 401] width 312 height 35
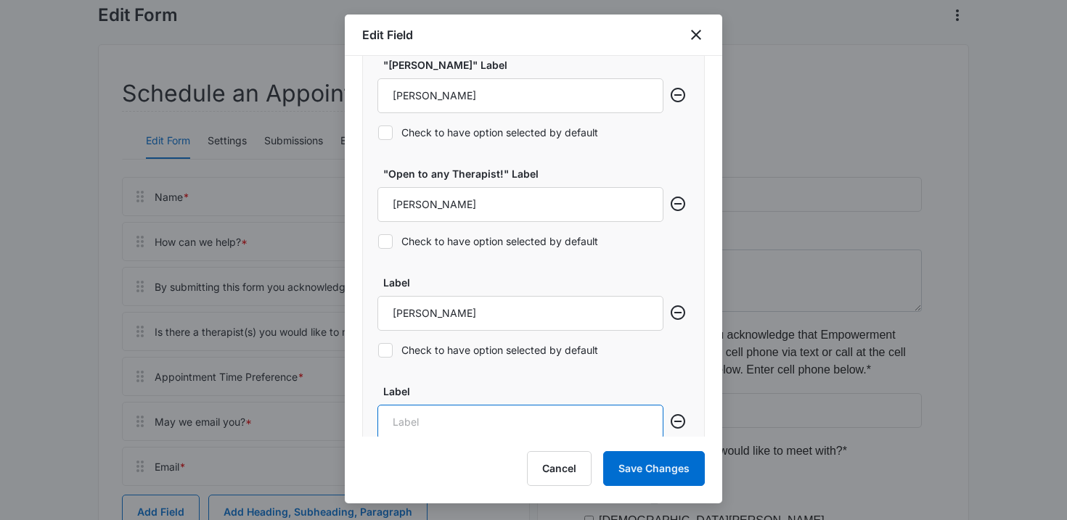
click at [406, 419] on input "Label" at bounding box center [520, 422] width 286 height 35
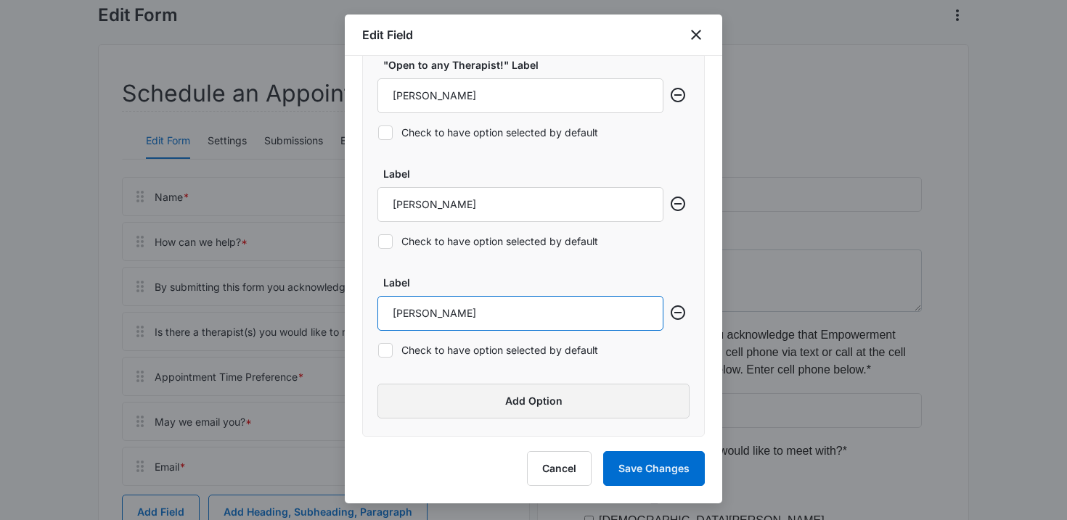
type input "Domenic Buonadonna"
click at [467, 393] on button "Add Option" at bounding box center [533, 401] width 312 height 35
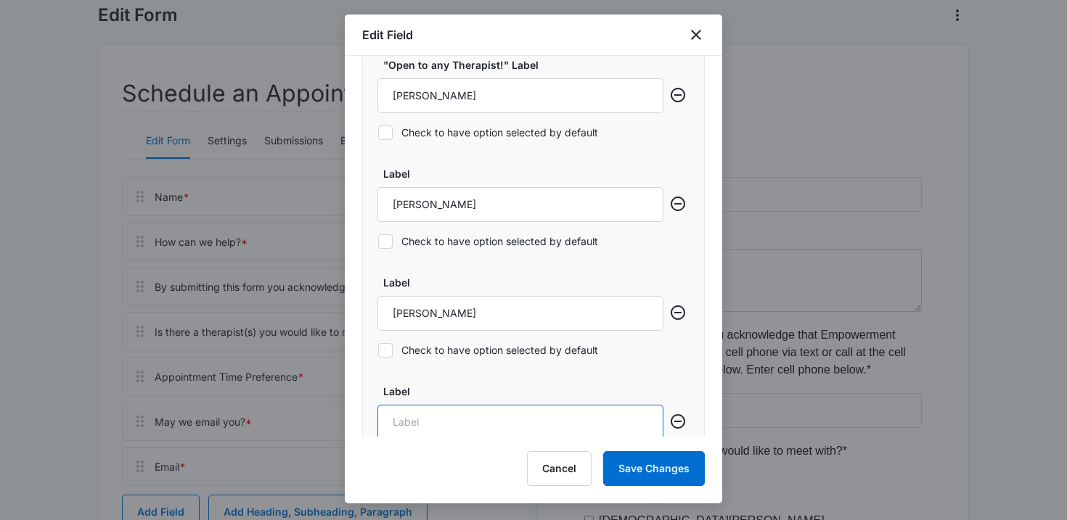
click at [437, 414] on input "Label" at bounding box center [520, 422] width 286 height 35
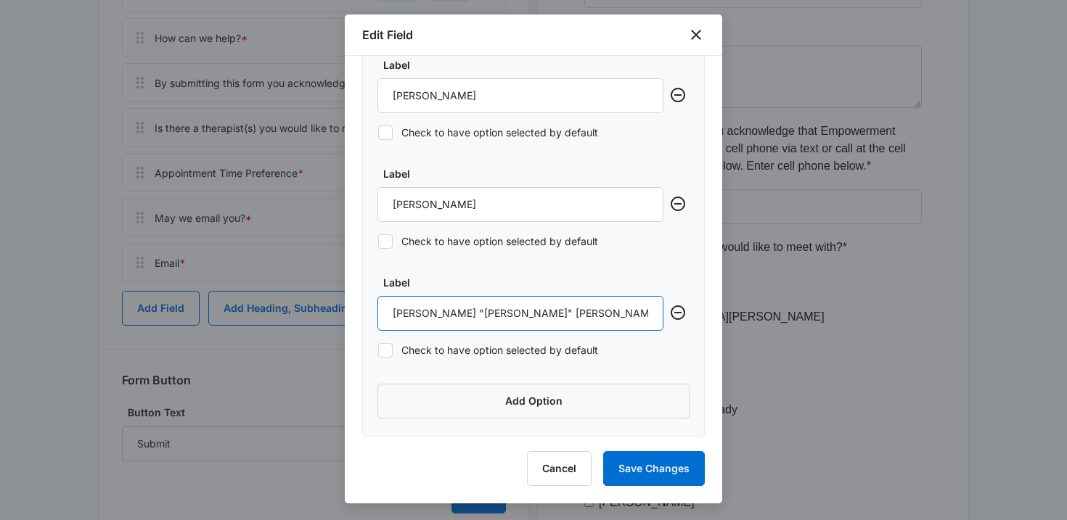
scroll to position [335, 0]
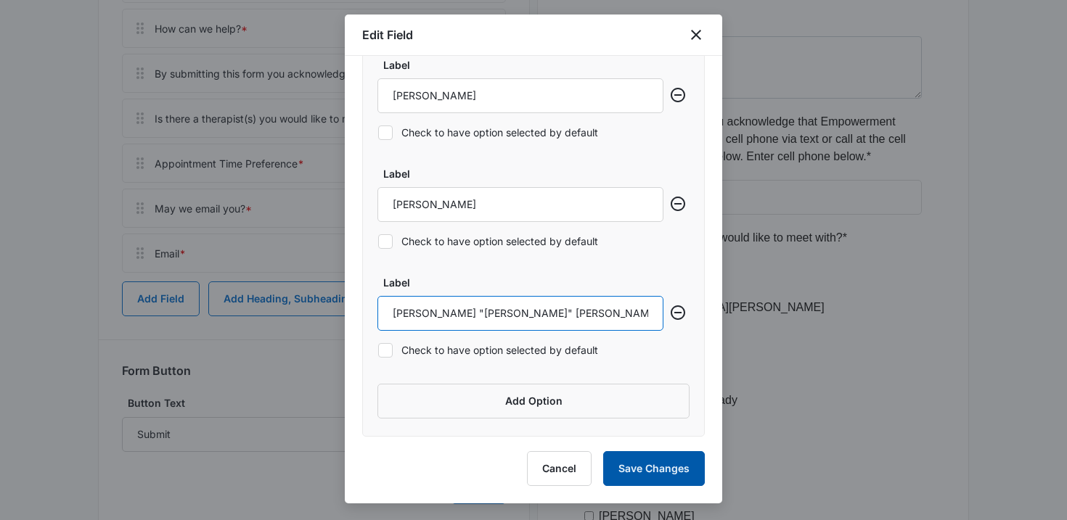
type input "Alexandra "Ali" Christ"
click at [657, 475] on button "Save Changes" at bounding box center [654, 468] width 102 height 35
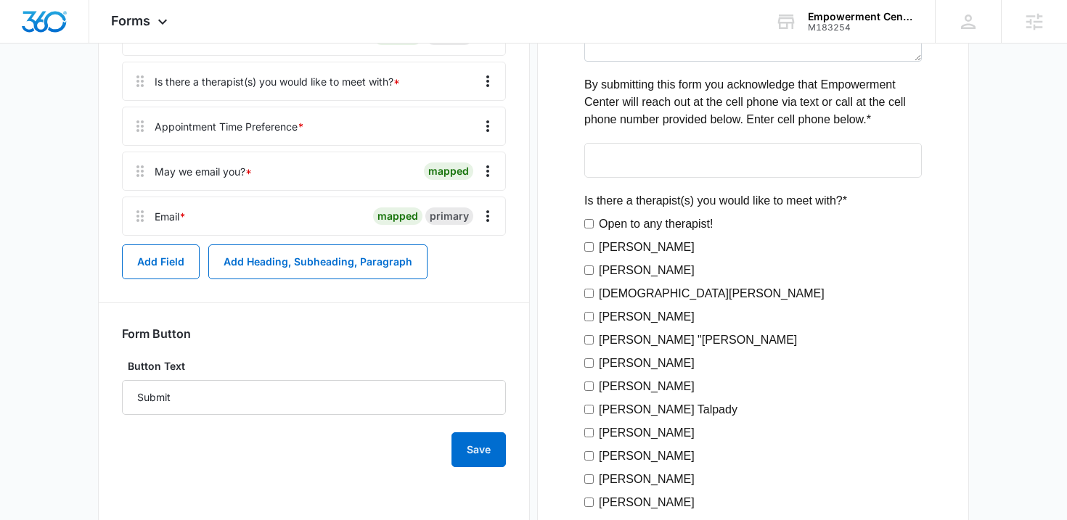
scroll to position [252, 0]
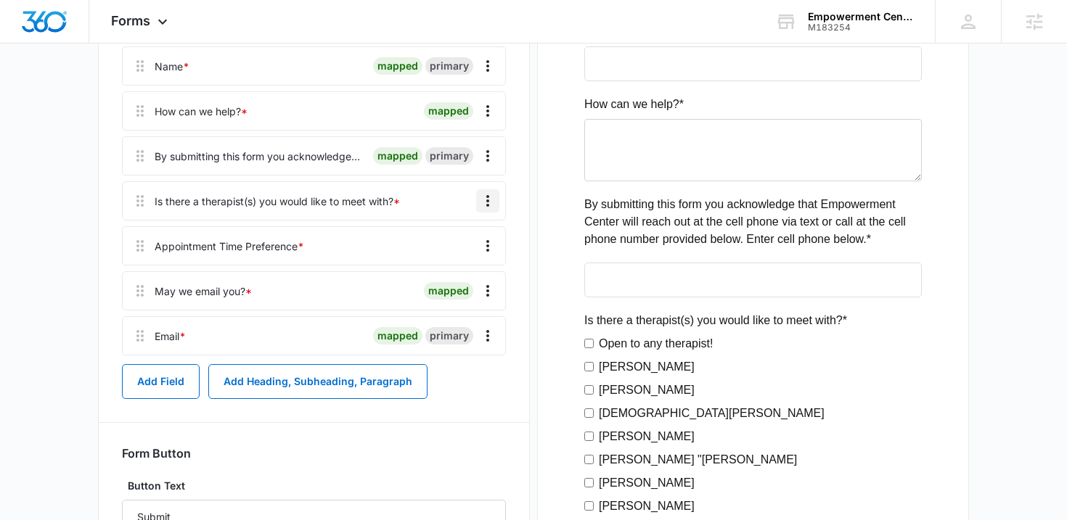
click at [481, 200] on icon "Overflow Menu" at bounding box center [487, 200] width 17 height 17
click at [452, 241] on div "Edit" at bounding box center [448, 242] width 30 height 10
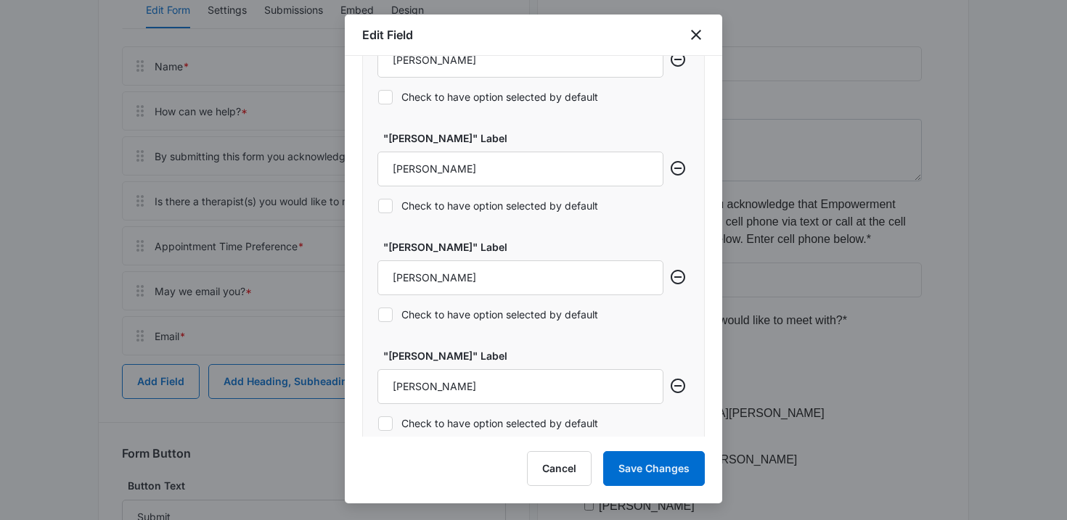
scroll to position [2049, 0]
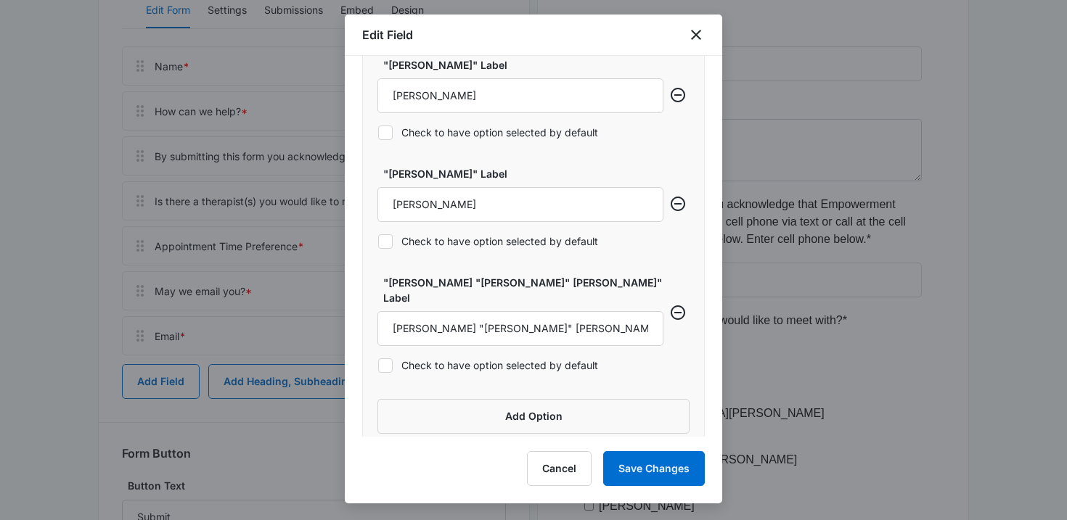
click at [692, 45] on div "Edit Field" at bounding box center [533, 35] width 377 height 41
click at [696, 38] on icon "close" at bounding box center [695, 34] width 17 height 17
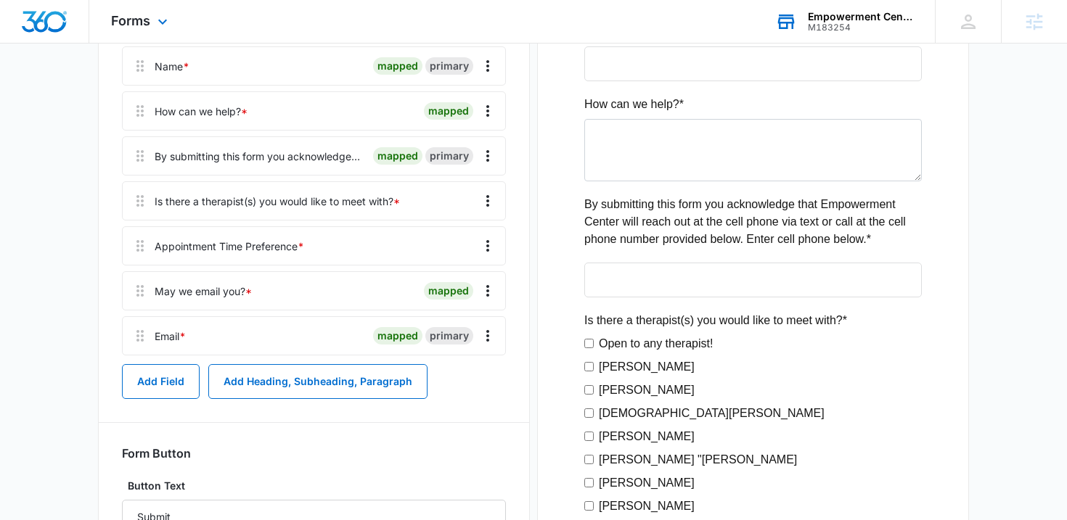
click at [805, 28] on div "Empowerment Center M183254 Your Accounts View All" at bounding box center [843, 21] width 181 height 43
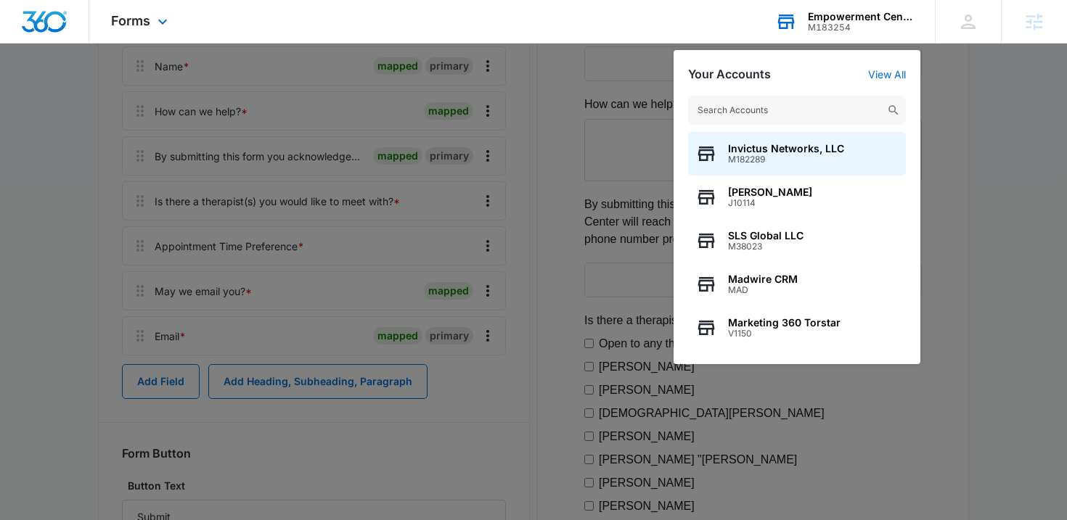
click at [779, 110] on input "text" at bounding box center [797, 110] width 218 height 29
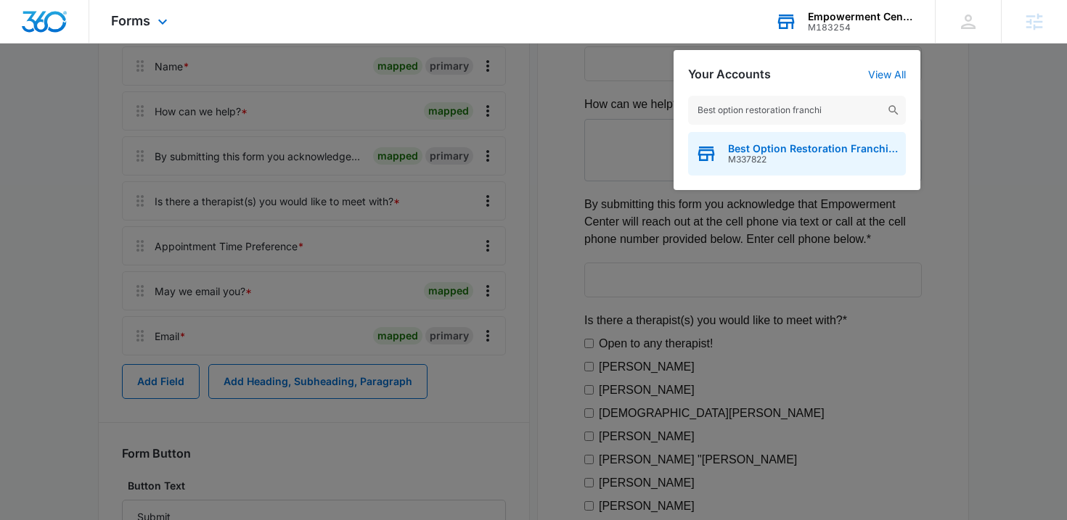
type input "Best option restoration franchi"
click at [779, 149] on span "Best Option Restoration Franchise Marketing" at bounding box center [813, 149] width 171 height 12
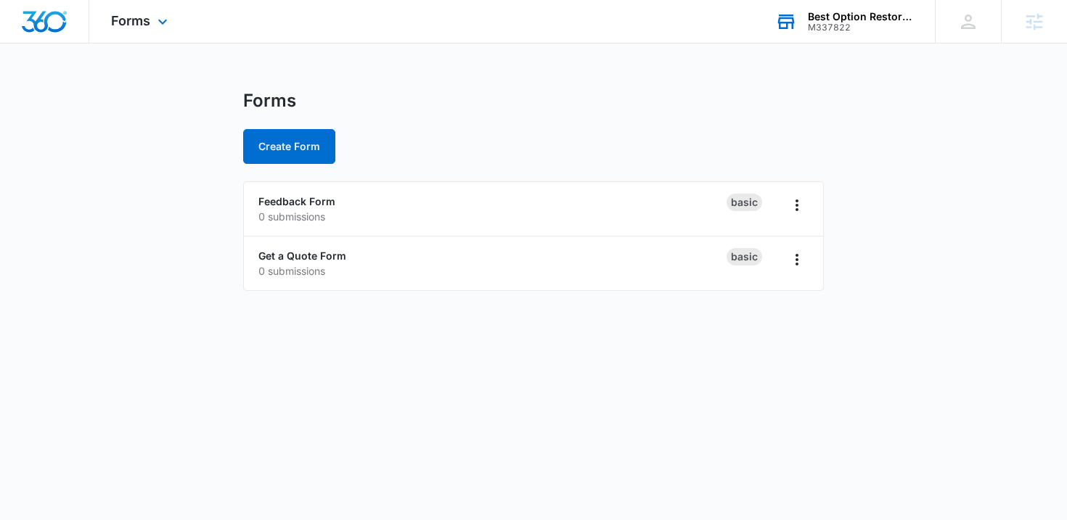
click at [131, 32] on div "Forms Apps Reputation Websites Forms CRM Email Social Shop Payments POS Content…" at bounding box center [141, 21] width 104 height 43
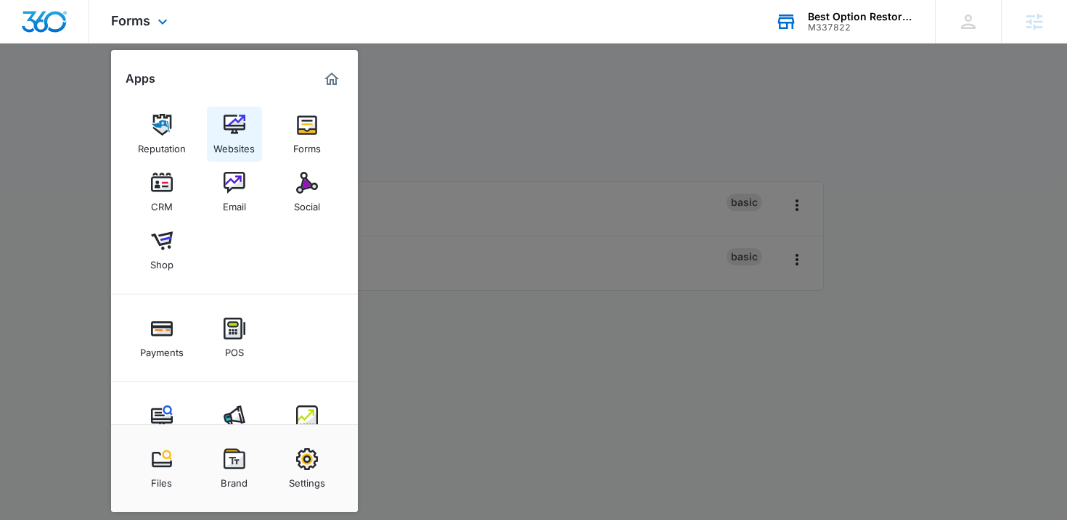
click at [234, 126] on img at bounding box center [234, 125] width 22 height 22
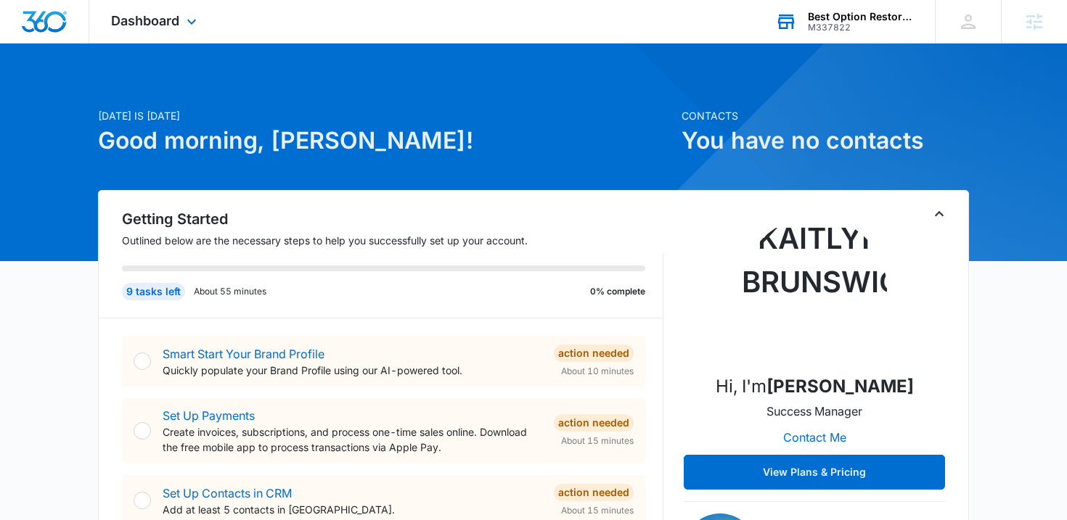
click at [845, 17] on div "Best Option Restoration Franchise Marketing" at bounding box center [861, 17] width 106 height 12
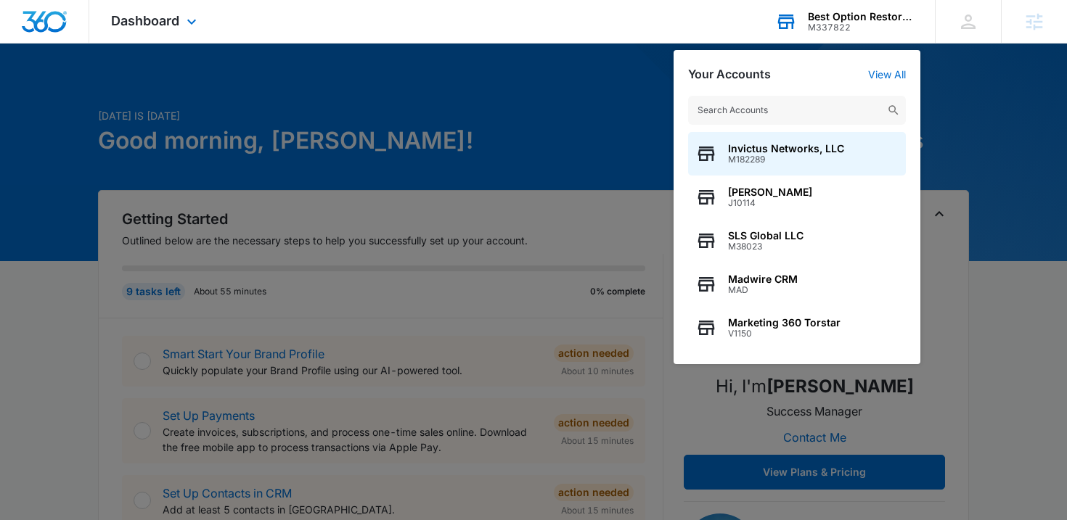
click at [806, 119] on input "text" at bounding box center [797, 110] width 218 height 29
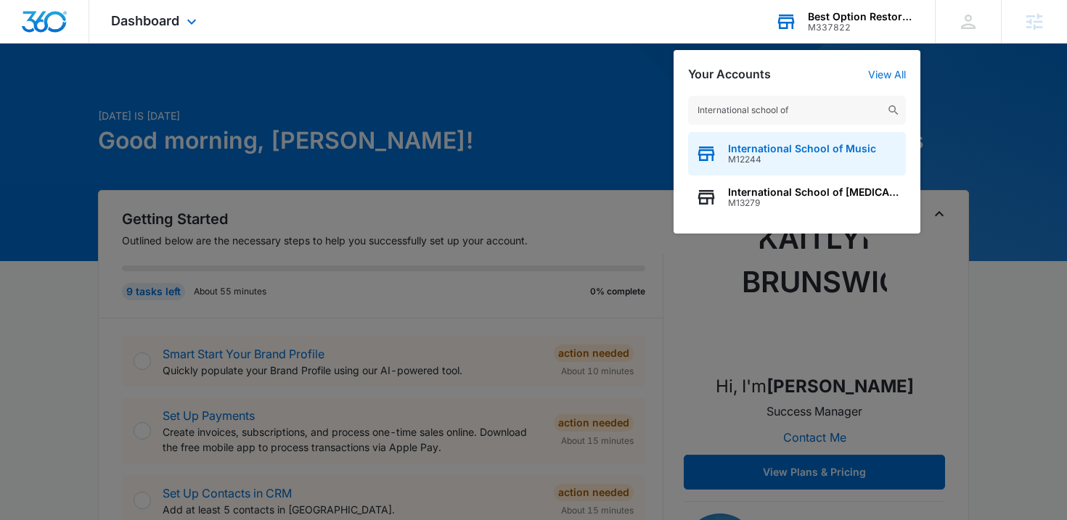
type input "International school of"
click at [819, 157] on span "M12244" at bounding box center [802, 160] width 148 height 10
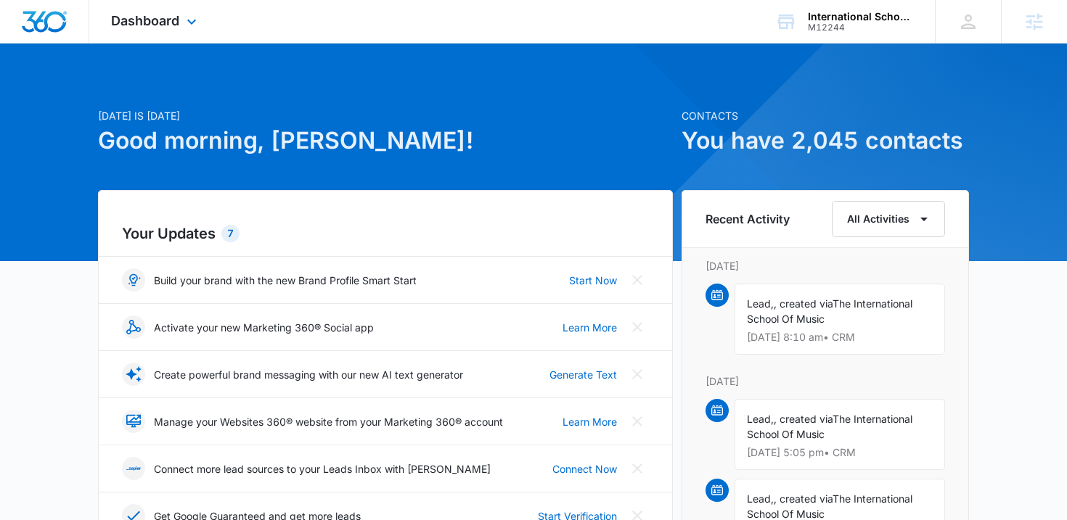
click at [142, 31] on div "Dashboard Apps Reputation Websites Forms CRM Email Social Shop Payments POS Con…" at bounding box center [155, 21] width 133 height 43
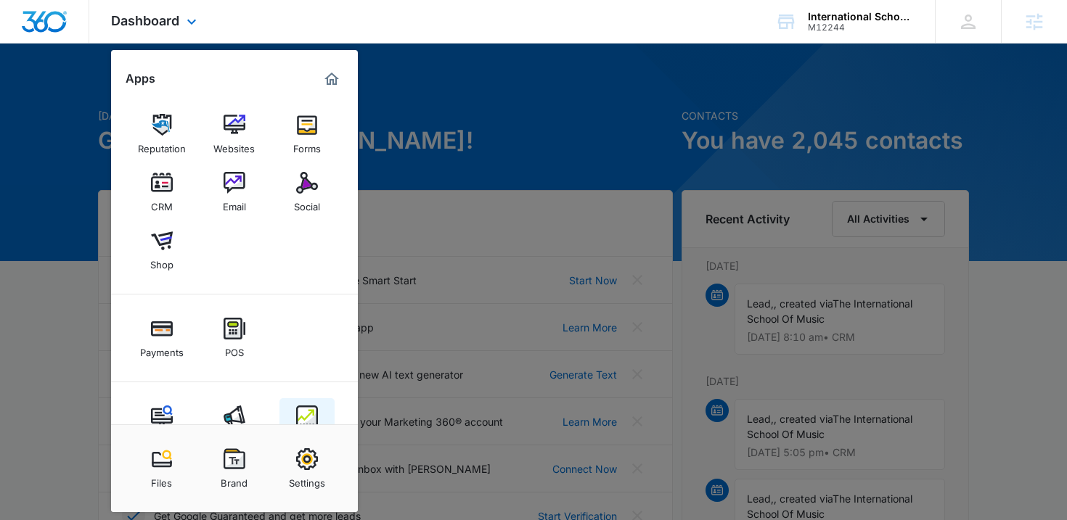
click at [298, 406] on img at bounding box center [307, 417] width 22 height 22
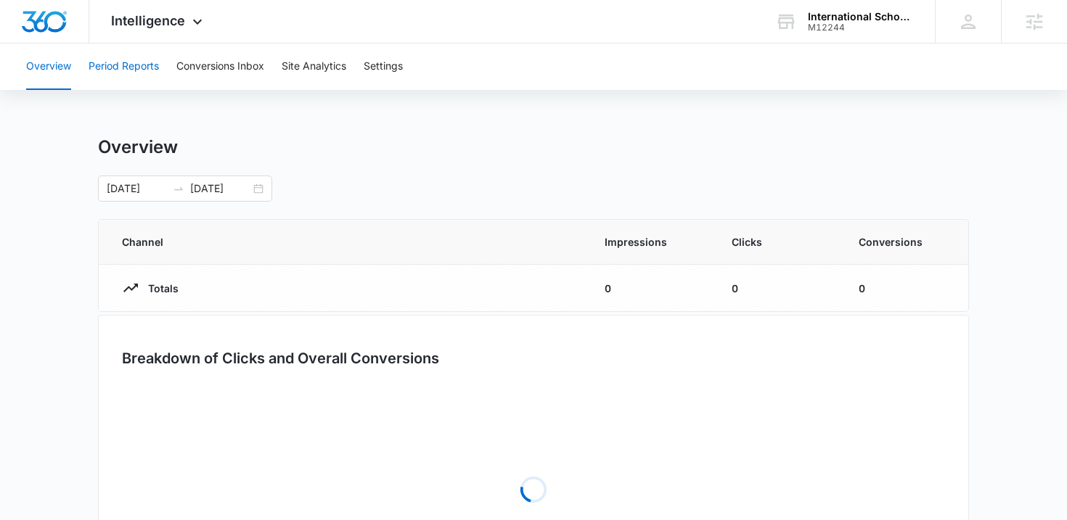
click at [136, 58] on button "Period Reports" at bounding box center [124, 67] width 70 height 46
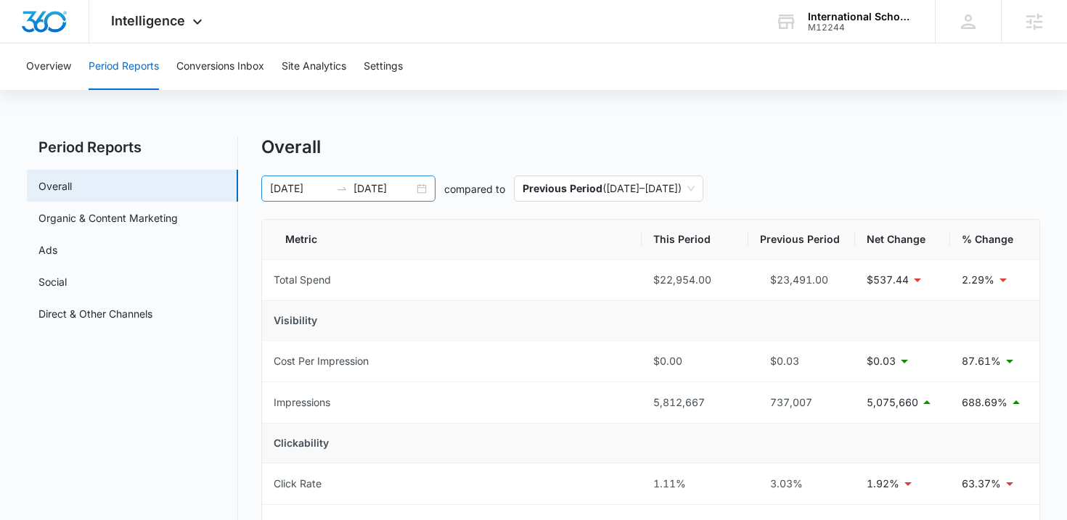
click at [419, 194] on div "07/08/2025 10/06/2025" at bounding box center [348, 189] width 174 height 26
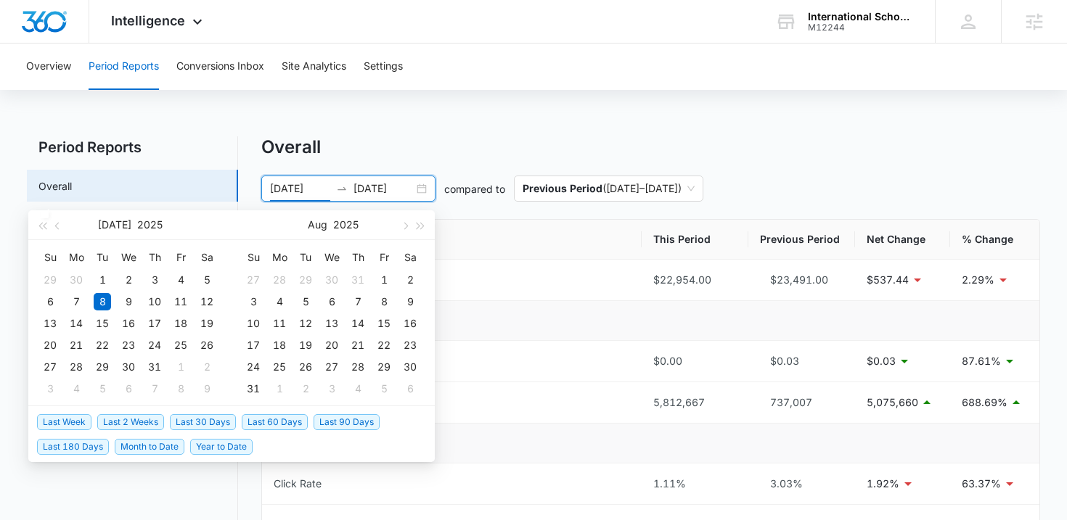
click at [60, 424] on span "Last Week" at bounding box center [64, 422] width 54 height 16
type input "10/01/2025"
type input "10/08/2025"
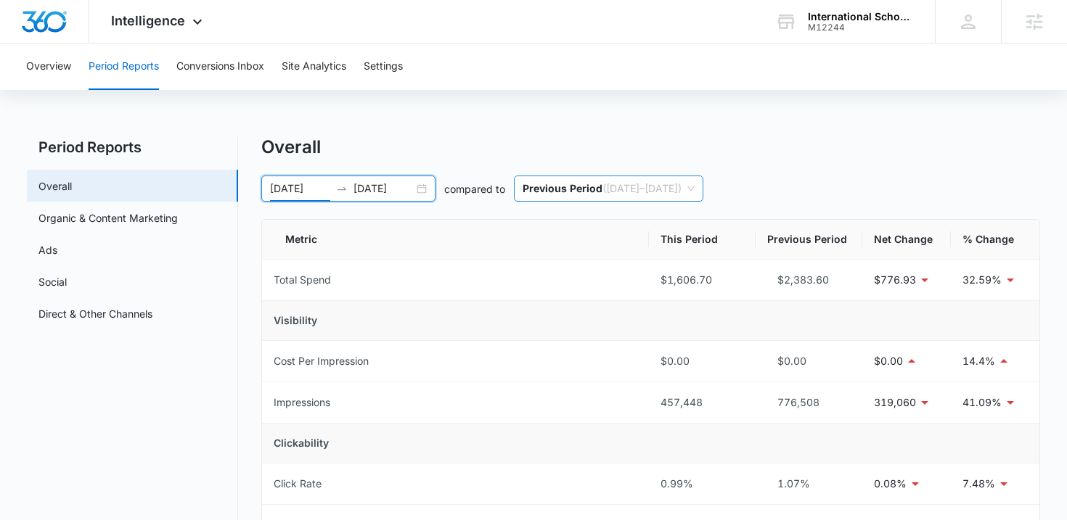
click at [642, 183] on span "Previous Period ( 09/23/2025 – 09/30/2025 )" at bounding box center [608, 188] width 172 height 25
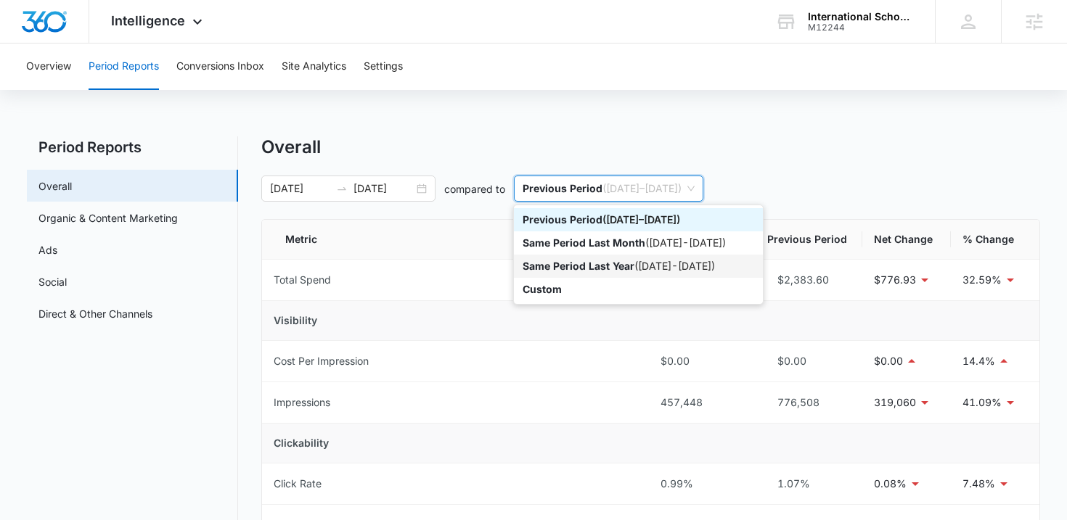
click at [614, 267] on p "Same Period Last Year" at bounding box center [578, 266] width 112 height 12
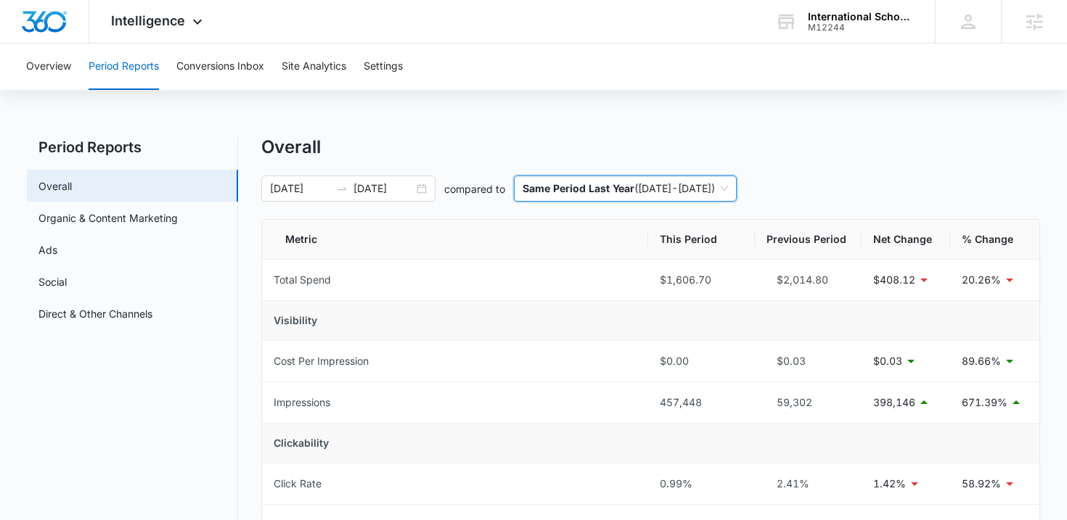
click at [582, 187] on p "Same Period Last Year" at bounding box center [578, 188] width 112 height 12
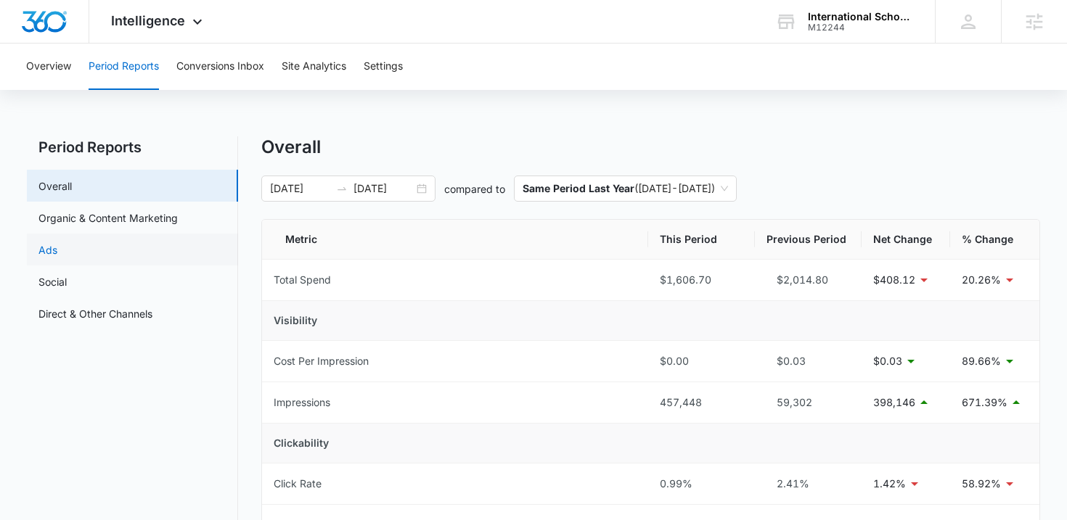
click at [57, 245] on link "Ads" at bounding box center [47, 249] width 19 height 15
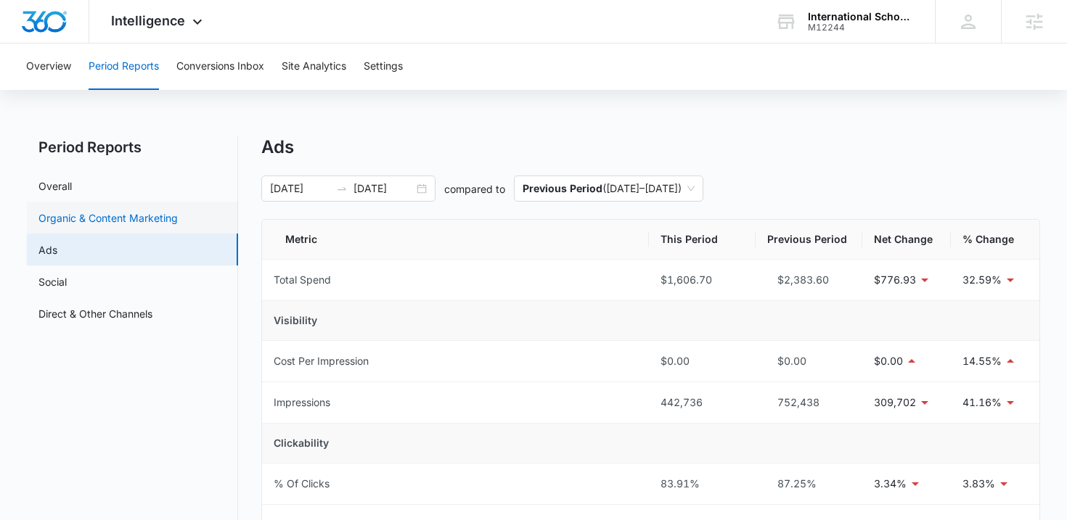
click at [91, 222] on link "Organic & Content Marketing" at bounding box center [107, 217] width 139 height 15
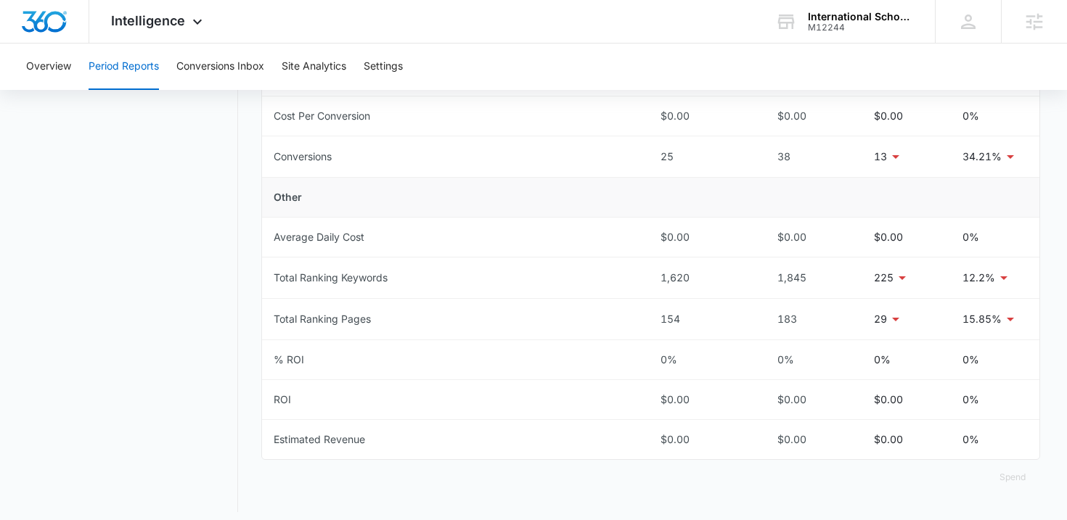
scroll to position [619, 0]
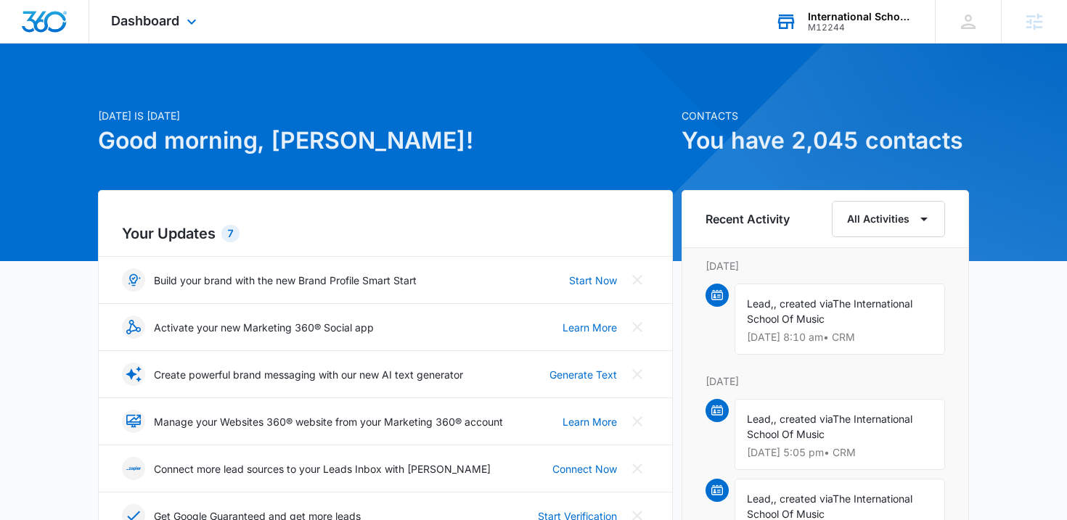
click at [837, 17] on div "International School of Music" at bounding box center [861, 17] width 106 height 12
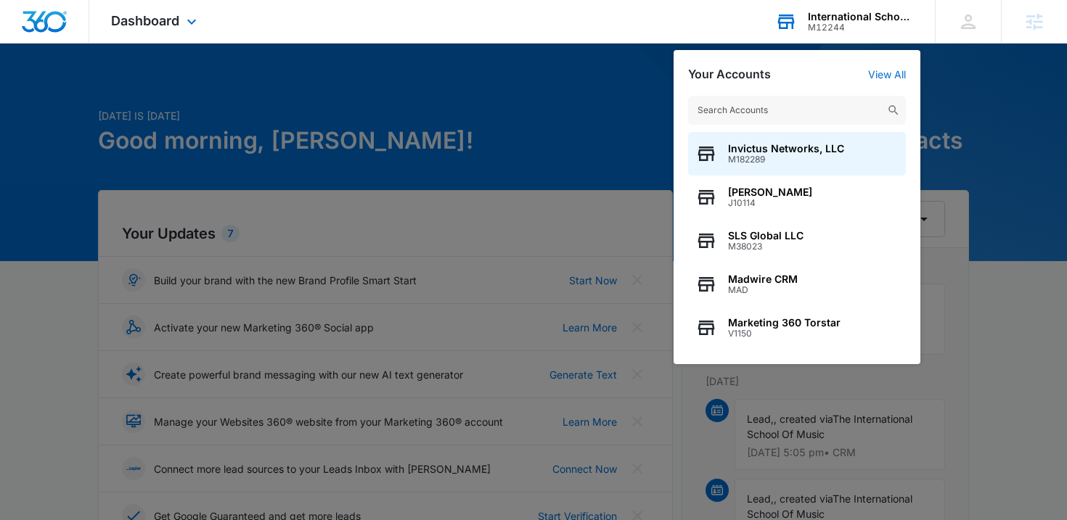
click at [773, 97] on input "text" at bounding box center [797, 110] width 218 height 29
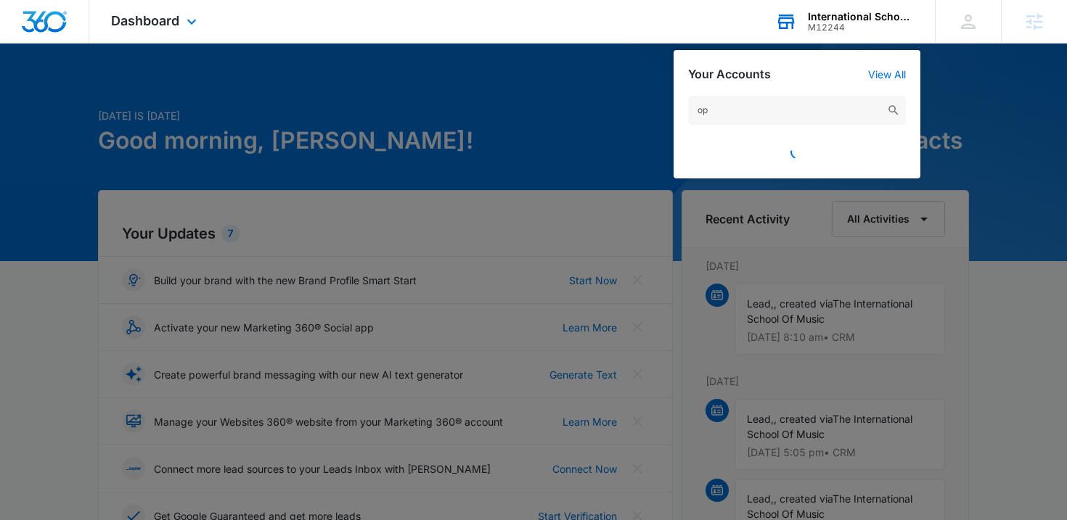
type input "o"
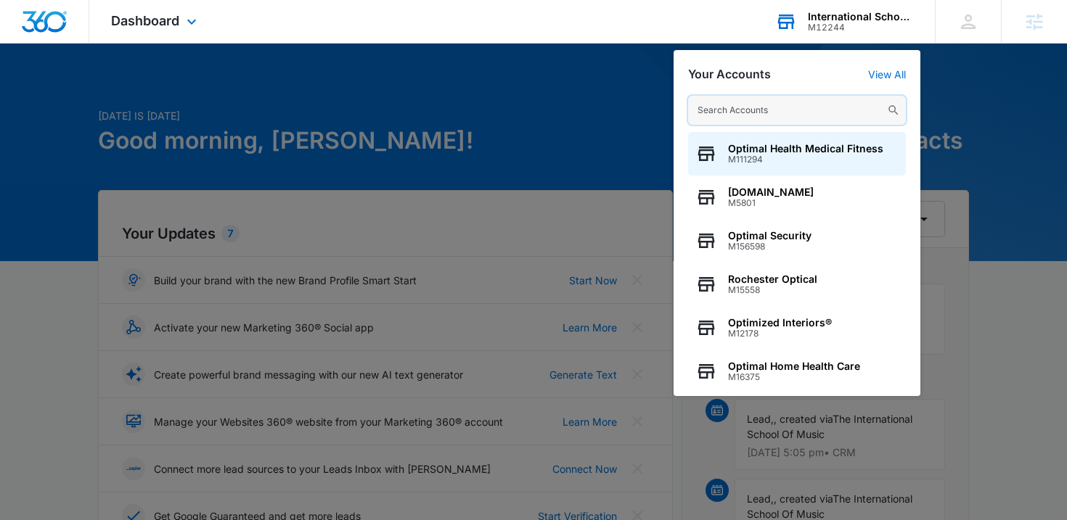
click at [744, 109] on input "text" at bounding box center [797, 110] width 218 height 29
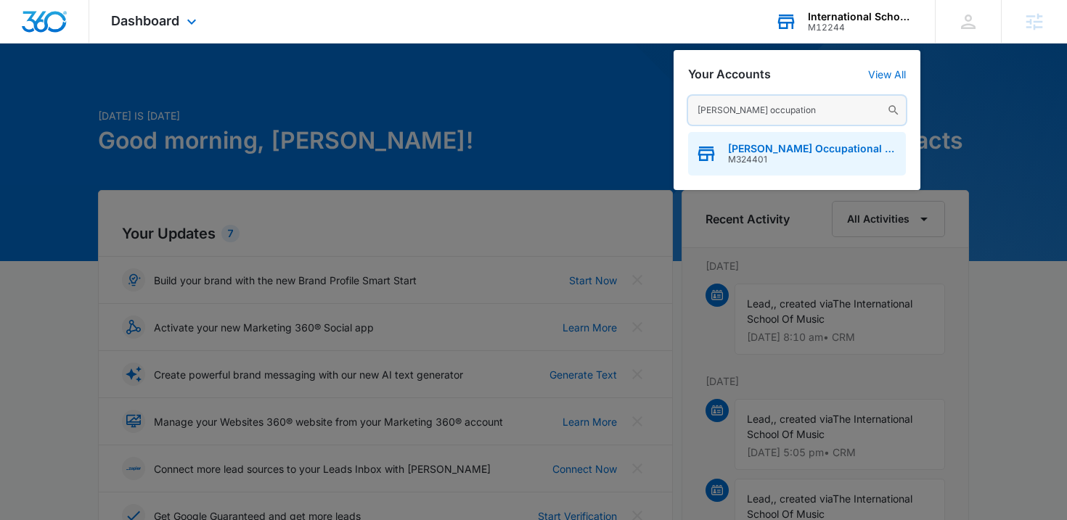
type input "[PERSON_NAME] occupation"
click at [821, 157] on span "M324401" at bounding box center [813, 160] width 171 height 10
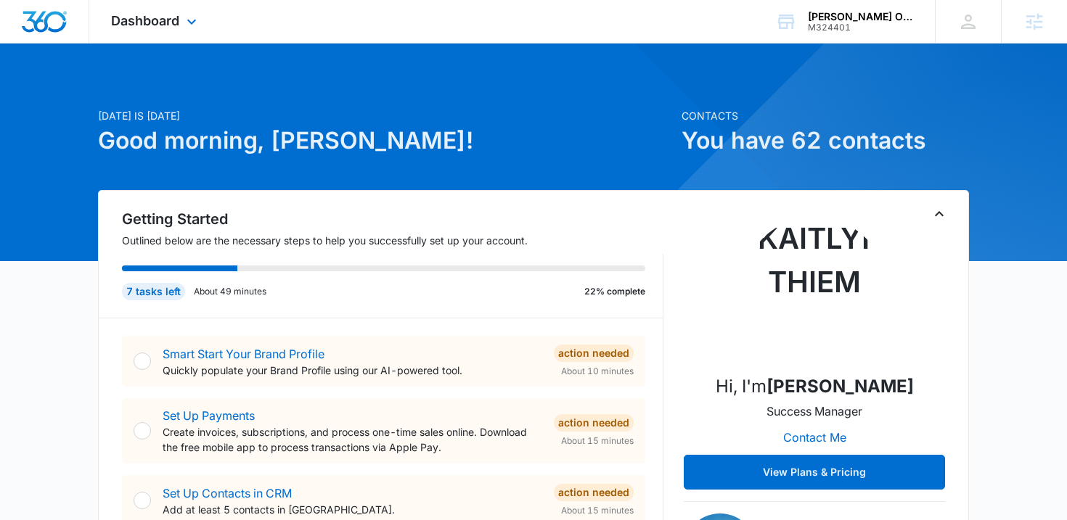
click at [146, 29] on div "Dashboard Apps Reputation Websites Forms CRM Email Social Shop Payments POS Con…" at bounding box center [155, 21] width 133 height 43
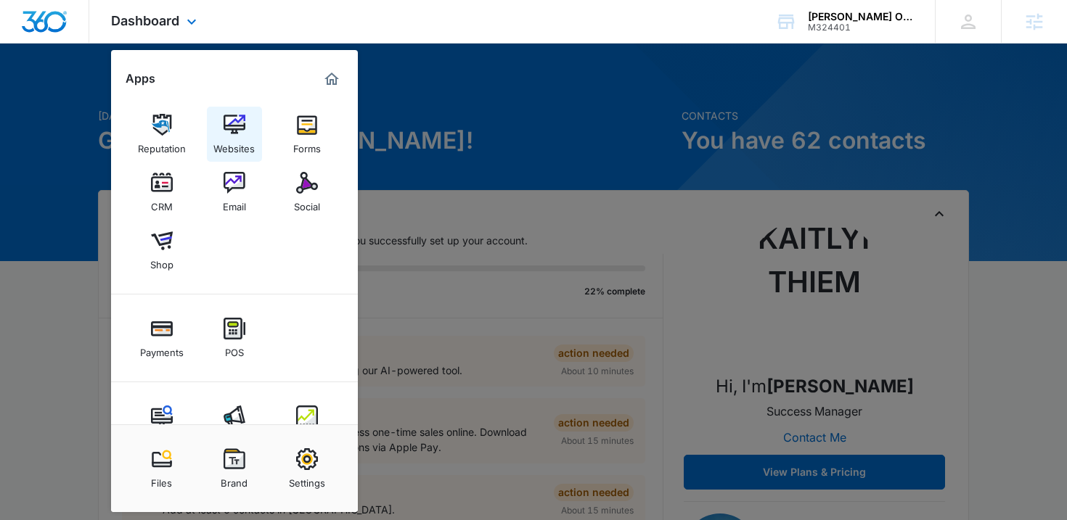
click at [231, 147] on div "Websites" at bounding box center [233, 145] width 41 height 19
